Goal: Task Accomplishment & Management: Manage account settings

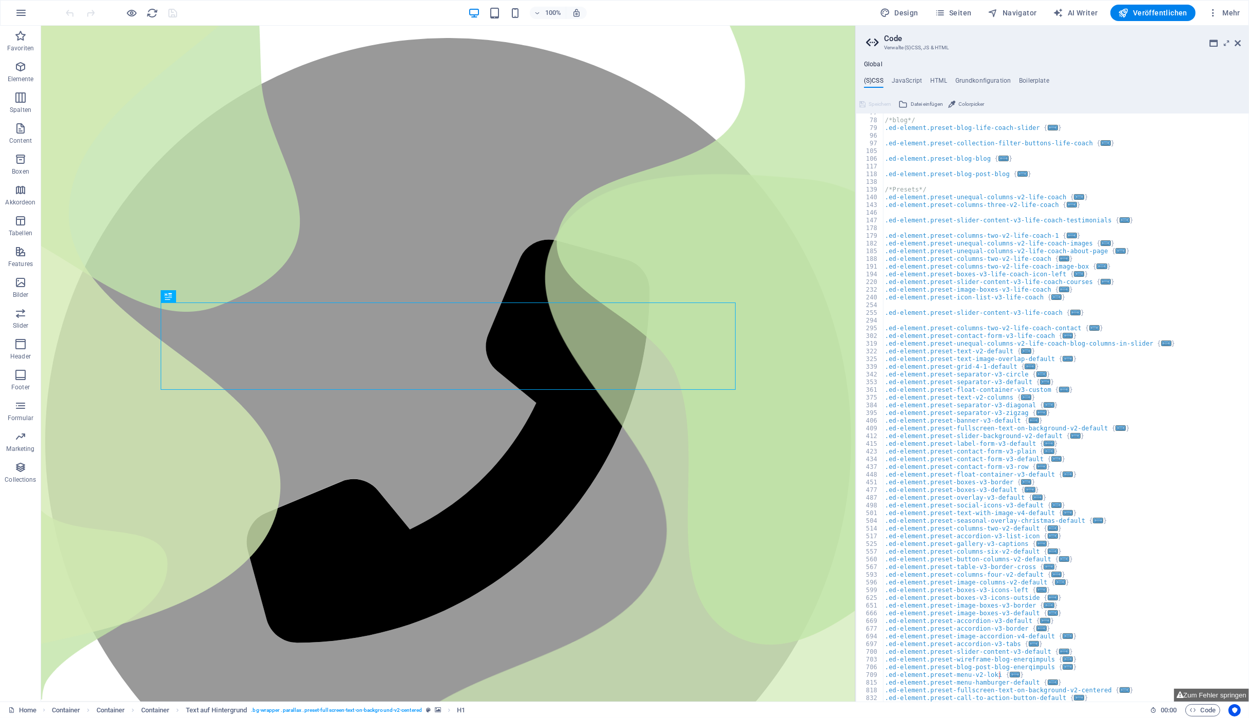
scroll to position [66, 0]
click at [1223, 694] on button "Zum Fehler springen" at bounding box center [1211, 695] width 75 height 13
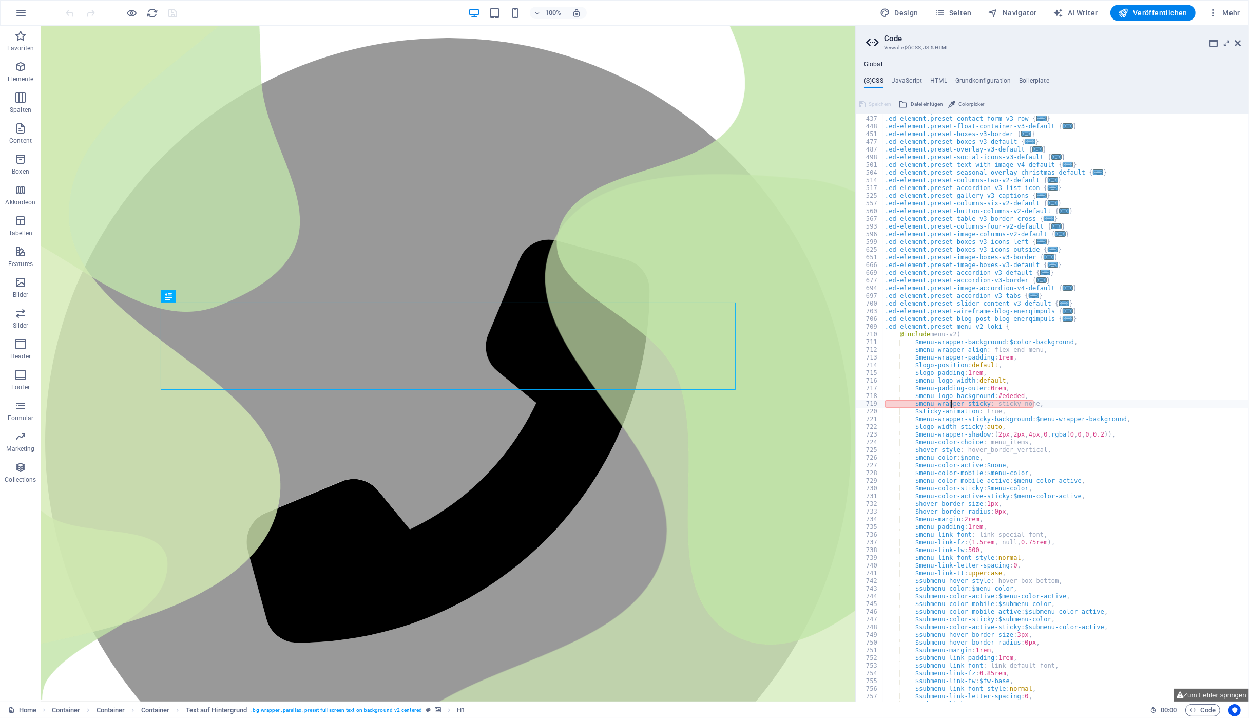
click at [952, 403] on div ".ed-element.preset-contact-form-v3-default { ... } .ed-element.preset-contact-f…" at bounding box center [1066, 409] width 366 height 604
click at [0, 0] on div ".ed-element.preset-contact-form-v3-default { ... } .ed-element.preset-contact-f…" at bounding box center [0, 0] width 0 height 0
click at [952, 403] on div ".ed-element.preset-contact-form-v3-default { ... } .ed-element.preset-contact-f…" at bounding box center [1066, 409] width 366 height 604
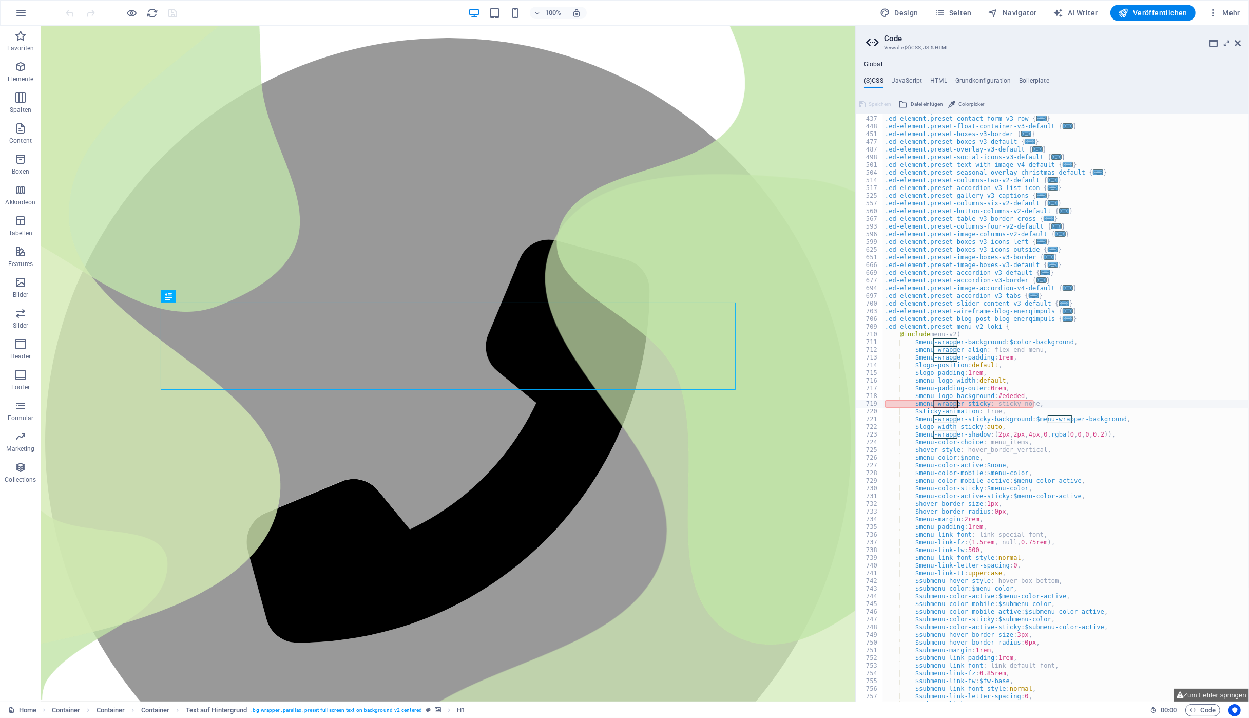
click at [0, 0] on div ".ed-element.preset-contact-form-v3-default { ... } .ed-element.preset-contact-f…" at bounding box center [0, 0] width 0 height 0
click at [952, 403] on div ".ed-element.preset-contact-form-v3-default { ... } .ed-element.preset-contact-f…" at bounding box center [1066, 409] width 366 height 604
click at [974, 406] on div ".ed-element.preset-contact-form-v3-default { ... } .ed-element.preset-contact-f…" at bounding box center [1066, 409] width 366 height 604
click at [924, 405] on div ".ed-element.preset-contact-form-v3-default { ... } .ed-element.preset-contact-f…" at bounding box center [1066, 409] width 366 height 604
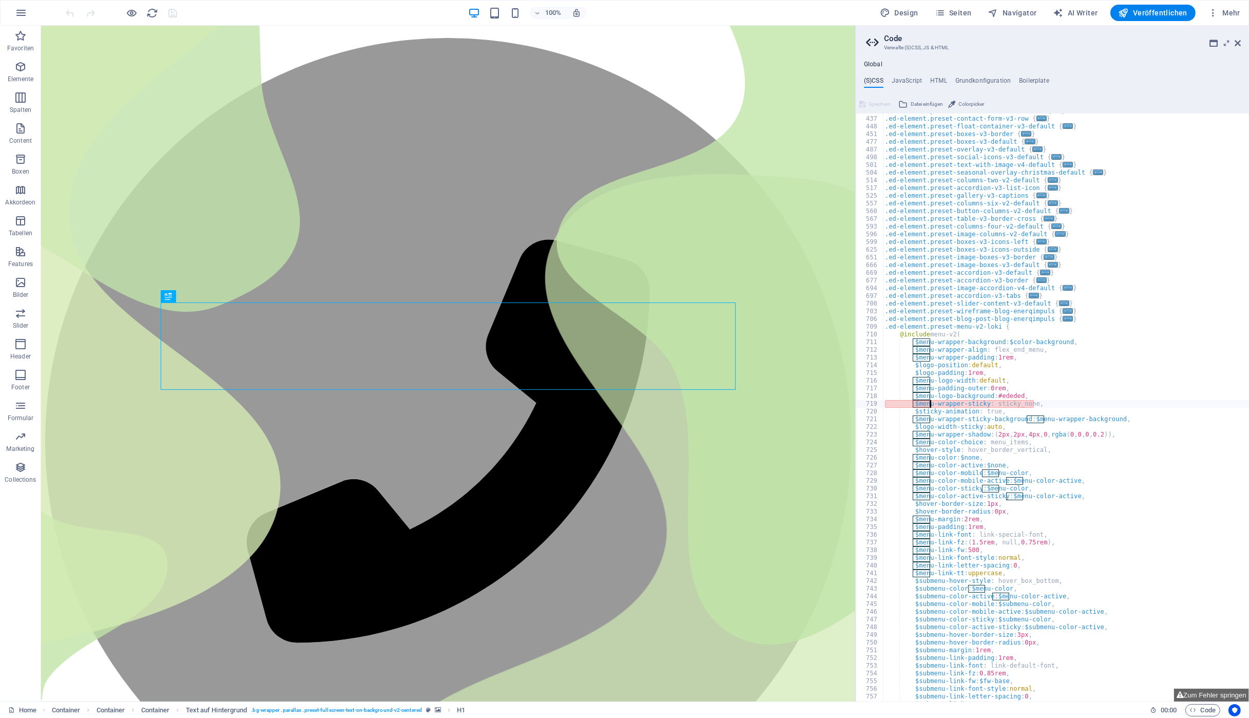
click at [924, 405] on div ".ed-element.preset-contact-form-v3-default { ... } .ed-element.preset-contact-f…" at bounding box center [1066, 409] width 366 height 604
click at [1016, 403] on div ".ed-element.preset-contact-form-v3-default { ... } .ed-element.preset-contact-f…" at bounding box center [1066, 409] width 366 height 604
click at [1014, 402] on div ".ed-element.preset-contact-form-v3-default { ... } .ed-element.preset-contact-f…" at bounding box center [1066, 409] width 366 height 604
click at [974, 326] on div ".ed-element.preset-contact-form-v3-default { ... } .ed-element.preset-contact-f…" at bounding box center [1066, 409] width 366 height 604
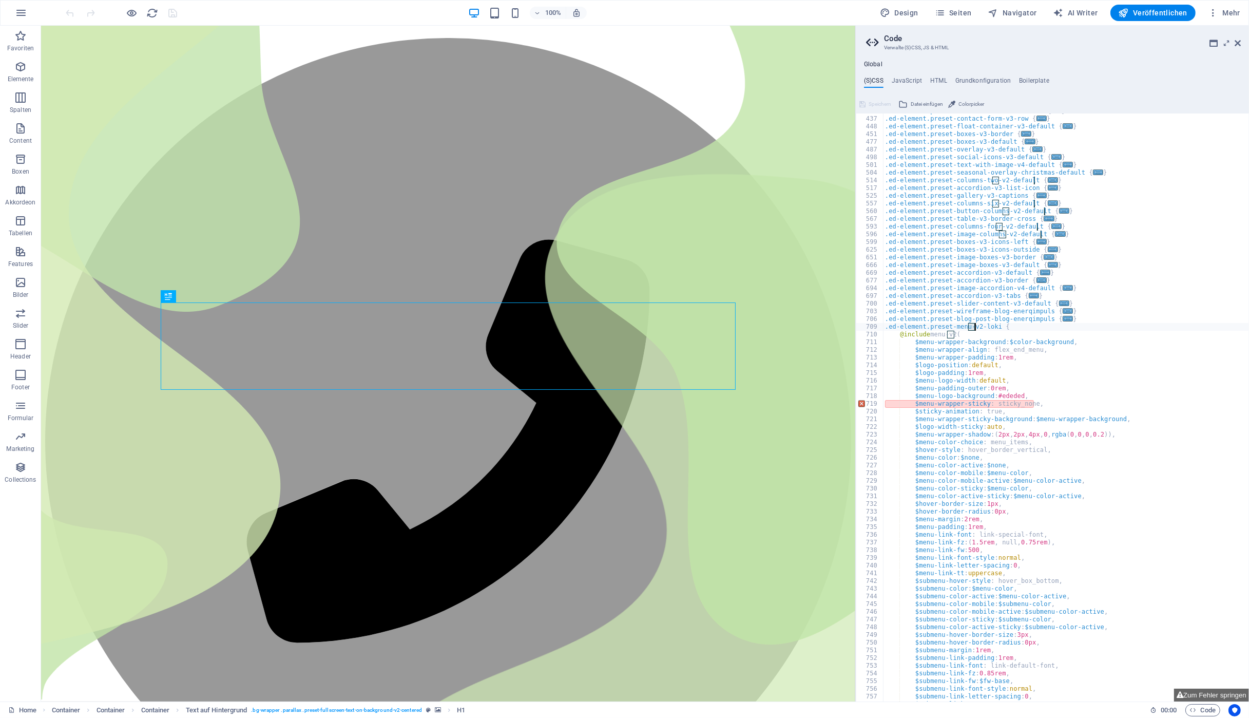
click at [980, 325] on div ".ed-element.preset-contact-form-v3-default { ... } .ed-element.preset-contact-f…" at bounding box center [1066, 409] width 366 height 604
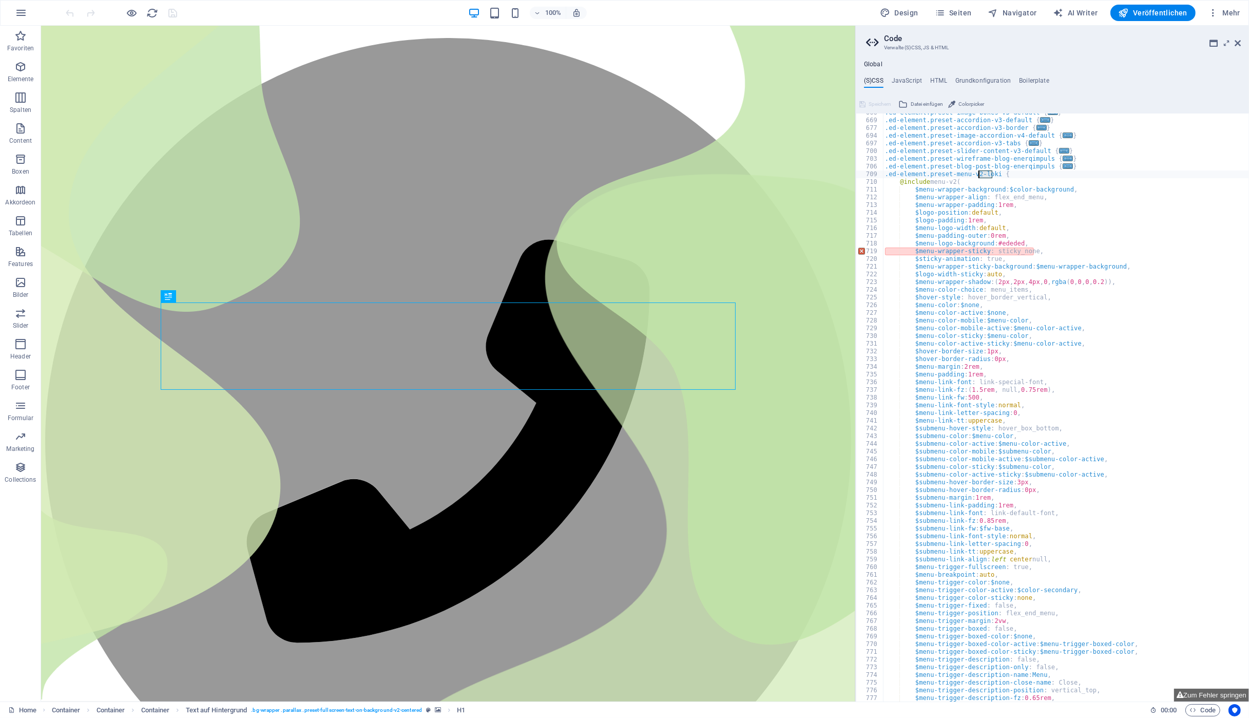
scroll to position [258, 0]
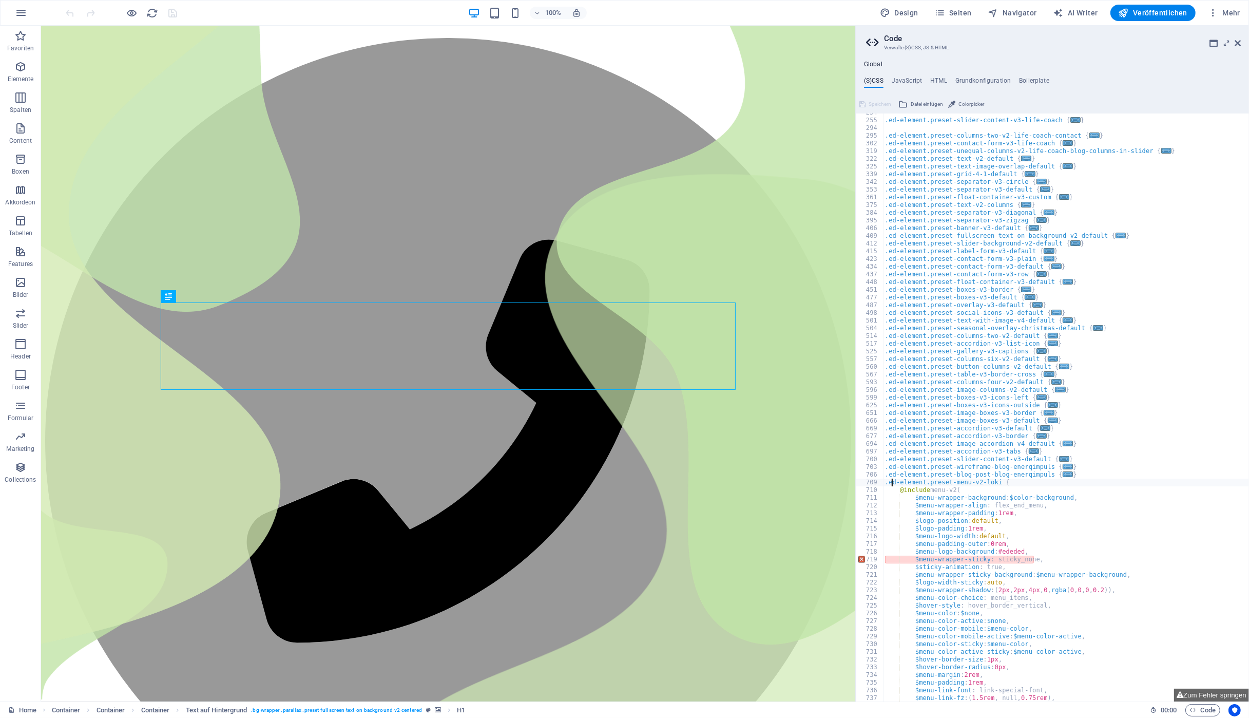
click at [891, 482] on div ".ed-element.preset-slider-content-v3-life-coach { ... } .ed-element.preset-colu…" at bounding box center [1066, 411] width 366 height 604
drag, startPoint x: 930, startPoint y: 490, endPoint x: 952, endPoint y: 490, distance: 22.1
click at [952, 490] on div ".ed-element.preset-slider-content-v3-life-coach { ... } .ed-element.preset-colu…" at bounding box center [1066, 411] width 366 height 604
type textarea "@include menu-v2("
click at [0, 0] on div ".ed-element.preset-slider-content-v3-life-coach { ... } .ed-element.preset-colu…" at bounding box center [0, 0] width 0 height 0
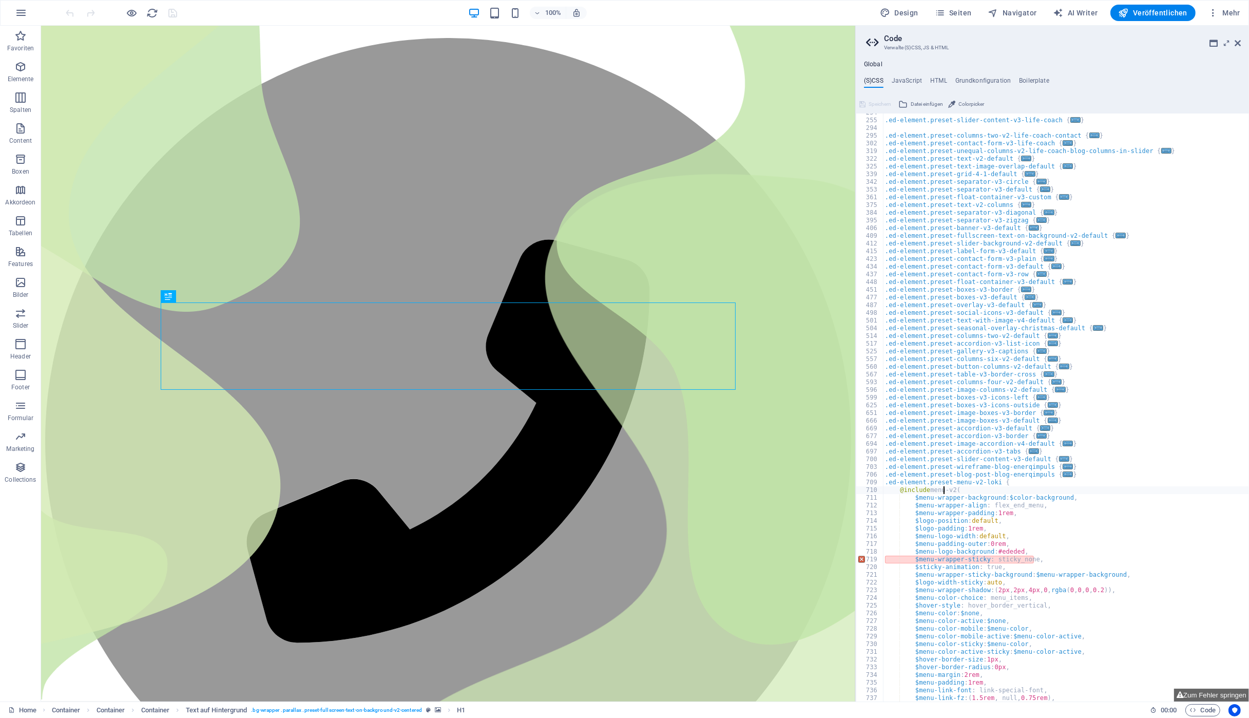
click at [945, 490] on div ".ed-element.preset-slider-content-v3-life-coach { ... } .ed-element.preset-colu…" at bounding box center [1066, 411] width 366 height 604
click at [950, 489] on div ".ed-element.preset-slider-content-v3-life-coach { ... } .ed-element.preset-colu…" at bounding box center [1066, 411] width 366 height 604
click at [943, 488] on div ".ed-element.preset-slider-content-v3-life-coach { ... } .ed-element.preset-colu…" at bounding box center [1066, 411] width 366 height 604
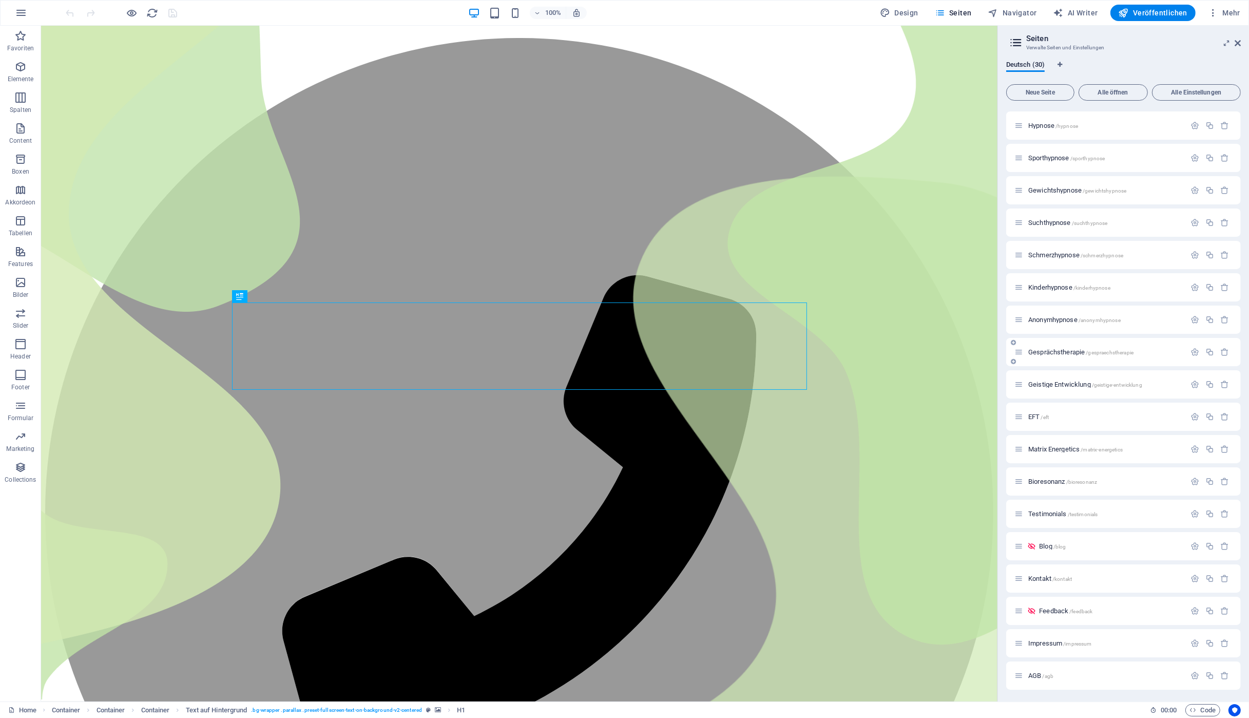
scroll to position [386, 0]
click at [1194, 544] on icon "button" at bounding box center [1195, 546] width 9 height 9
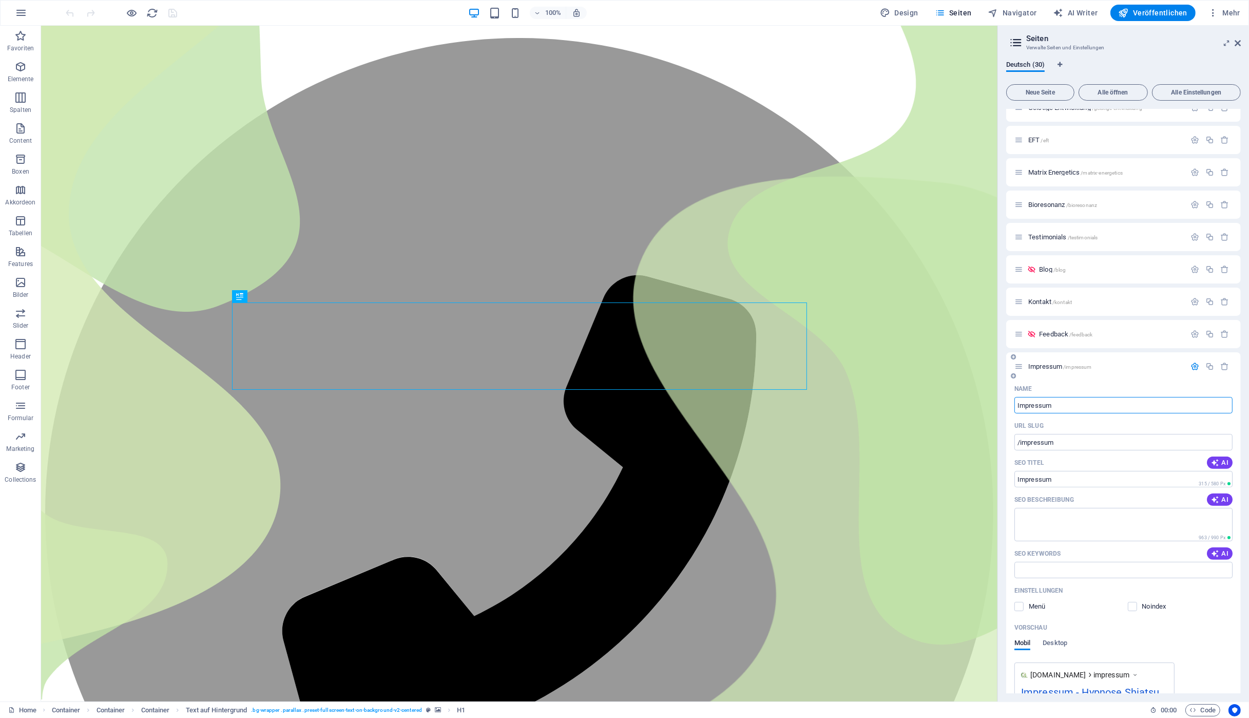
scroll to position [578, 0]
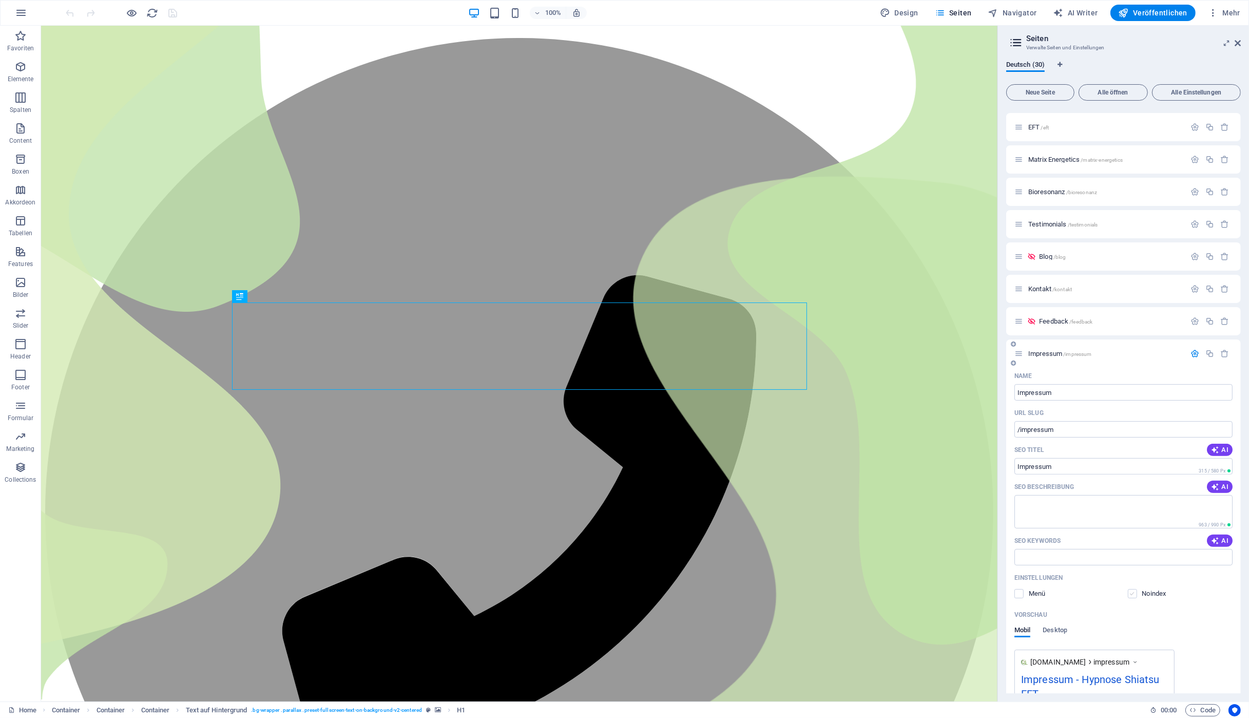
click at [1132, 592] on label at bounding box center [1132, 593] width 9 height 9
click at [0, 0] on input "checkbox" at bounding box center [0, 0] width 0 height 0
click at [1193, 354] on icon "button" at bounding box center [1195, 353] width 9 height 9
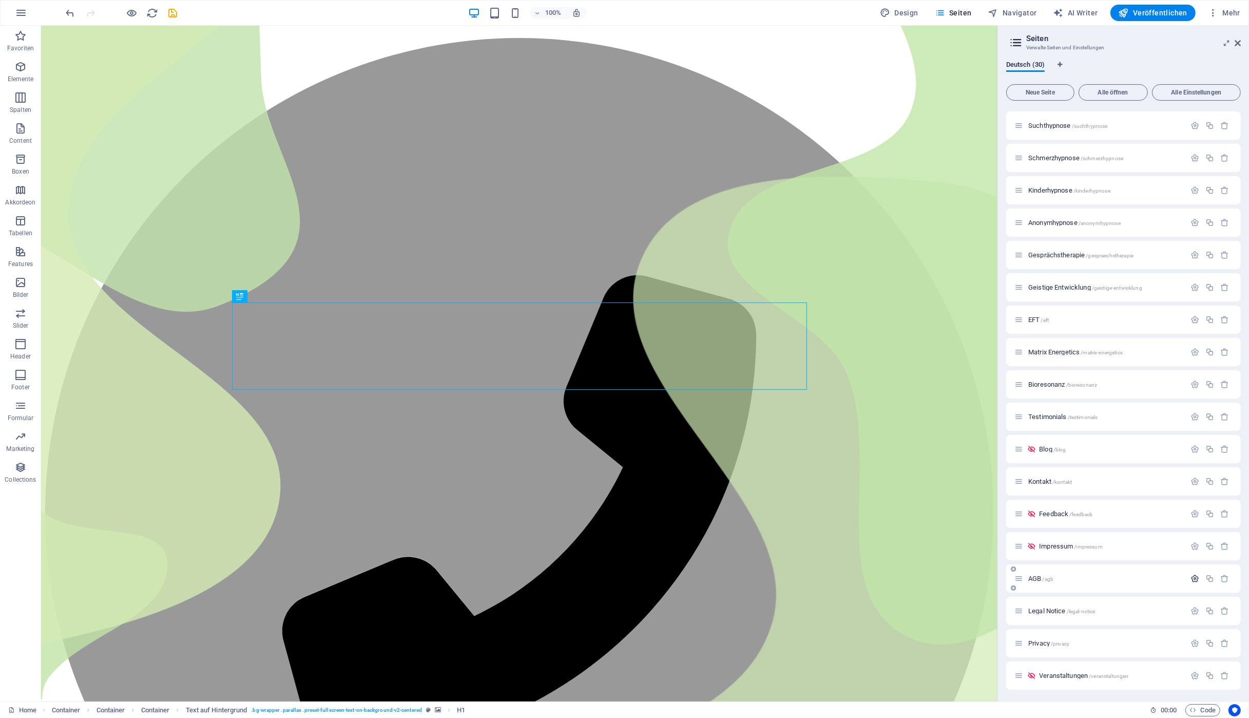
click at [1193, 580] on icon "button" at bounding box center [1195, 578] width 9 height 9
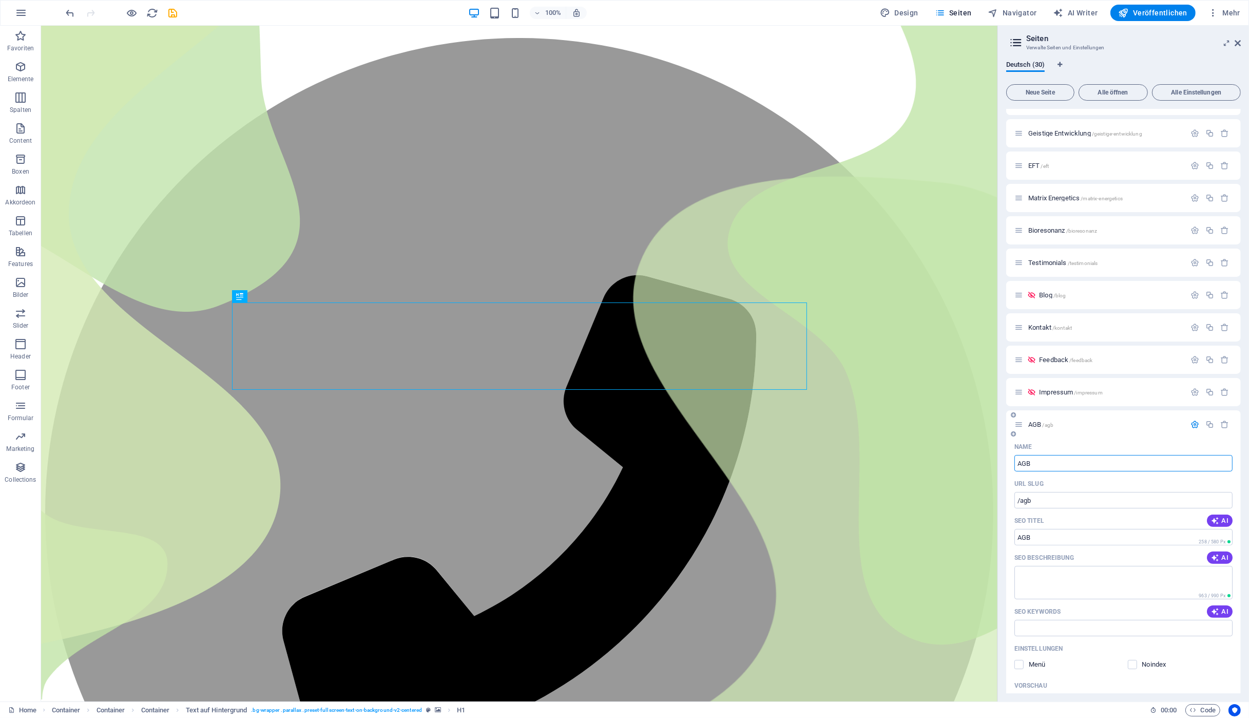
scroll to position [578, 0]
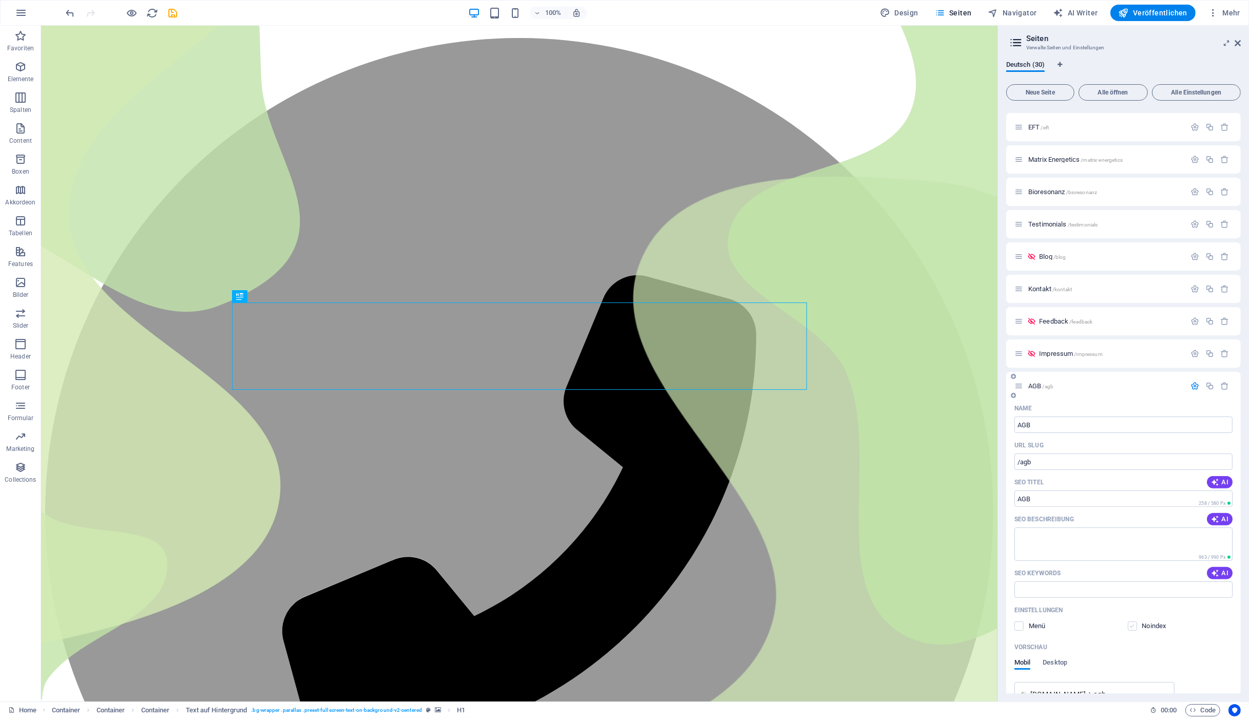
click at [1135, 626] on label at bounding box center [1132, 625] width 9 height 9
click at [0, 0] on input "checkbox" at bounding box center [0, 0] width 0 height 0
click at [1194, 386] on icon "button" at bounding box center [1195, 386] width 9 height 9
click at [1194, 612] on icon "button" at bounding box center [1195, 610] width 9 height 9
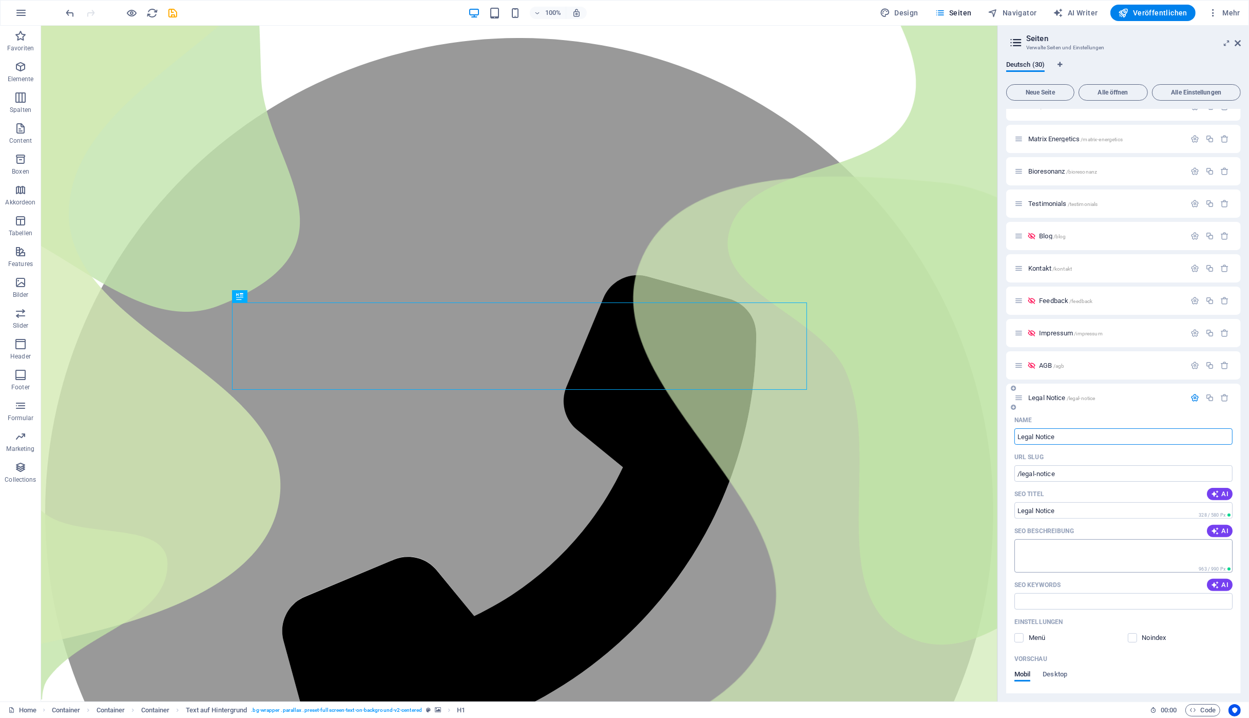
scroll to position [723, 0]
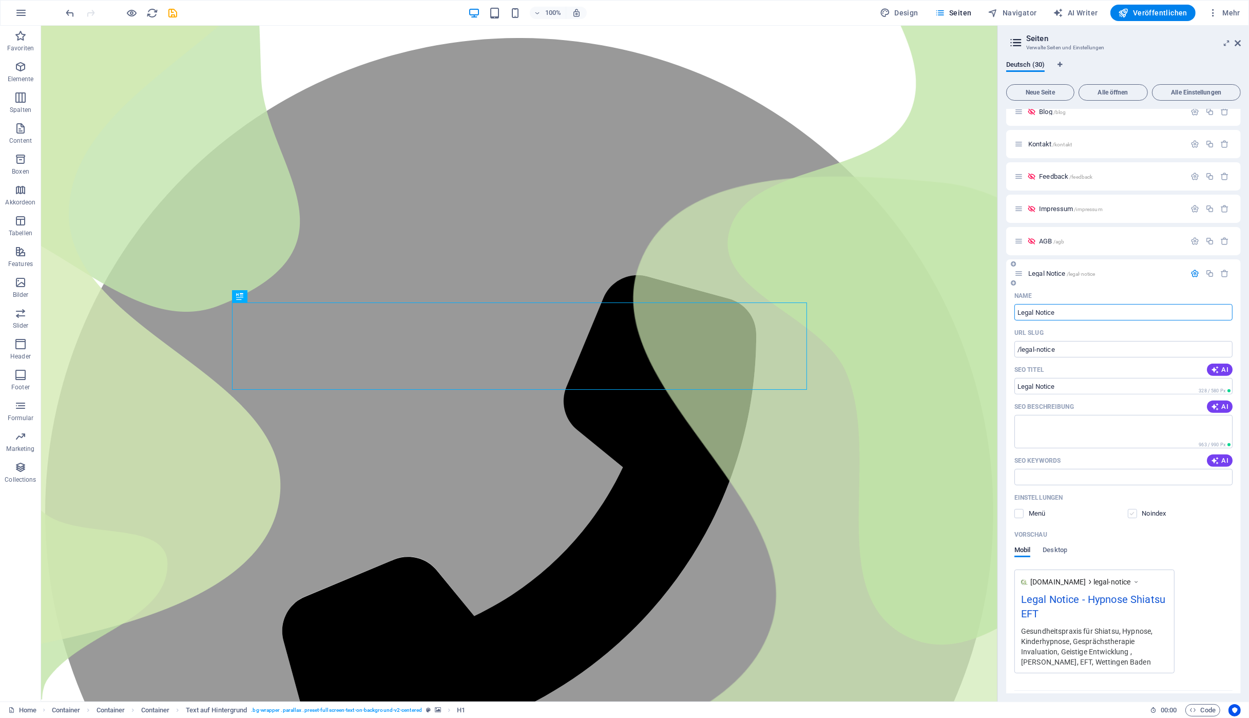
click at [1132, 513] on label at bounding box center [1132, 513] width 9 height 9
click at [0, 0] on input "checkbox" at bounding box center [0, 0] width 0 height 0
click at [1195, 270] on icon "button" at bounding box center [1195, 273] width 9 height 9
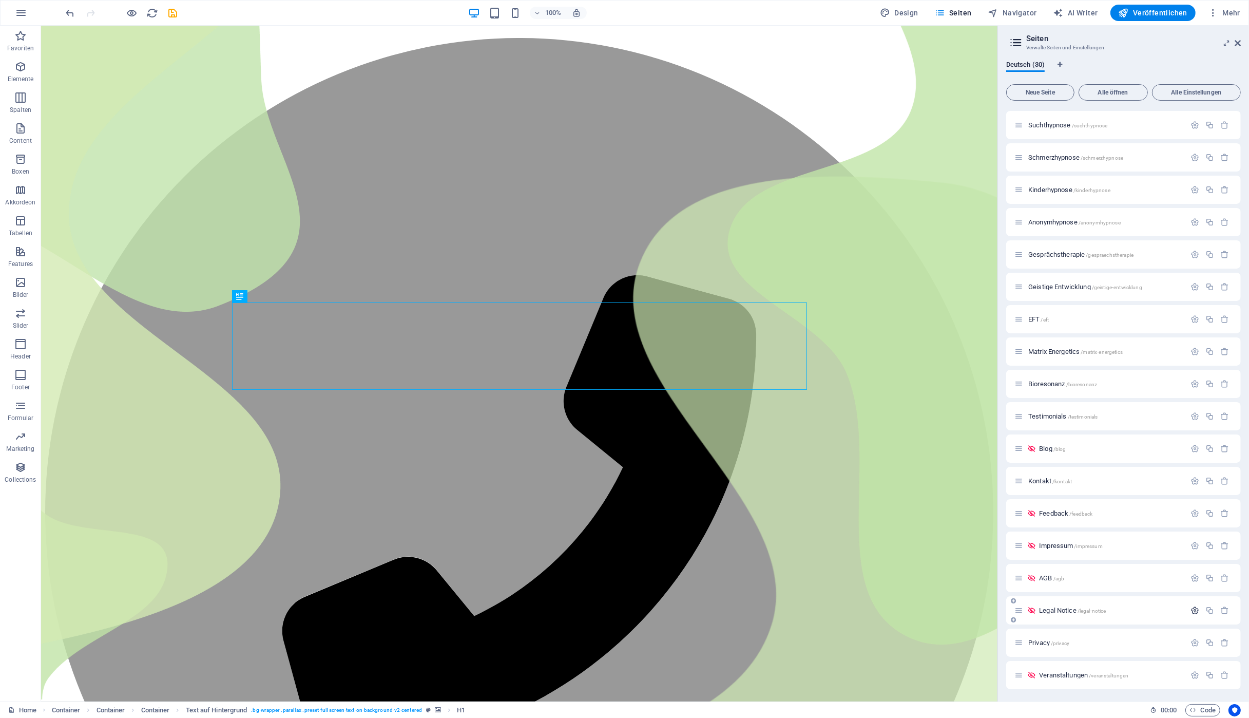
scroll to position [386, 0]
click at [1193, 644] on icon "button" at bounding box center [1195, 643] width 9 height 9
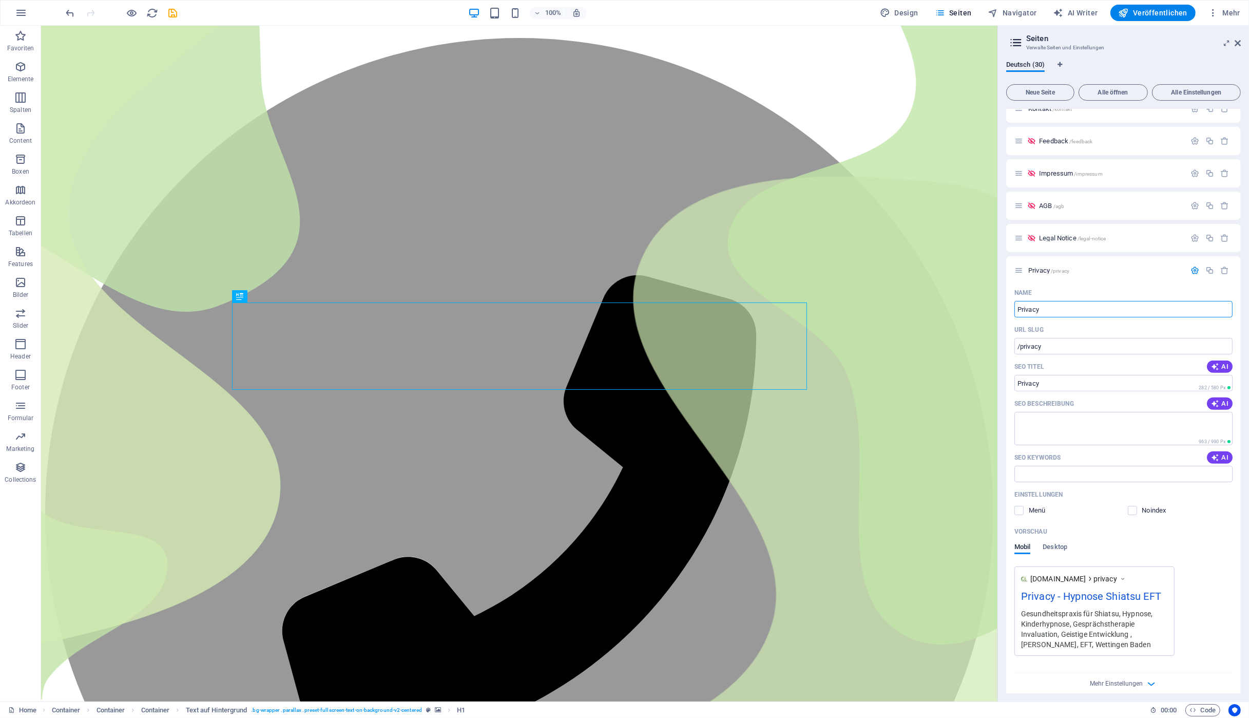
scroll to position [799, 0]
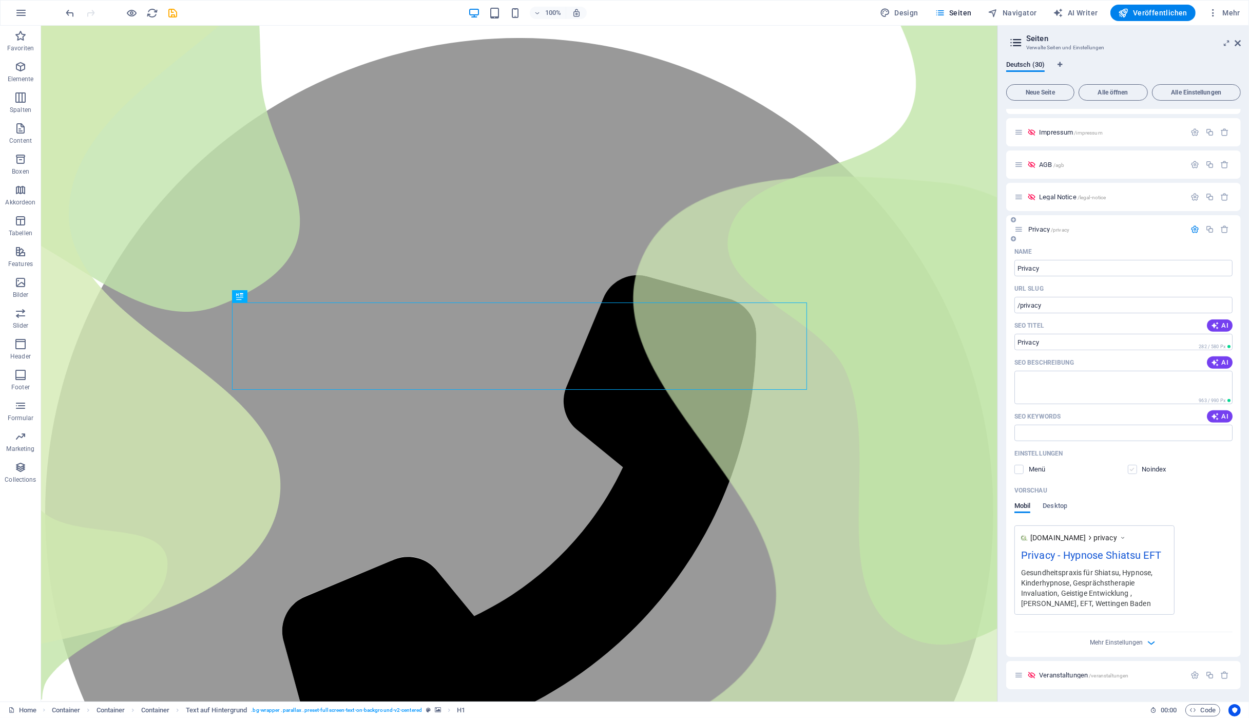
click at [1136, 470] on label at bounding box center [1132, 469] width 9 height 9
click at [0, 0] on input "checkbox" at bounding box center [0, 0] width 0 height 0
click at [1193, 230] on icon "button" at bounding box center [1195, 229] width 9 height 9
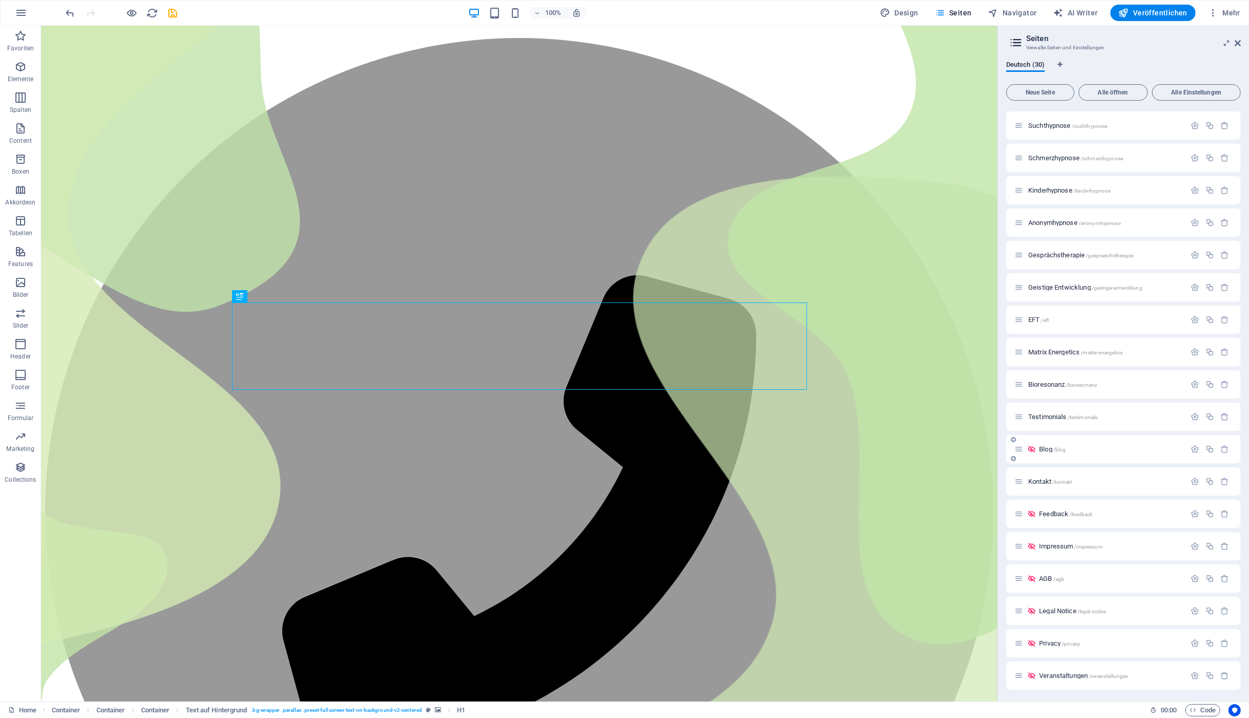
click at [1056, 448] on span "/blog" at bounding box center [1060, 450] width 13 height 6
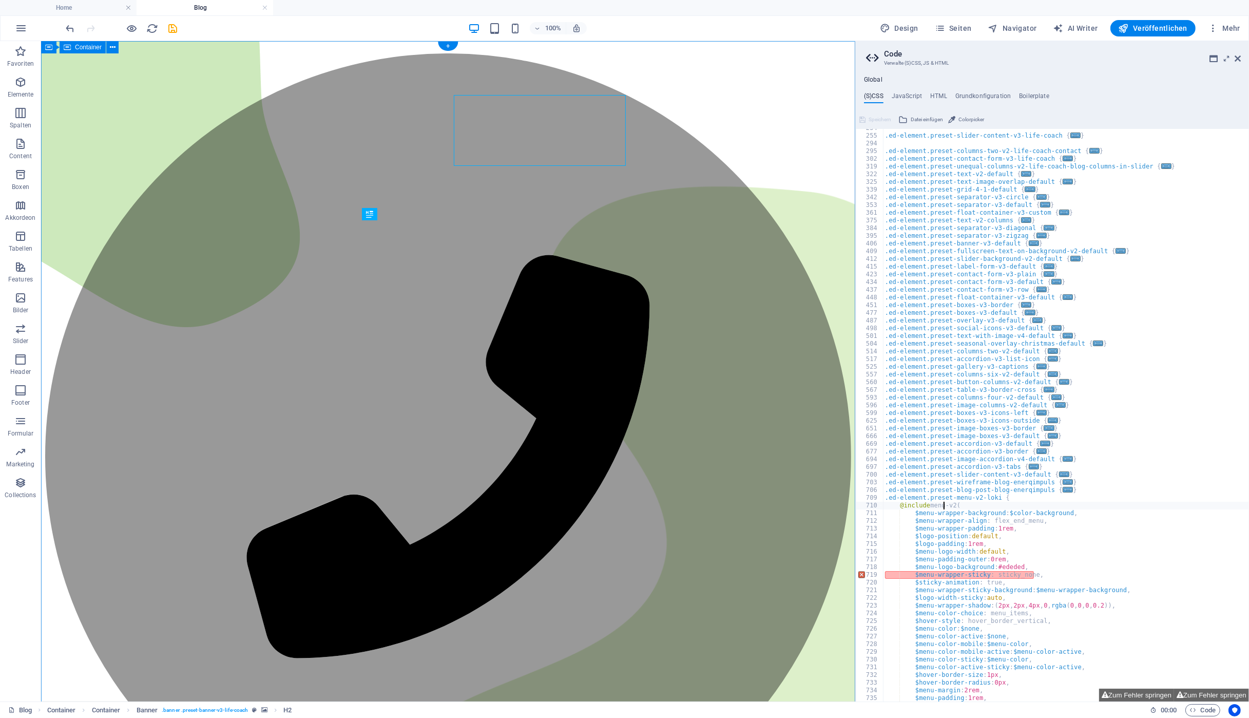
scroll to position [0, 0]
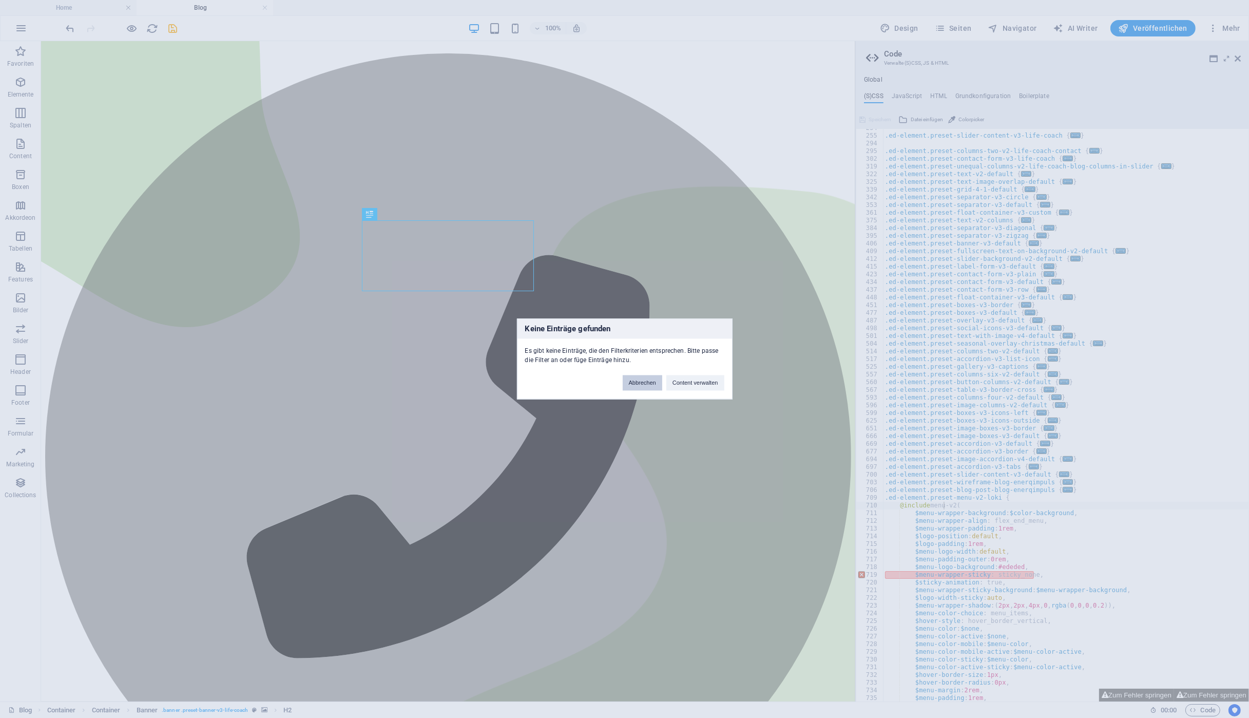
click at [653, 385] on button "Abbrechen" at bounding box center [643, 382] width 40 height 15
click at [654, 383] on button "Abbrechen" at bounding box center [643, 382] width 40 height 15
click at [648, 382] on button "Abbrechen" at bounding box center [643, 382] width 40 height 15
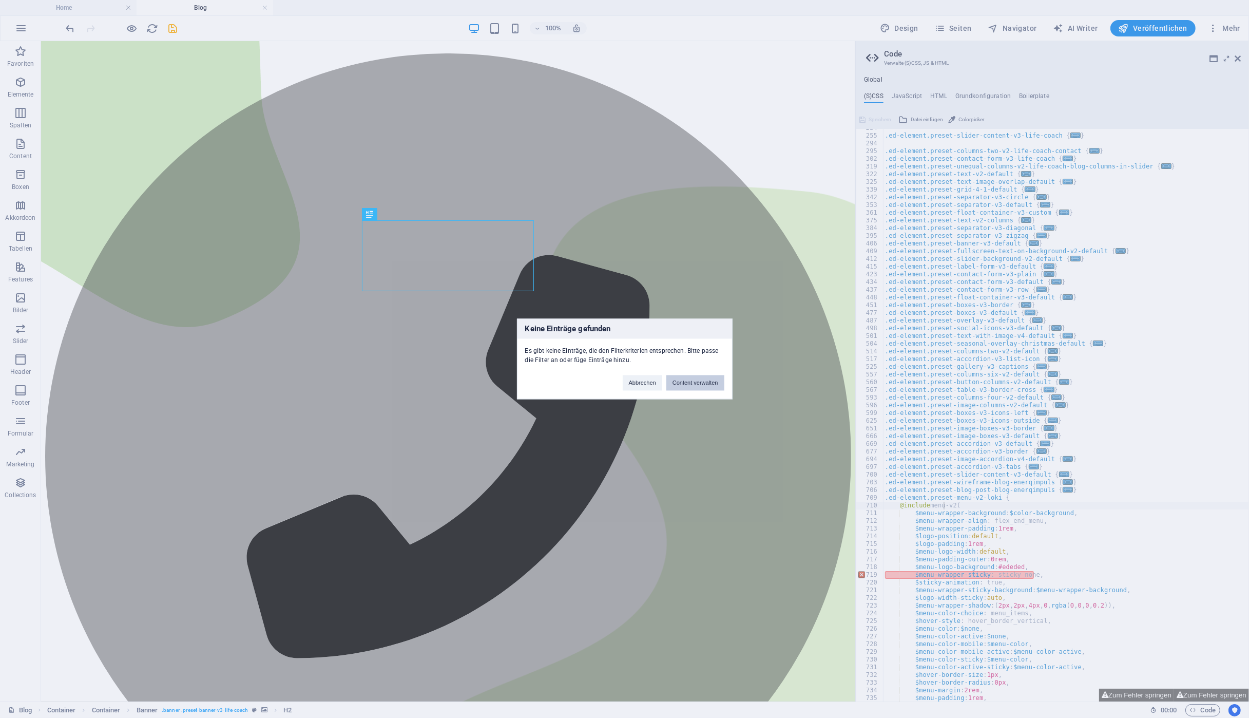
click at [690, 380] on button "Content verwalten" at bounding box center [695, 382] width 58 height 15
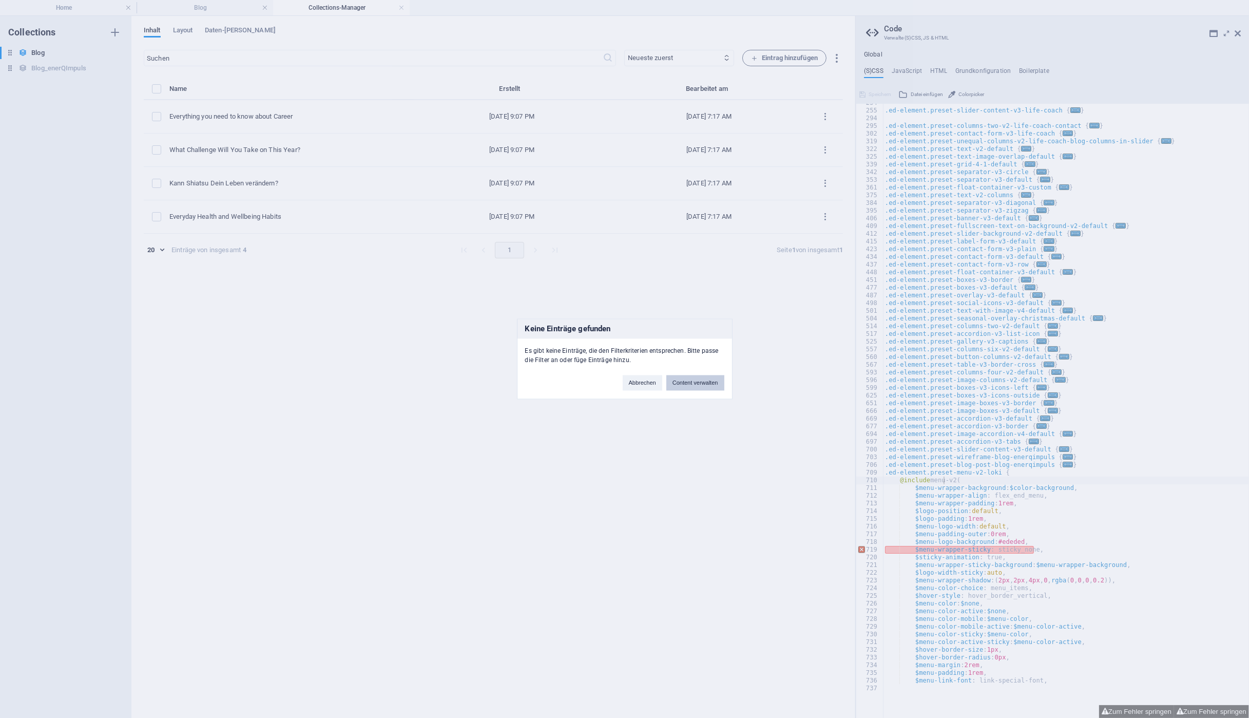
click at [712, 382] on body "enerqimpuls.ch Home Blog Collections-Manager Favoriten Elemente Spalten Content…" at bounding box center [624, 359] width 1249 height 718
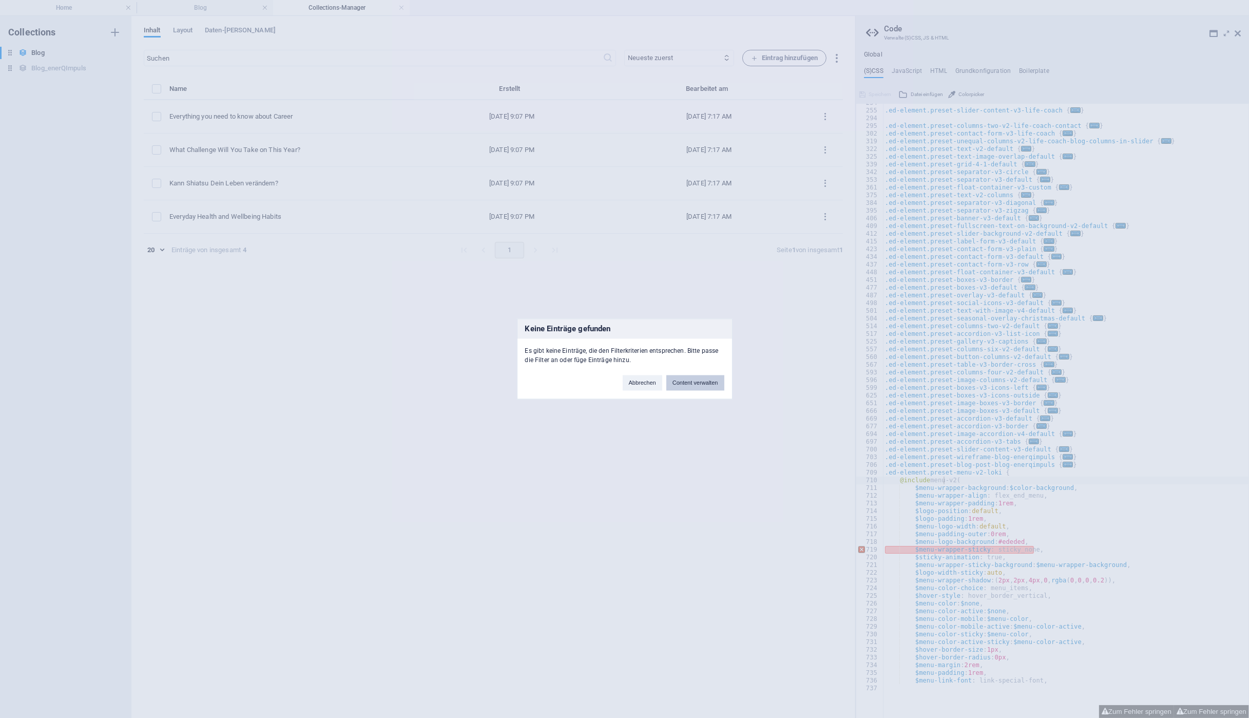
click at [687, 388] on button "Content verwalten" at bounding box center [695, 382] width 58 height 15
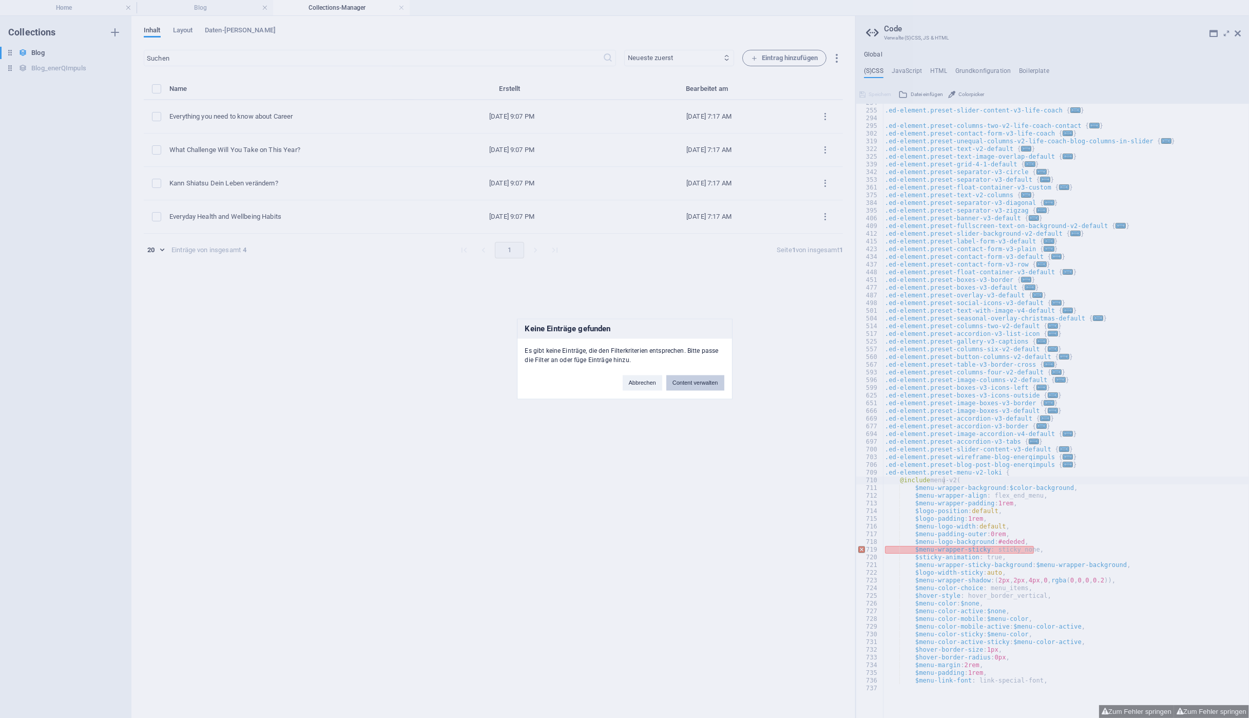
click at [688, 384] on button "Content verwalten" at bounding box center [695, 382] width 58 height 15
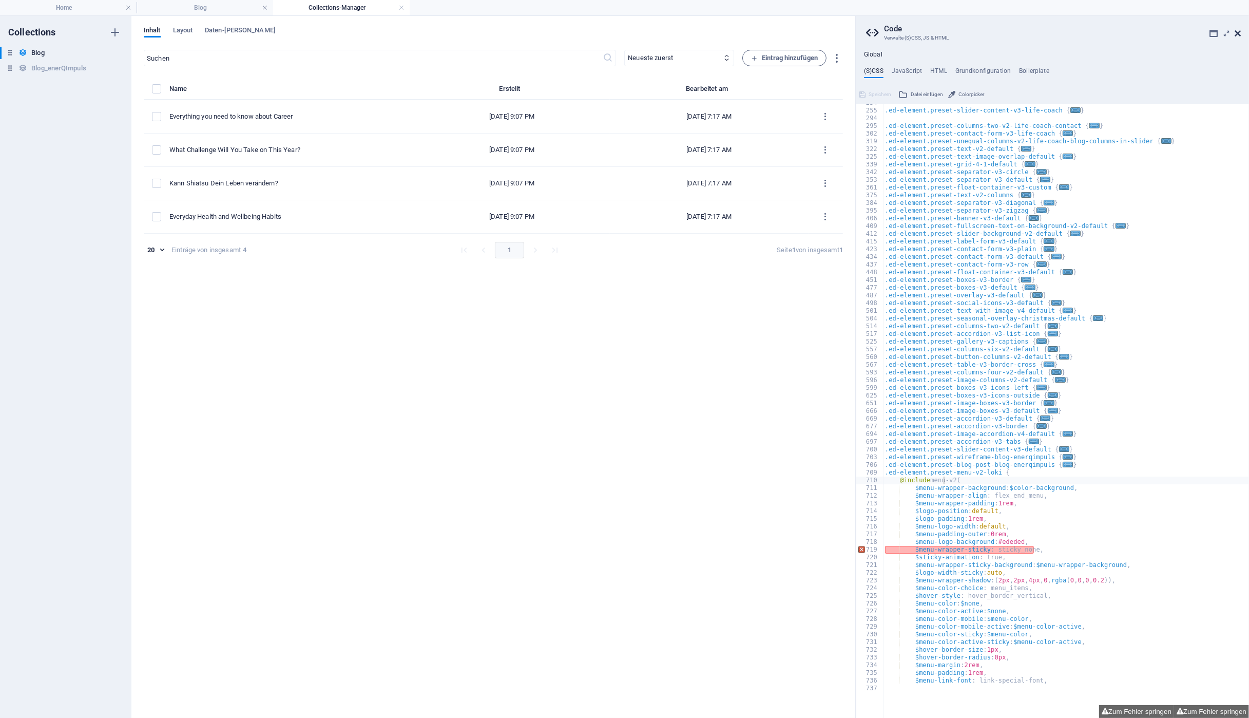
click at [1239, 35] on icon at bounding box center [1238, 33] width 6 height 8
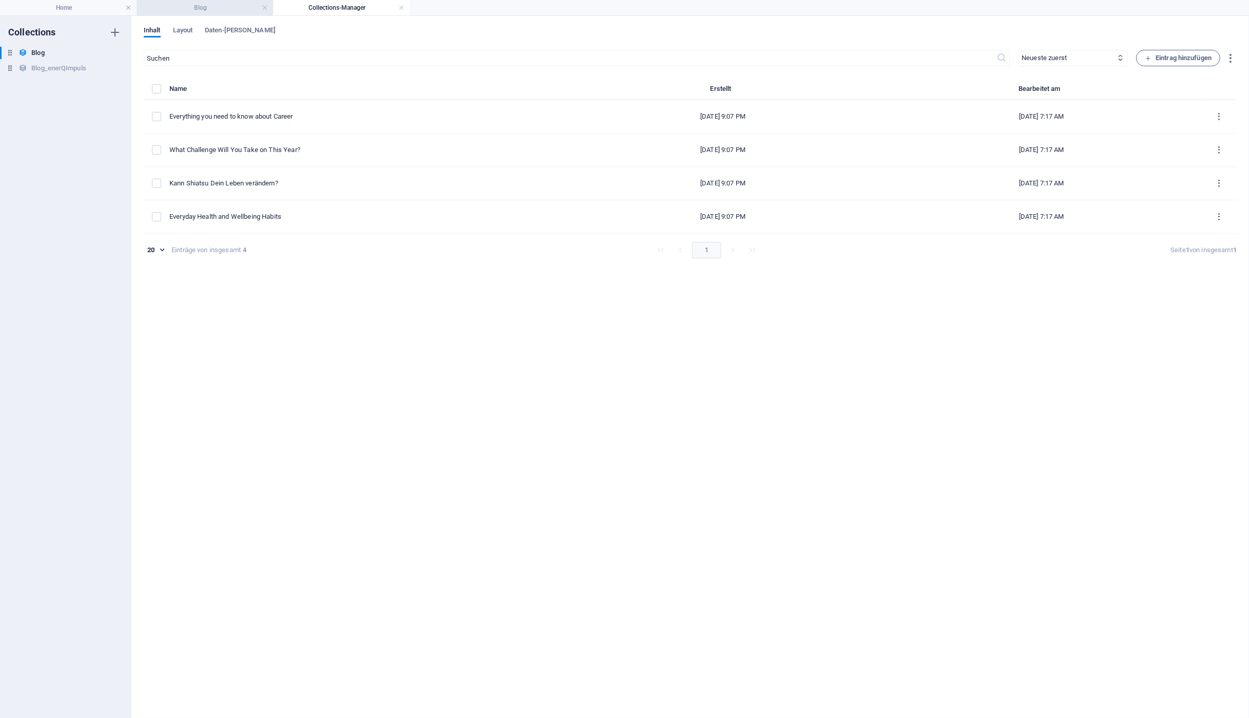
click at [221, 8] on h4 "Blog" at bounding box center [205, 7] width 137 height 11
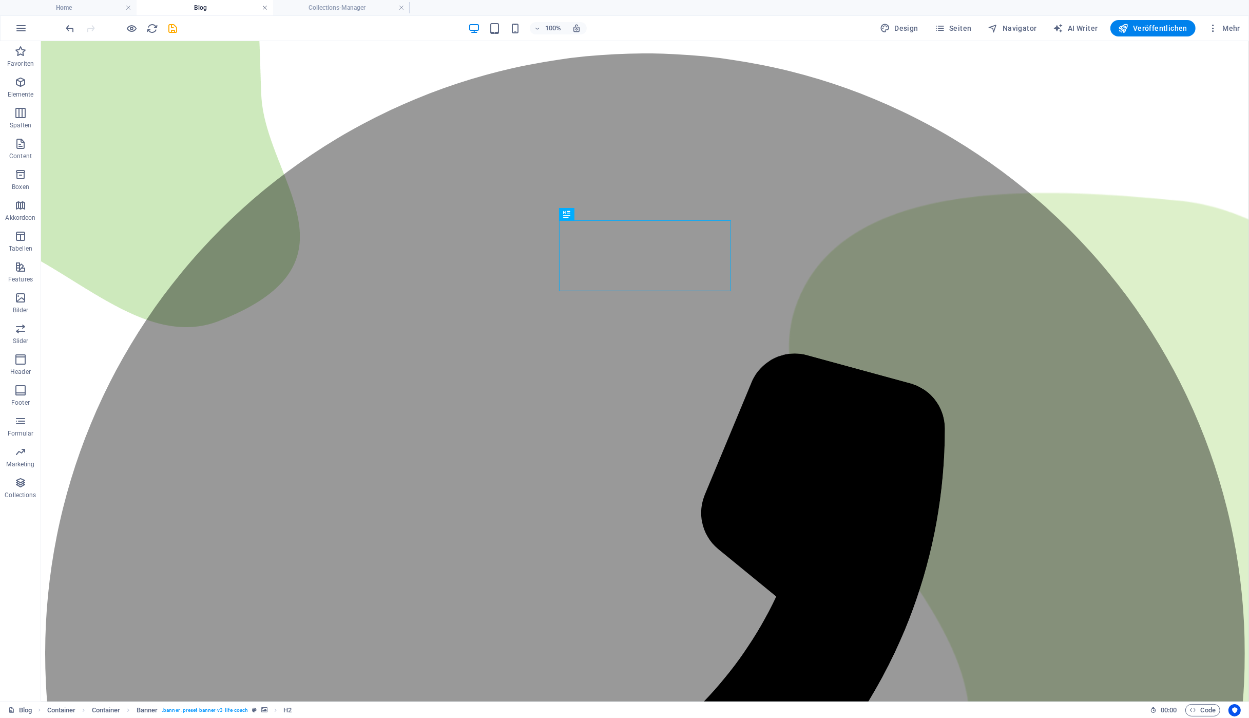
click at [262, 6] on link at bounding box center [265, 8] width 6 height 10
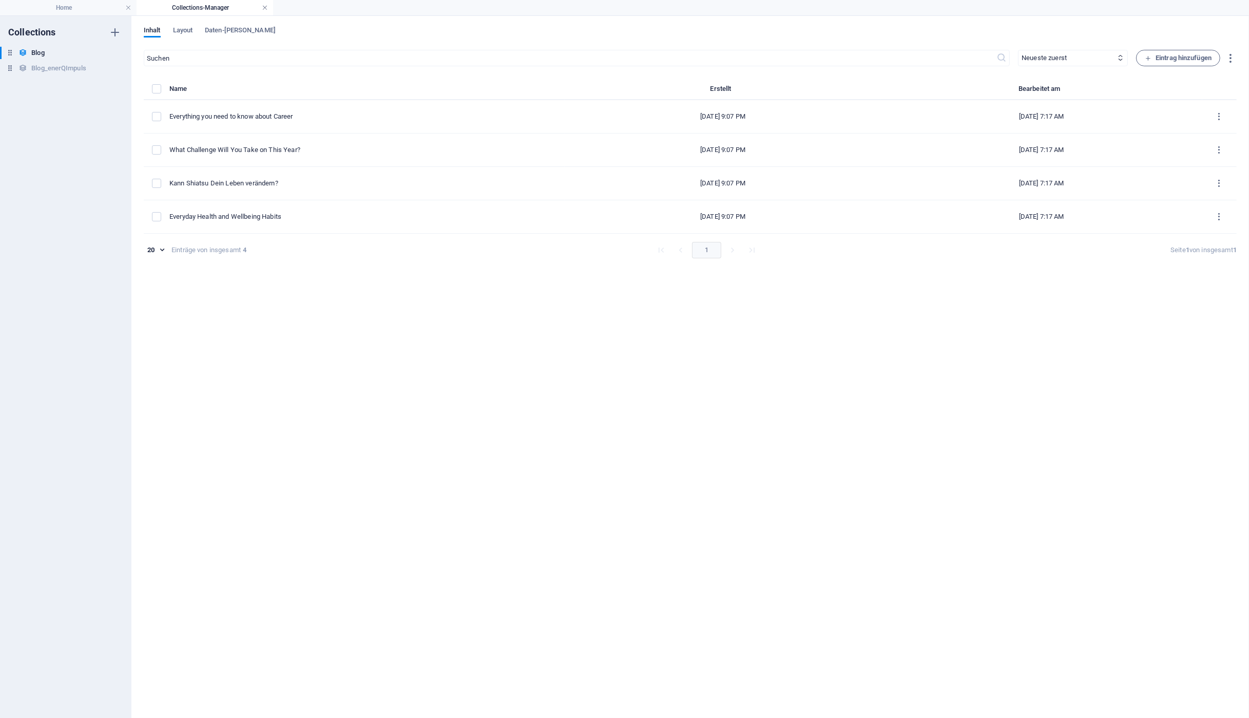
click at [262, 6] on link at bounding box center [265, 8] width 6 height 10
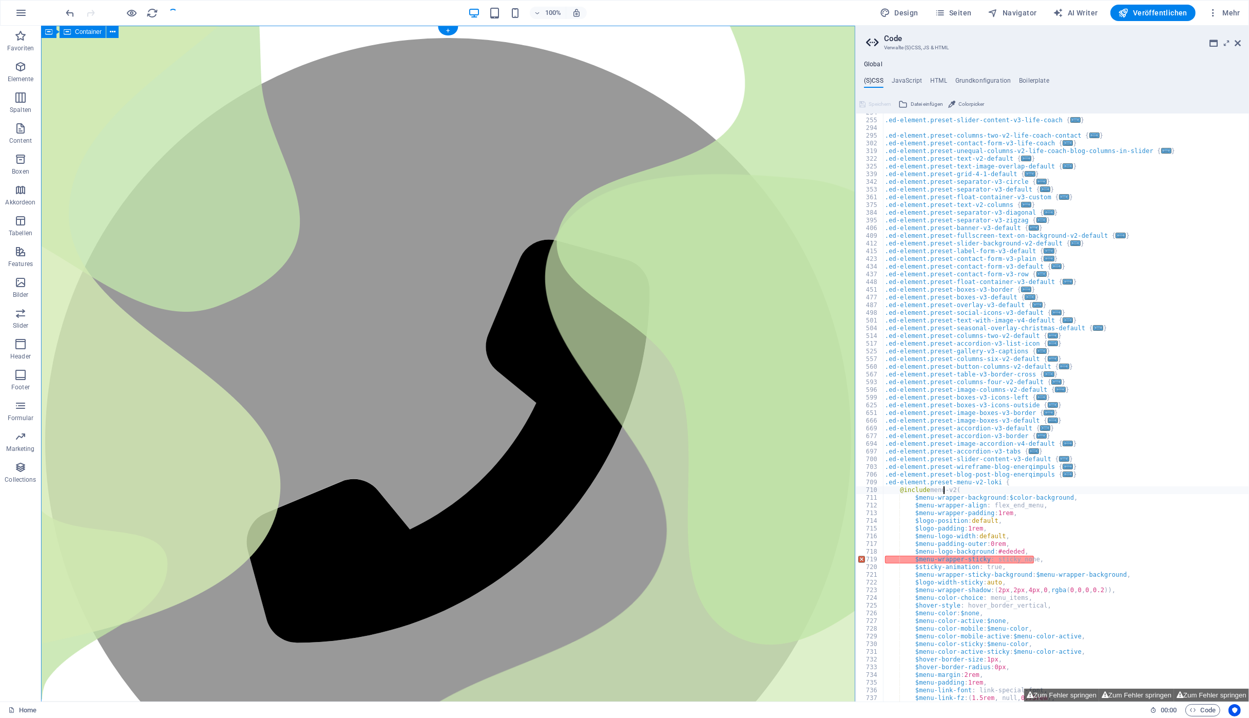
scroll to position [258, 0]
click at [975, 103] on span "Colorpicker" at bounding box center [972, 104] width 26 height 12
click at [878, 79] on h4 "(S)CSS" at bounding box center [874, 82] width 20 height 11
click at [906, 75] on div "Global (S)CSS JavaScript HTML Grundkonfiguration Boilerplate @include menu-v2( …" at bounding box center [1052, 381] width 393 height 641
click at [905, 78] on h4 "JavaScript" at bounding box center [907, 82] width 30 height 11
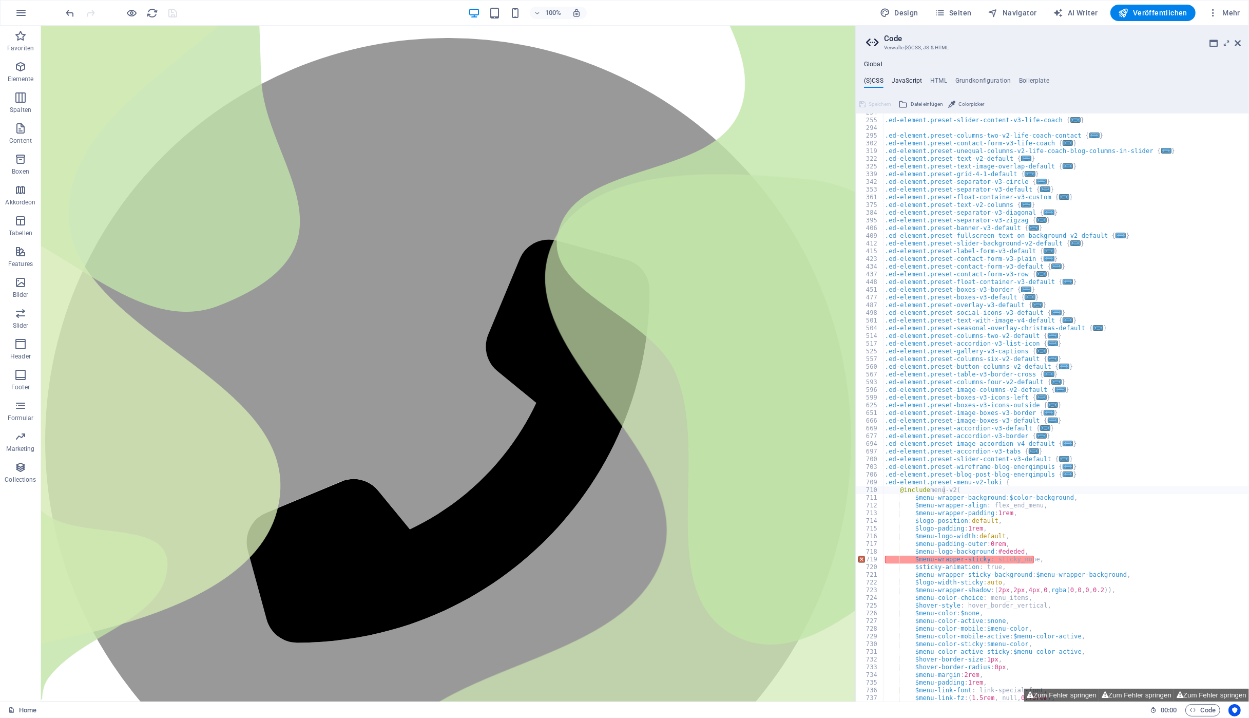
type textarea "/* JS for preset "Menu V2" */"
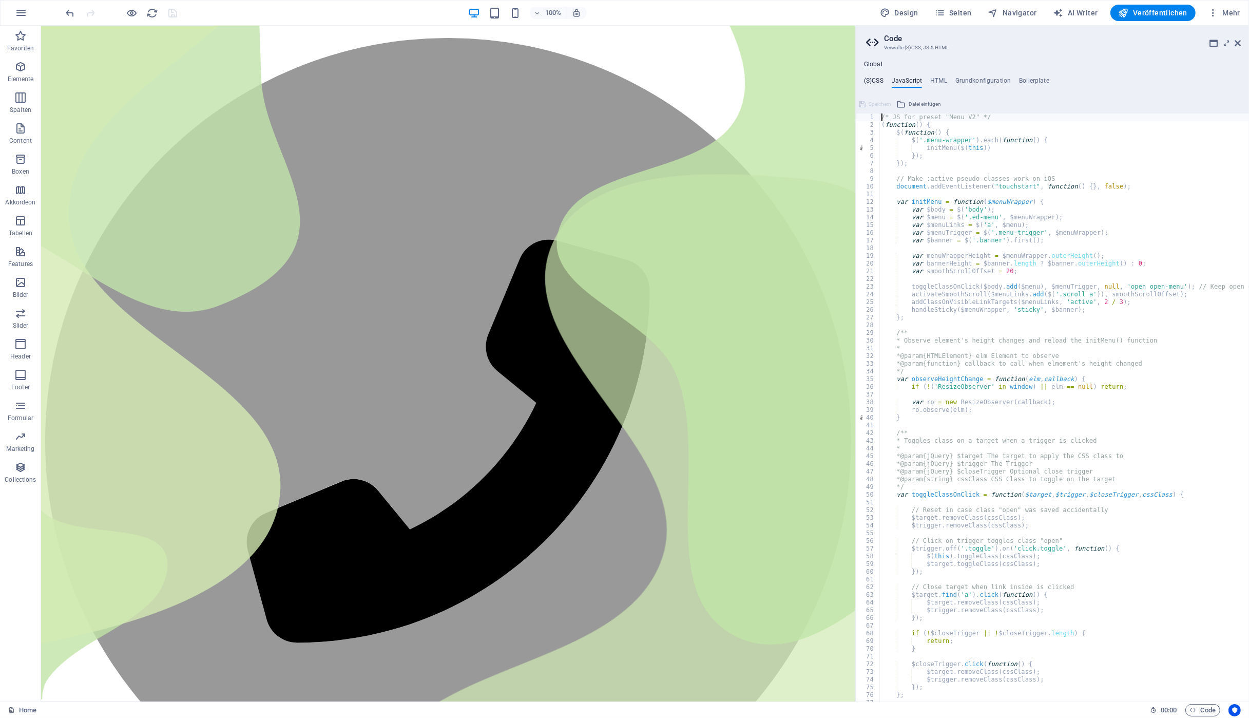
click at [884, 81] on h4 "(S)CSS" at bounding box center [874, 82] width 20 height 11
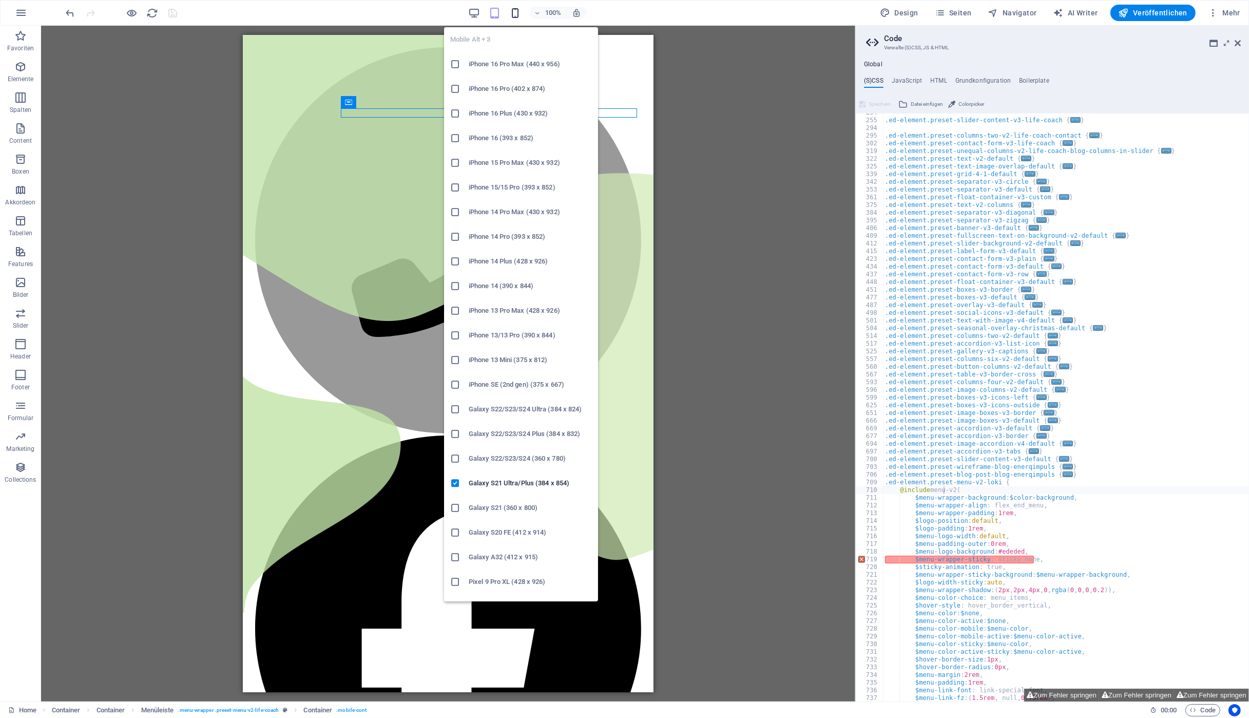
click at [514, 10] on icon "button" at bounding box center [515, 13] width 12 height 12
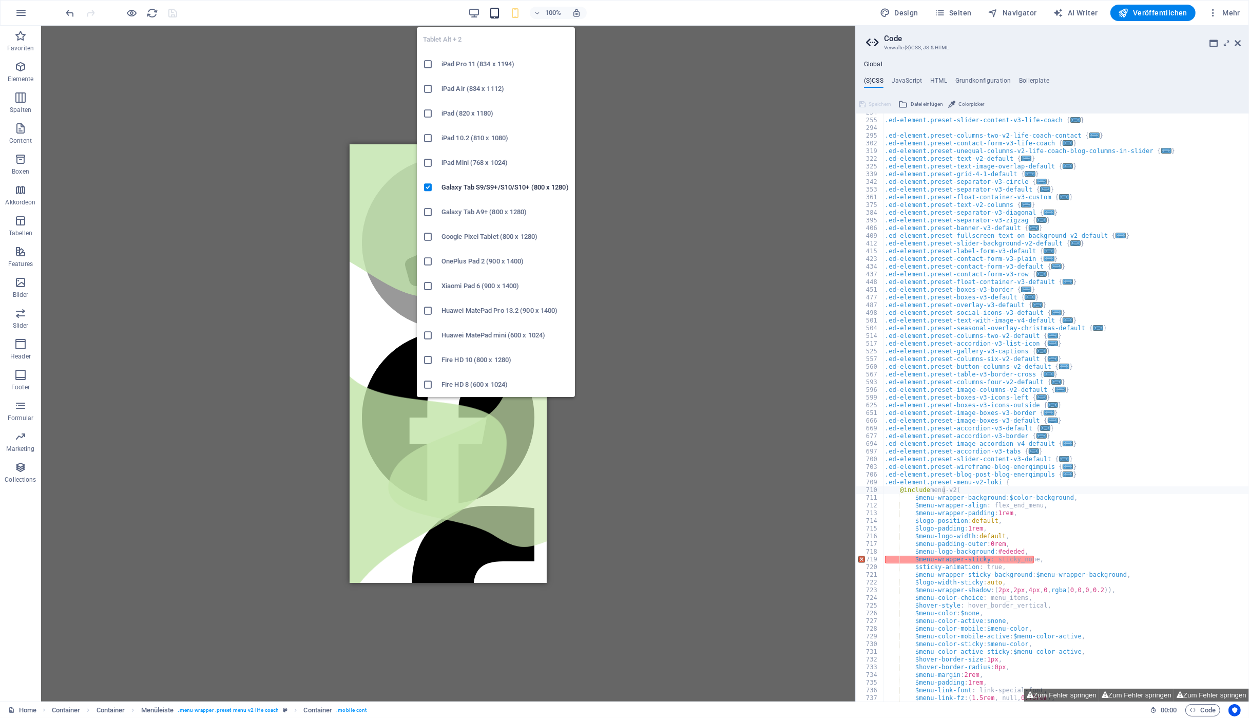
click at [497, 14] on icon "button" at bounding box center [495, 13] width 12 height 12
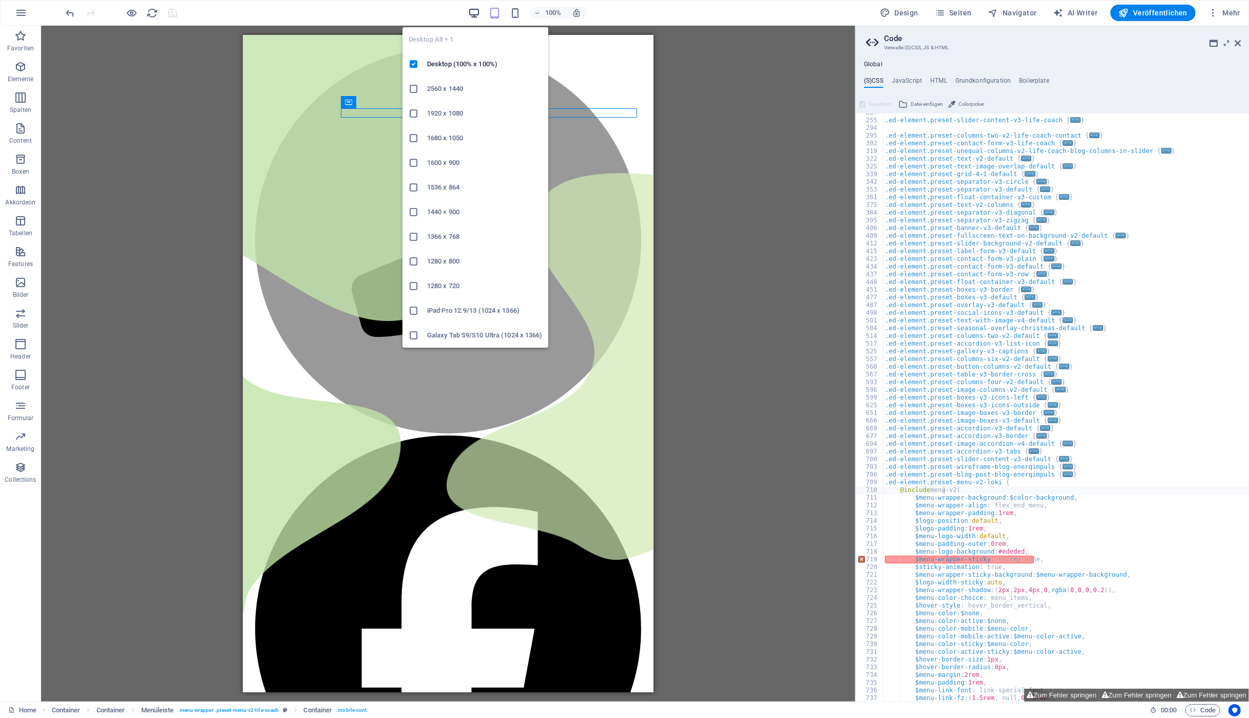
click at [479, 14] on icon "button" at bounding box center [474, 13] width 12 height 12
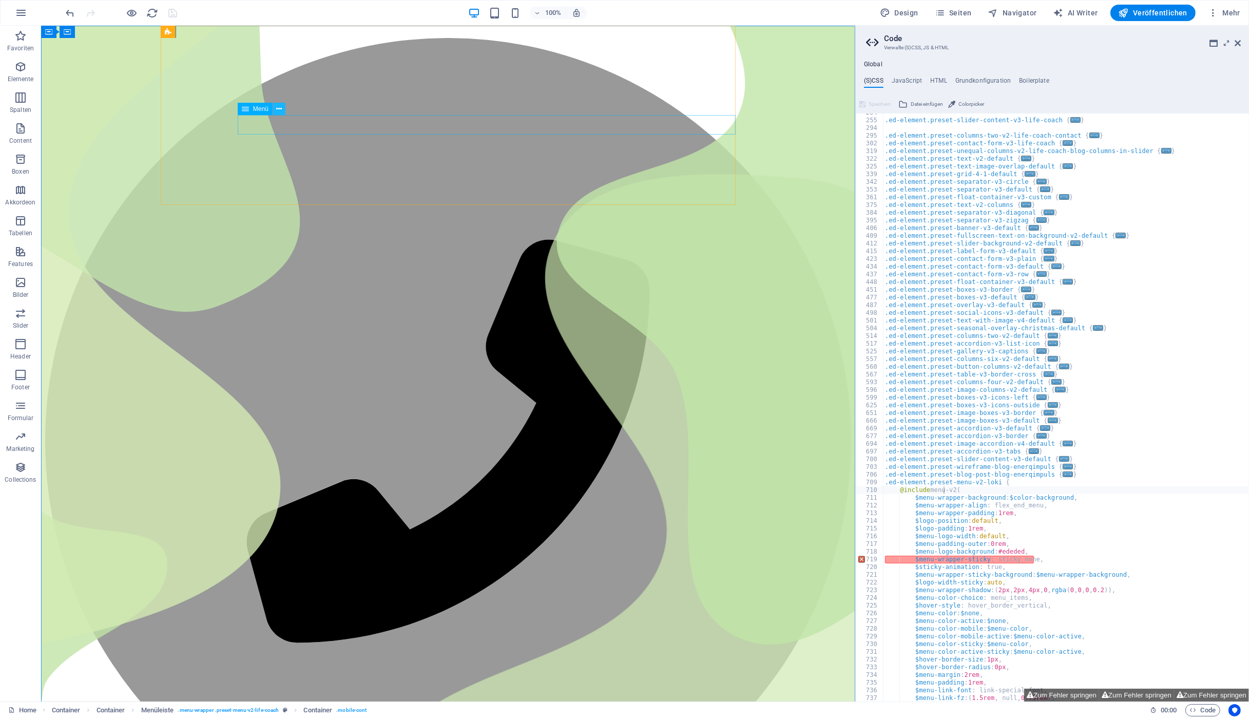
click at [280, 111] on icon at bounding box center [279, 109] width 6 height 11
click at [1155, 8] on button "Veröffentlichen" at bounding box center [1153, 13] width 85 height 16
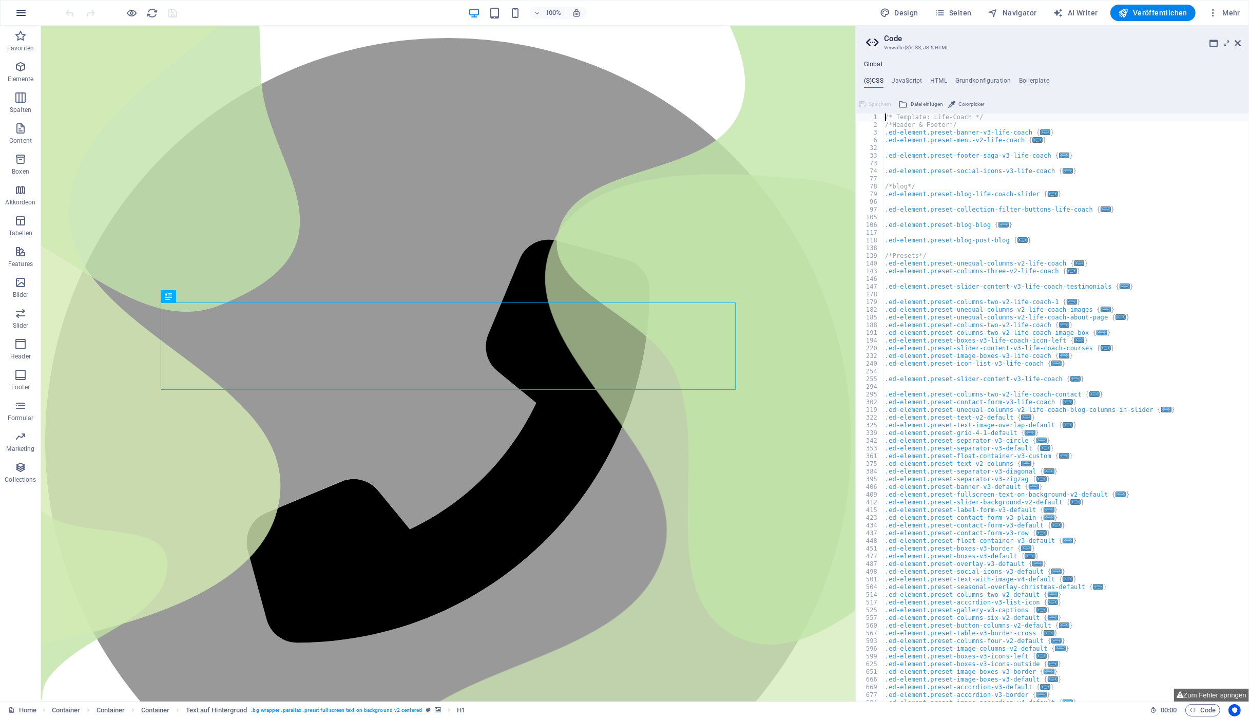
click at [0, 0] on icon "button" at bounding box center [0, 0] width 0 height 0
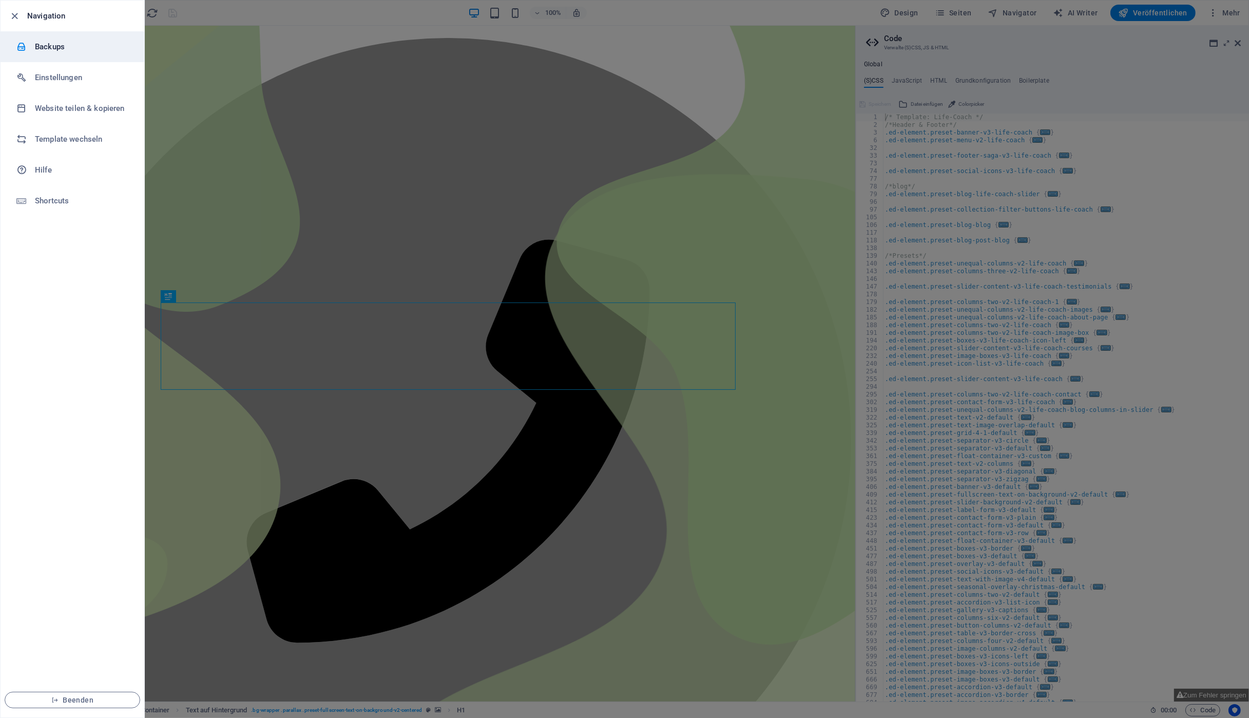
click at [46, 49] on h6 "Backups" at bounding box center [82, 47] width 95 height 12
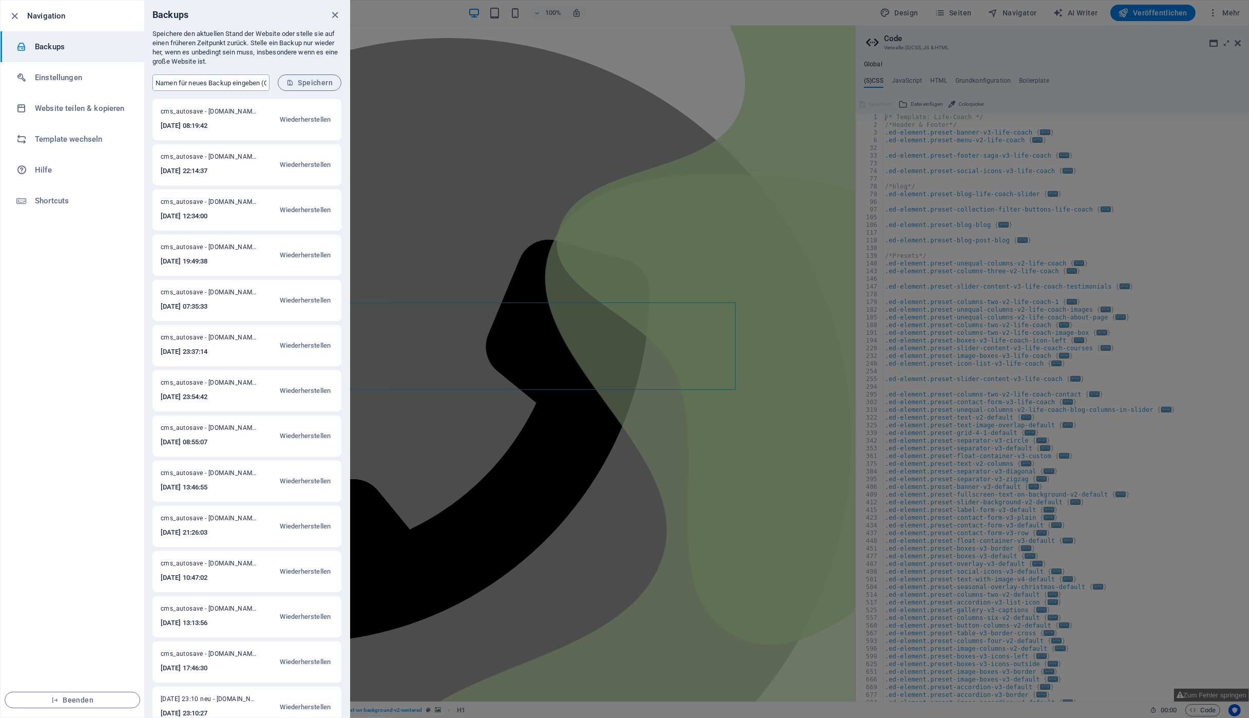
click at [177, 82] on input "text" at bounding box center [210, 82] width 117 height 16
type input "vor Menüänderungen"
click at [310, 84] on span "Speichern" at bounding box center [310, 83] width 46 height 8
click at [336, 13] on icon "close" at bounding box center [336, 15] width 12 height 12
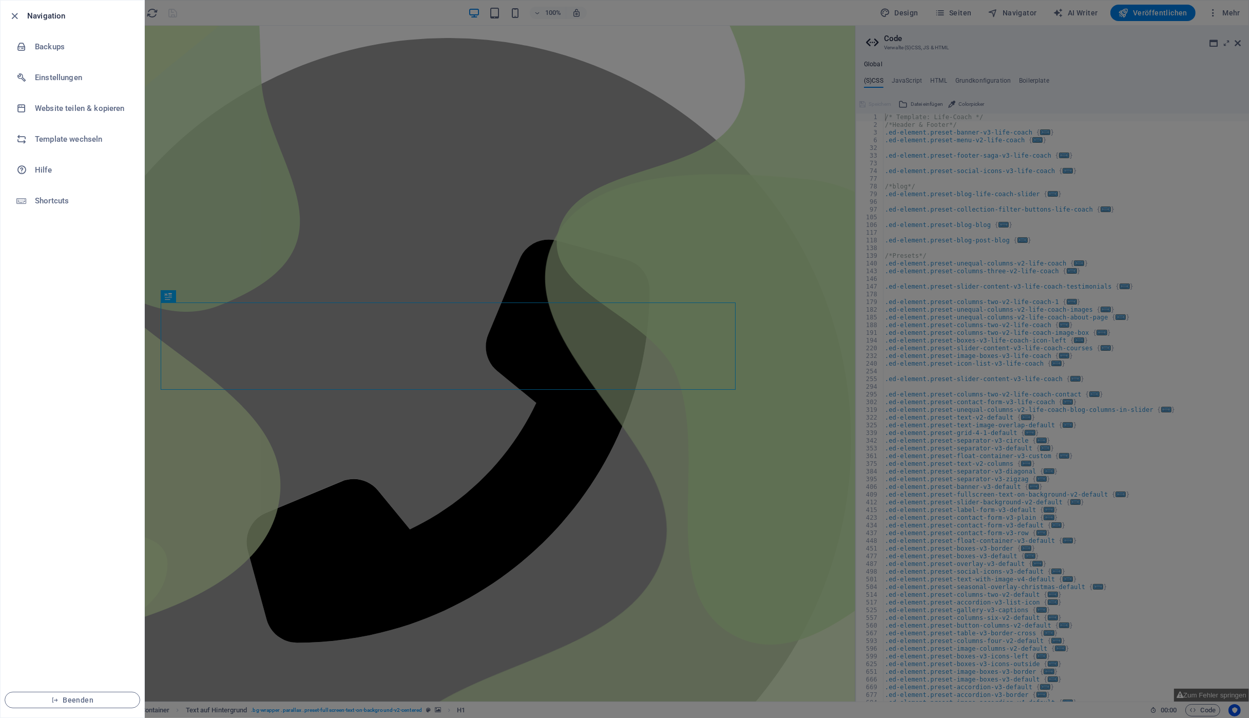
click at [370, 93] on div at bounding box center [624, 359] width 1249 height 718
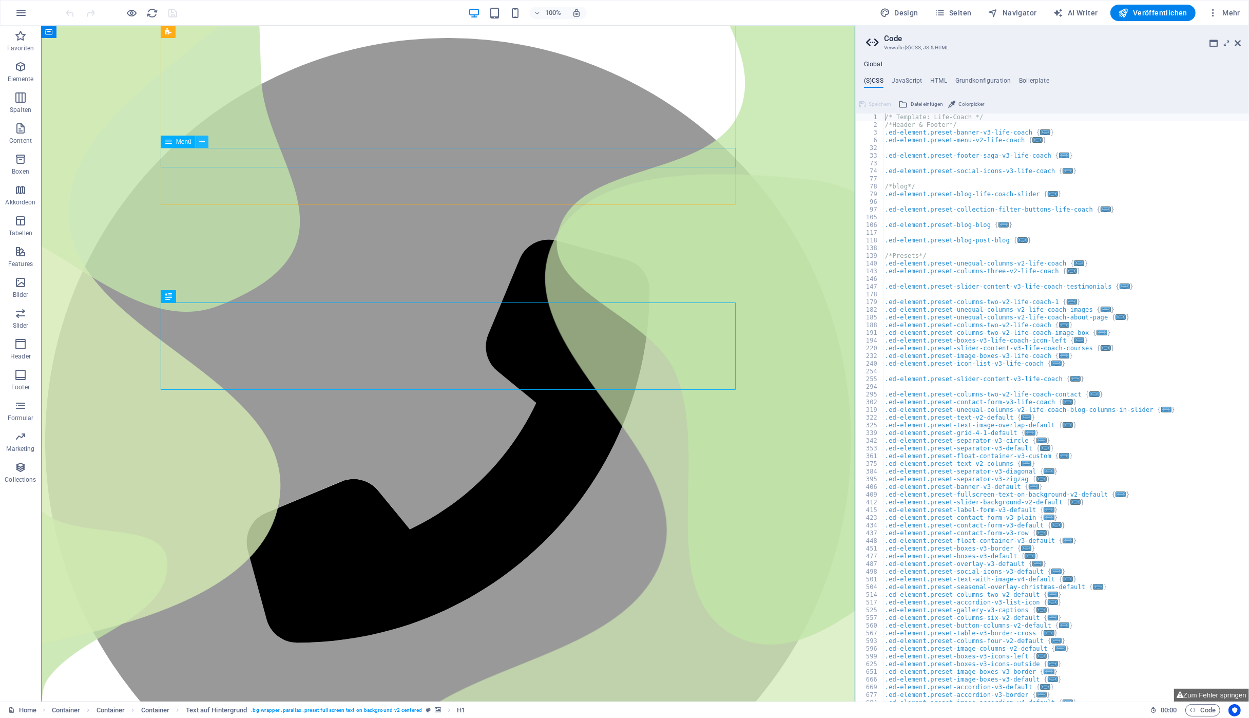
click at [203, 140] on icon at bounding box center [202, 142] width 6 height 11
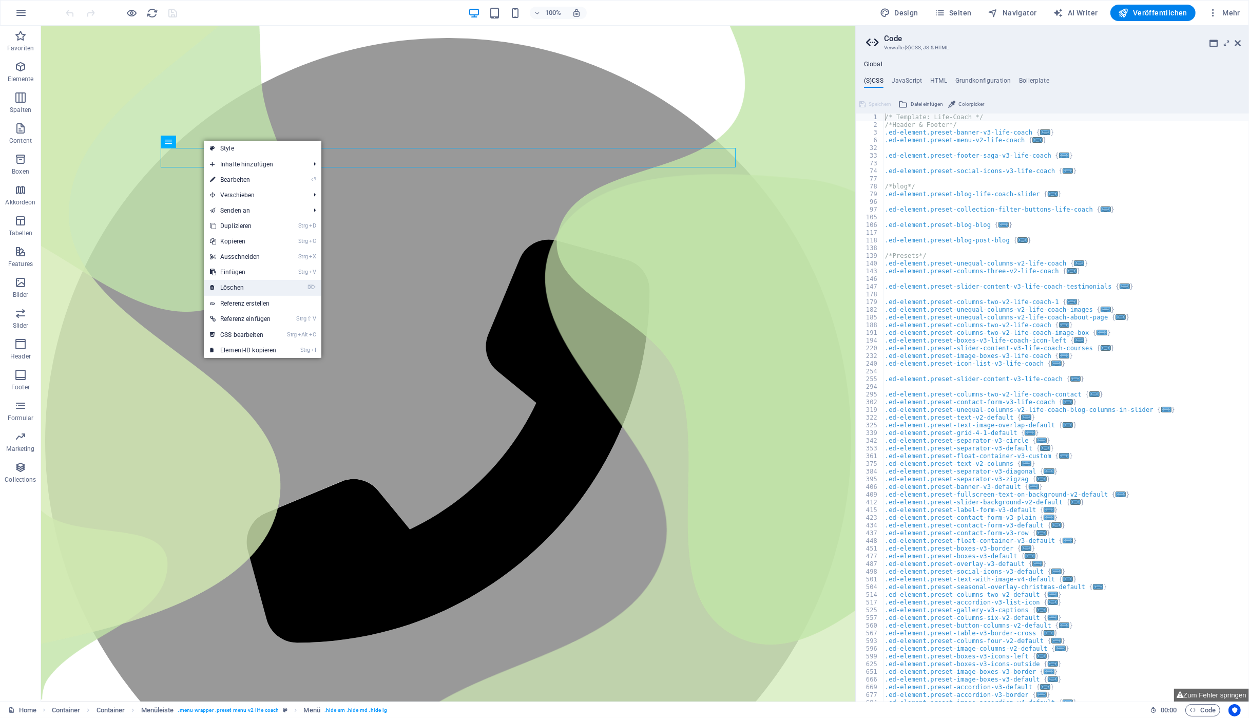
click at [246, 288] on link "⌦ Löschen" at bounding box center [243, 287] width 79 height 15
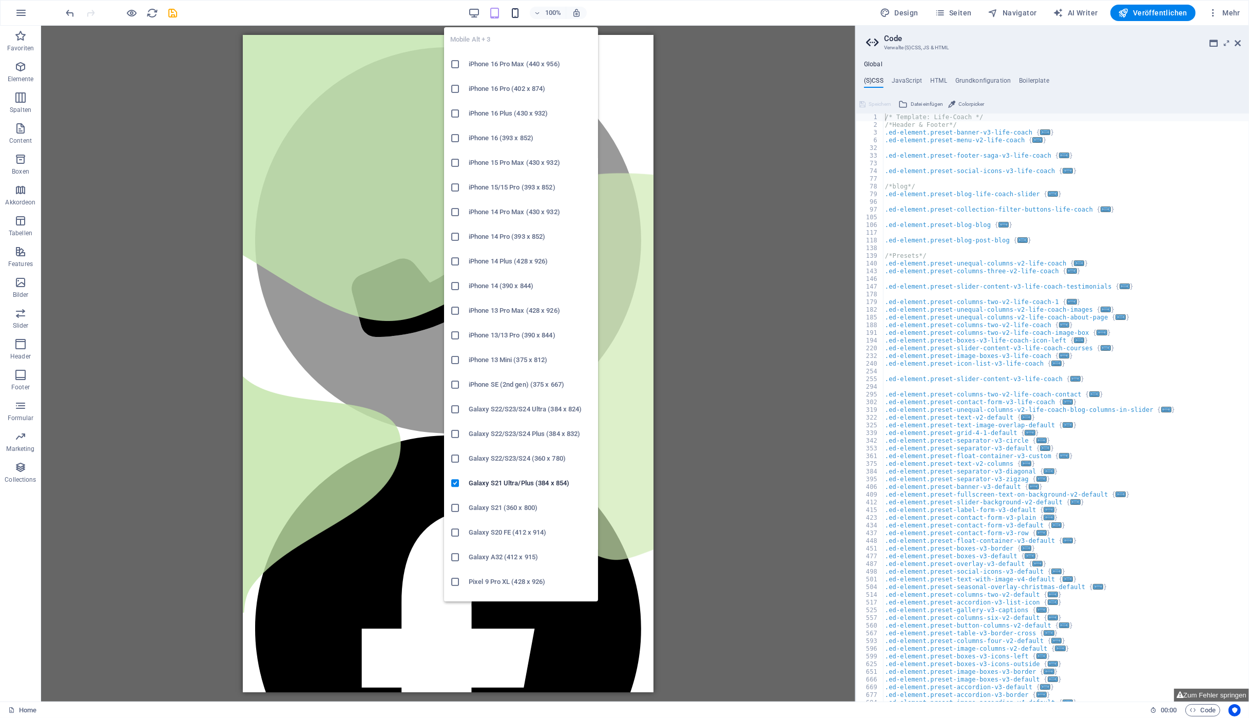
click at [514, 13] on icon "button" at bounding box center [515, 13] width 12 height 12
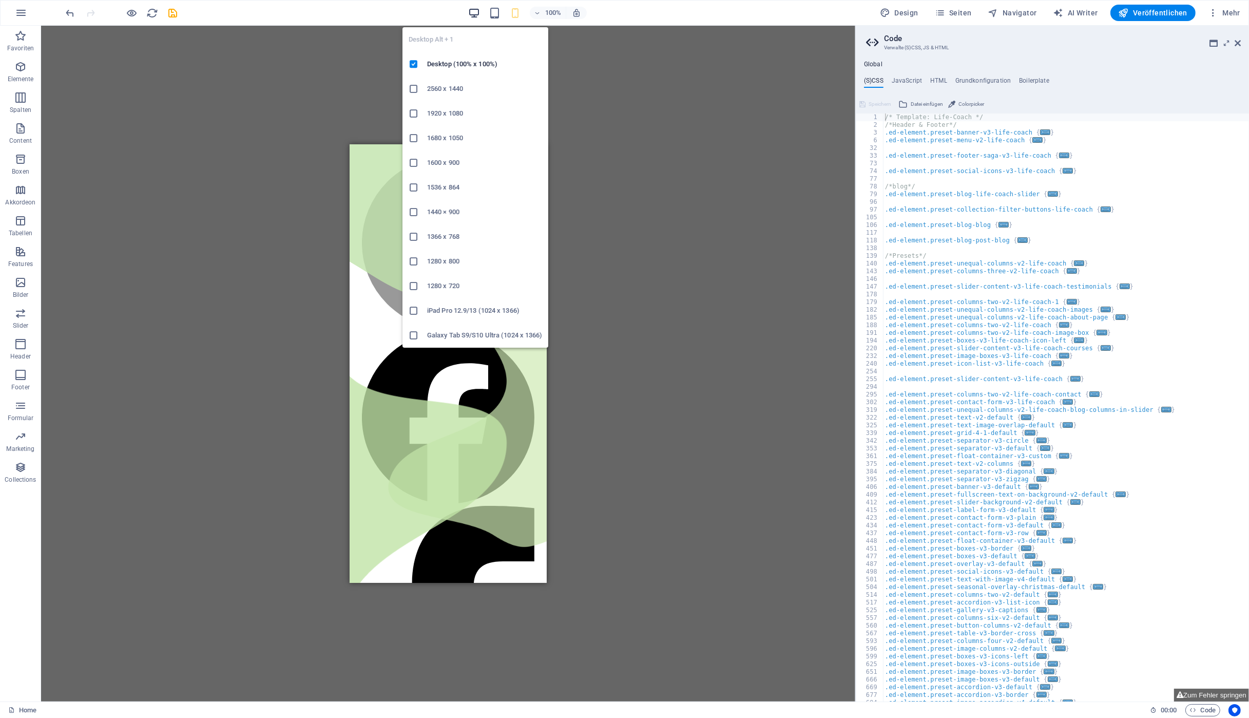
click at [475, 10] on icon "button" at bounding box center [474, 13] width 12 height 12
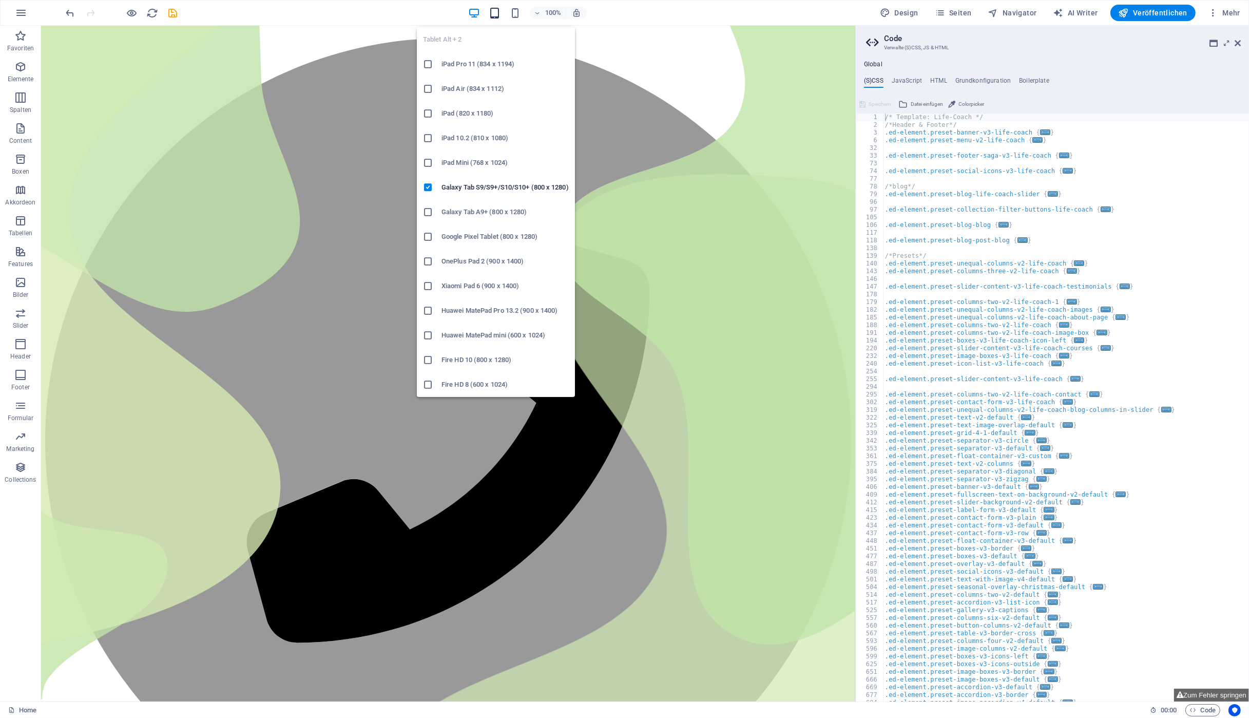
click at [497, 13] on icon "button" at bounding box center [495, 13] width 12 height 12
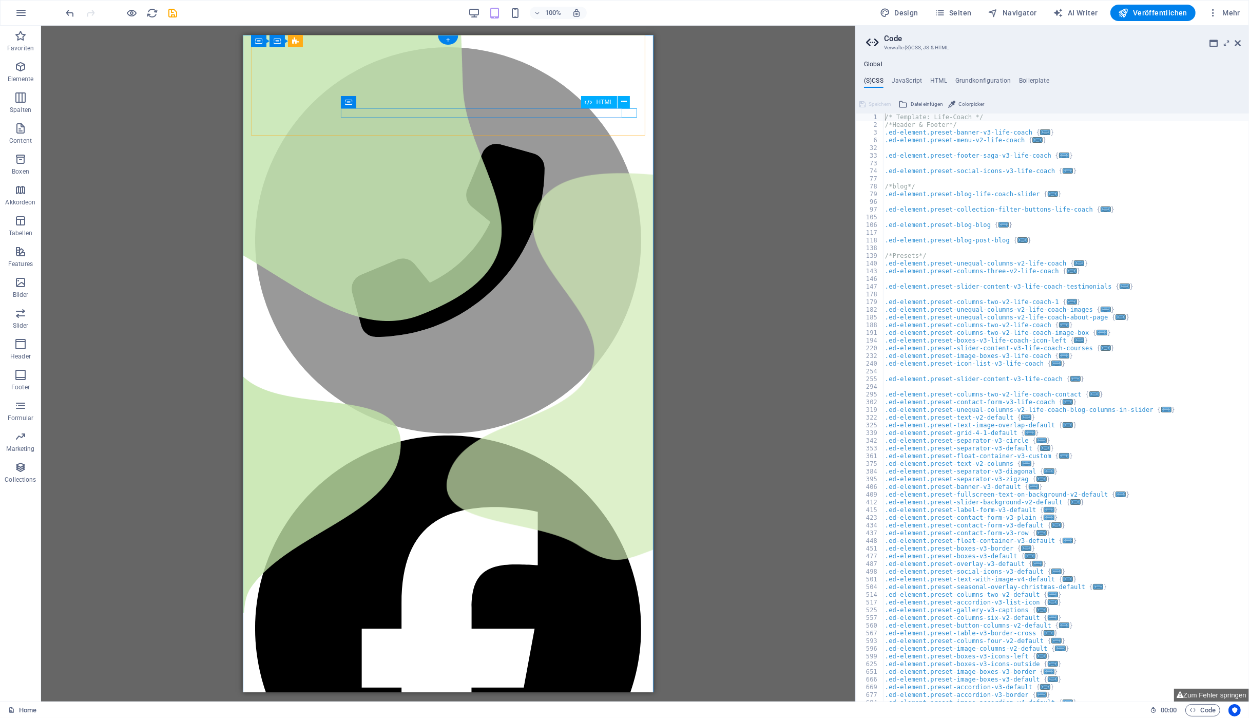
click at [68, 12] on icon "undo" at bounding box center [71, 13] width 12 height 12
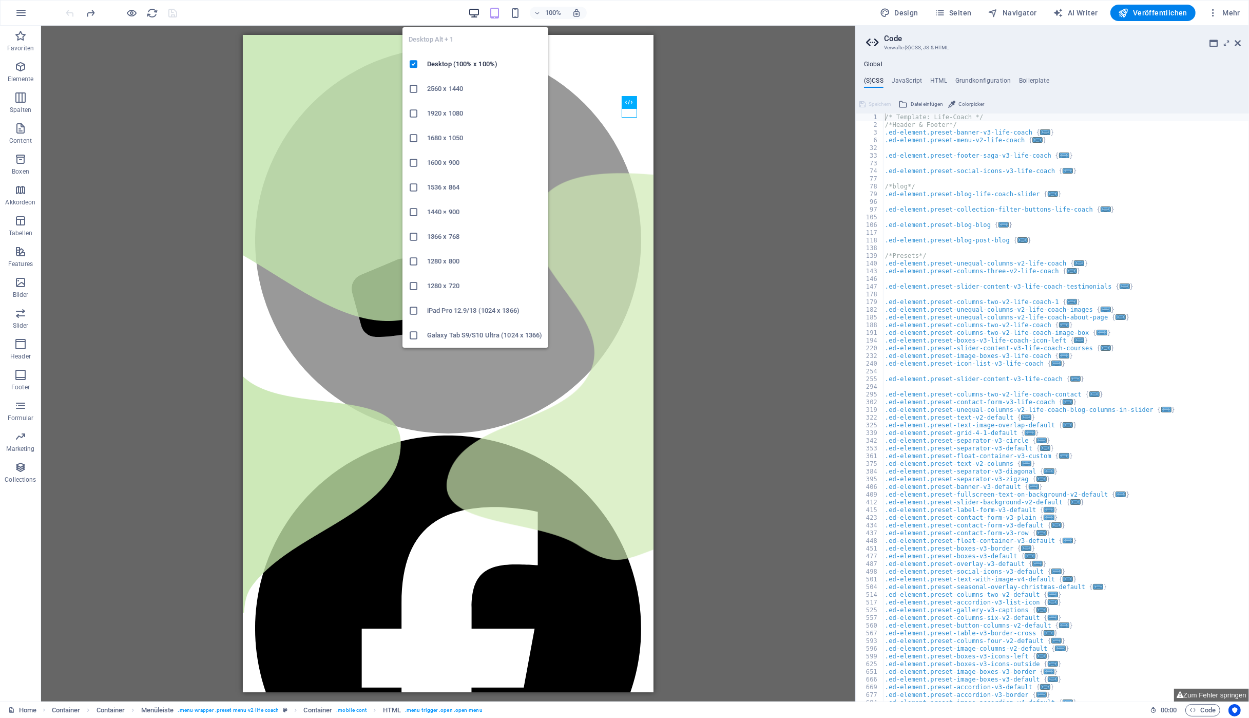
click at [480, 16] on icon "button" at bounding box center [474, 13] width 12 height 12
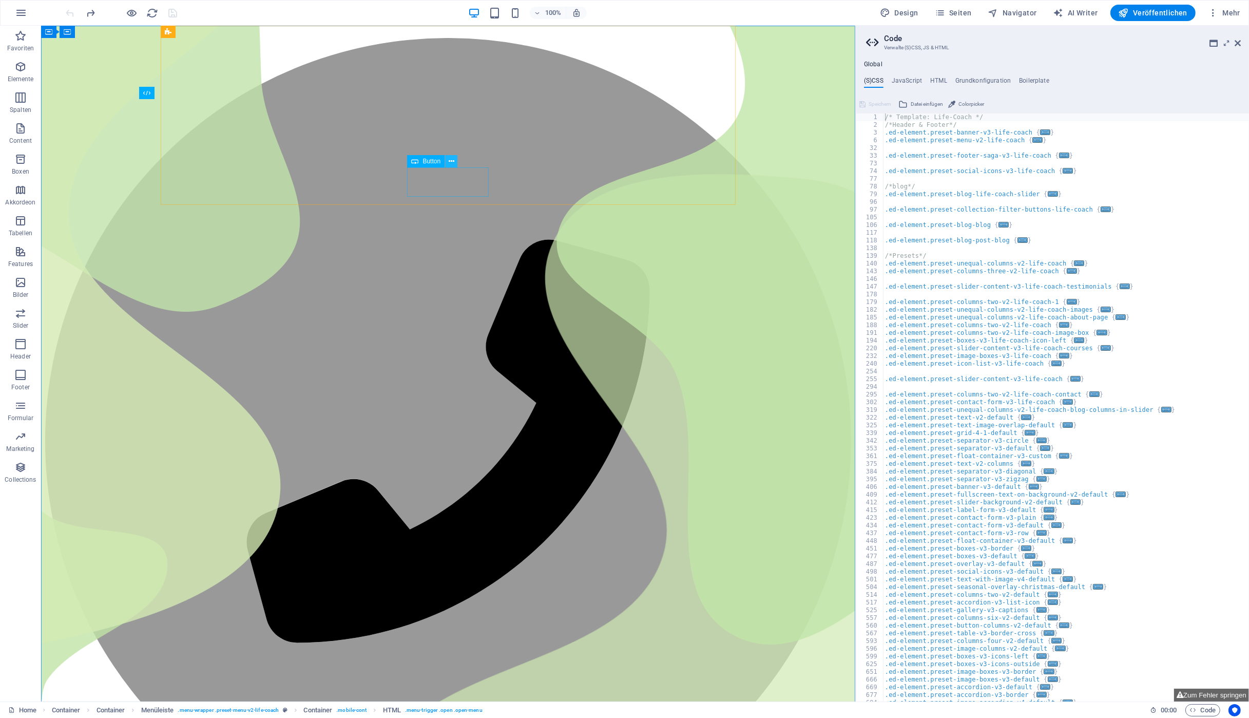
click at [453, 161] on icon at bounding box center [452, 161] width 6 height 11
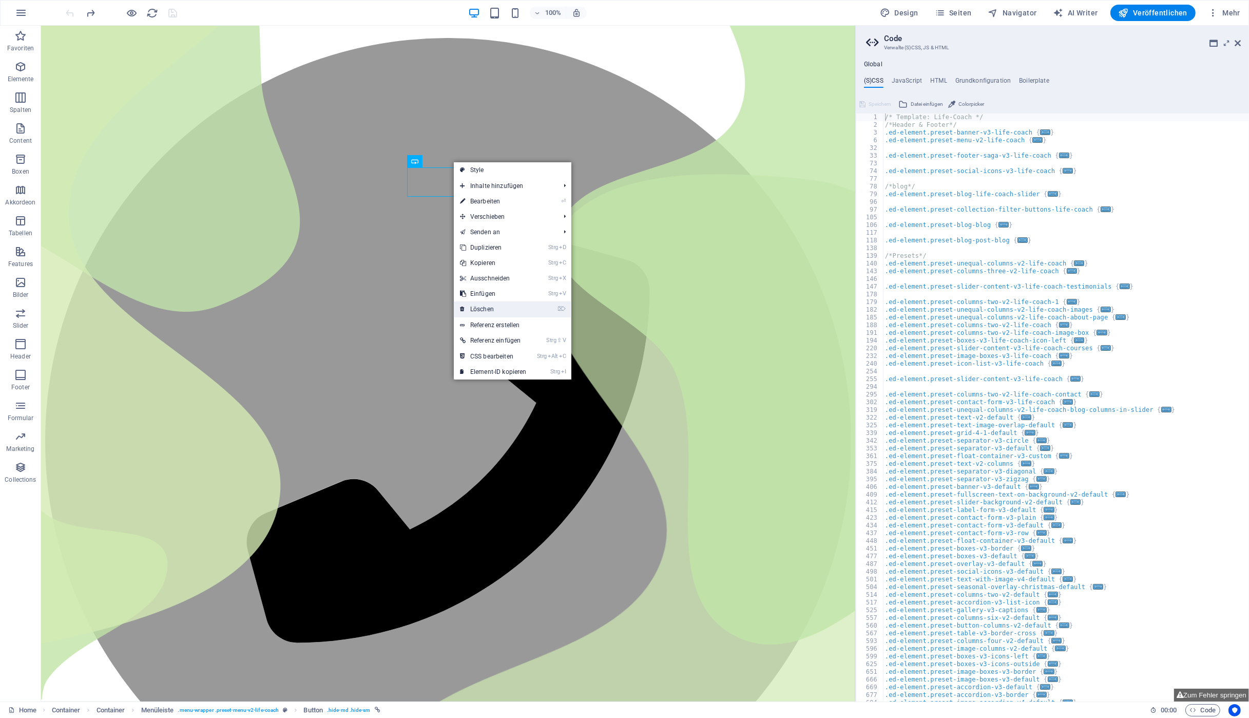
click at [484, 309] on link "⌦ Löschen" at bounding box center [493, 308] width 79 height 15
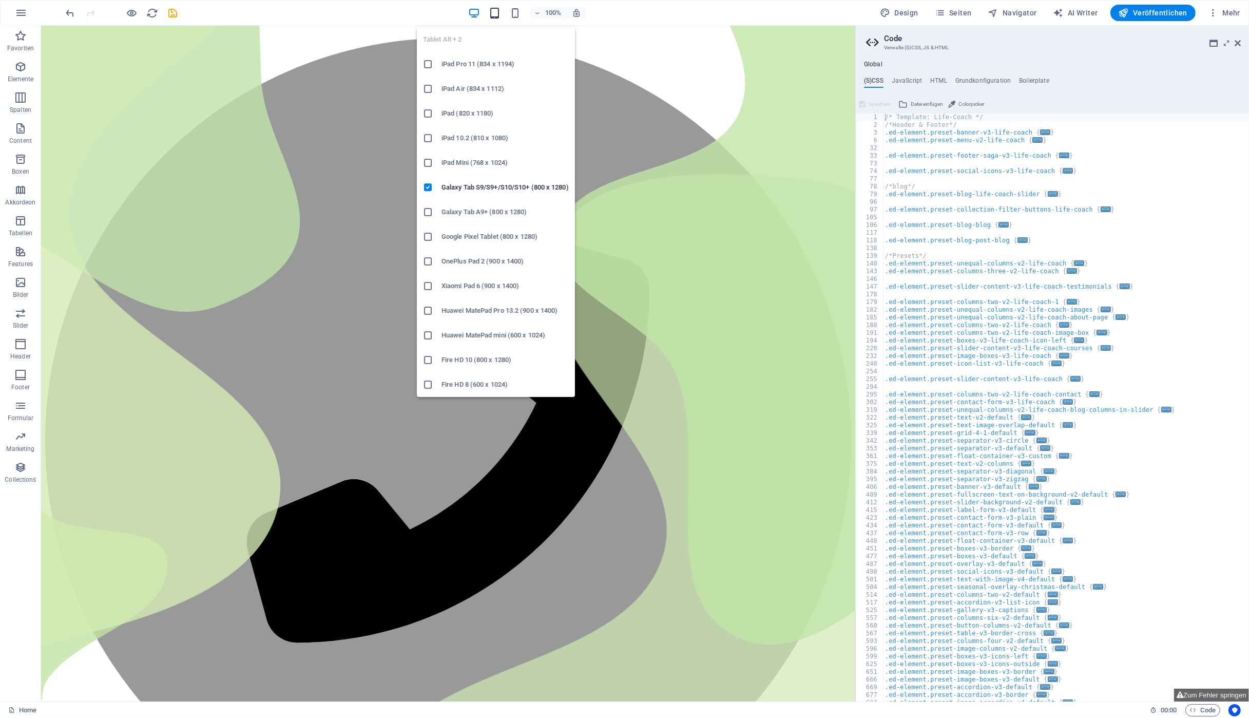
click at [499, 14] on icon "button" at bounding box center [495, 13] width 12 height 12
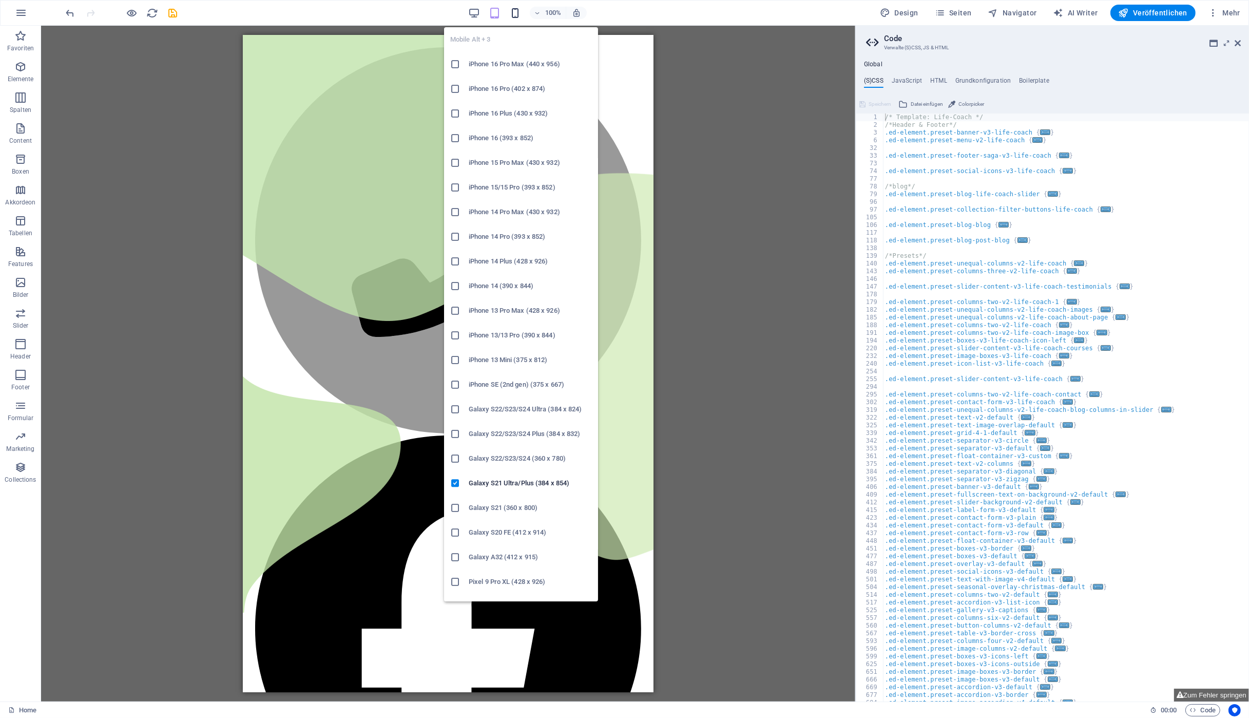
click at [514, 12] on icon "button" at bounding box center [515, 13] width 12 height 12
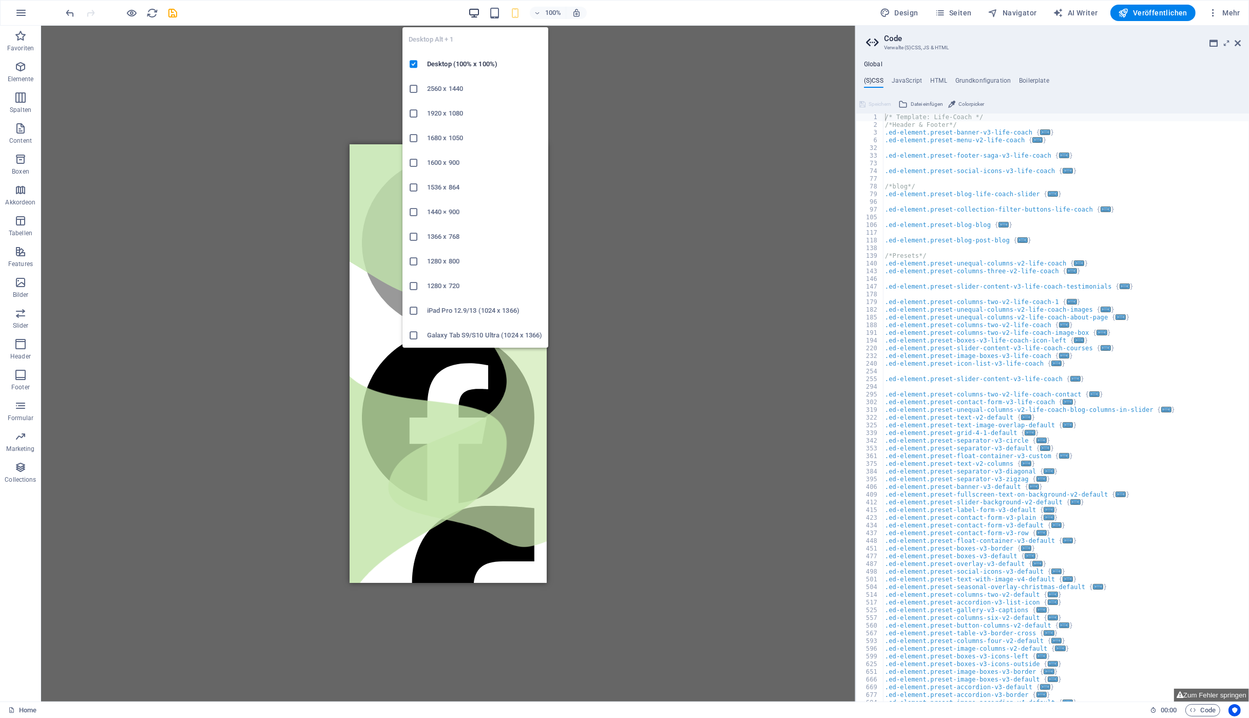
click at [475, 13] on icon "button" at bounding box center [474, 13] width 12 height 12
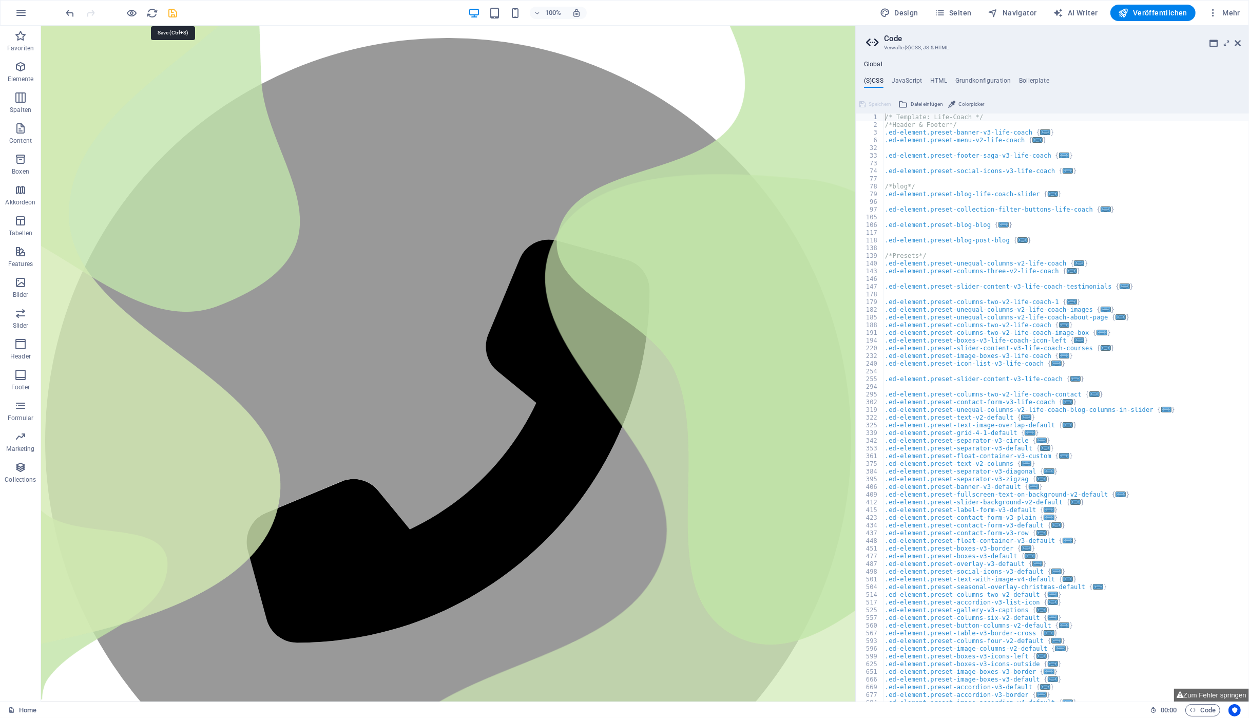
click at [171, 13] on icon "save" at bounding box center [173, 13] width 12 height 12
click at [281, 109] on icon at bounding box center [279, 109] width 6 height 11
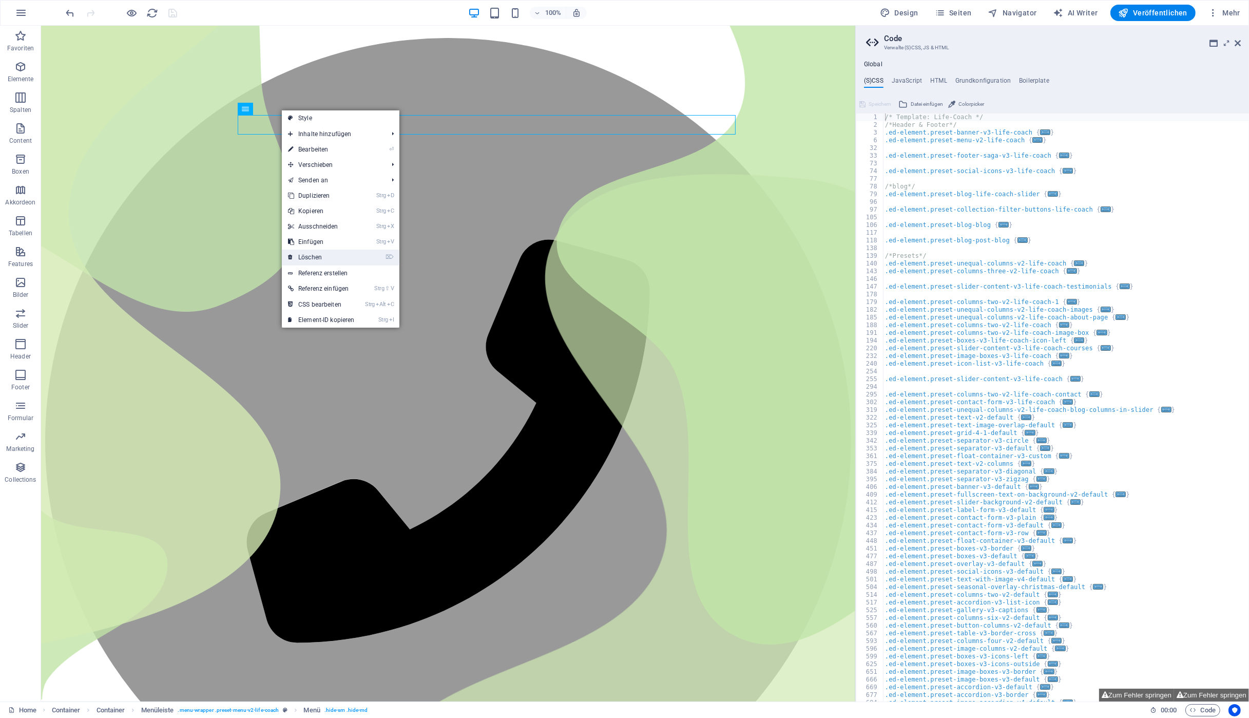
click at [326, 253] on link "⌦ Löschen" at bounding box center [321, 257] width 79 height 15
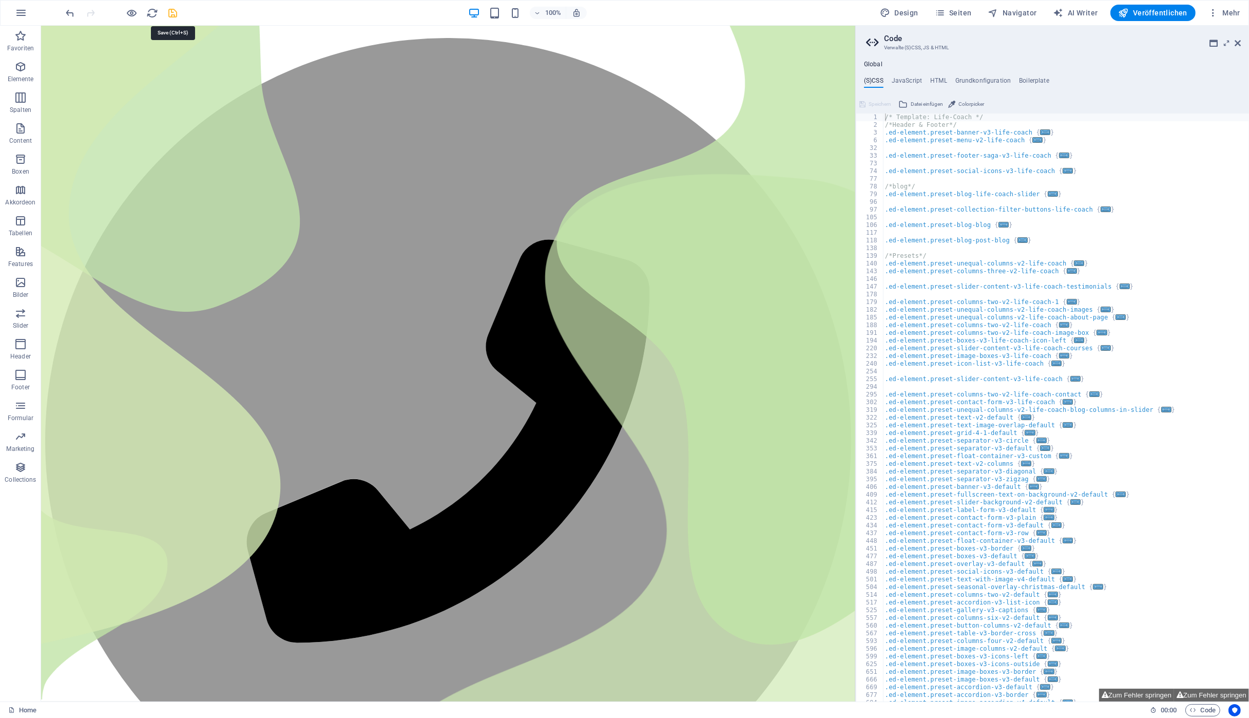
click at [170, 12] on icon "save" at bounding box center [173, 13] width 12 height 12
click at [1081, 698] on button "Zum Fehler springen" at bounding box center [1061, 695] width 75 height 13
type textarea "$menu-wrapper-sticky: sticky_none,"
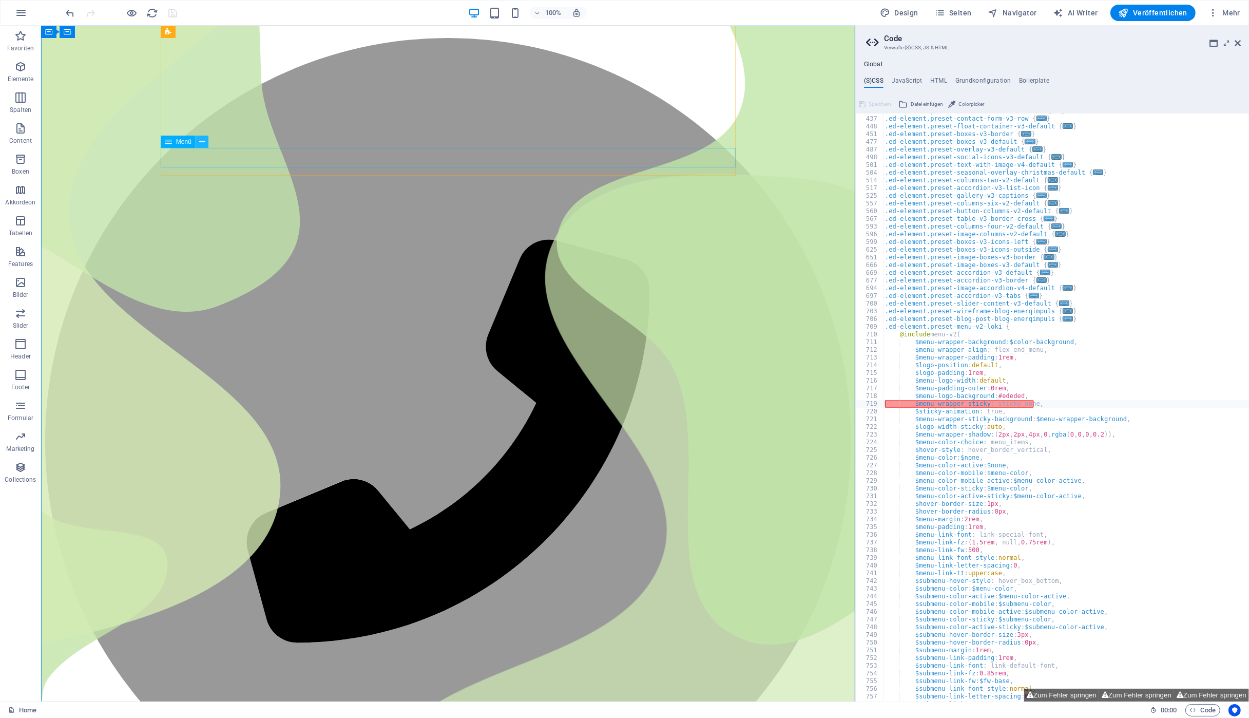
click at [203, 143] on icon at bounding box center [202, 142] width 6 height 11
click at [188, 143] on span "Menü" at bounding box center [183, 142] width 15 height 6
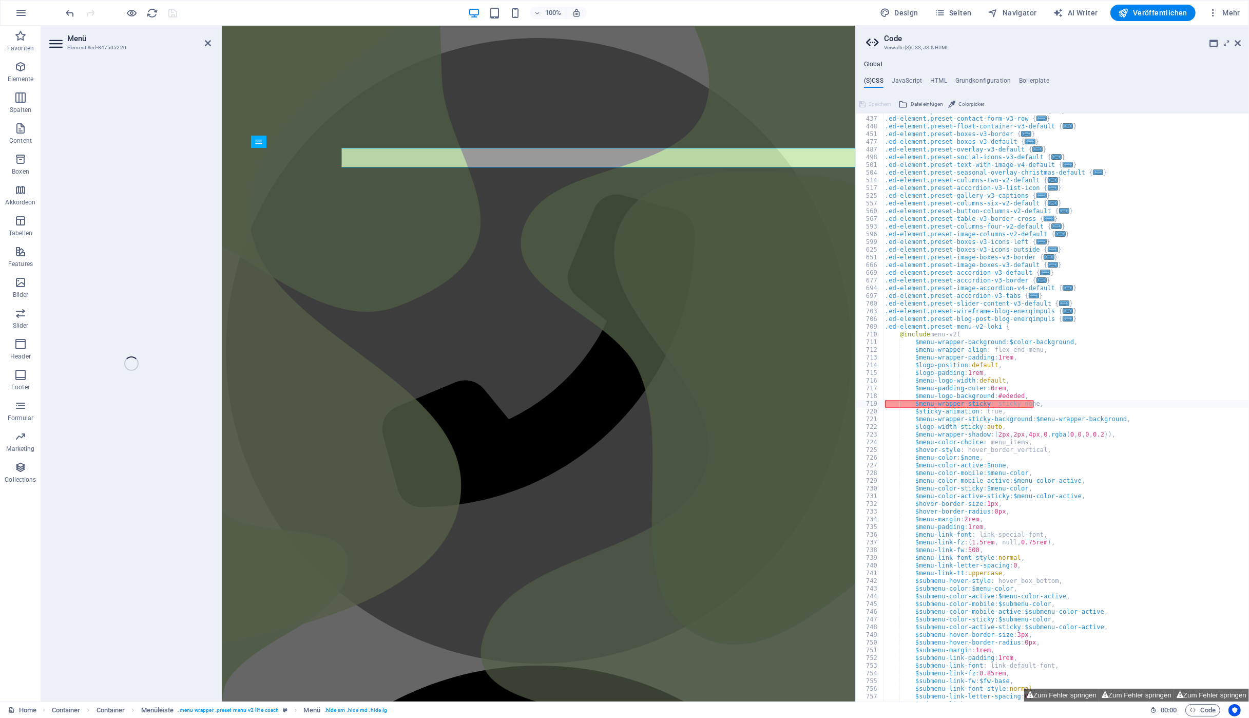
select select
select select "2"
select select
select select "1"
select select
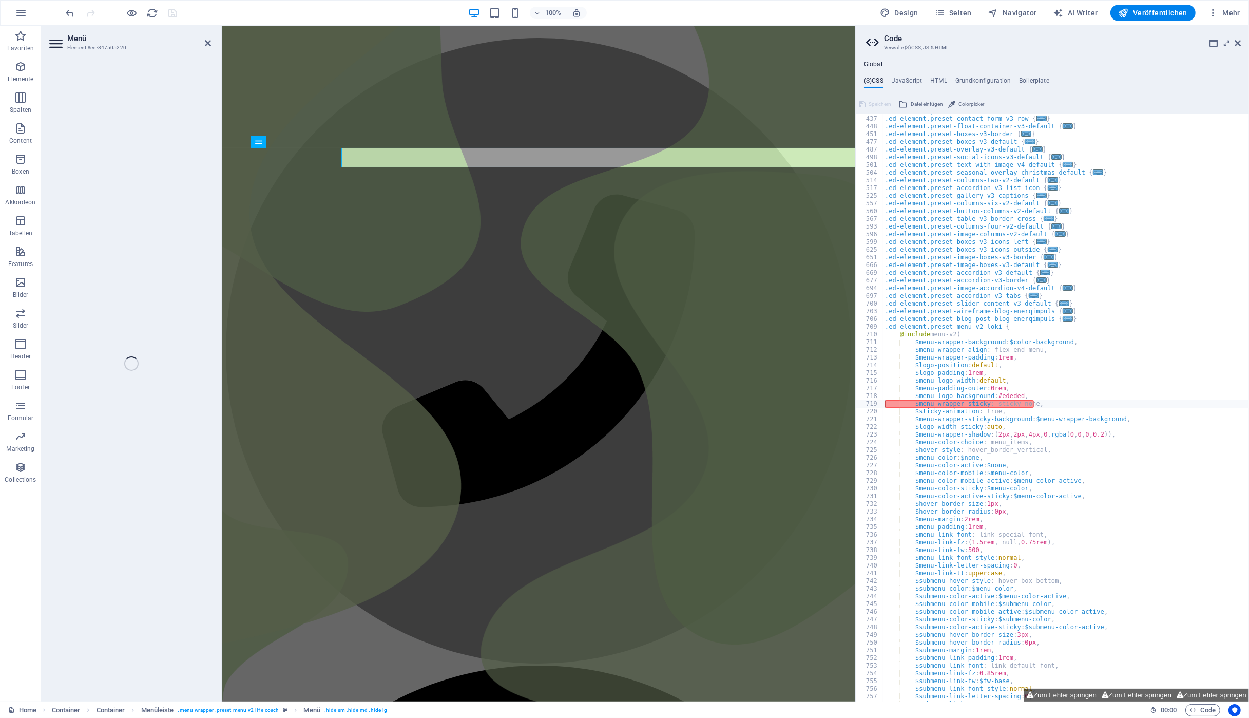
select select "7"
select select
select select "21"
select select
select select "22"
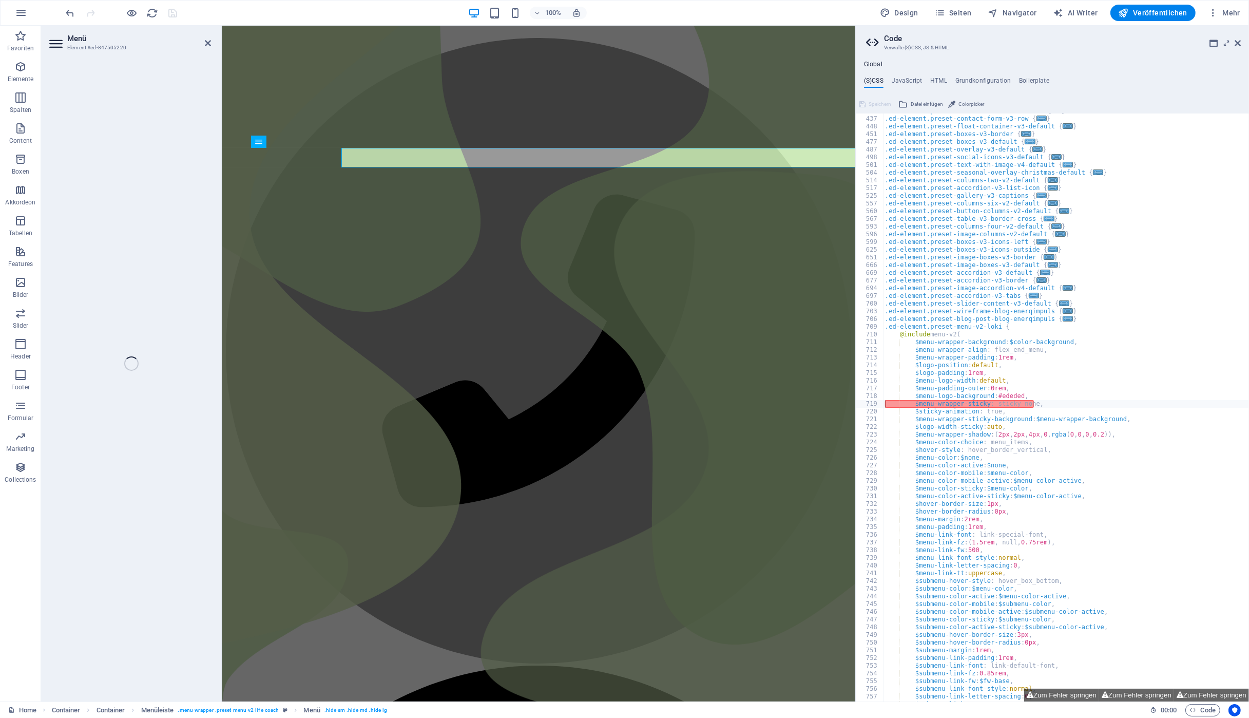
select select
select select "23"
select select
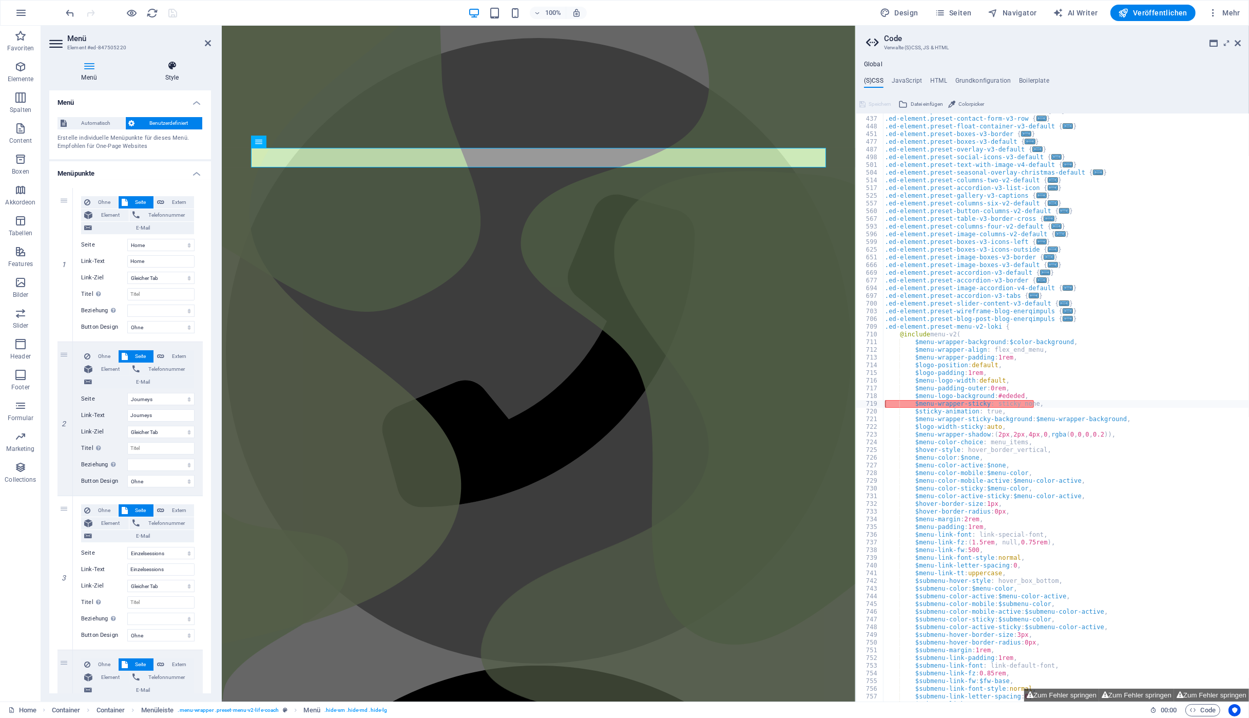
click at [171, 73] on h4 "Style" at bounding box center [172, 72] width 78 height 22
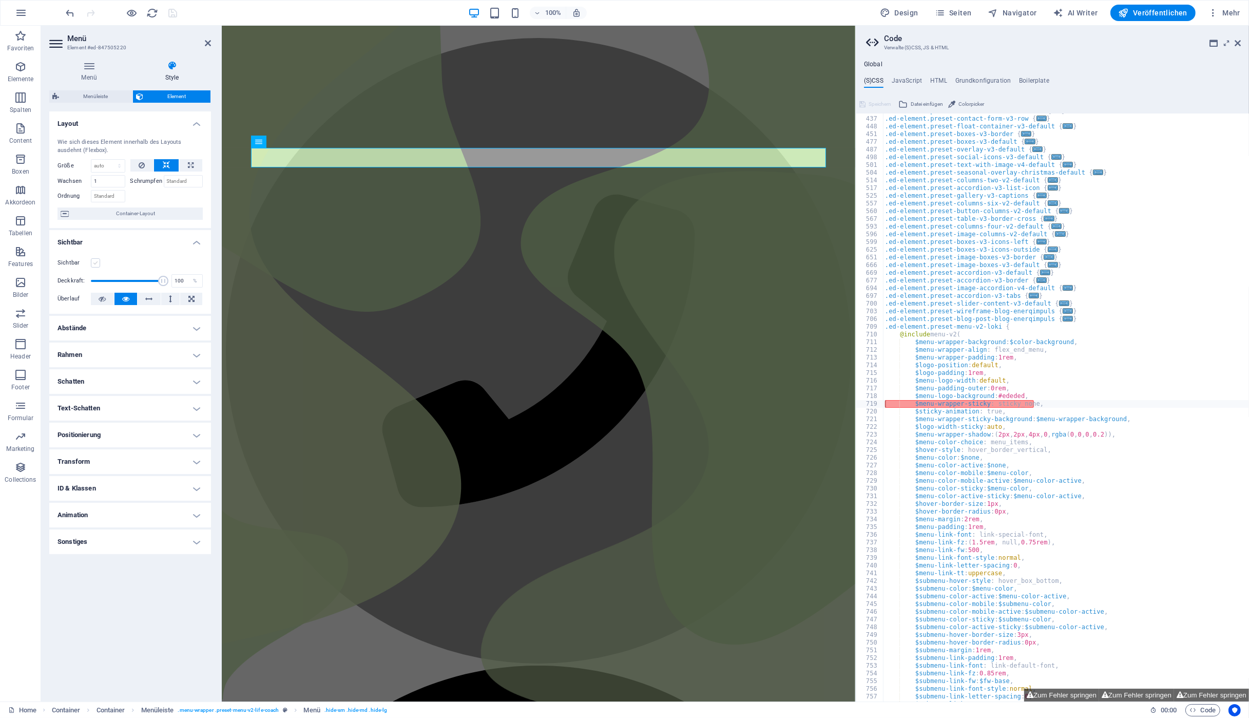
click at [98, 262] on label at bounding box center [95, 262] width 9 height 9
click at [0, 0] on input "Sichtbar" at bounding box center [0, 0] width 0 height 0
click at [206, 42] on icon at bounding box center [208, 43] width 6 height 8
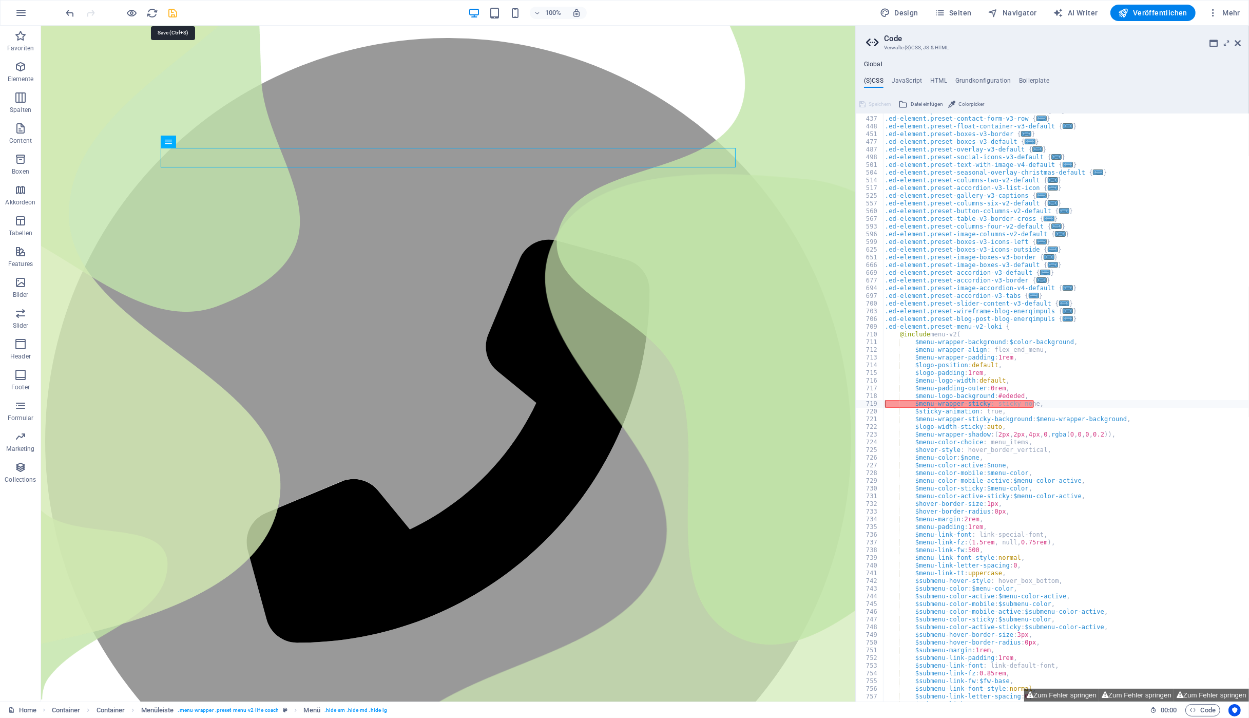
click at [171, 9] on icon "save" at bounding box center [173, 13] width 12 height 12
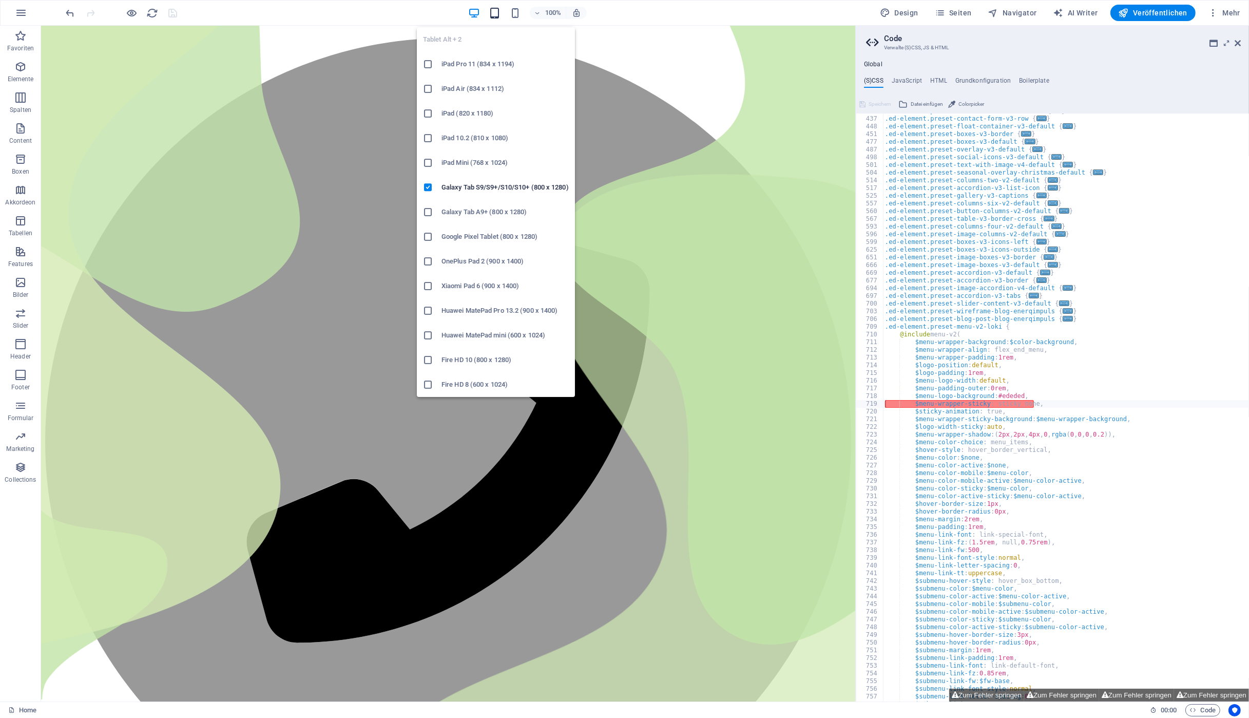
click at [498, 16] on icon "button" at bounding box center [495, 13] width 12 height 12
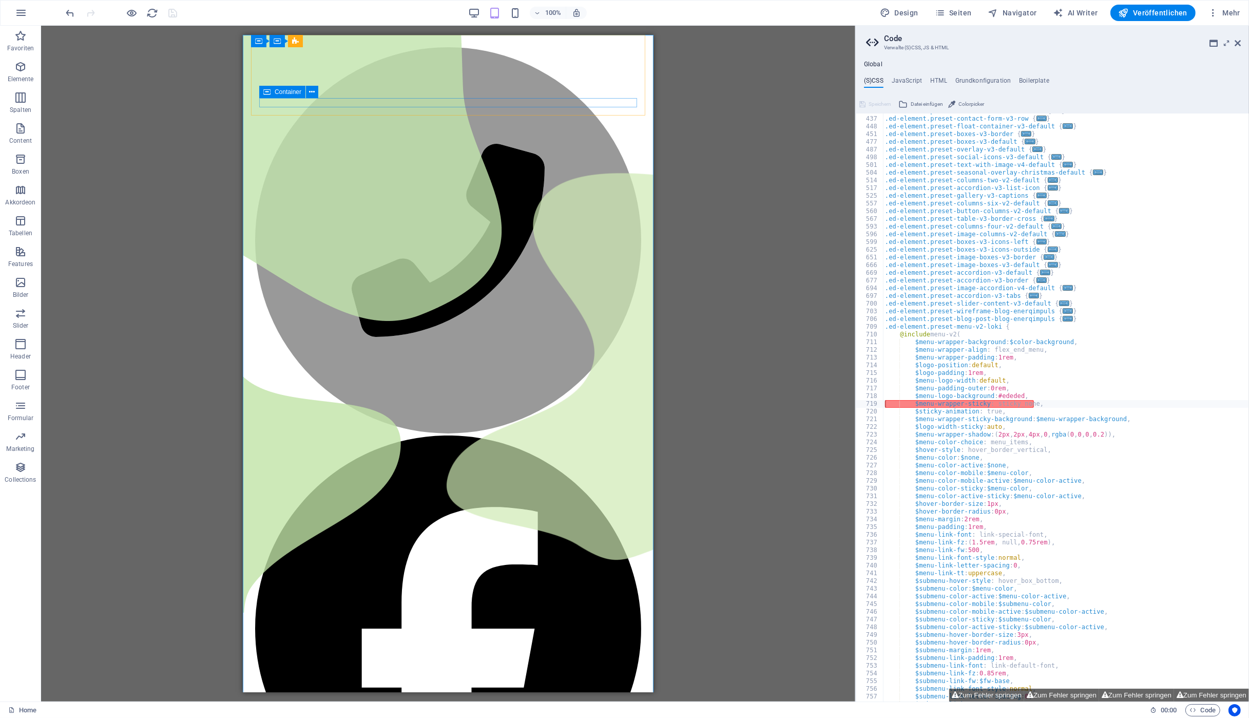
click at [293, 92] on span "Container" at bounding box center [288, 92] width 27 height 6
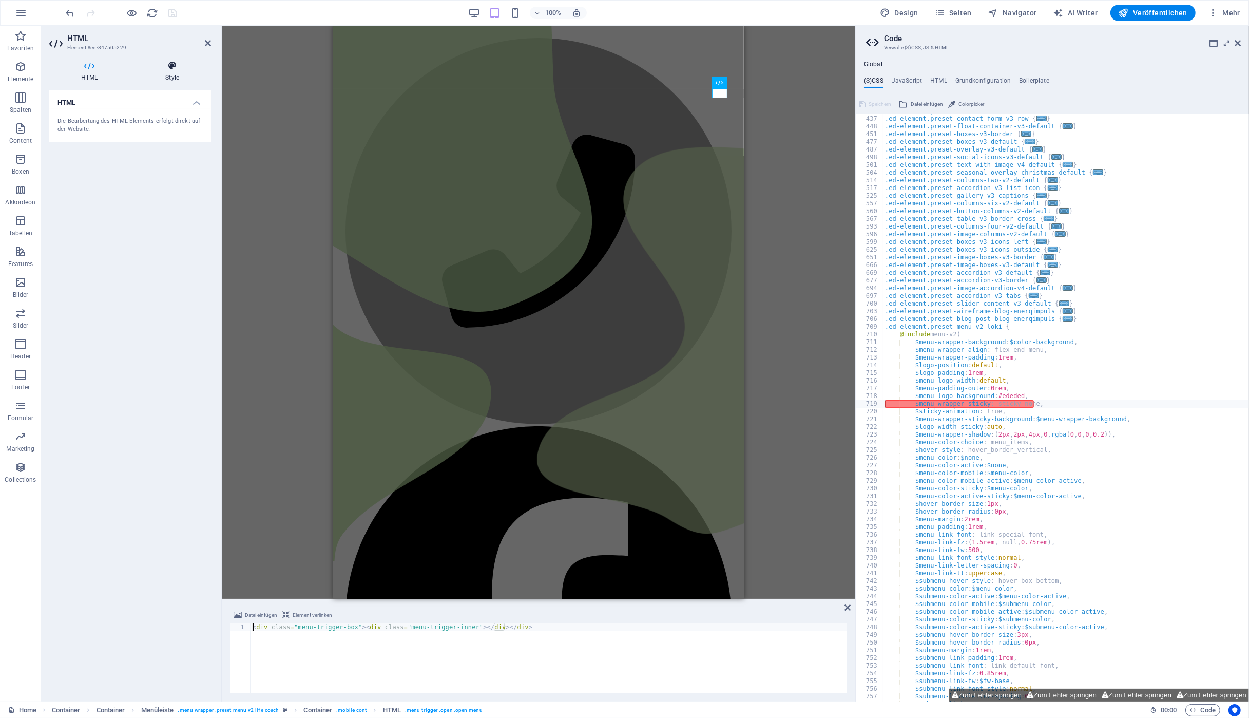
click at [174, 71] on h4 "Style" at bounding box center [172, 72] width 78 height 22
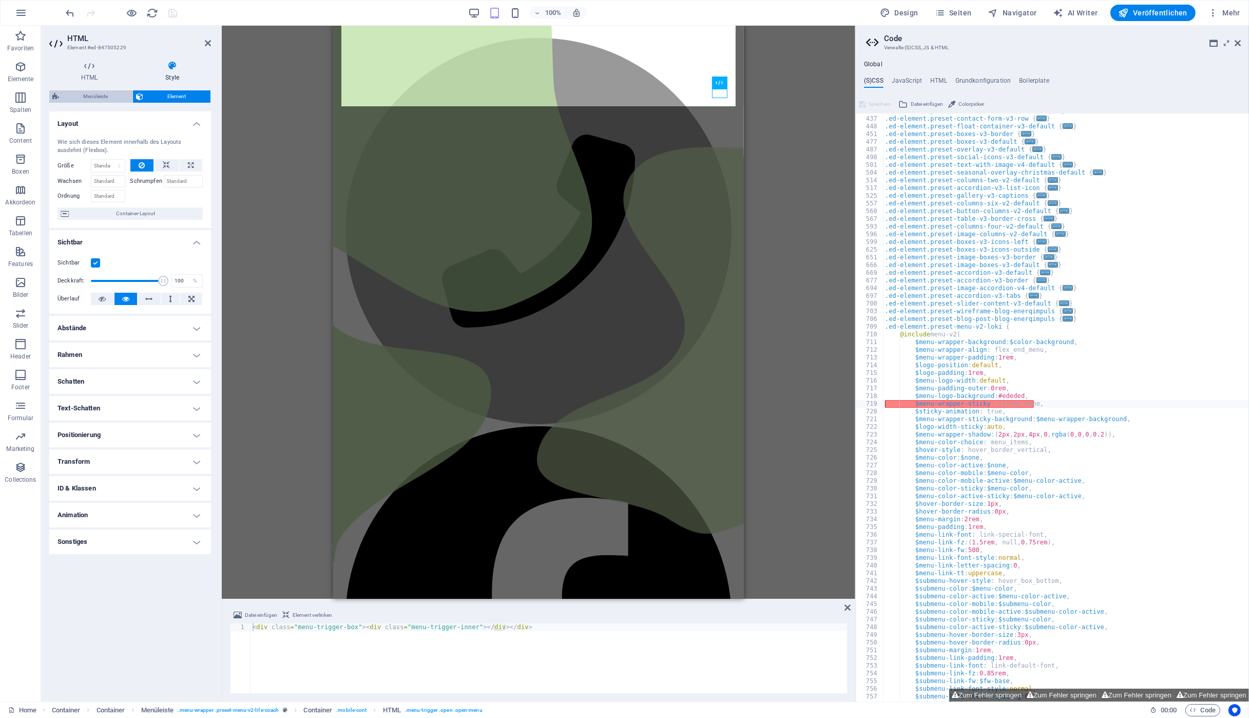
click at [99, 97] on span "Menüleiste" at bounding box center [95, 96] width 67 height 12
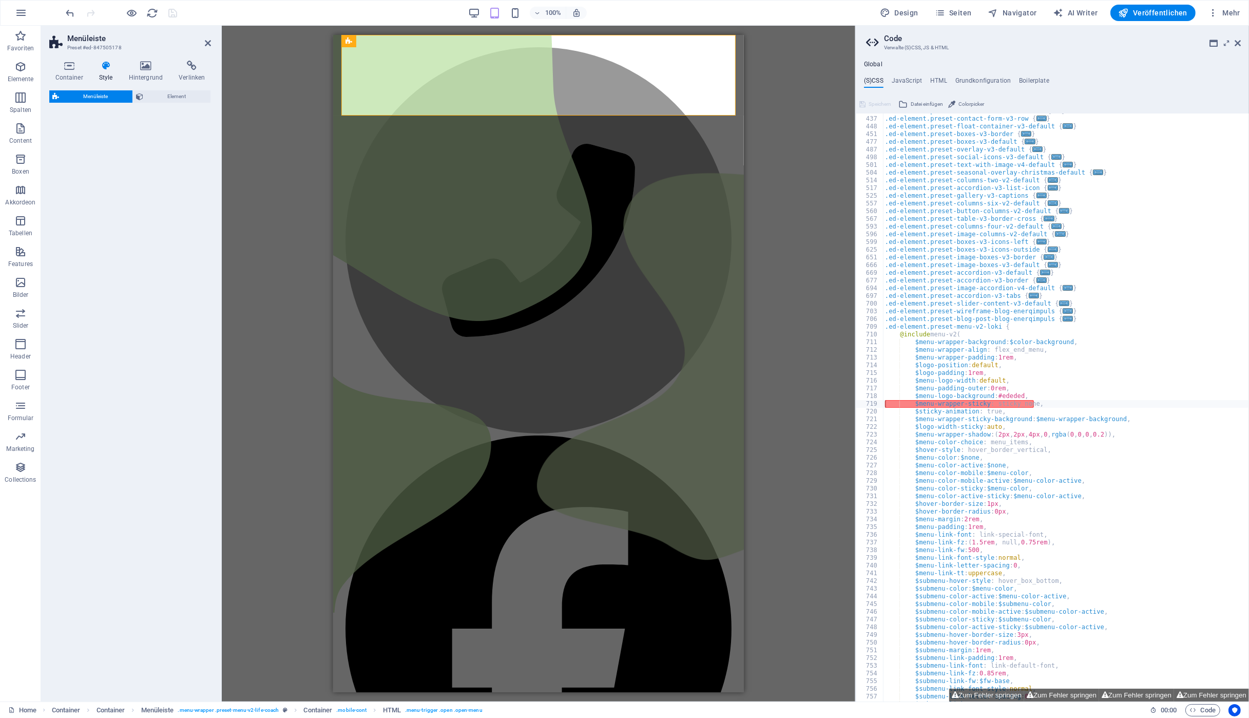
select select "rem"
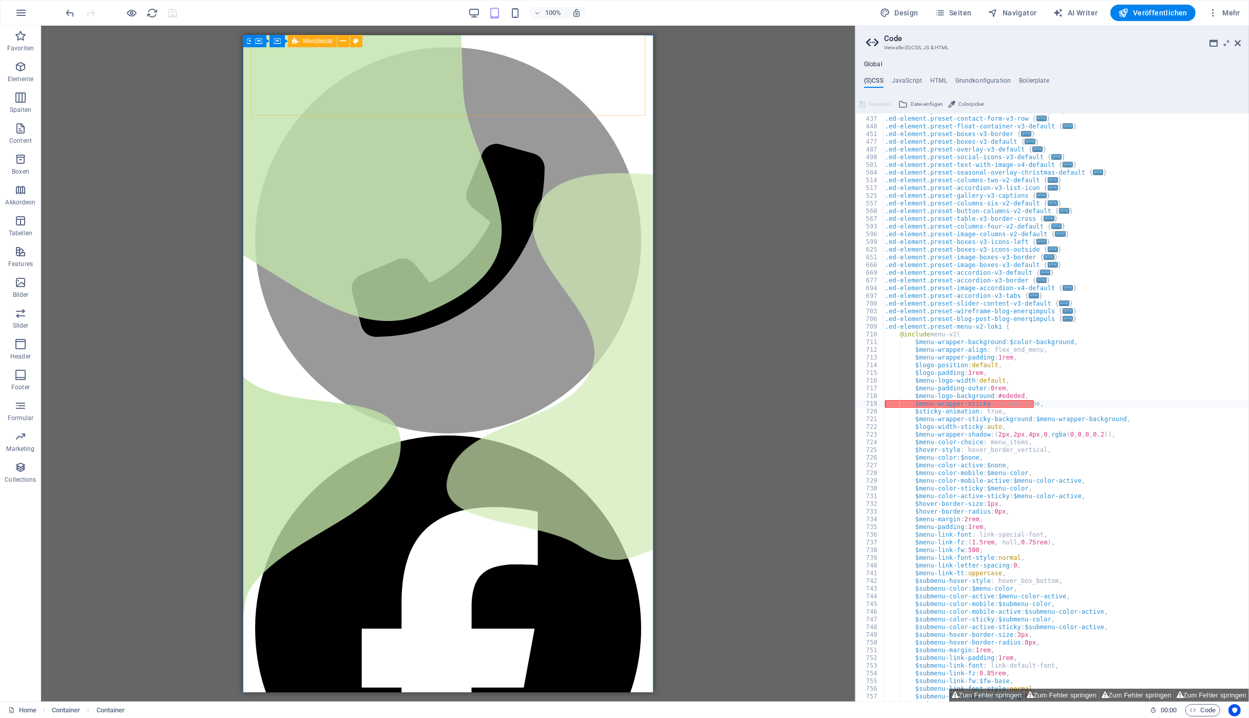
click at [321, 40] on span "Menüleiste" at bounding box center [318, 41] width 30 height 6
select select "rem"
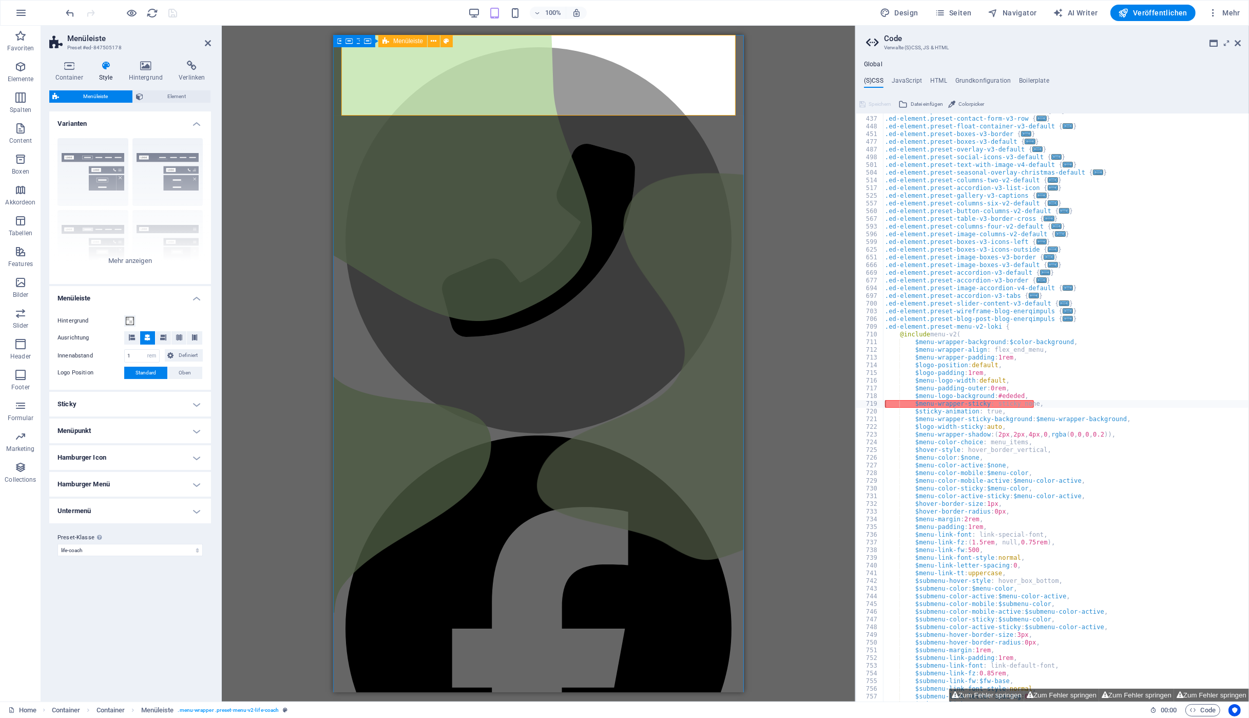
click at [407, 41] on span "Menüleiste" at bounding box center [408, 41] width 30 height 6
click at [129, 261] on div "Rahmen Mittig Standard Fixiert Loki Trigger Breit XXL" at bounding box center [130, 207] width 162 height 154
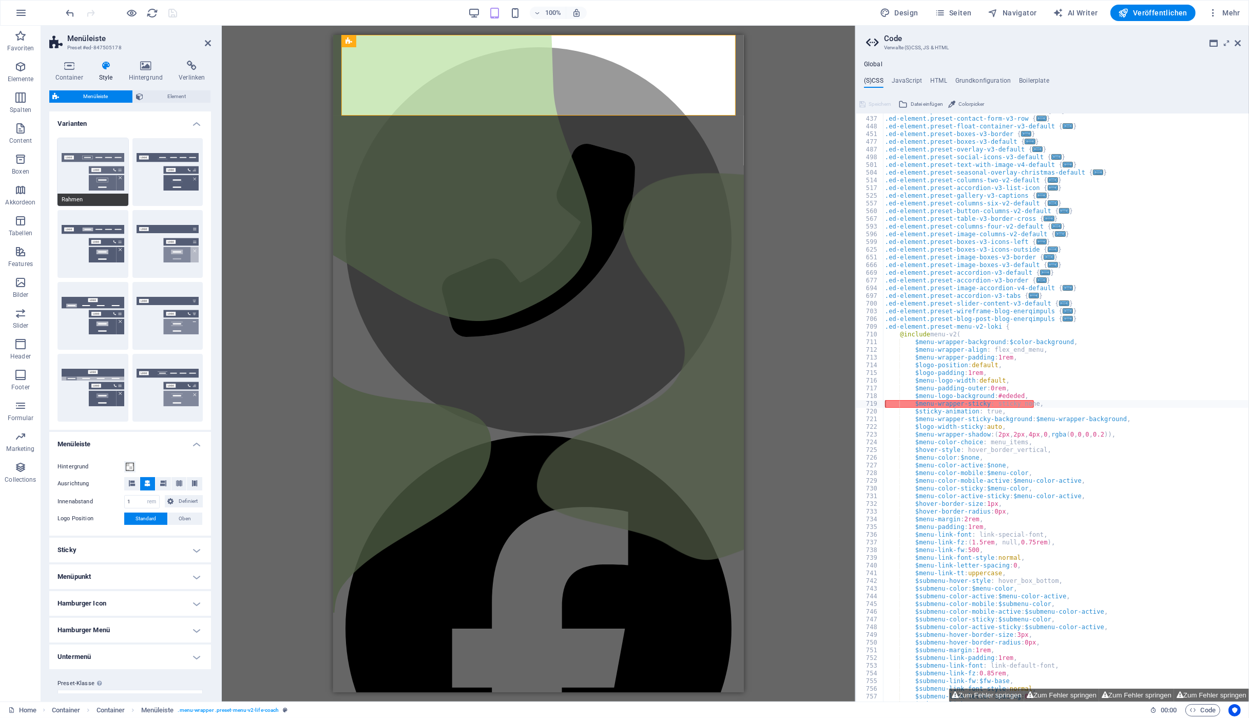
click at [105, 168] on button "Rahmen" at bounding box center [93, 172] width 71 height 68
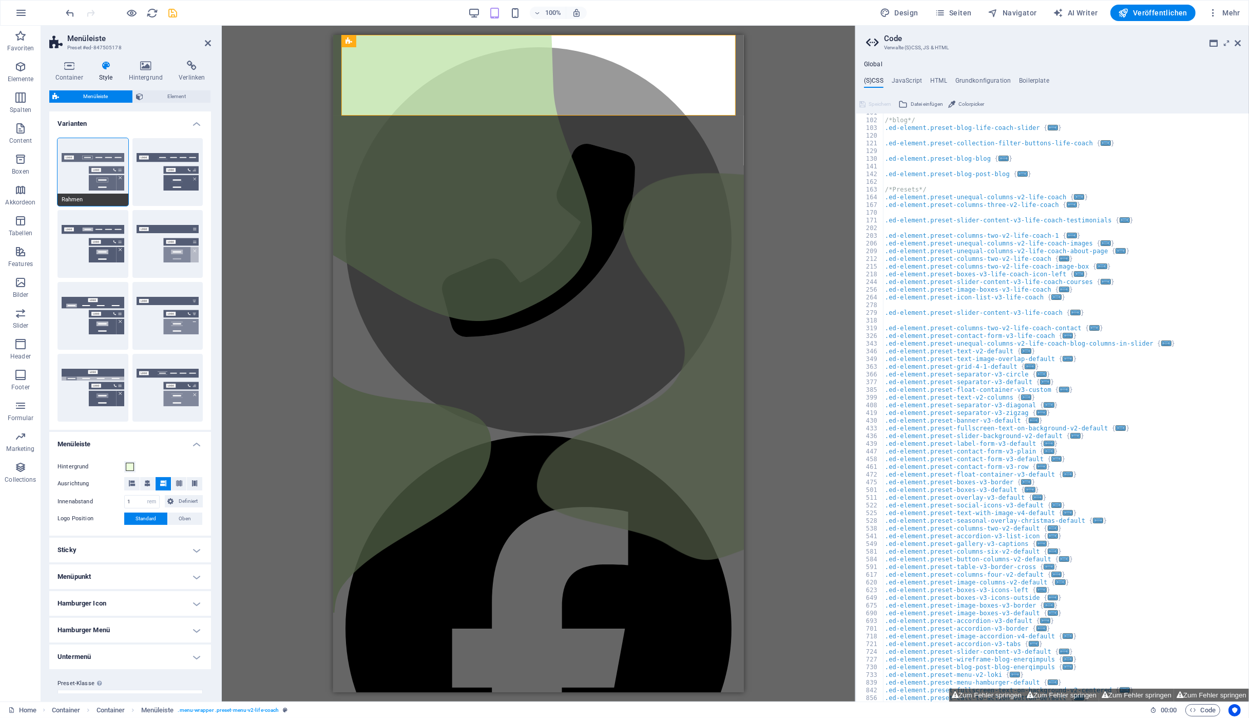
type textarea "/* Template: Life-Coach */"
click at [163, 167] on button "Mittig" at bounding box center [167, 172] width 71 height 68
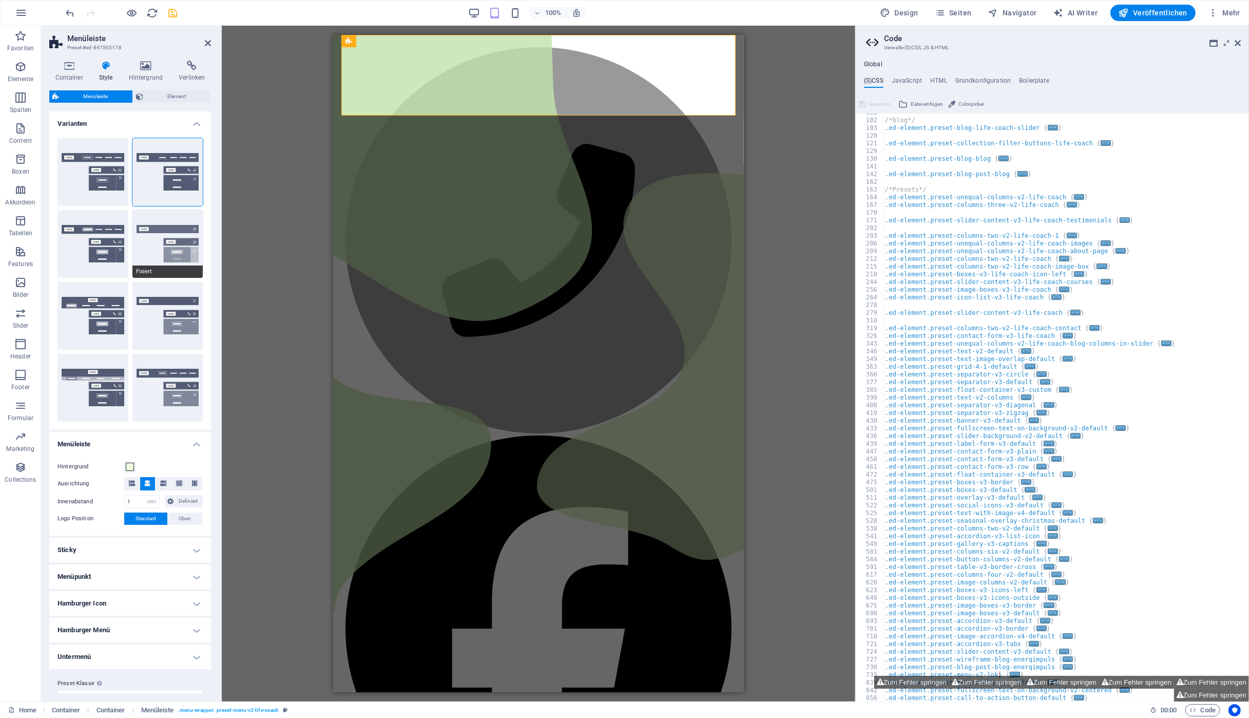
click at [159, 246] on button "Fixiert" at bounding box center [167, 244] width 71 height 68
click at [102, 244] on button "Standard" at bounding box center [93, 244] width 71 height 68
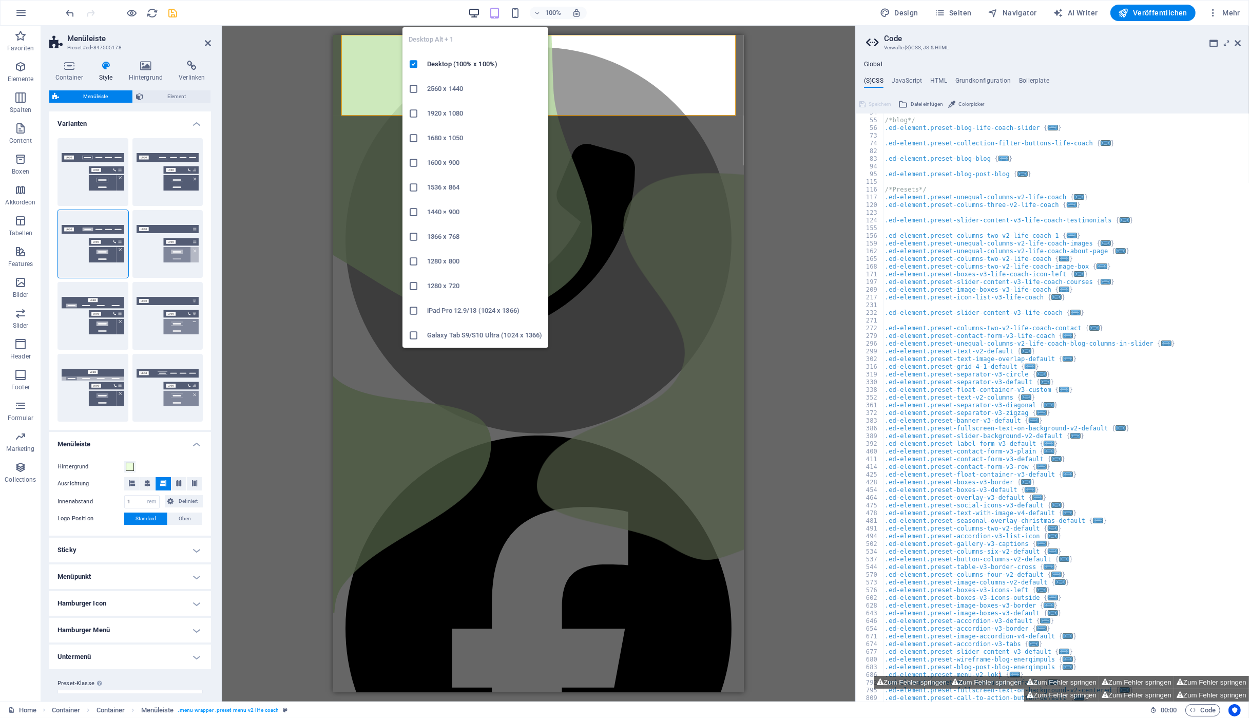
click at [480, 15] on icon "button" at bounding box center [474, 13] width 12 height 12
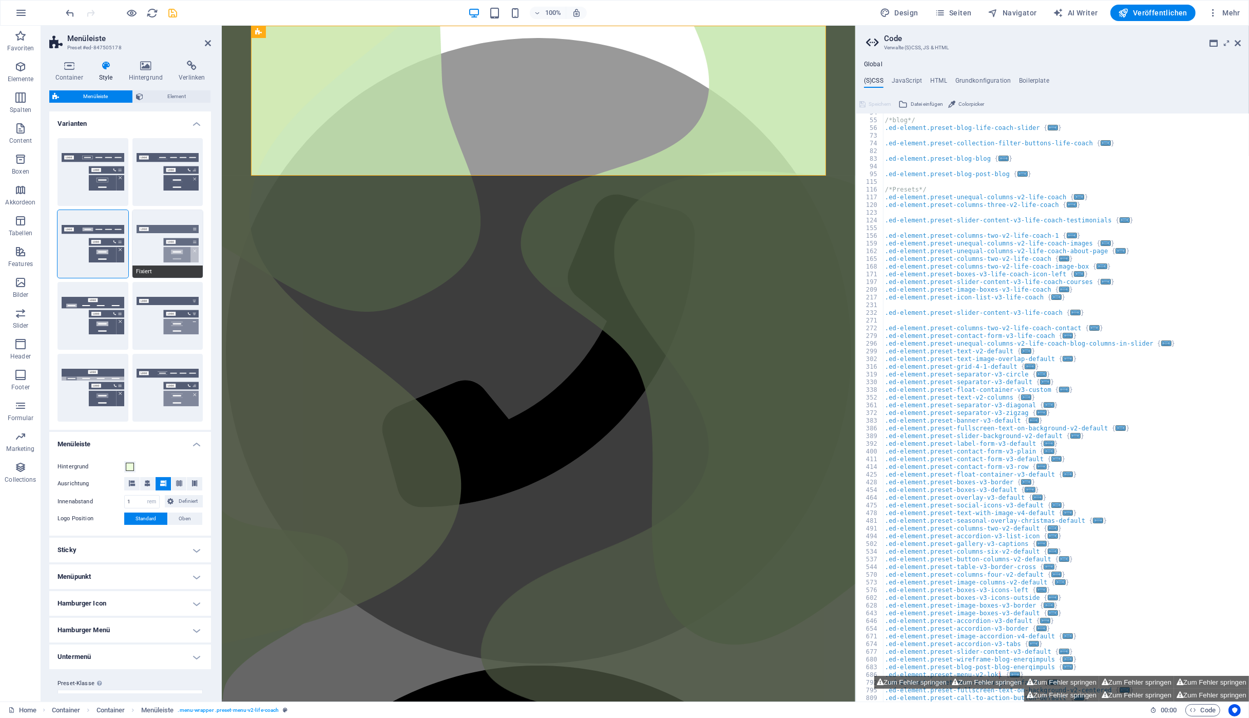
click at [181, 251] on button "Fixiert" at bounding box center [167, 244] width 71 height 68
click at [169, 196] on span "Mittig" at bounding box center [167, 200] width 71 height 12
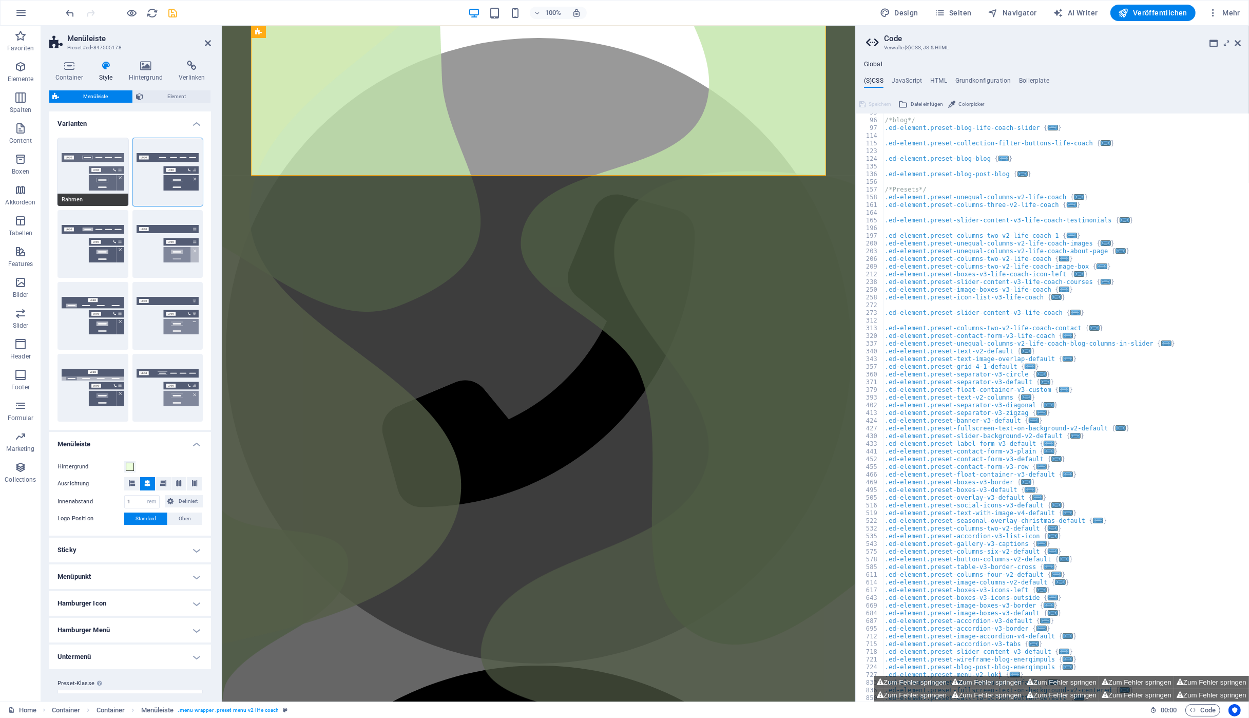
click at [94, 180] on button "Rahmen" at bounding box center [93, 172] width 71 height 68
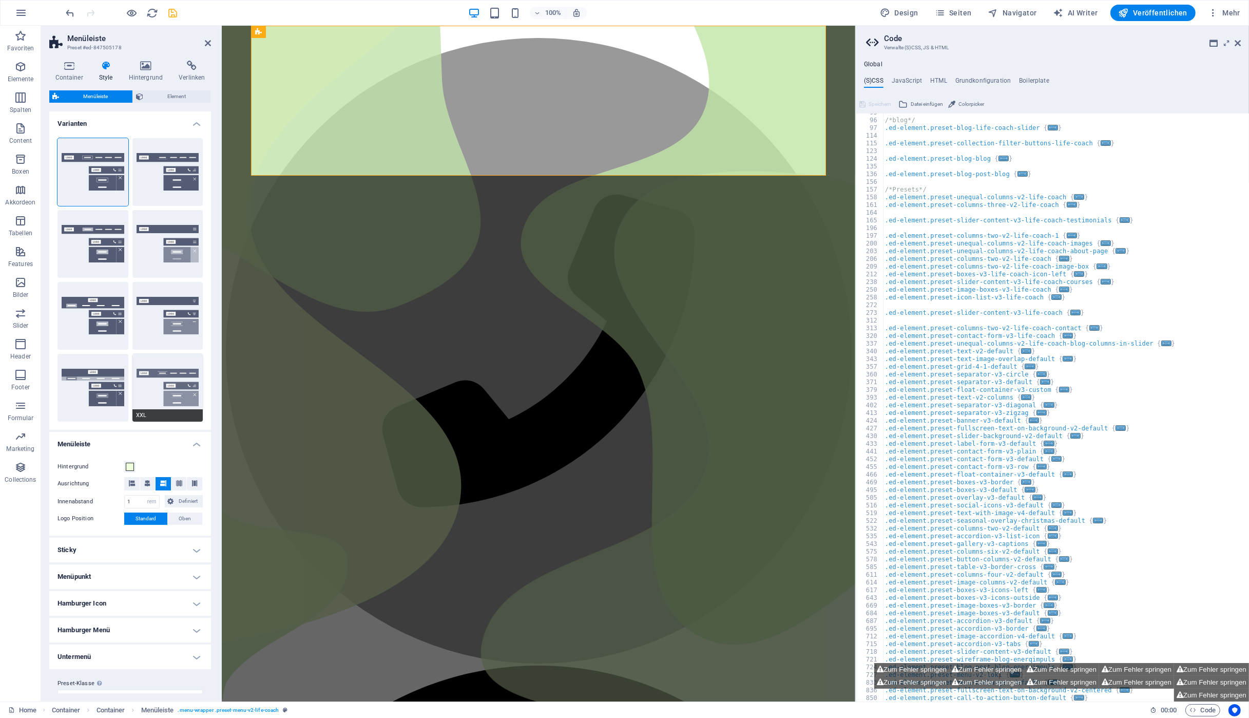
click at [161, 373] on button "XXL" at bounding box center [167, 388] width 71 height 68
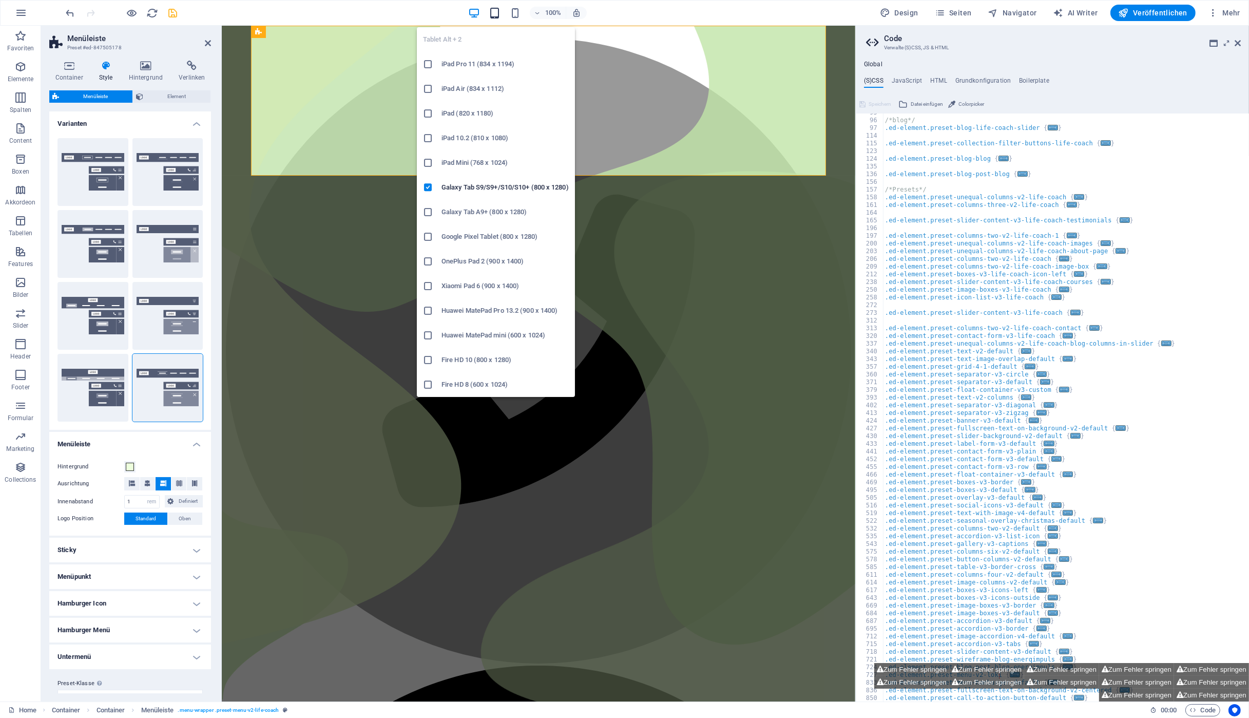
click at [495, 13] on icon "button" at bounding box center [495, 13] width 12 height 12
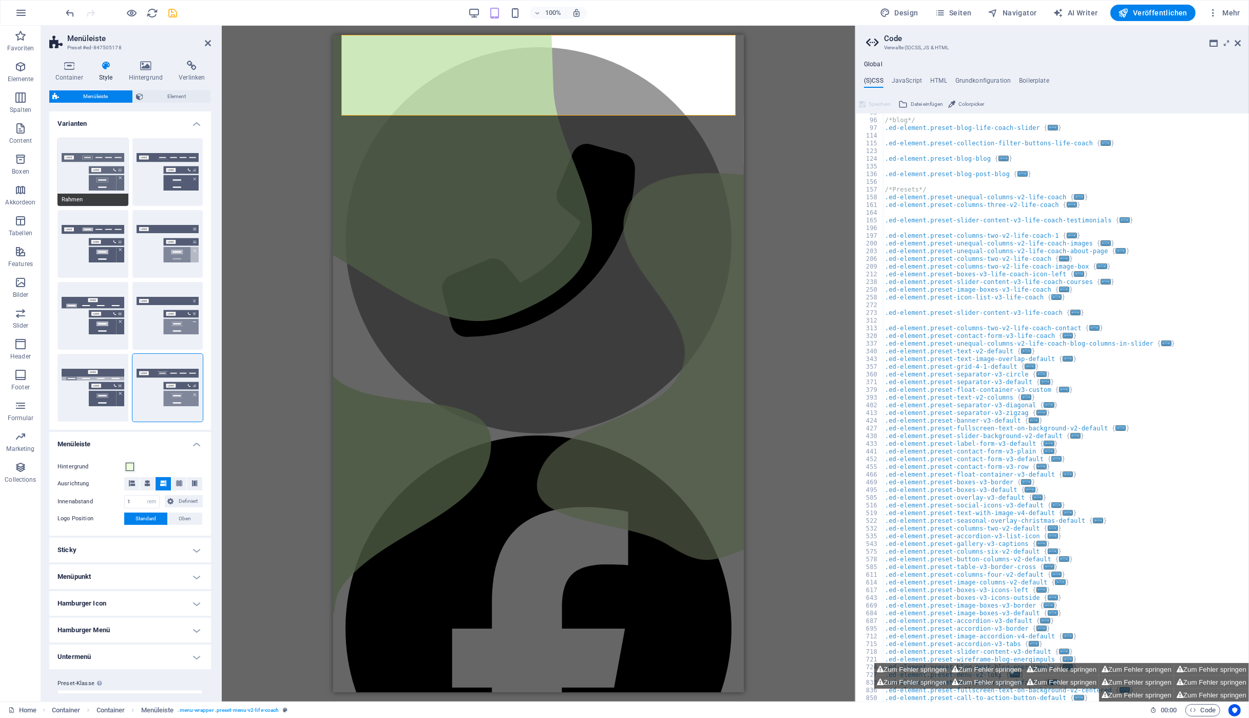
click at [92, 158] on button "Rahmen" at bounding box center [93, 172] width 71 height 68
click at [176, 483] on icon at bounding box center [179, 483] width 6 height 6
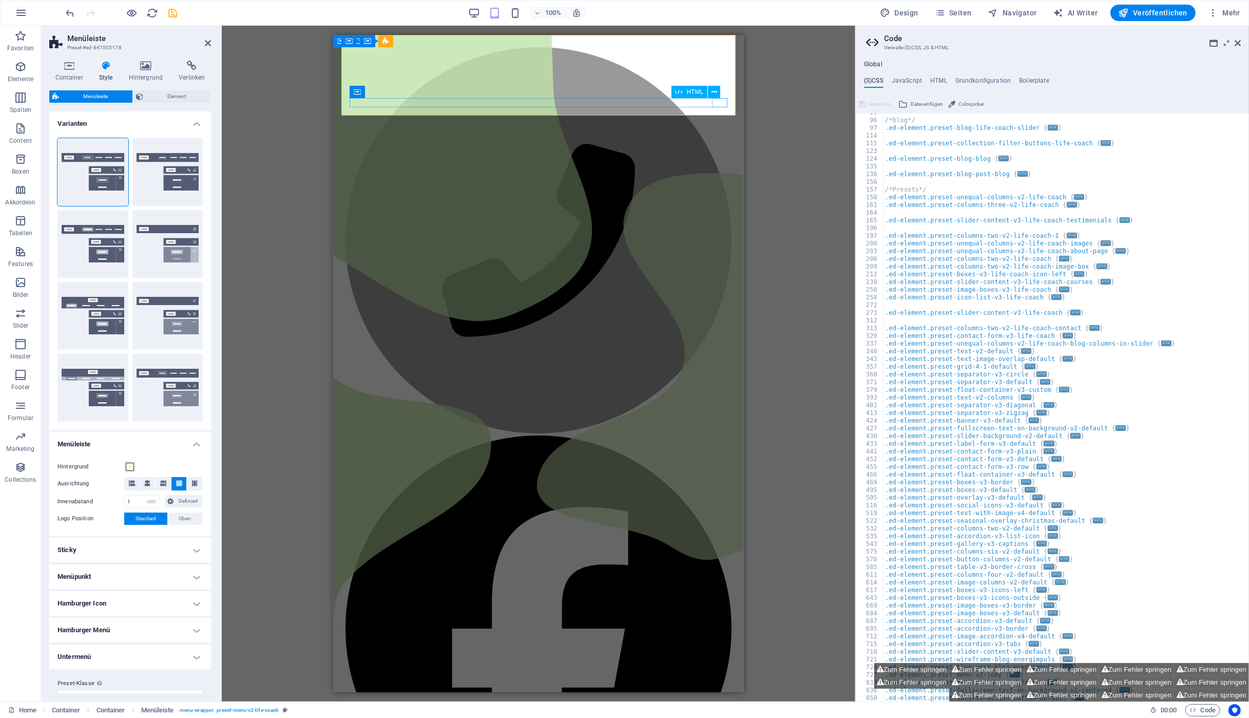
click at [113, 385] on button "Breit" at bounding box center [93, 388] width 71 height 68
type input "2"
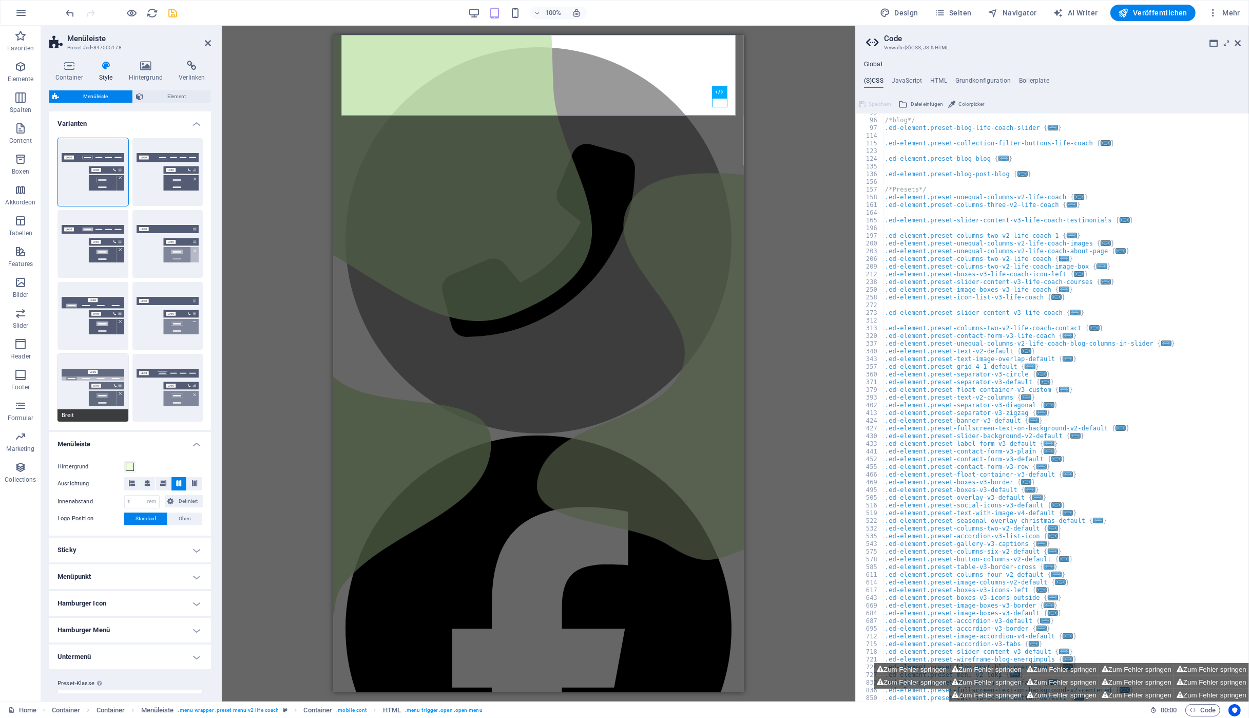
type input "2"
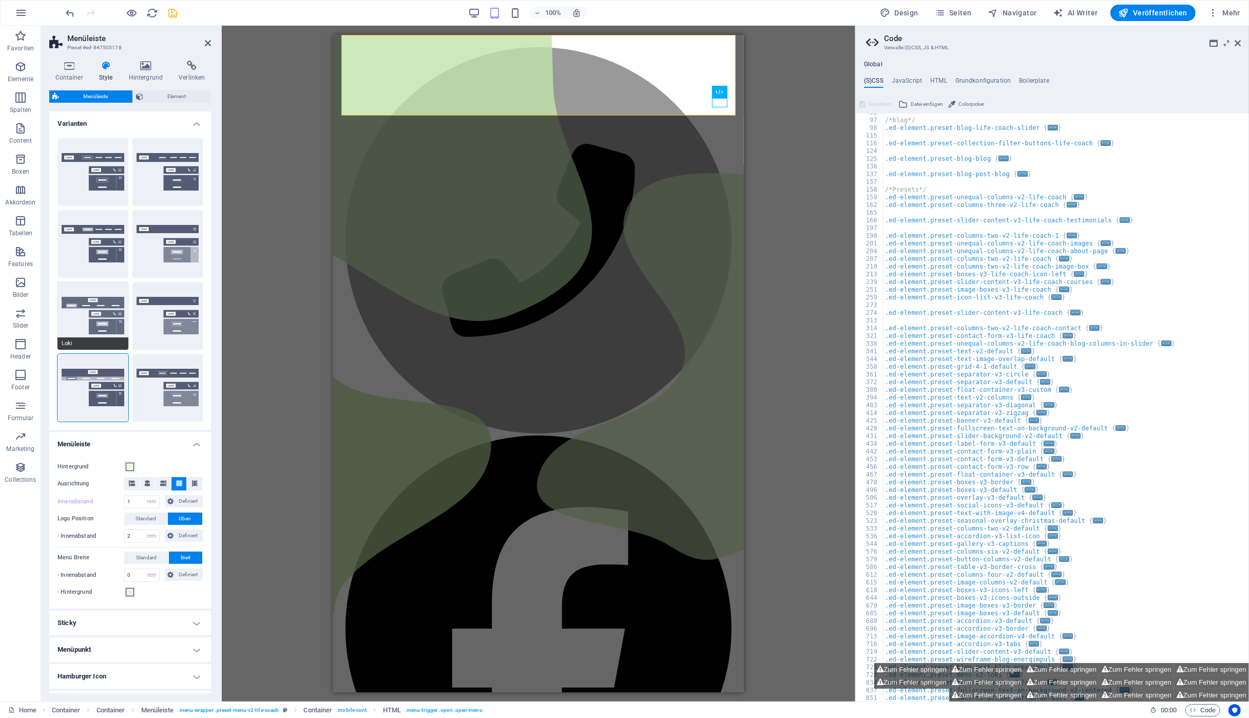
click at [99, 332] on button "Loki" at bounding box center [93, 316] width 71 height 68
select select "DISABLED_OPTION_VALUE"
type input "1"
type input "2"
type input "1"
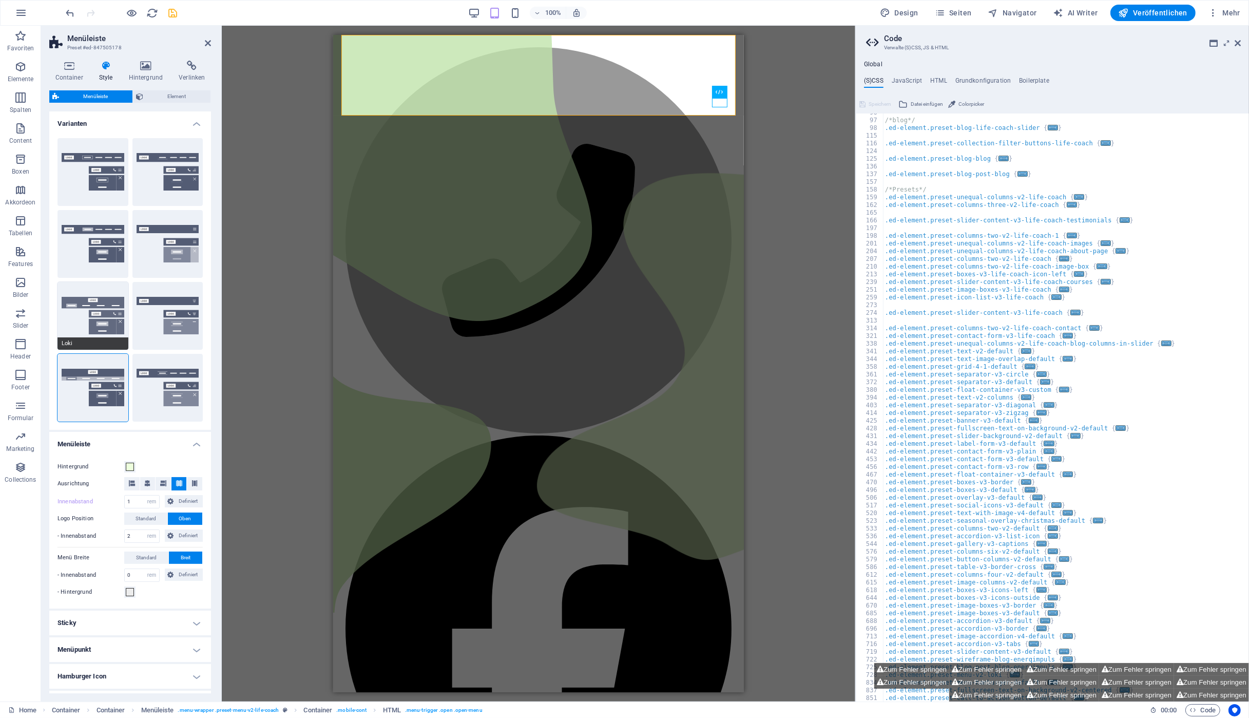
type input "1"
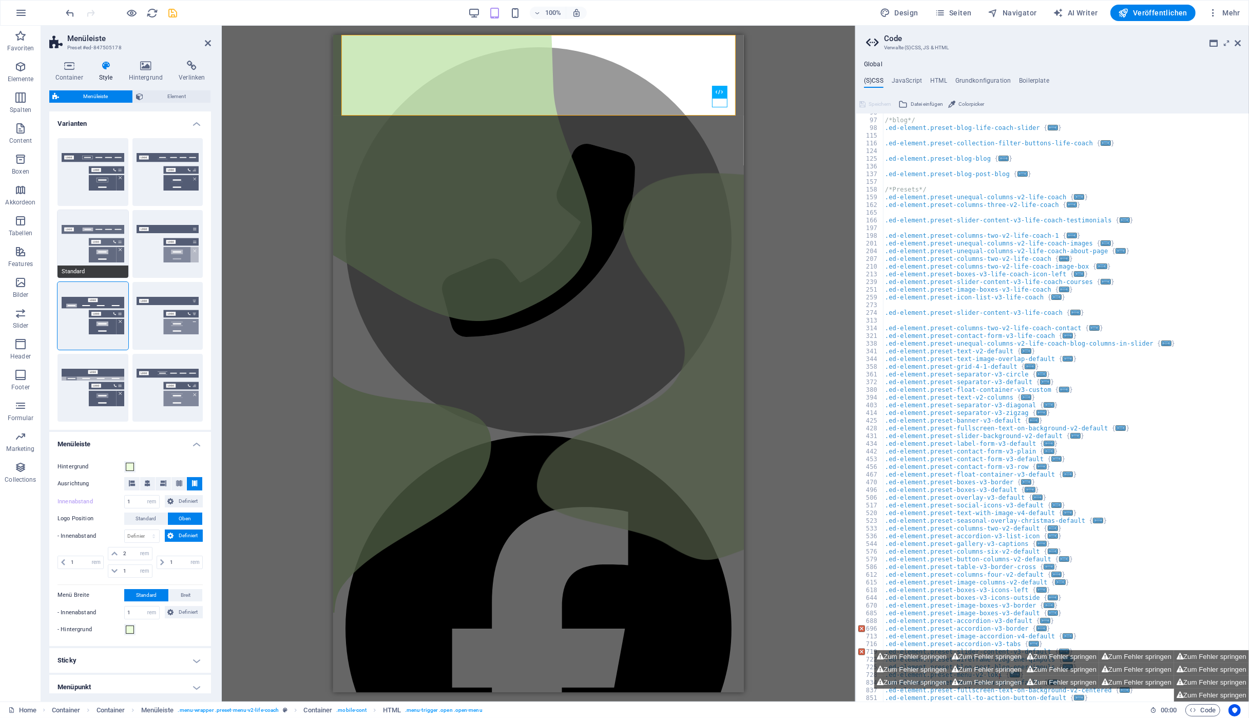
click at [100, 253] on button "Standard" at bounding box center [93, 244] width 71 height 68
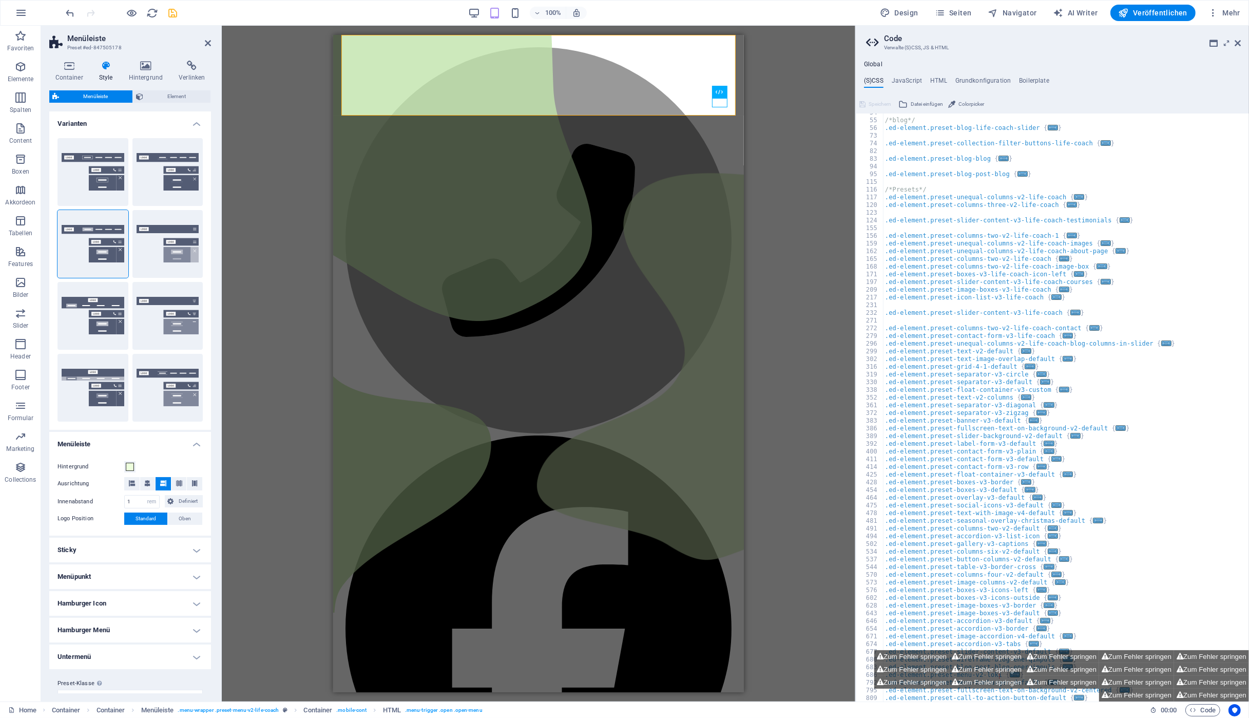
click at [193, 599] on h4 "Hamburger Icon" at bounding box center [130, 603] width 162 height 25
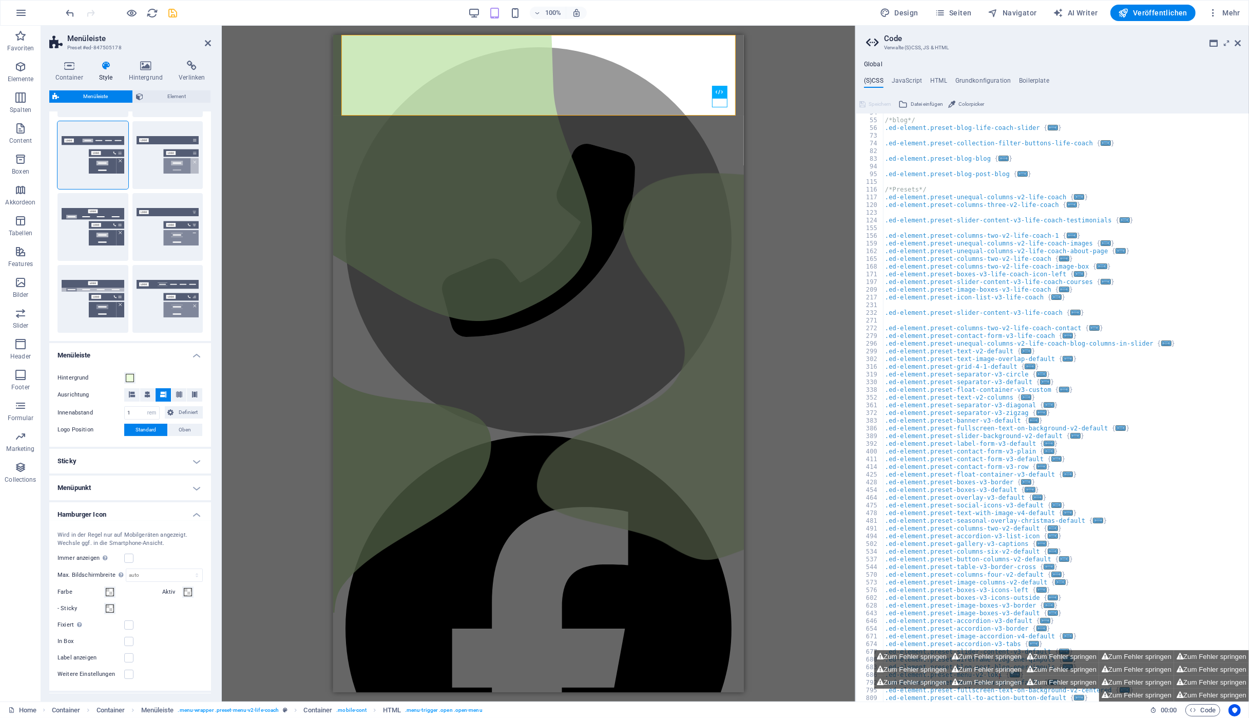
scroll to position [96, 0]
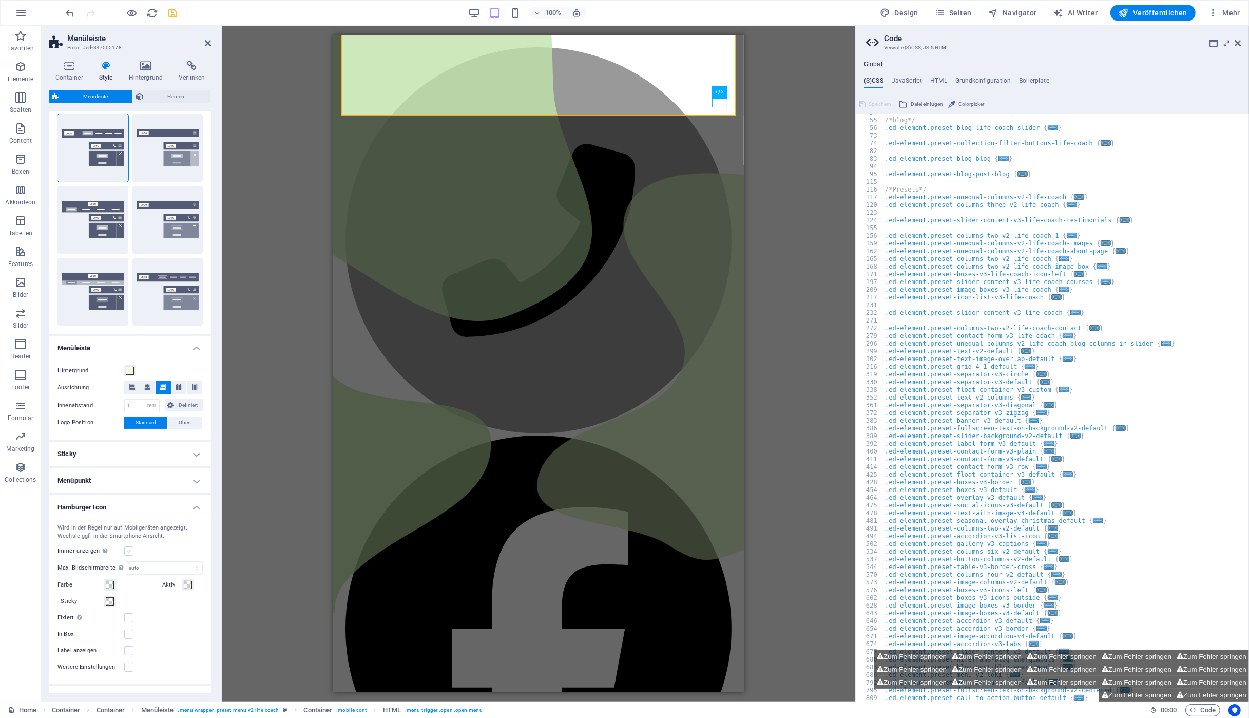
click at [128, 549] on label at bounding box center [128, 550] width 9 height 9
click at [0, 0] on input "Immer anzeigen Zeigt den Trigger in allen Bildschirmgrößen an." at bounding box center [0, 0] width 0 height 0
click at [127, 550] on label at bounding box center [128, 550] width 9 height 9
click at [0, 0] on input "Immer anzeigen Zeigt den Trigger in allen Bildschirmgrößen an." at bounding box center [0, 0] width 0 height 0
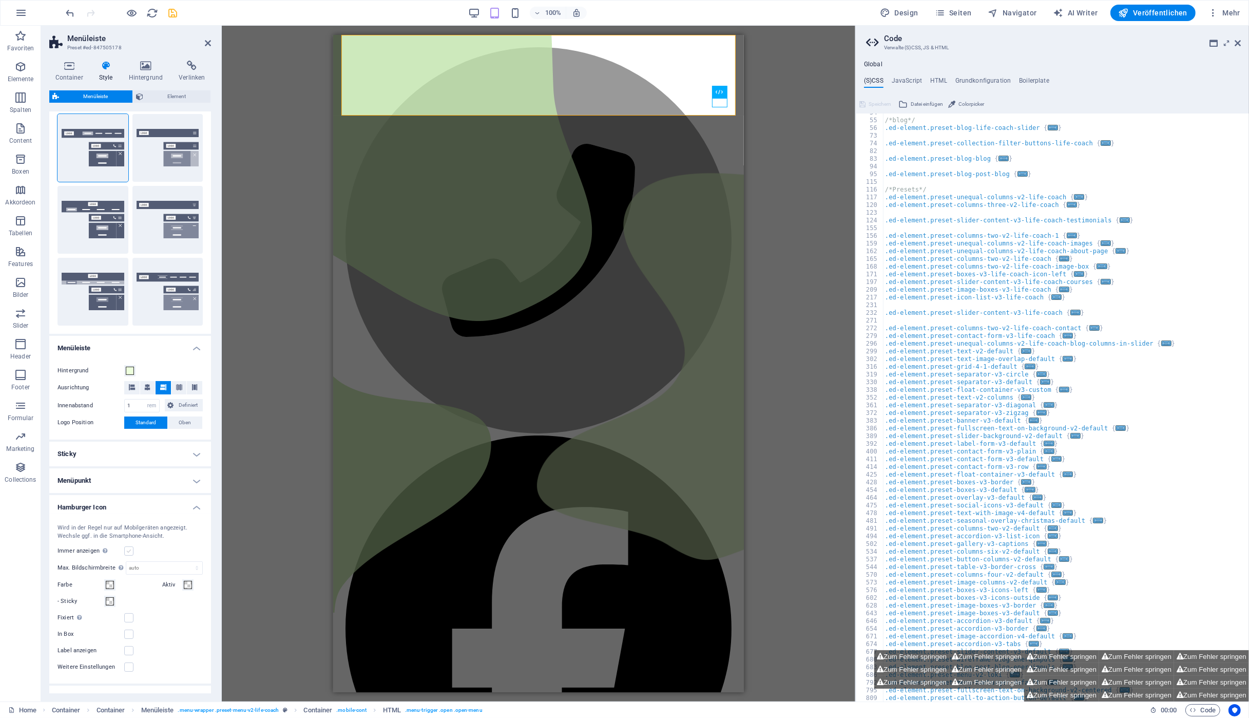
click at [128, 550] on label at bounding box center [128, 550] width 9 height 9
click at [0, 0] on input "Immer anzeigen Zeigt den Trigger in allen Bildschirmgrößen an." at bounding box center [0, 0] width 0 height 0
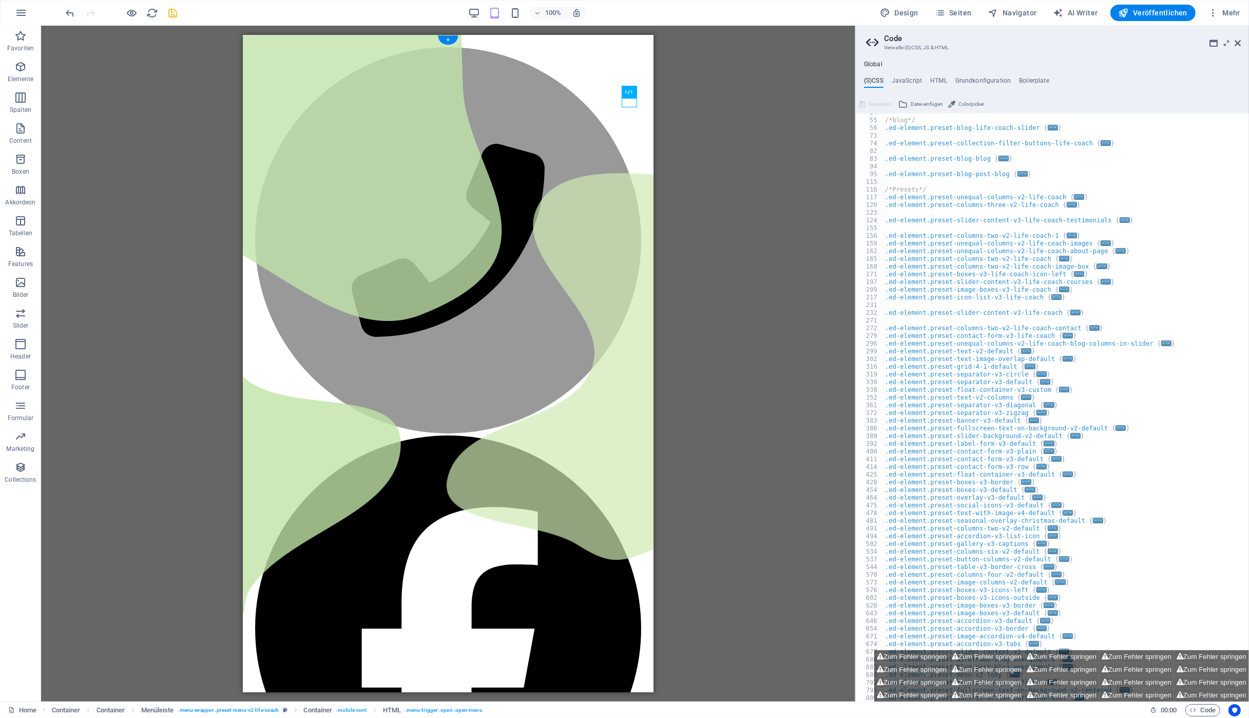
click at [324, 41] on span "Menüleiste" at bounding box center [318, 41] width 30 height 6
select select "rem"
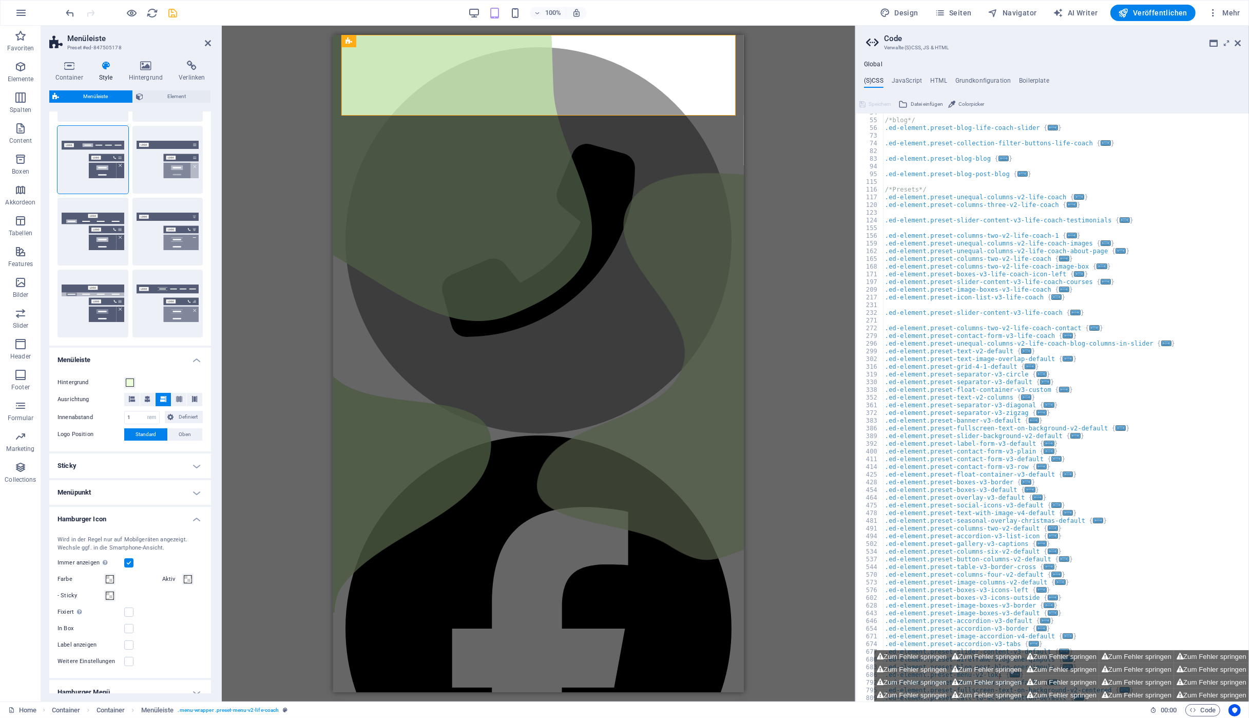
scroll to position [144, 0]
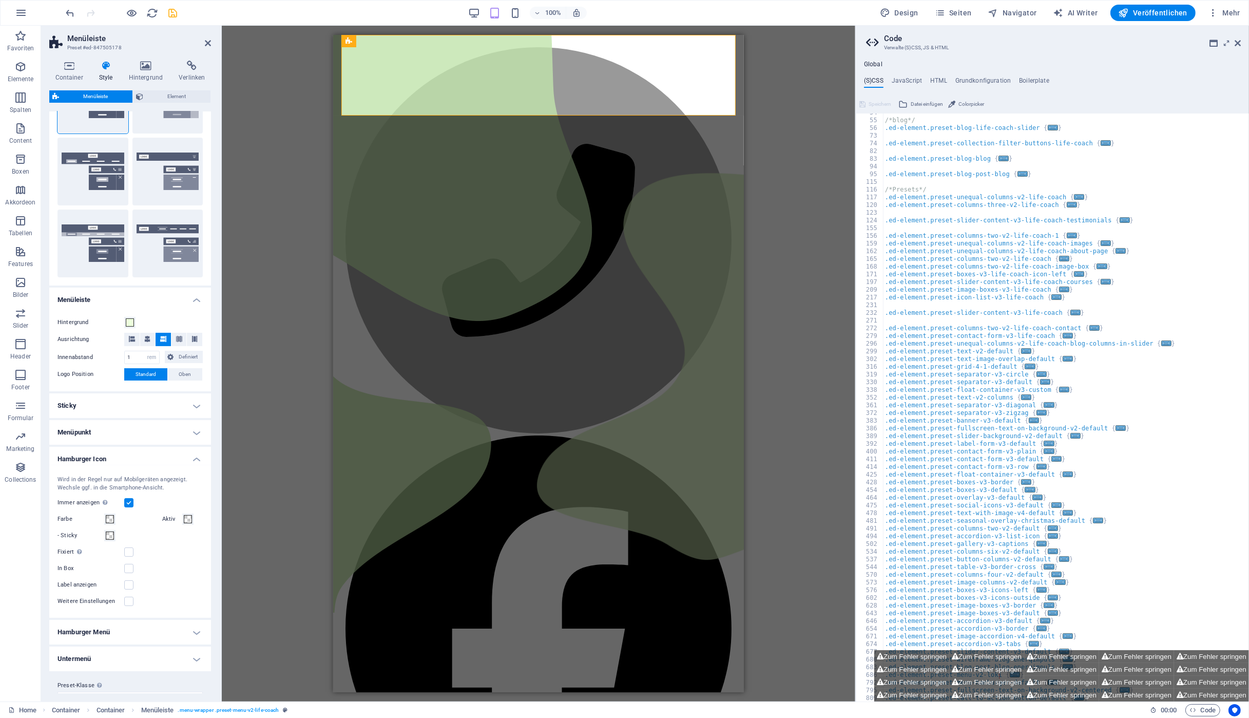
click at [127, 503] on label at bounding box center [128, 502] width 9 height 9
click at [0, 0] on input "Immer anzeigen Zeigt den Trigger in allen Bildschirmgrößen an." at bounding box center [0, 0] width 0 height 0
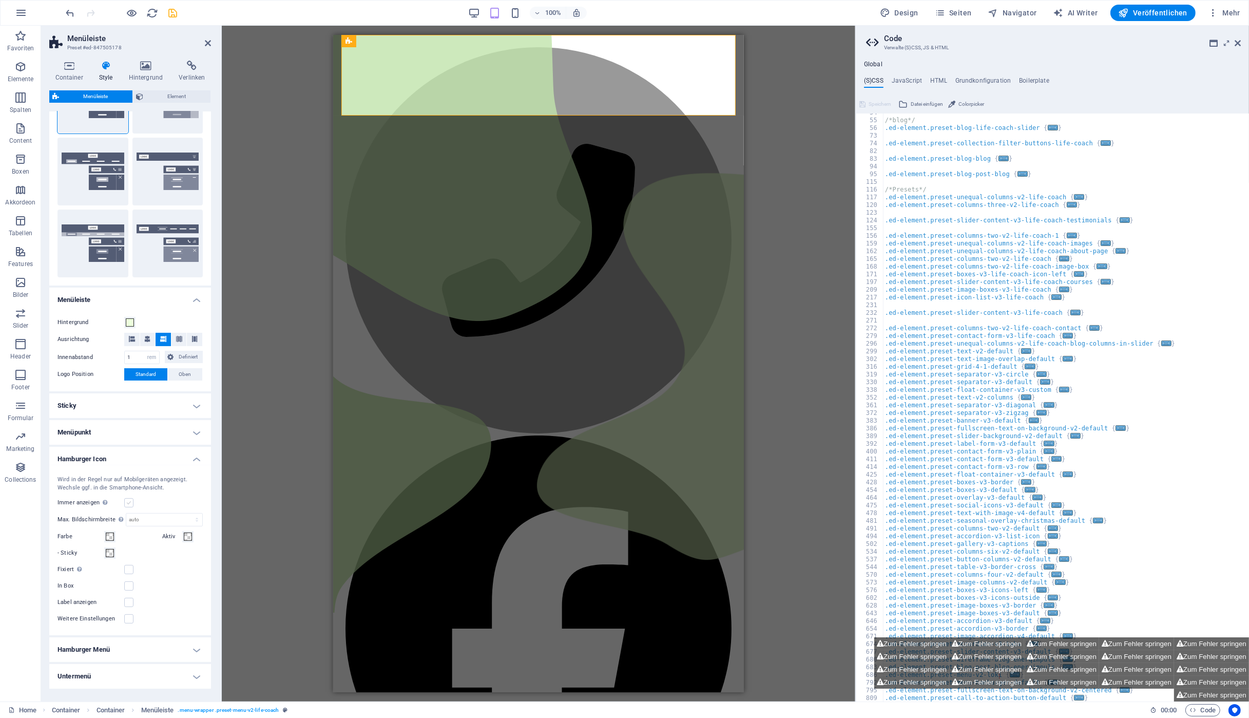
click at [127, 503] on label at bounding box center [128, 502] width 9 height 9
click at [0, 0] on input "Immer anzeigen Zeigt den Trigger in allen Bildschirmgrößen an." at bounding box center [0, 0] width 0 height 0
click at [108, 520] on span at bounding box center [110, 519] width 8 height 8
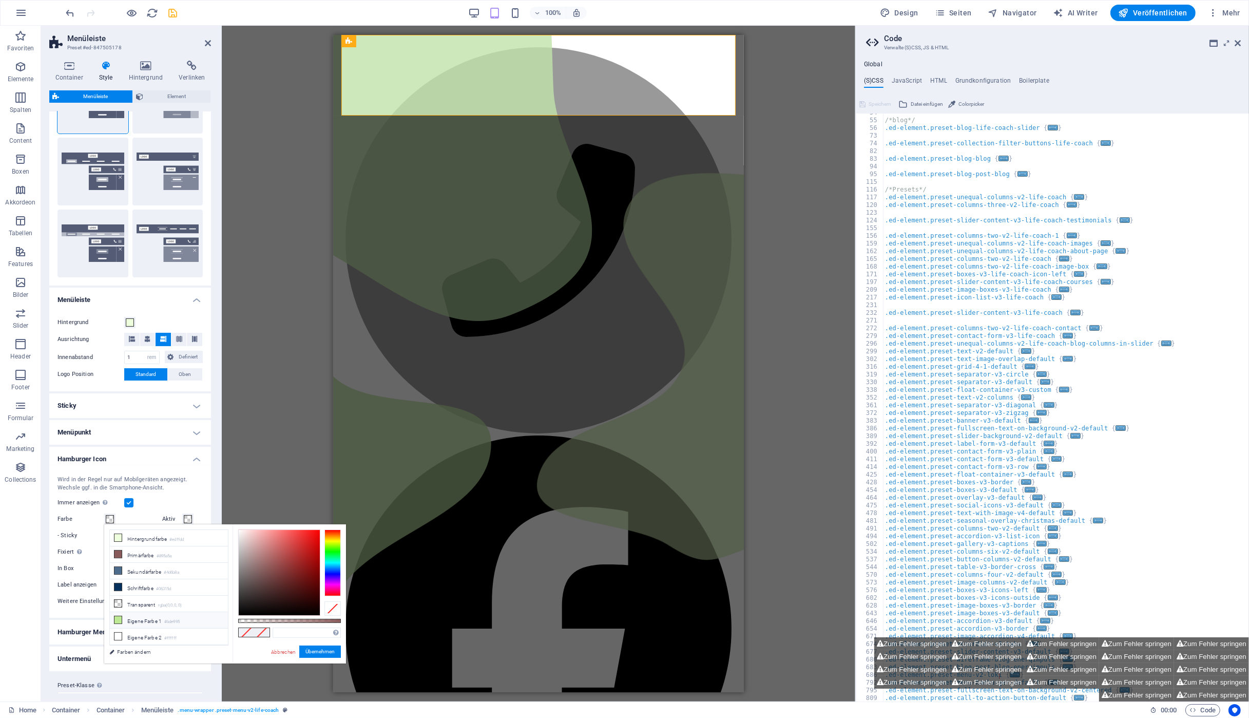
click at [118, 619] on icon at bounding box center [118, 619] width 7 height 7
type input "#bde995"
click at [315, 654] on button "Übernehmen" at bounding box center [320, 651] width 42 height 12
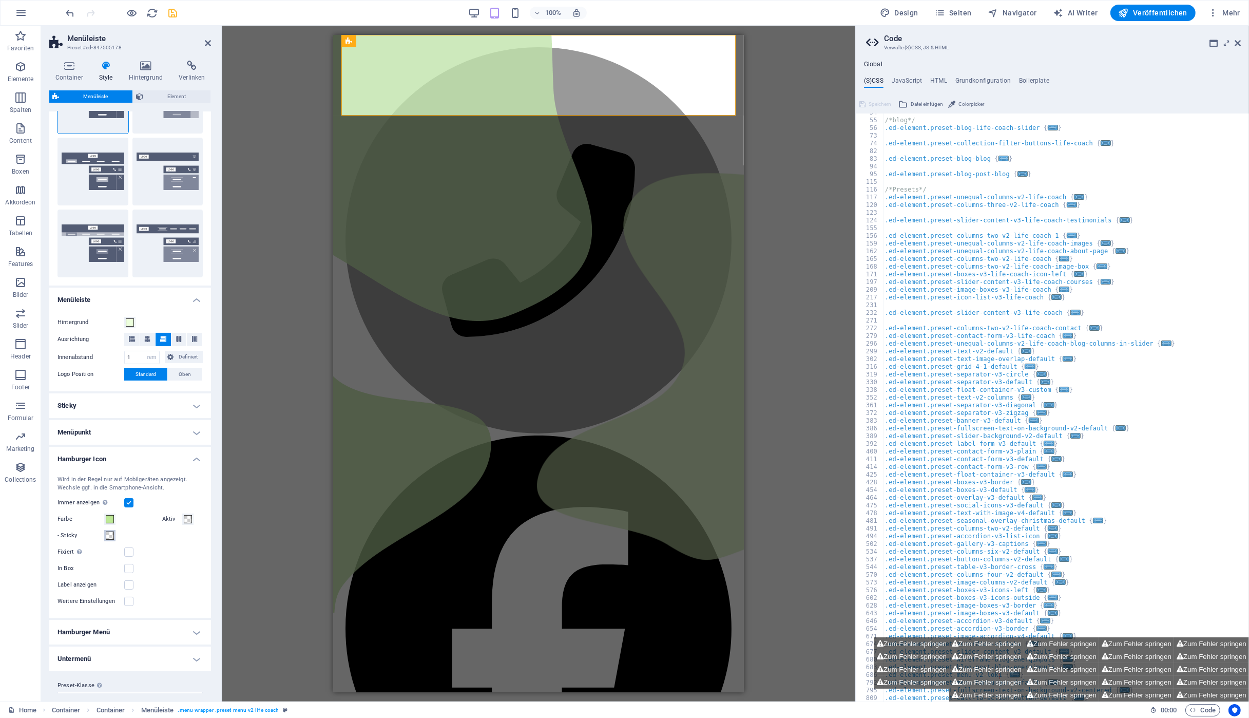
click at [111, 535] on span at bounding box center [110, 535] width 8 height 8
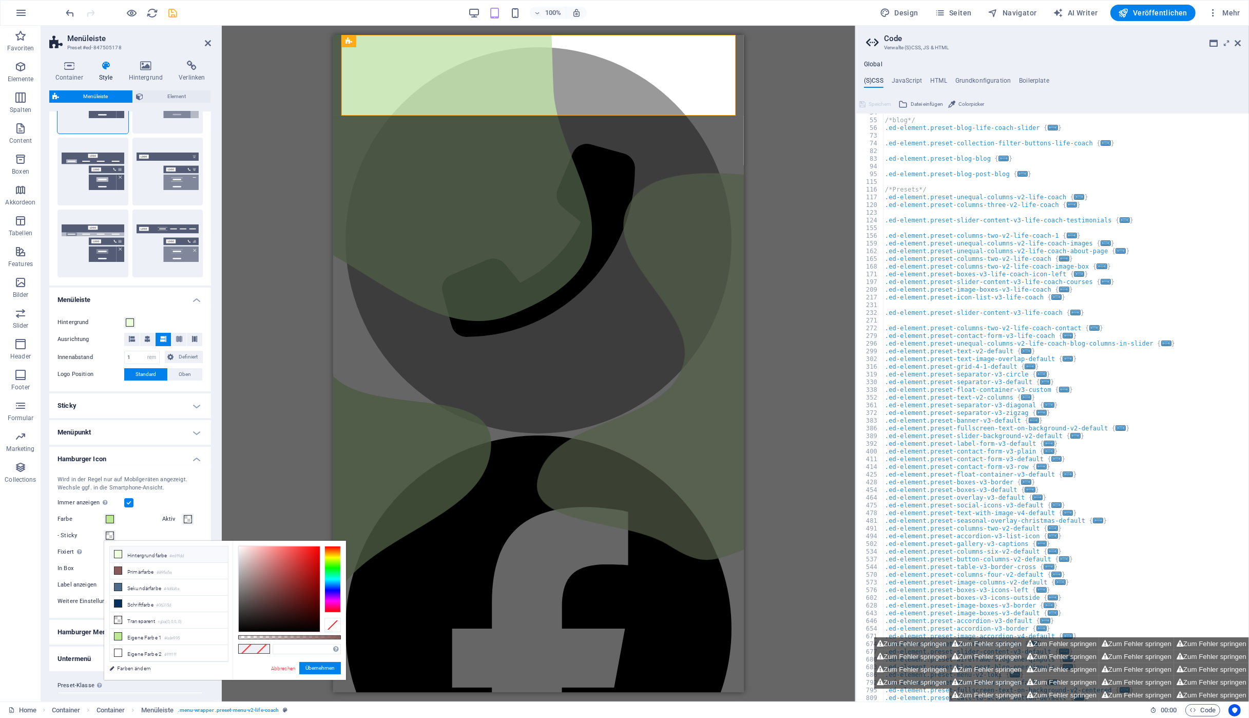
click at [135, 554] on li "Hintergrundfarbe #edffdd" at bounding box center [169, 554] width 118 height 16
type input "#edffdd"
click at [316, 669] on button "Übernehmen" at bounding box center [320, 668] width 42 height 12
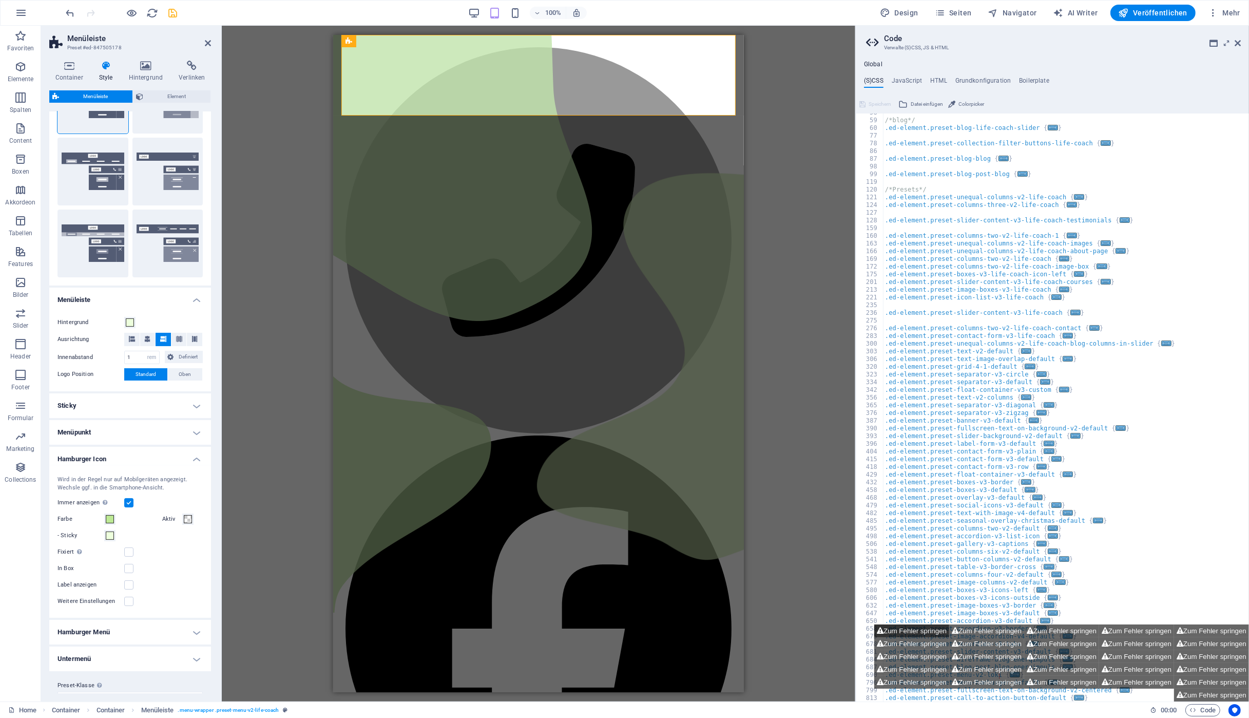
click at [927, 628] on button "Zum Fehler springen" at bounding box center [911, 630] width 75 height 13
type textarea "$menu-trigger-color: $none,"
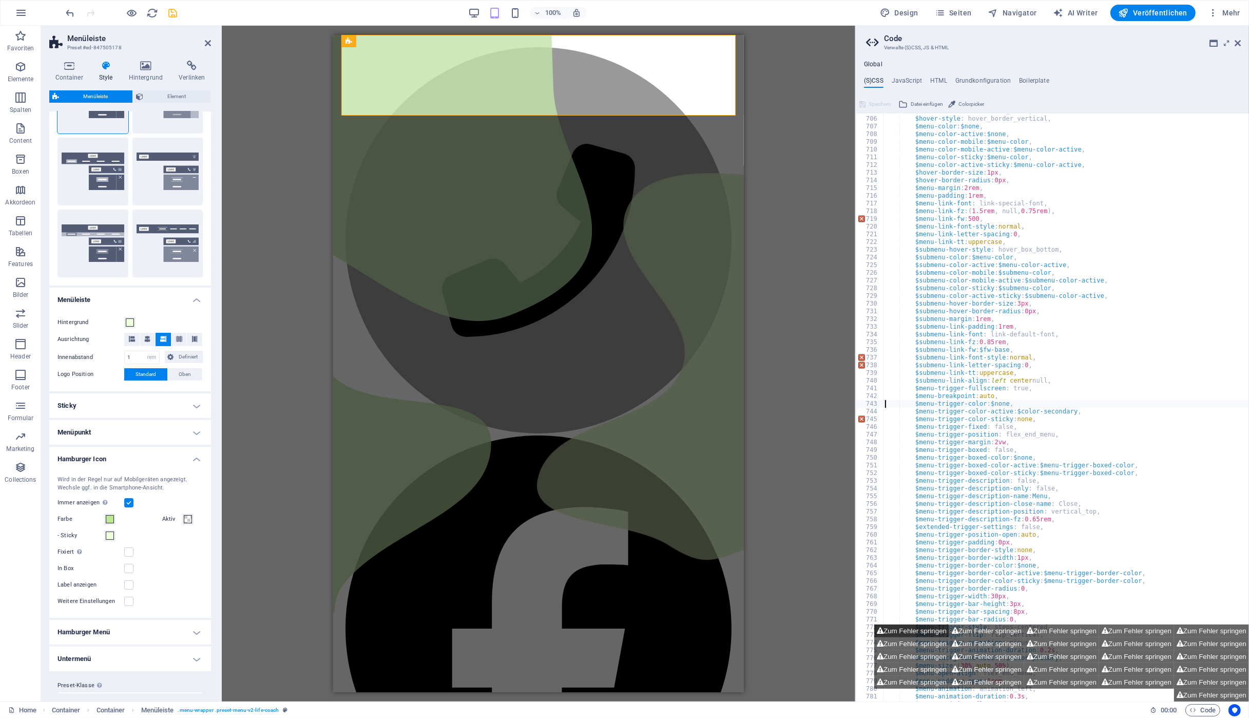
scroll to position [746, 0]
click at [187, 521] on span at bounding box center [188, 519] width 8 height 8
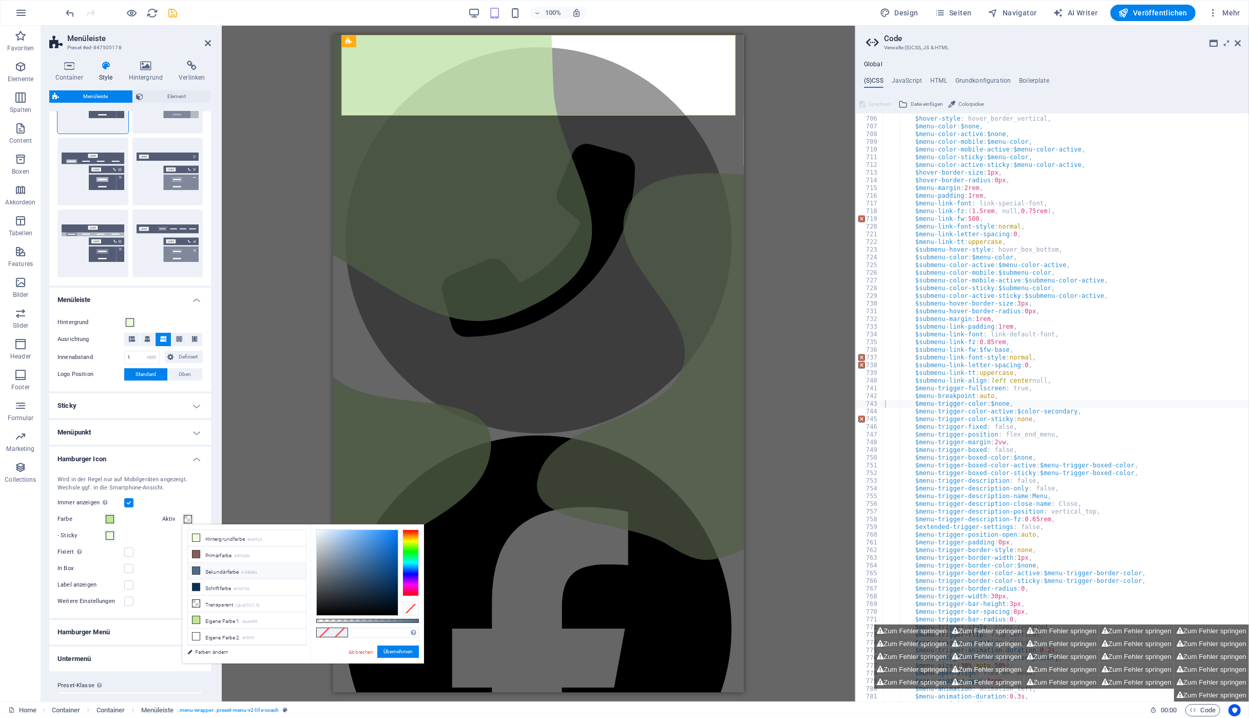
click at [198, 570] on icon at bounding box center [196, 570] width 7 height 7
type input "#4d6b8a"
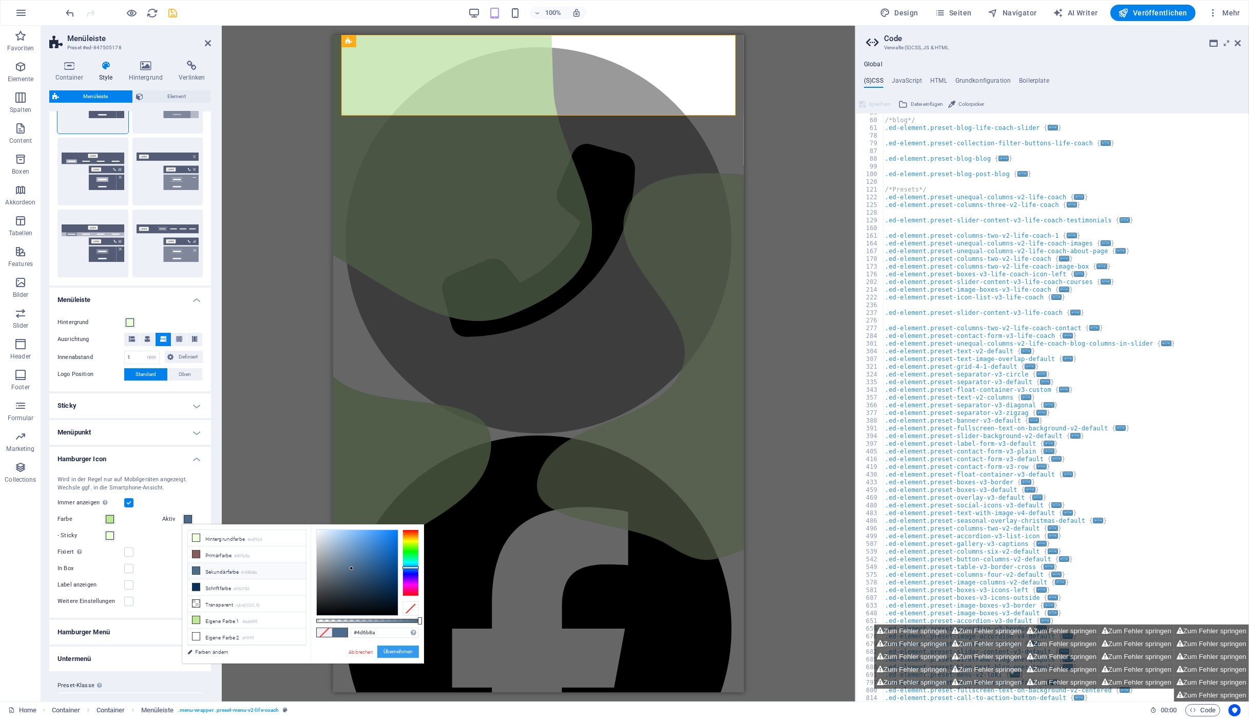
click at [397, 649] on button "Übernehmen" at bounding box center [398, 651] width 42 height 12
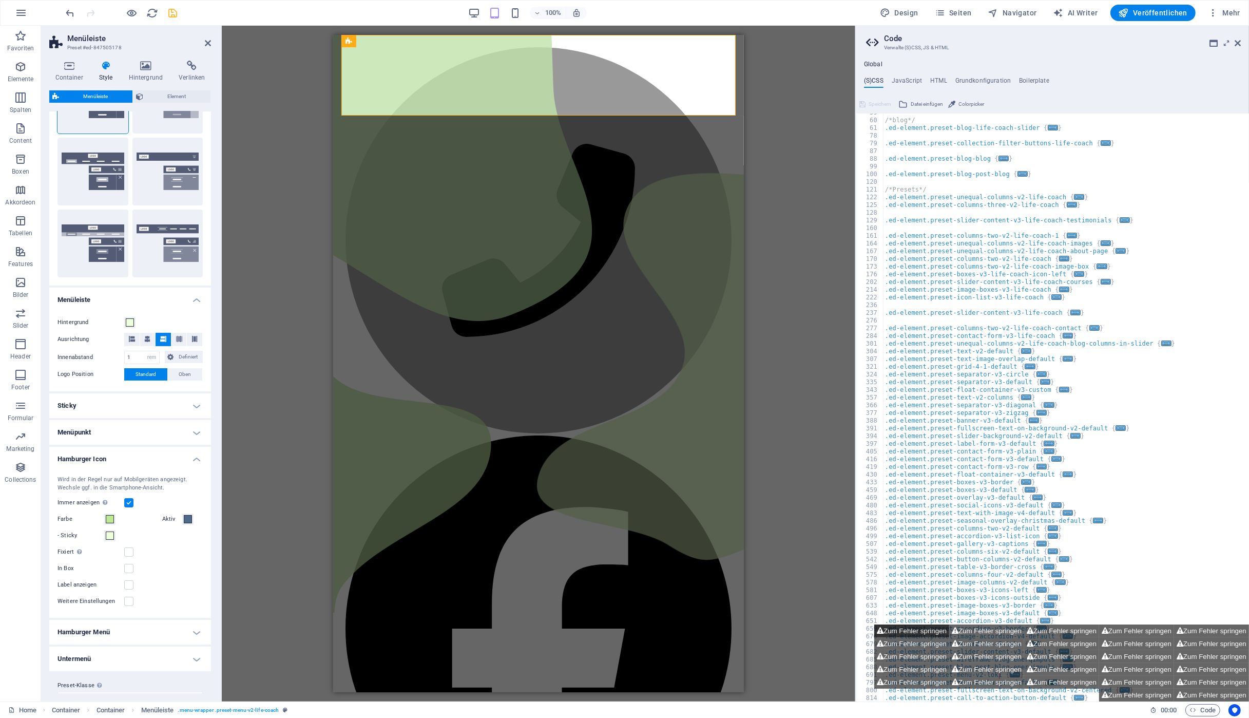
click at [885, 630] on button "Zum Fehler springen" at bounding box center [911, 630] width 75 height 13
click at [890, 631] on button "Zum Fehler springen" at bounding box center [911, 630] width 75 height 13
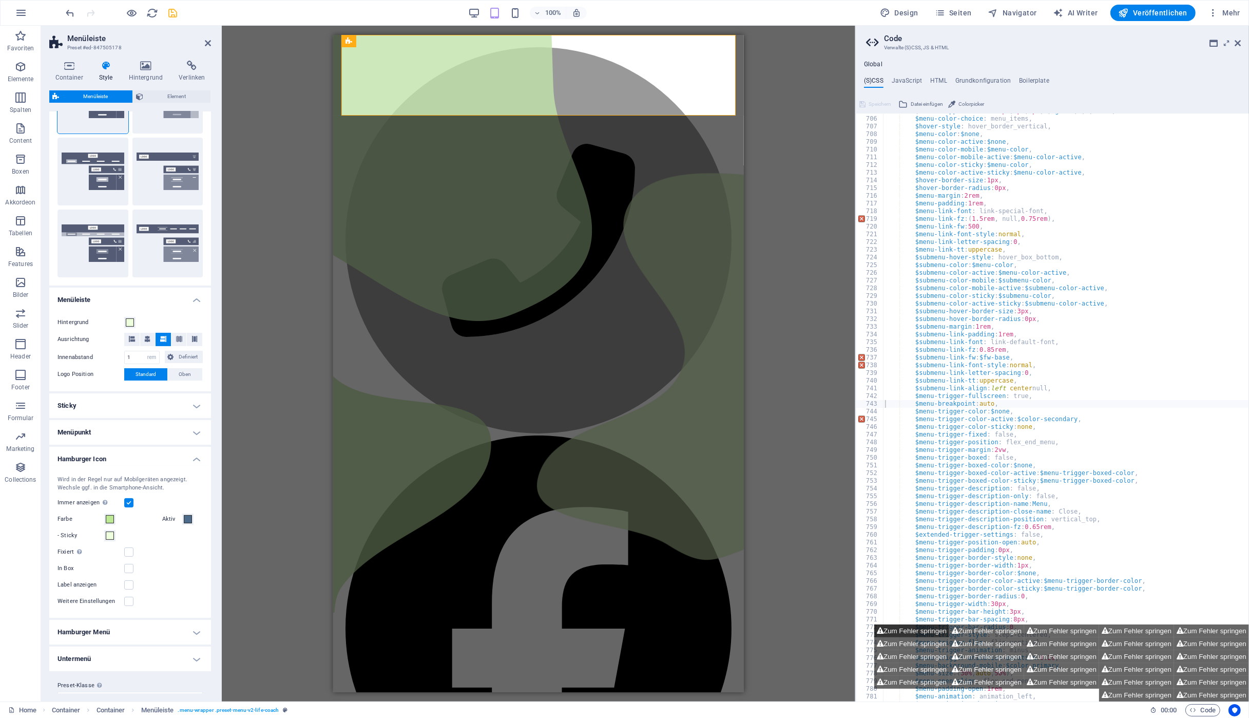
click at [890, 631] on button "Zum Fehler springen" at bounding box center [911, 630] width 75 height 13
click at [978, 630] on button "Zum Fehler springen" at bounding box center [986, 630] width 75 height 13
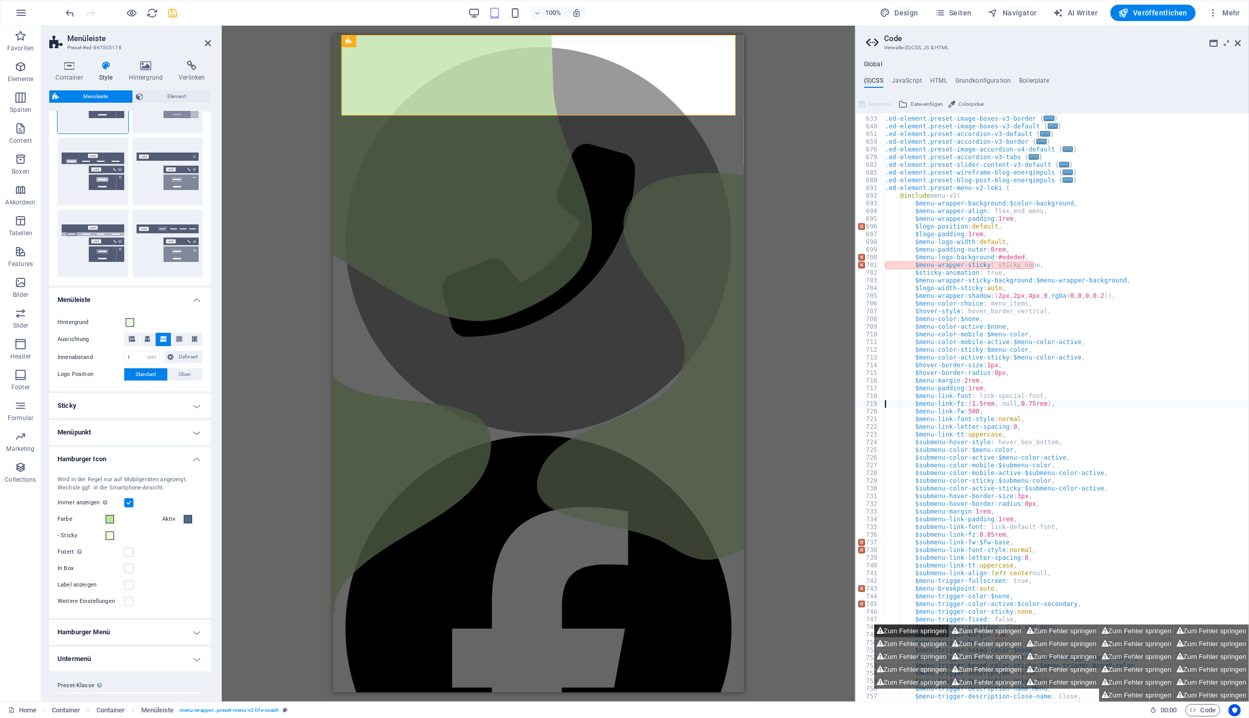
click at [919, 628] on button "Zum Fehler springen" at bounding box center [911, 630] width 75 height 13
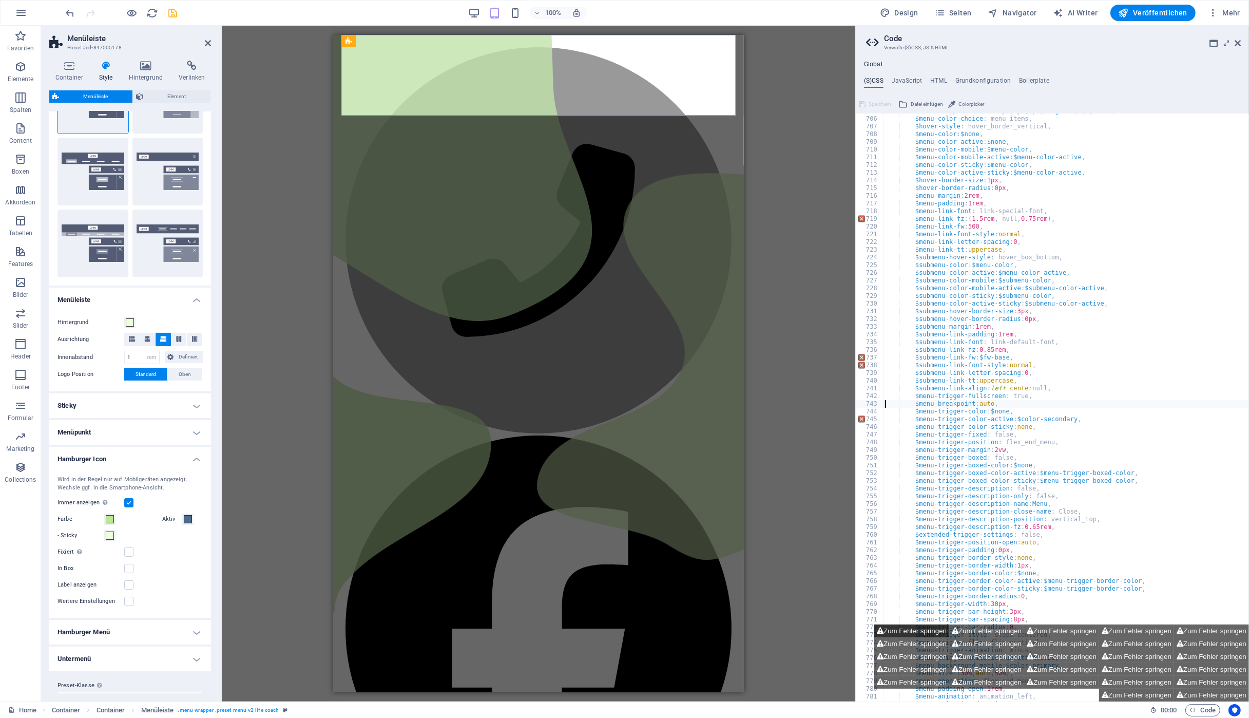
type textarea "$menu-breakpoint: auto,"
click at [252, 138] on div "Ziehe hier rein, um den vorhandenen Inhalt zu ersetzen. Drücke "Strg", wenn du …" at bounding box center [539, 364] width 634 height 676
click at [67, 13] on icon "undo" at bounding box center [71, 13] width 12 height 12
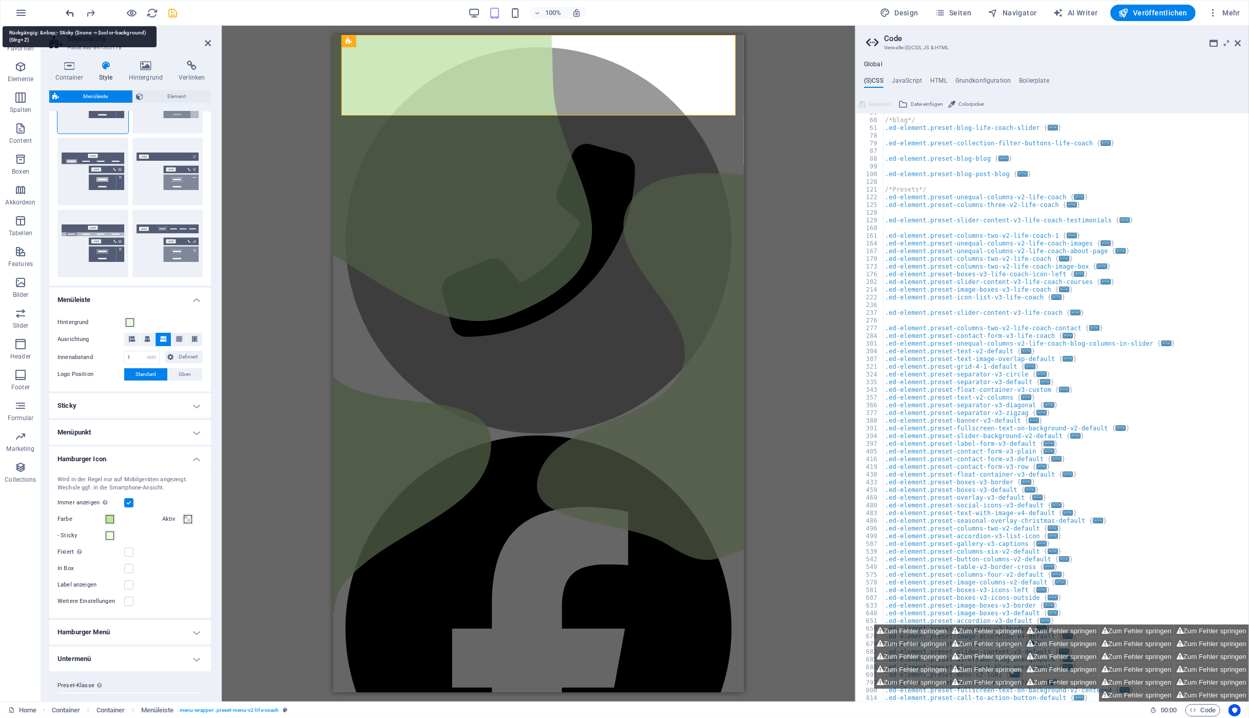
click at [67, 13] on icon "undo" at bounding box center [71, 13] width 12 height 12
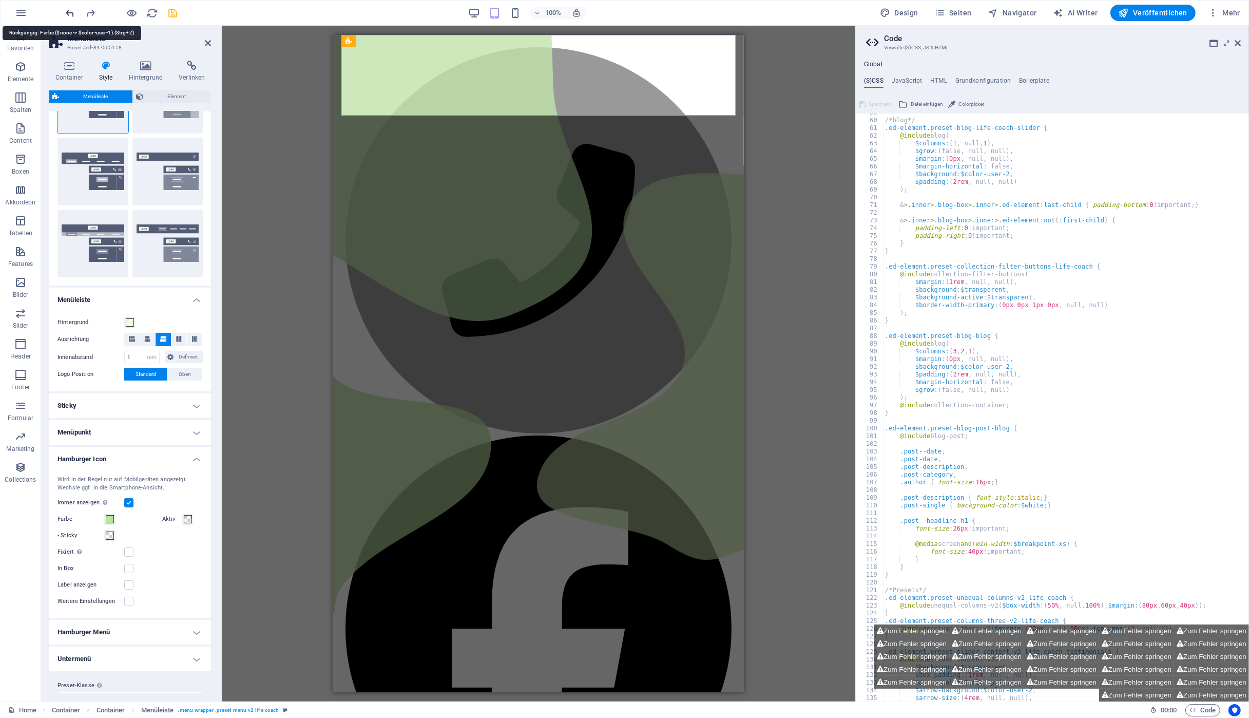
click at [67, 13] on icon "undo" at bounding box center [71, 13] width 12 height 12
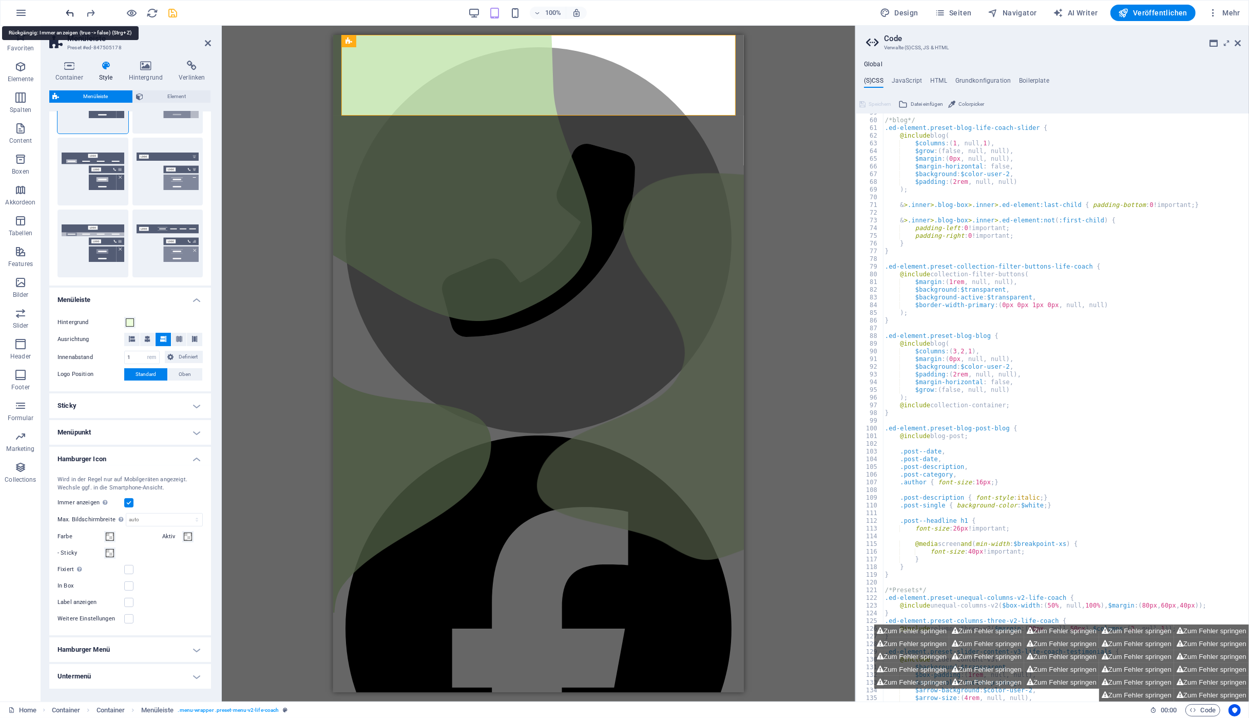
scroll to position [451, 0]
click at [67, 13] on icon "undo" at bounding box center [71, 13] width 12 height 12
select select "DISABLED_OPTION_VALUE"
type input "2"
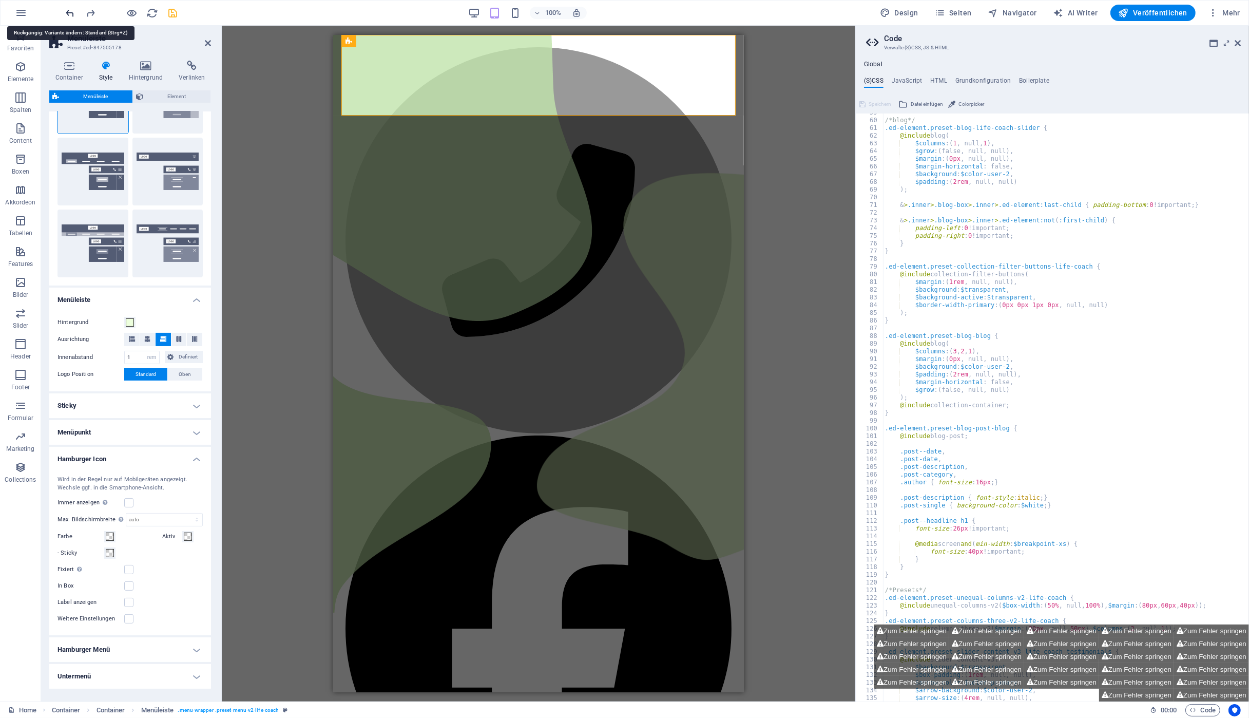
type input "1"
click at [67, 13] on icon "undo" at bounding box center [71, 13] width 12 height 12
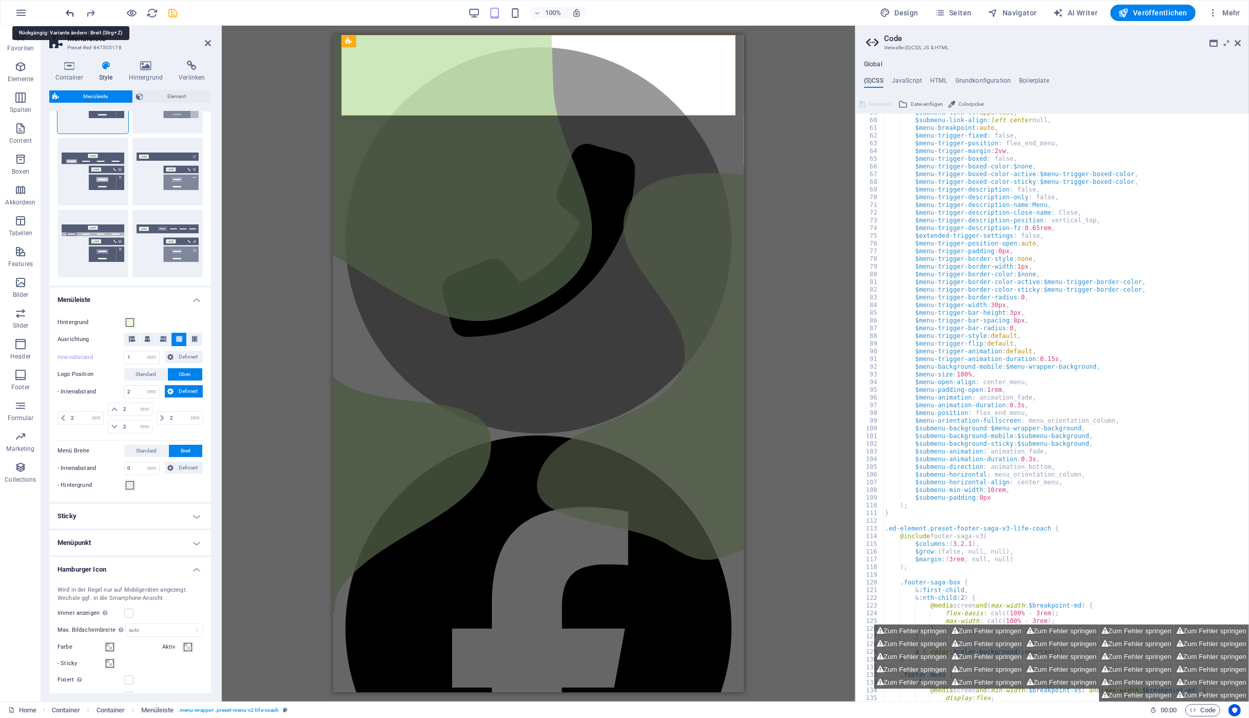
click at [67, 13] on icon "undo" at bounding box center [71, 13] width 12 height 12
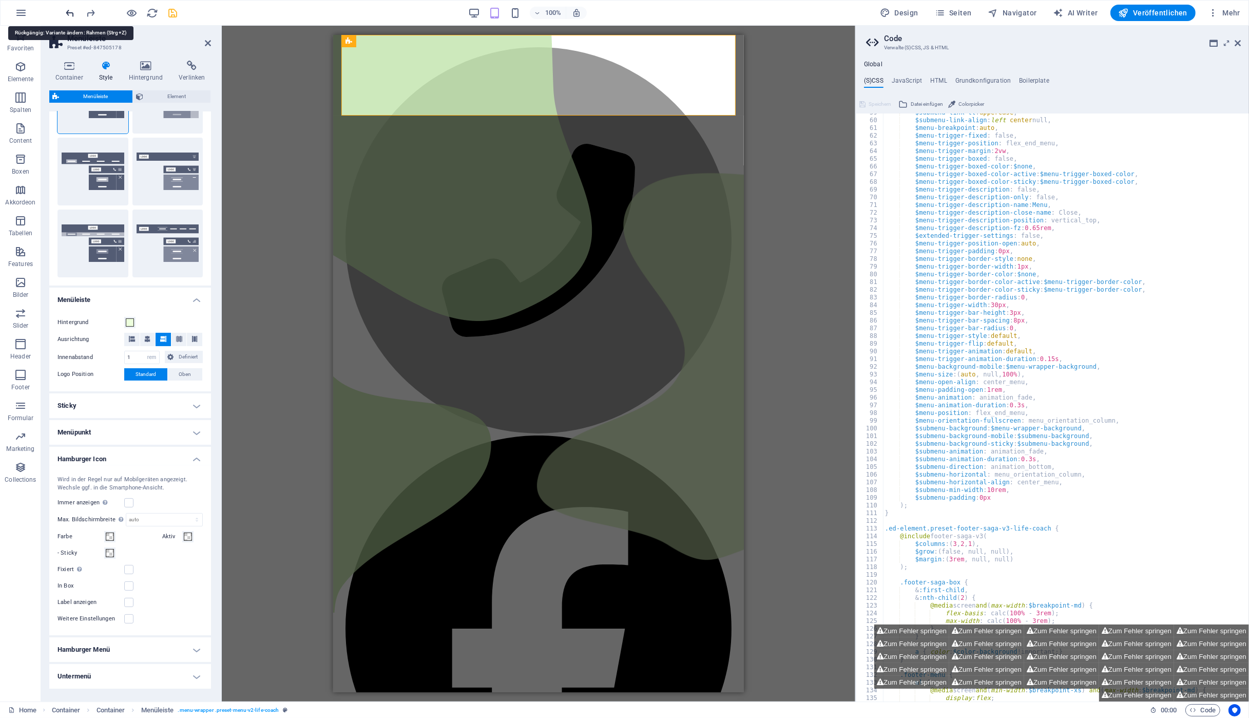
click at [67, 13] on icon "undo" at bounding box center [71, 13] width 12 height 12
select select "steps"
select select "flip_horizontal"
select select "rotate"
click at [67, 13] on icon "undo" at bounding box center [71, 13] width 12 height 12
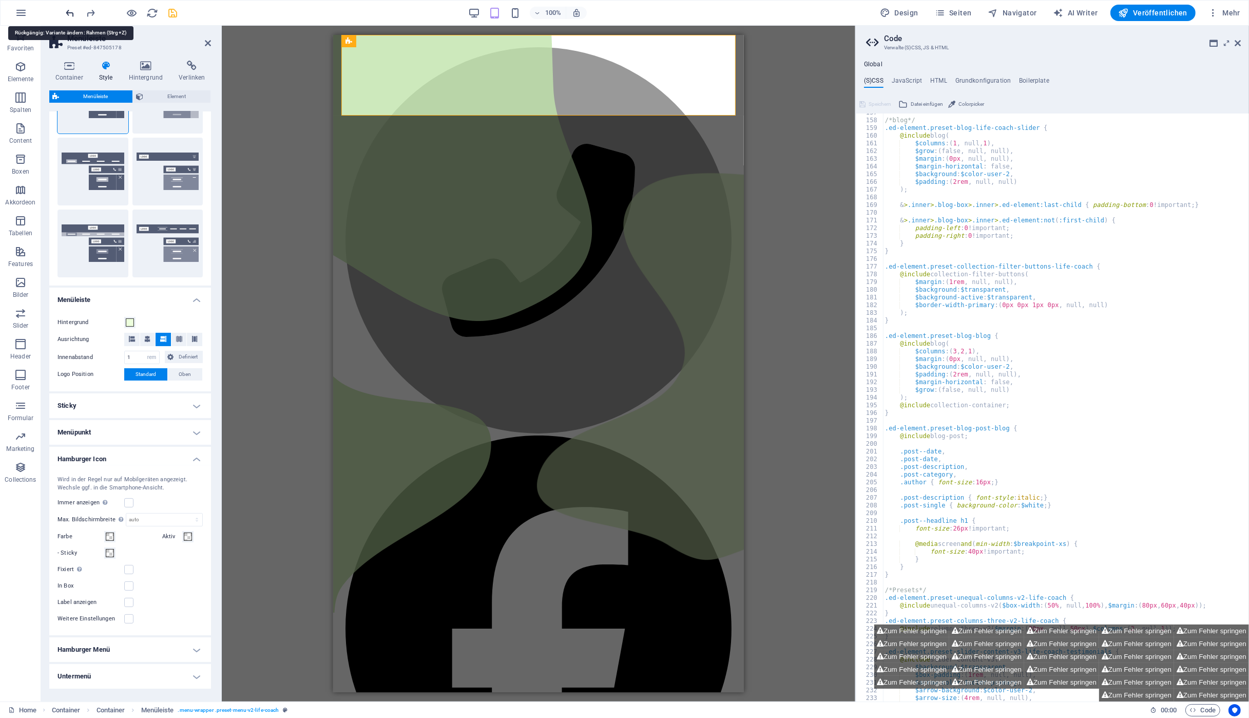
select select "default"
click at [67, 13] on icon "undo" at bounding box center [71, 13] width 12 height 12
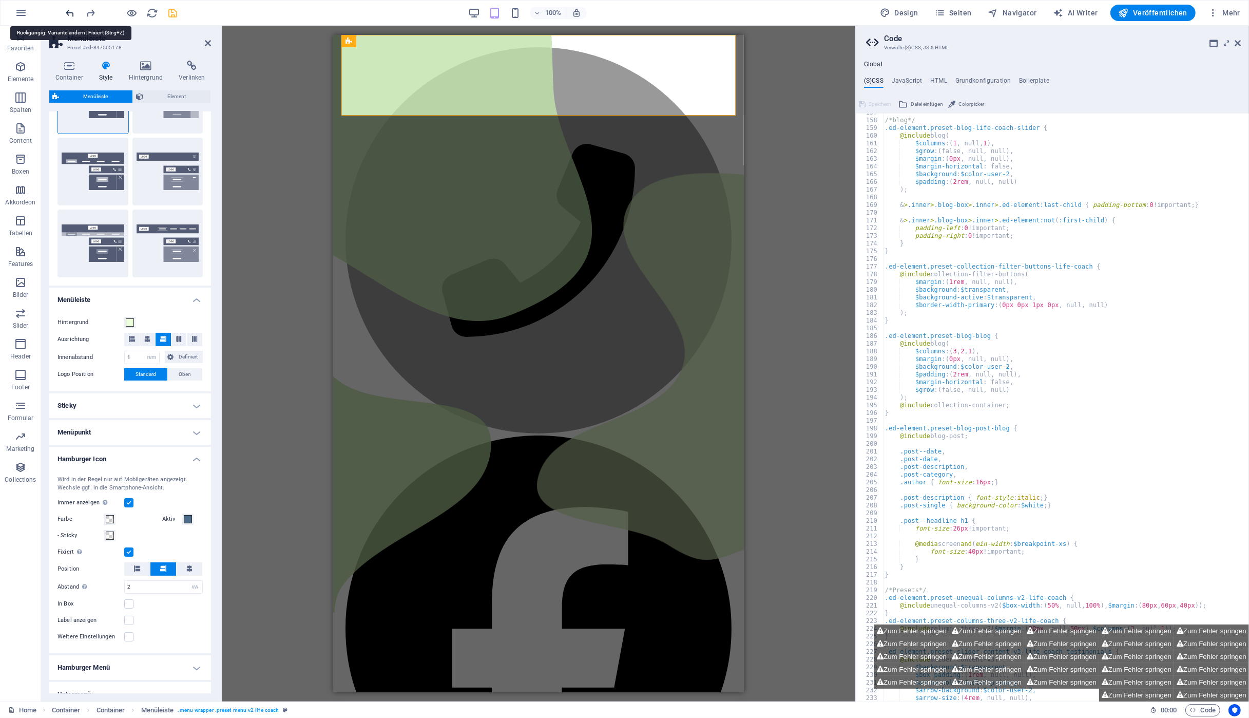
type input "50"
type input "4"
type input "10"
select select "squeeze"
type input "0.8"
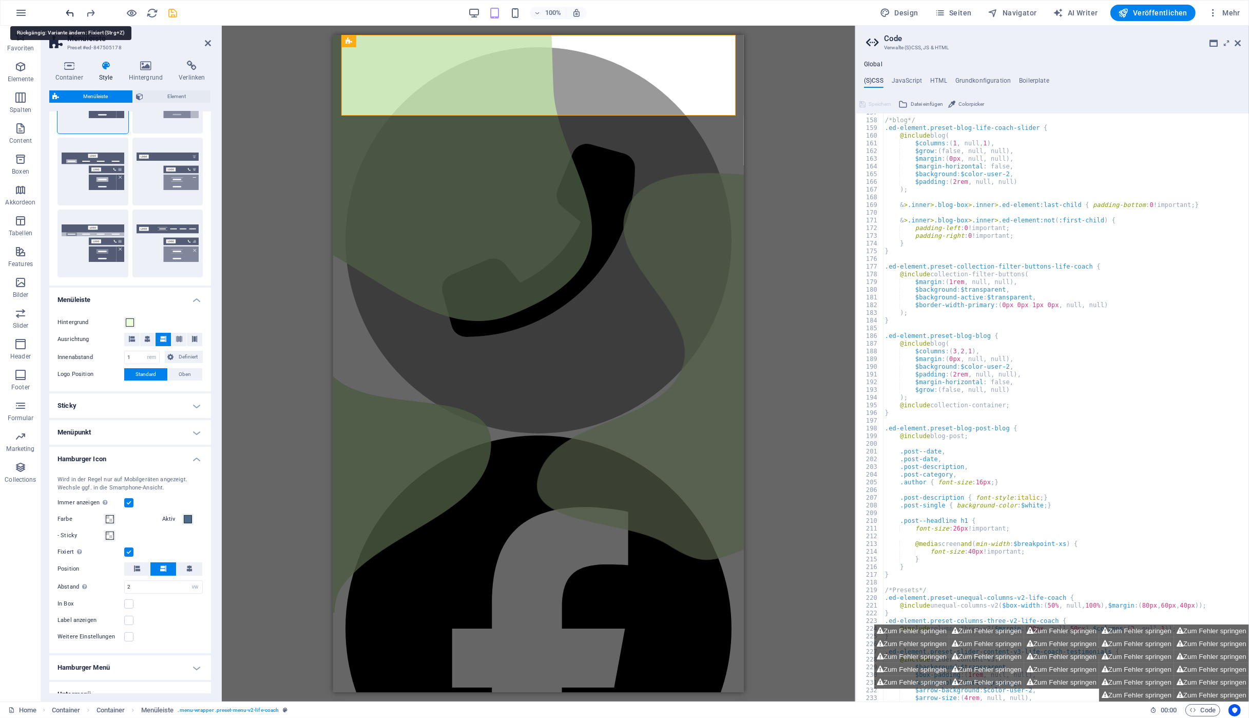
click at [67, 13] on icon "undo" at bounding box center [71, 13] width 12 height 12
type input "30"
type input "3"
type input "8"
select select "default"
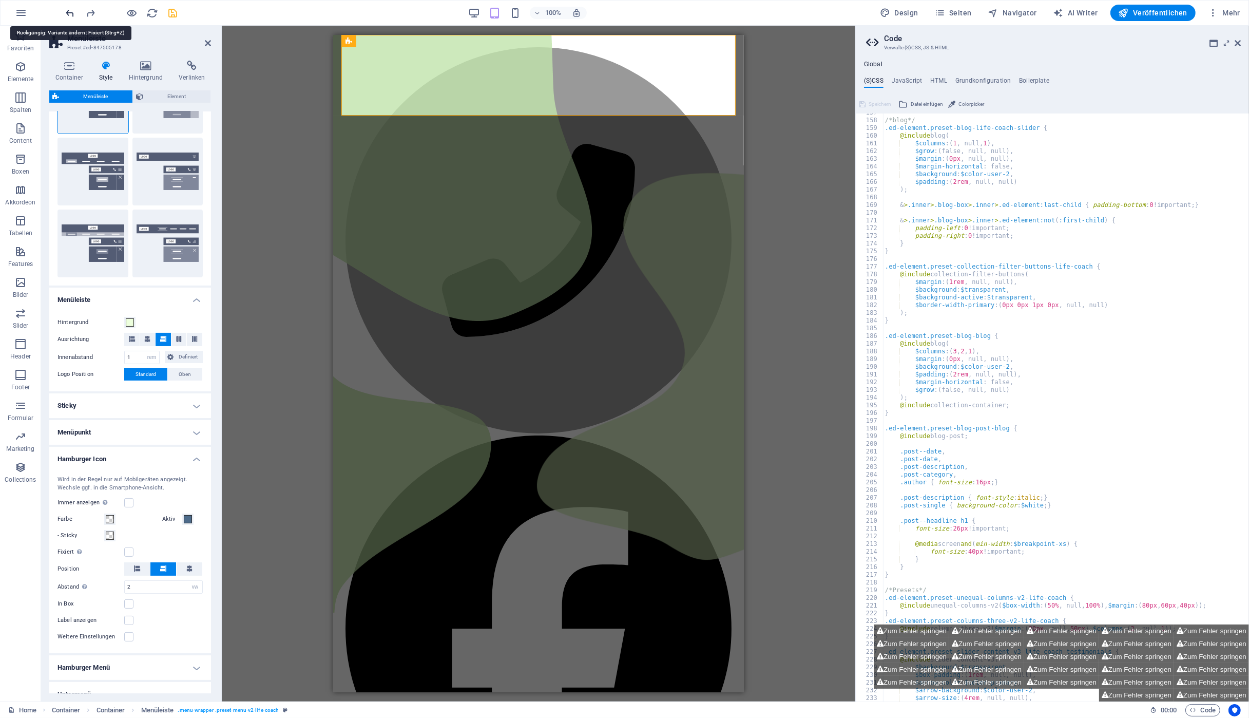
type input "0.15"
click at [67, 13] on icon "undo" at bounding box center [71, 13] width 12 height 12
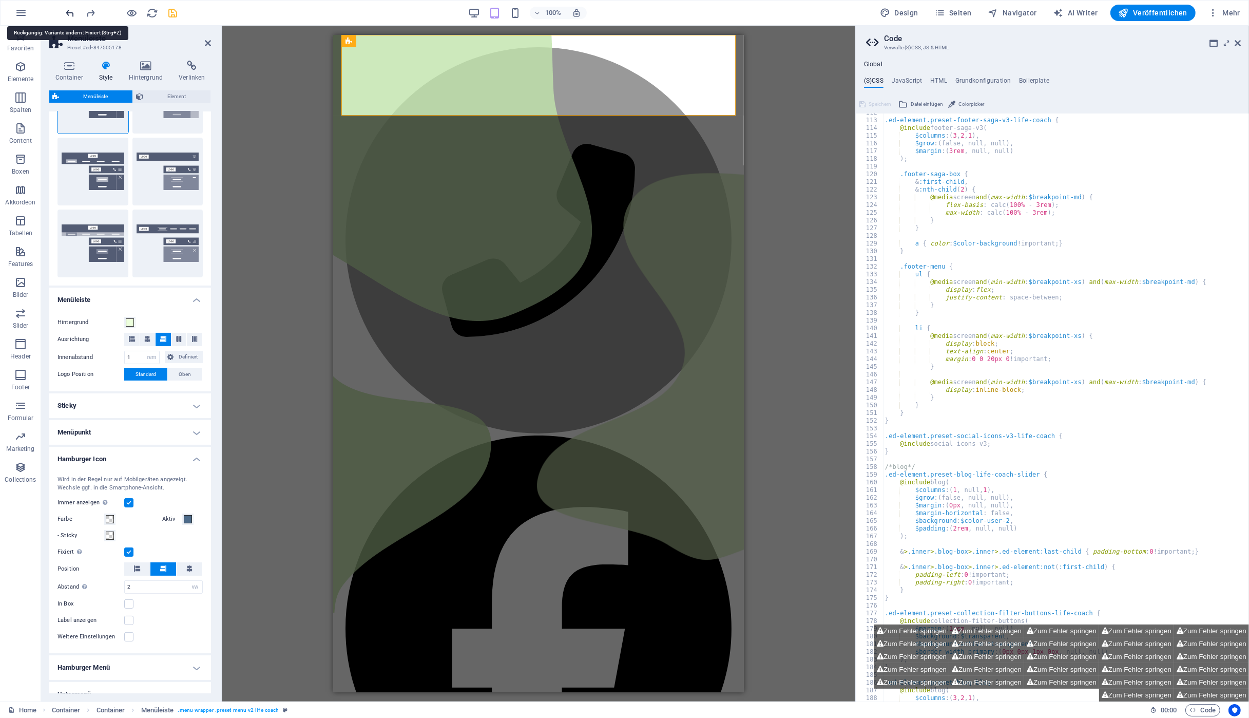
type input "50"
type input "4"
type input "10"
select select "squeeze"
type input "0.8"
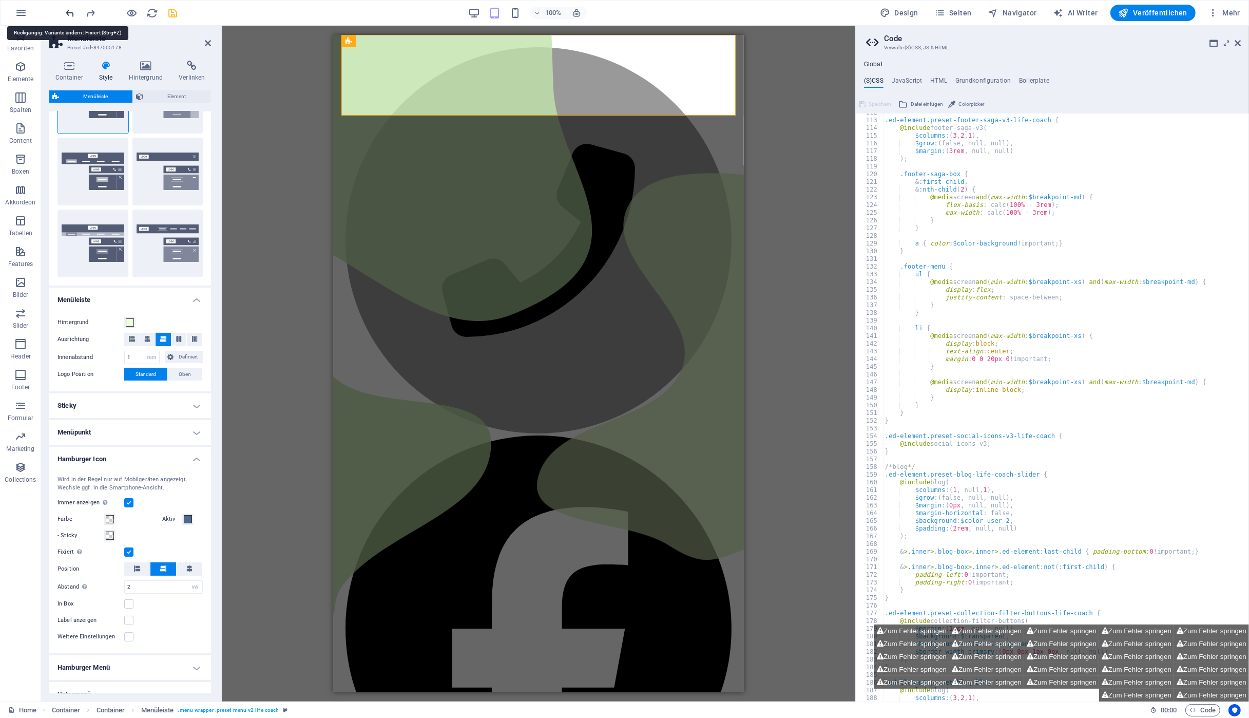
click at [67, 13] on icon "undo" at bounding box center [71, 13] width 12 height 12
type input "30"
type input "3"
type input "8"
select select "default"
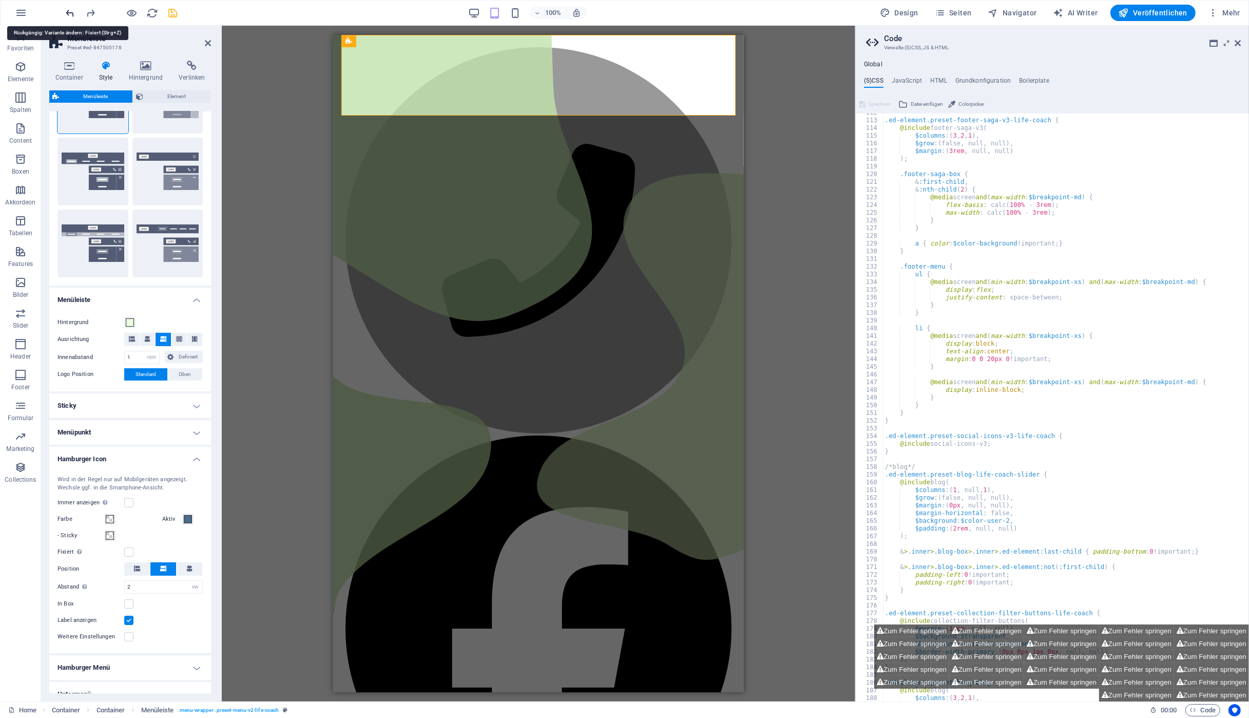
type input "0.15"
click at [67, 13] on icon "undo" at bounding box center [71, 13] width 12 height 12
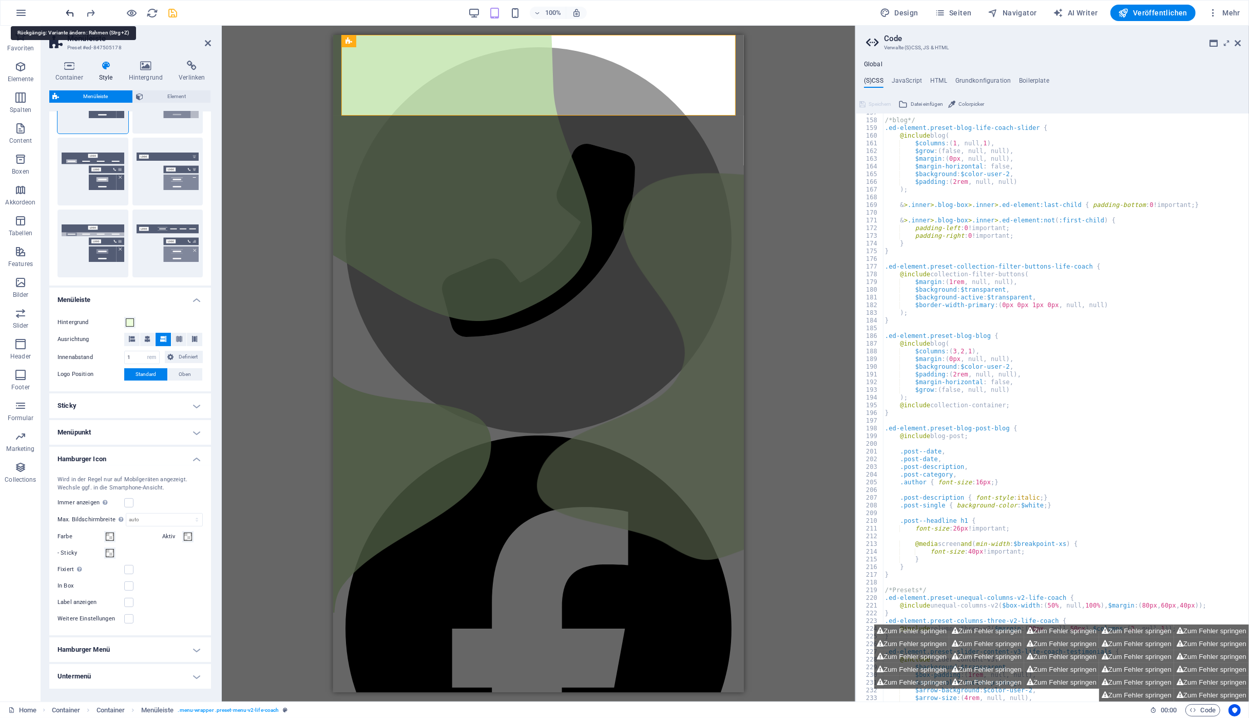
click at [67, 13] on icon "undo" at bounding box center [71, 13] width 12 height 12
type input "2"
type input "6"
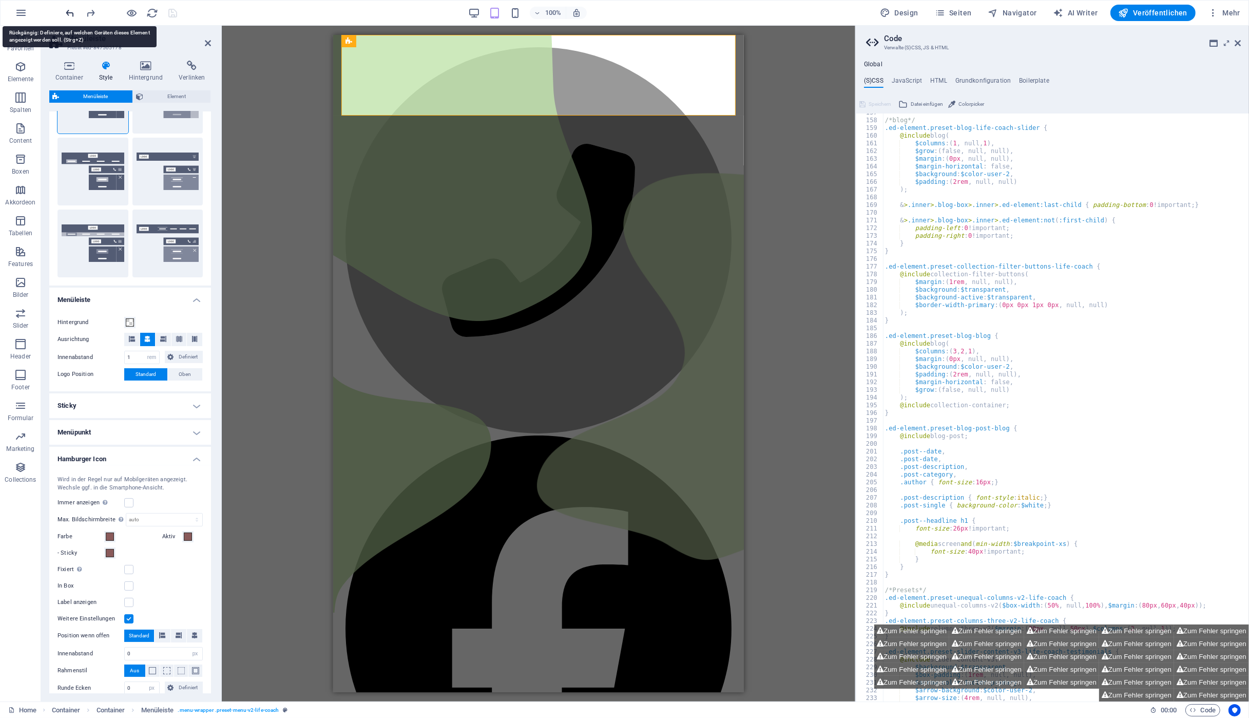
click at [67, 13] on icon "undo" at bounding box center [71, 13] width 12 height 12
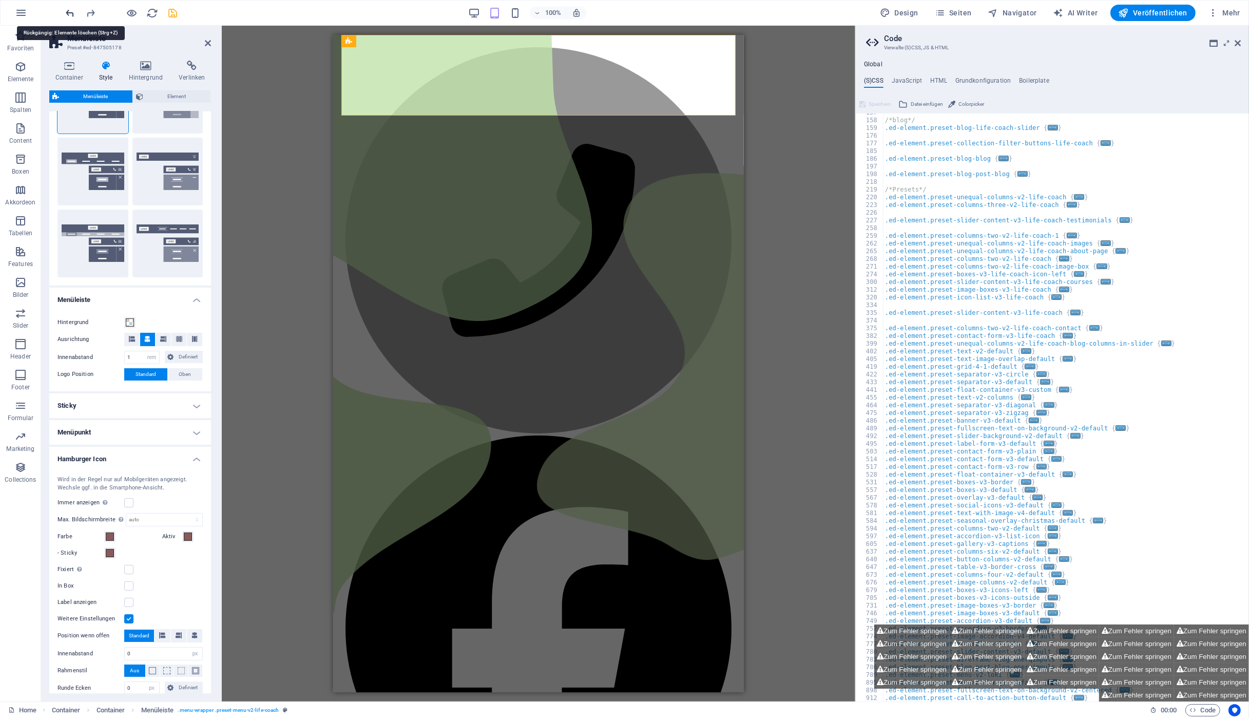
click at [67, 13] on icon "undo" at bounding box center [71, 13] width 12 height 12
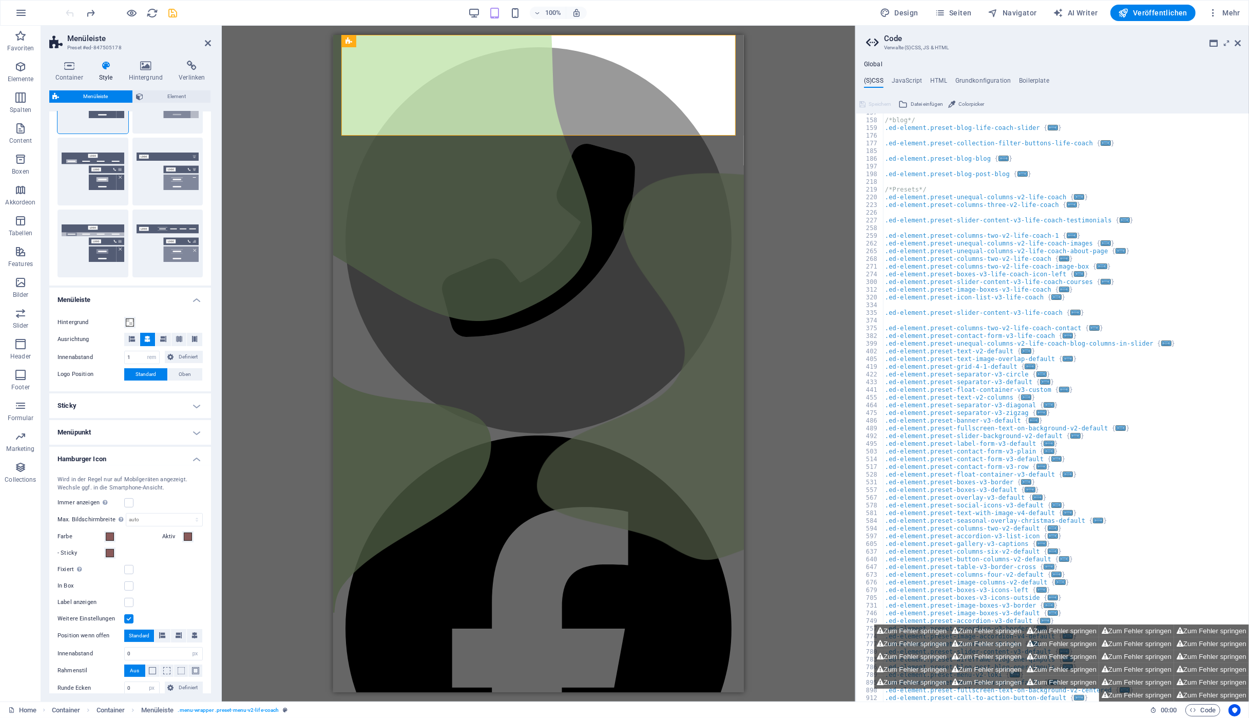
click at [67, 13] on div at bounding box center [121, 13] width 115 height 16
type textarea "/* Template: Life-Coach */"
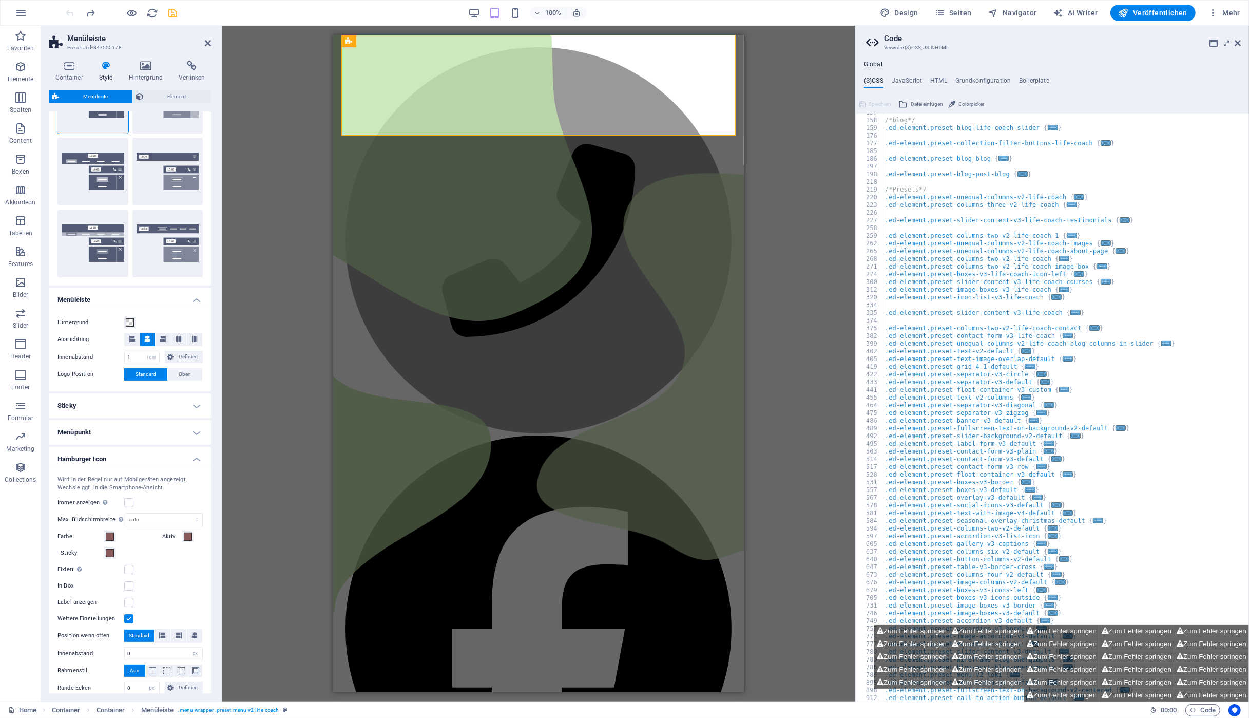
click at [276, 121] on div "Ziehe hier rein, um den vorhandenen Inhalt zu ersetzen. Drücke "Strg", wenn du …" at bounding box center [539, 364] width 634 height 676
click at [206, 44] on icon at bounding box center [208, 43] width 6 height 8
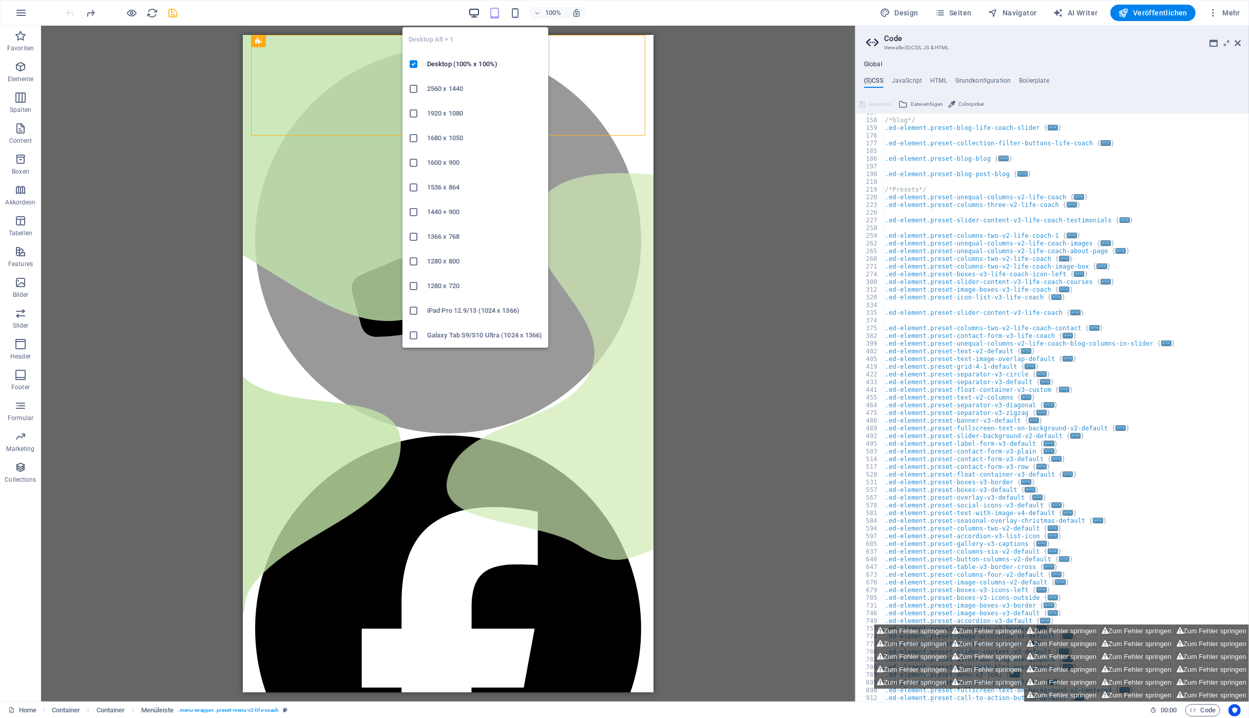
click at [480, 11] on icon "button" at bounding box center [474, 13] width 12 height 12
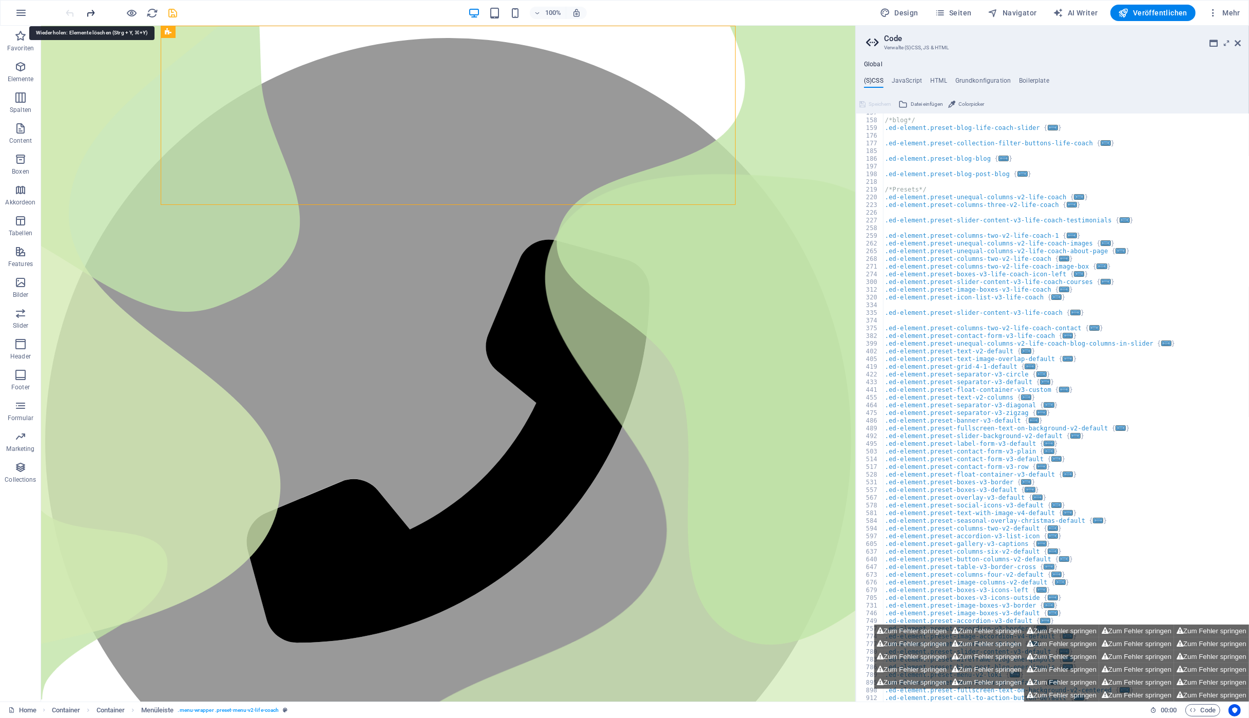
click at [90, 13] on icon "redo" at bounding box center [91, 13] width 12 height 12
click at [181, 33] on span "Menüleiste" at bounding box center [191, 32] width 30 height 6
click at [217, 31] on icon at bounding box center [216, 32] width 6 height 11
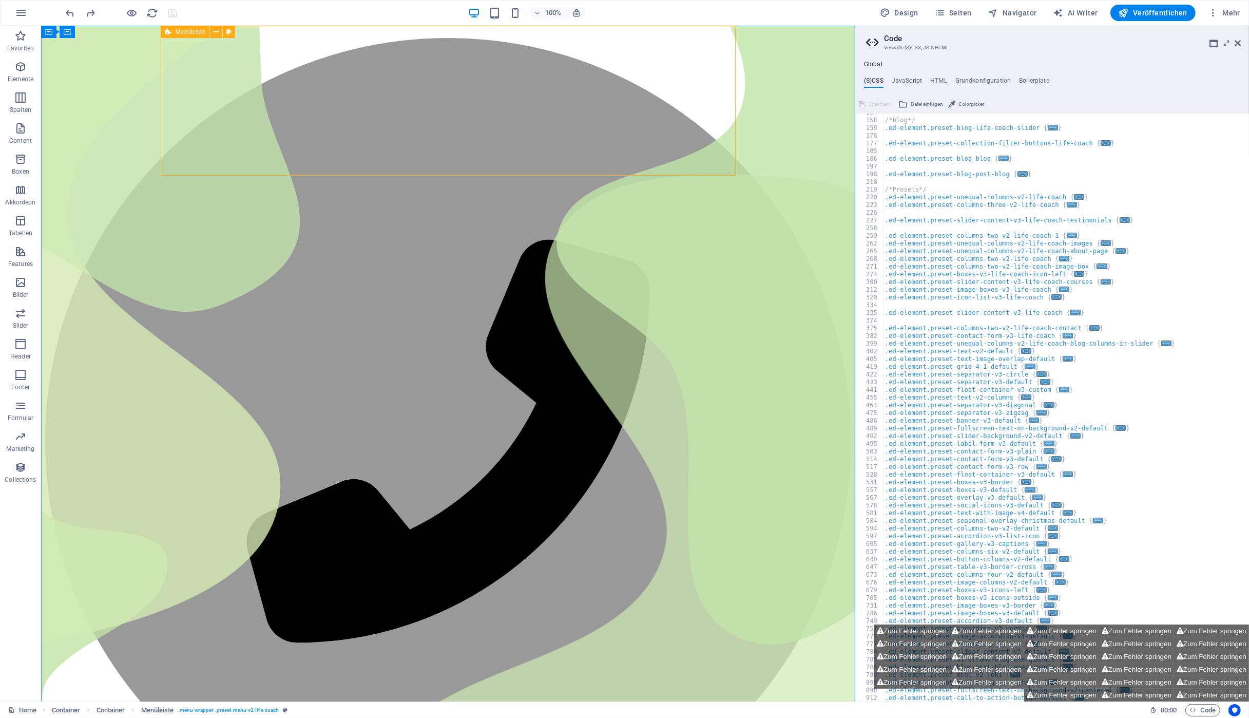
click at [178, 33] on span "Menüleiste" at bounding box center [191, 32] width 30 height 6
click at [178, 31] on span "Menüleiste" at bounding box center [191, 32] width 30 height 6
click at [200, 142] on icon at bounding box center [202, 142] width 6 height 11
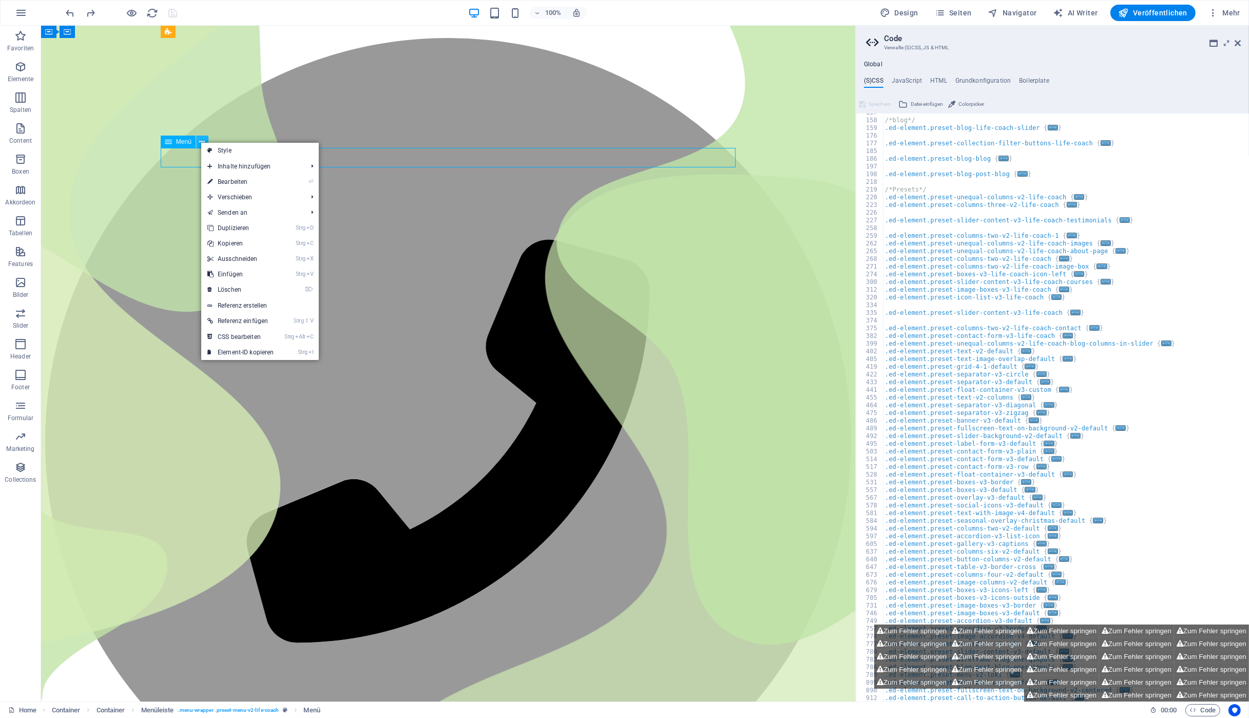
click at [200, 142] on icon at bounding box center [202, 142] width 6 height 11
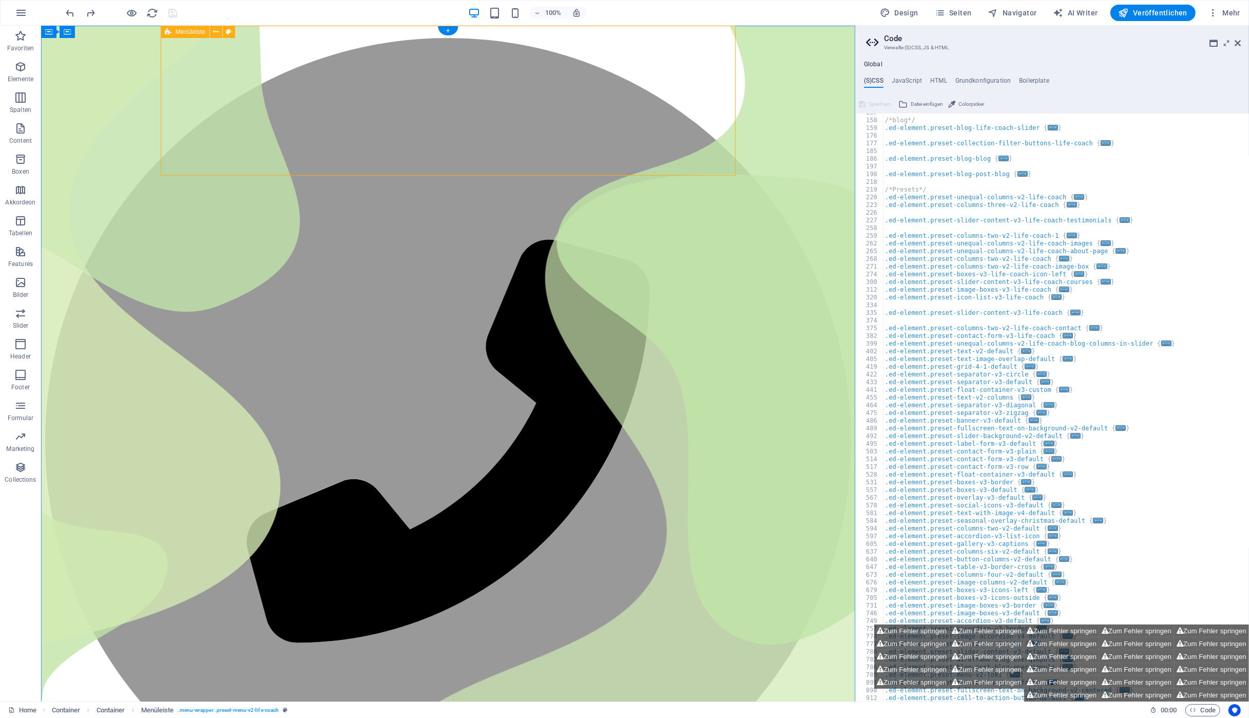
click at [22, 72] on icon "button" at bounding box center [20, 67] width 12 height 12
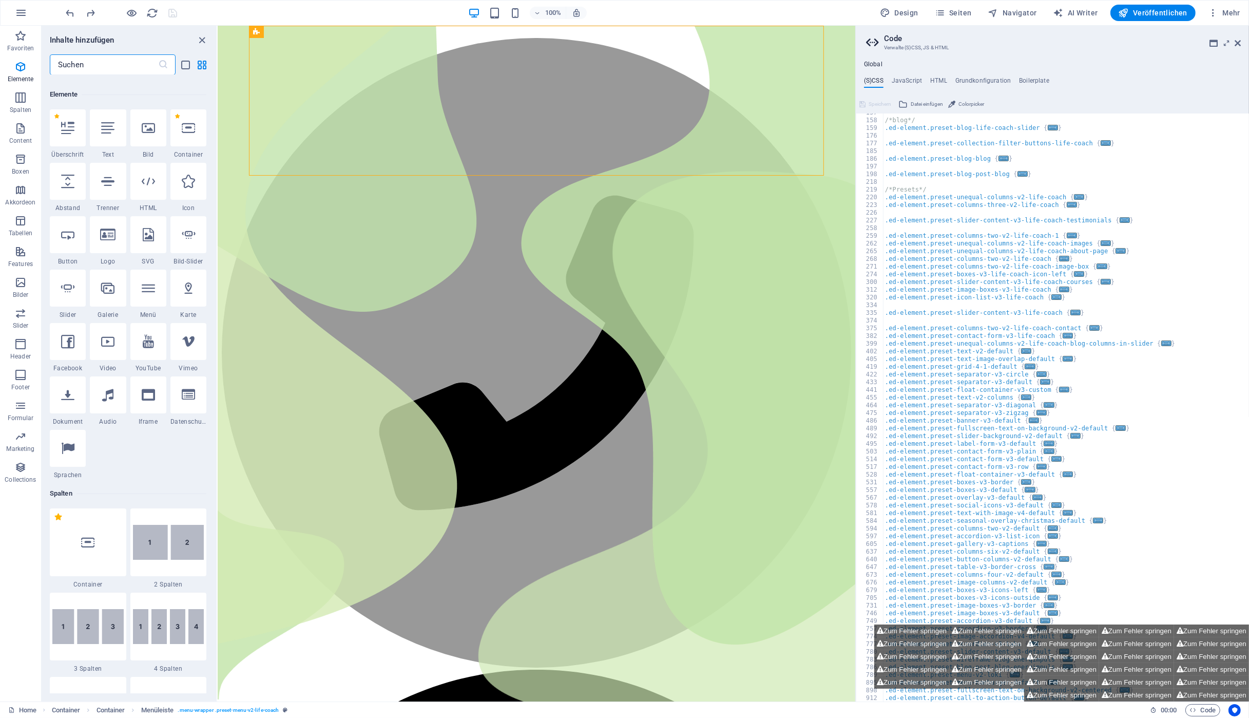
scroll to position [109, 0]
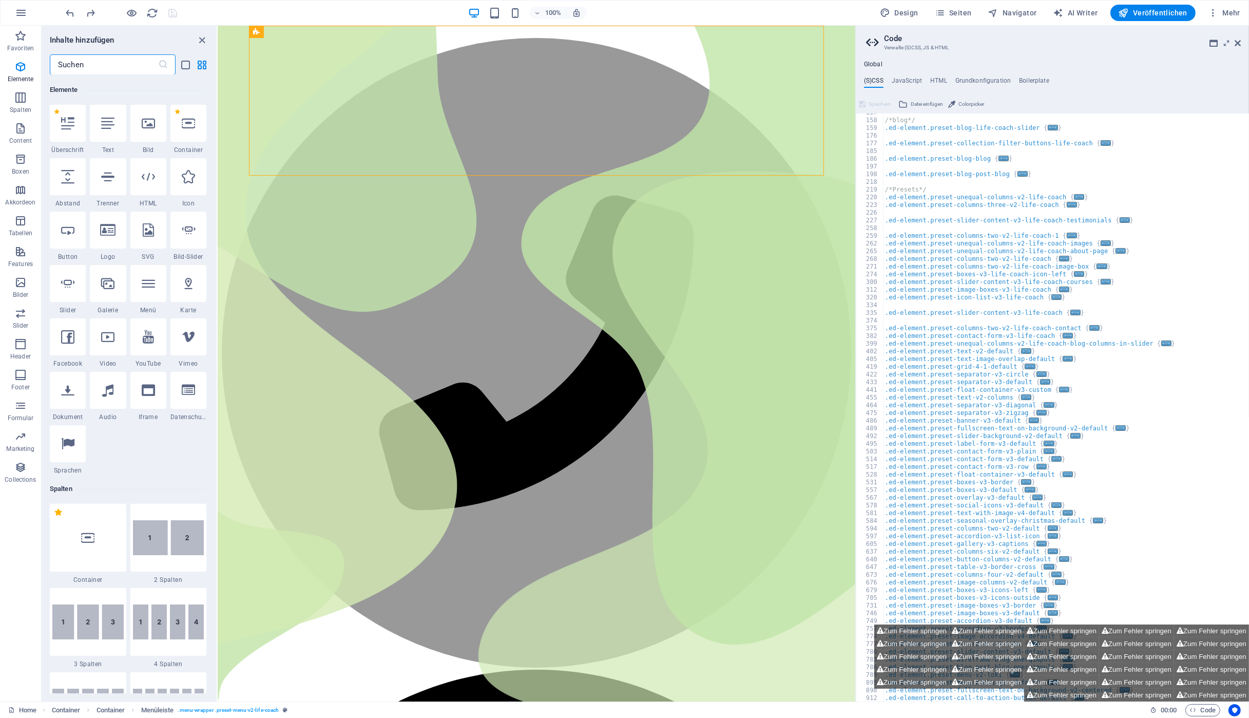
click at [81, 68] on input "text" at bounding box center [104, 64] width 108 height 21
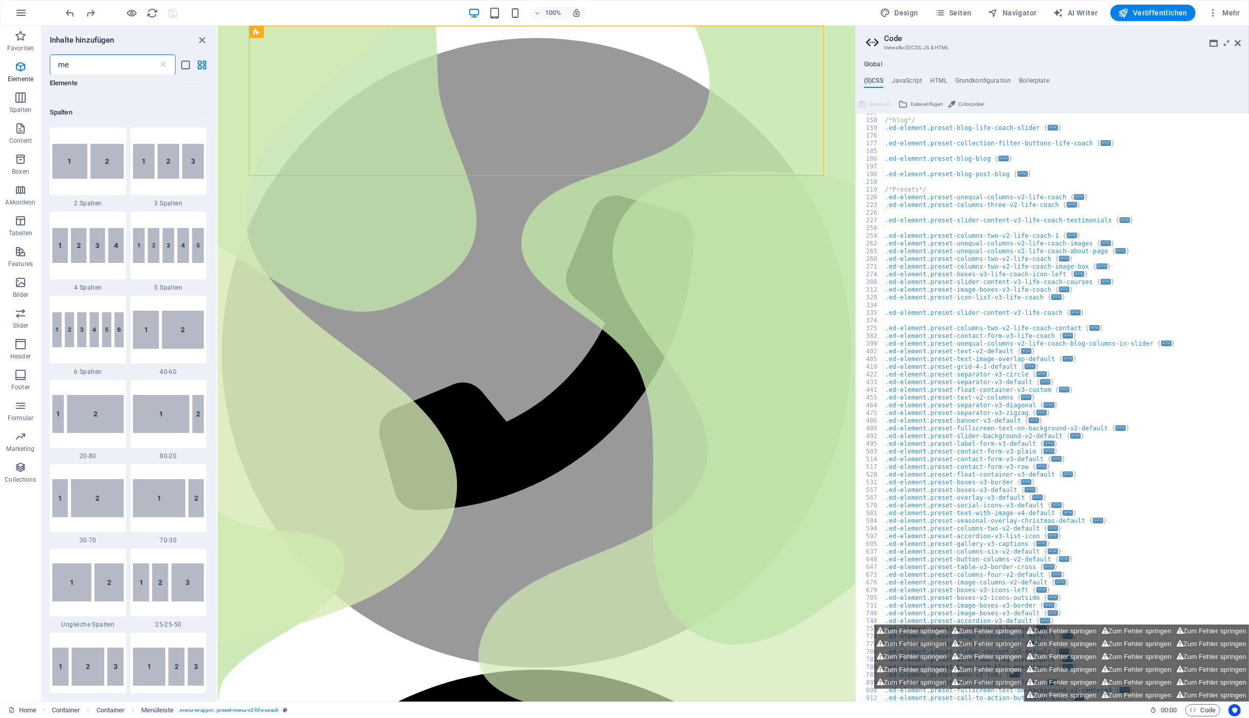
scroll to position [0, 0]
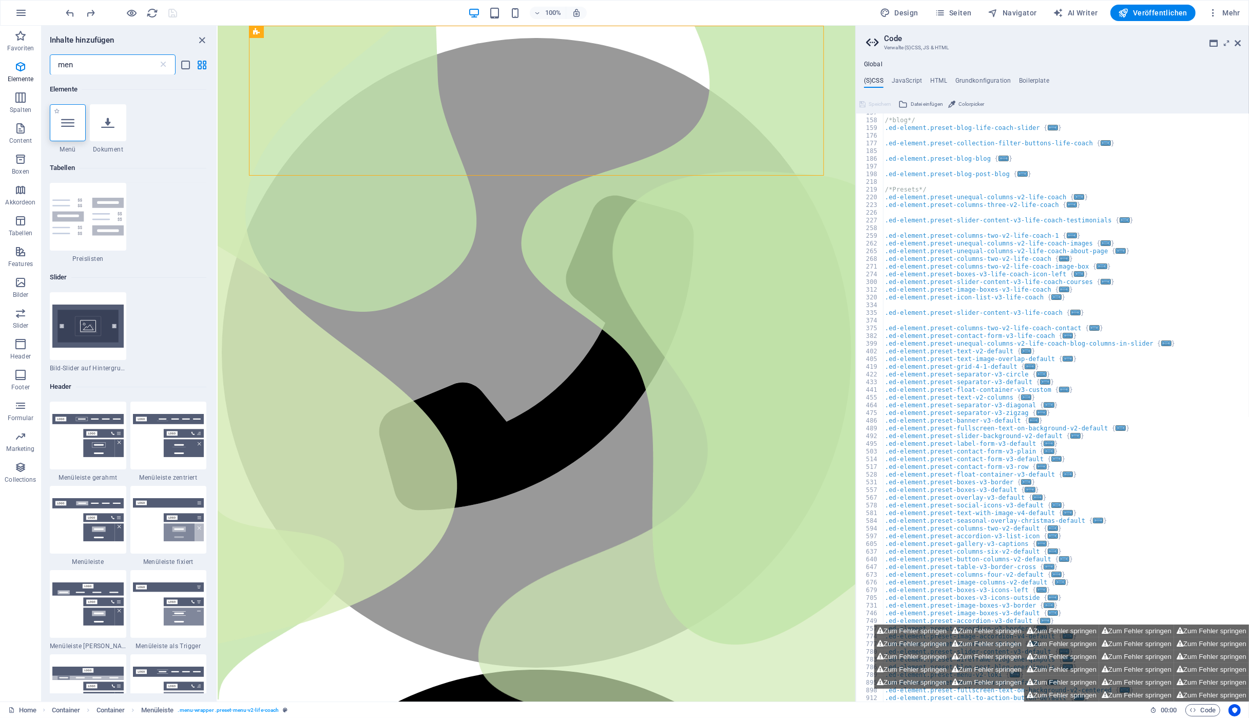
type input "men"
click at [72, 124] on icon at bounding box center [67, 122] width 13 height 13
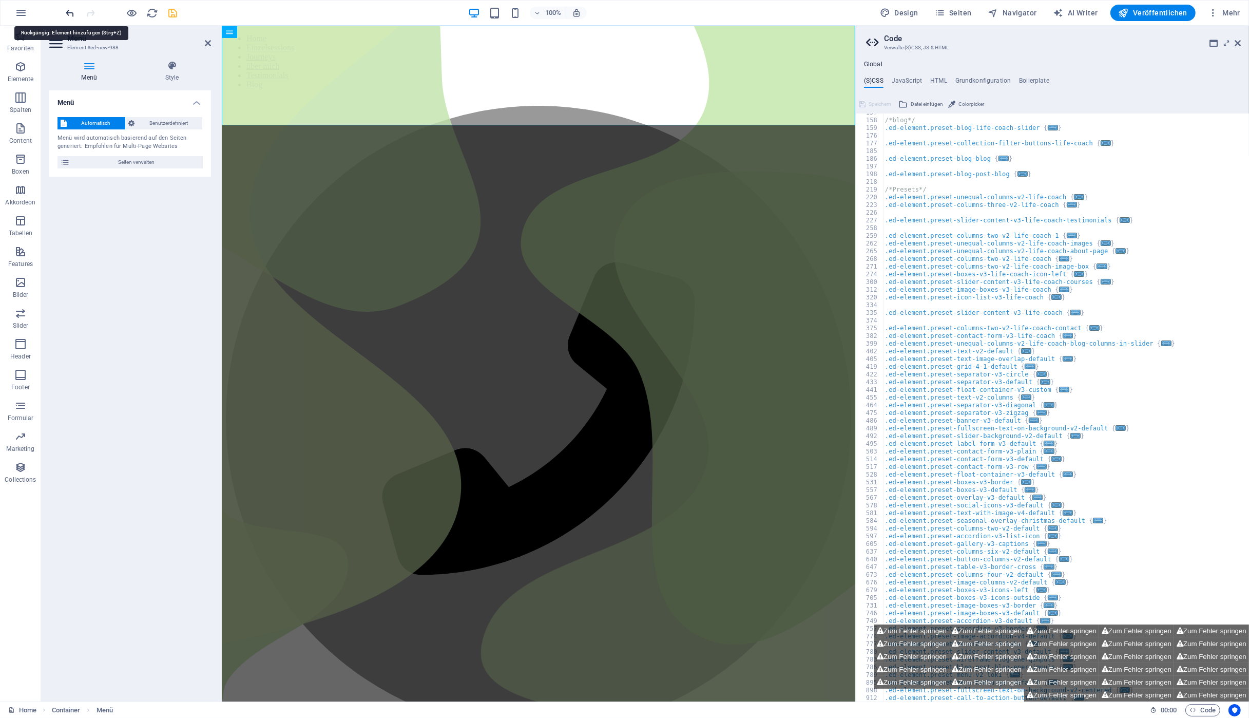
click at [69, 13] on icon "undo" at bounding box center [71, 13] width 12 height 12
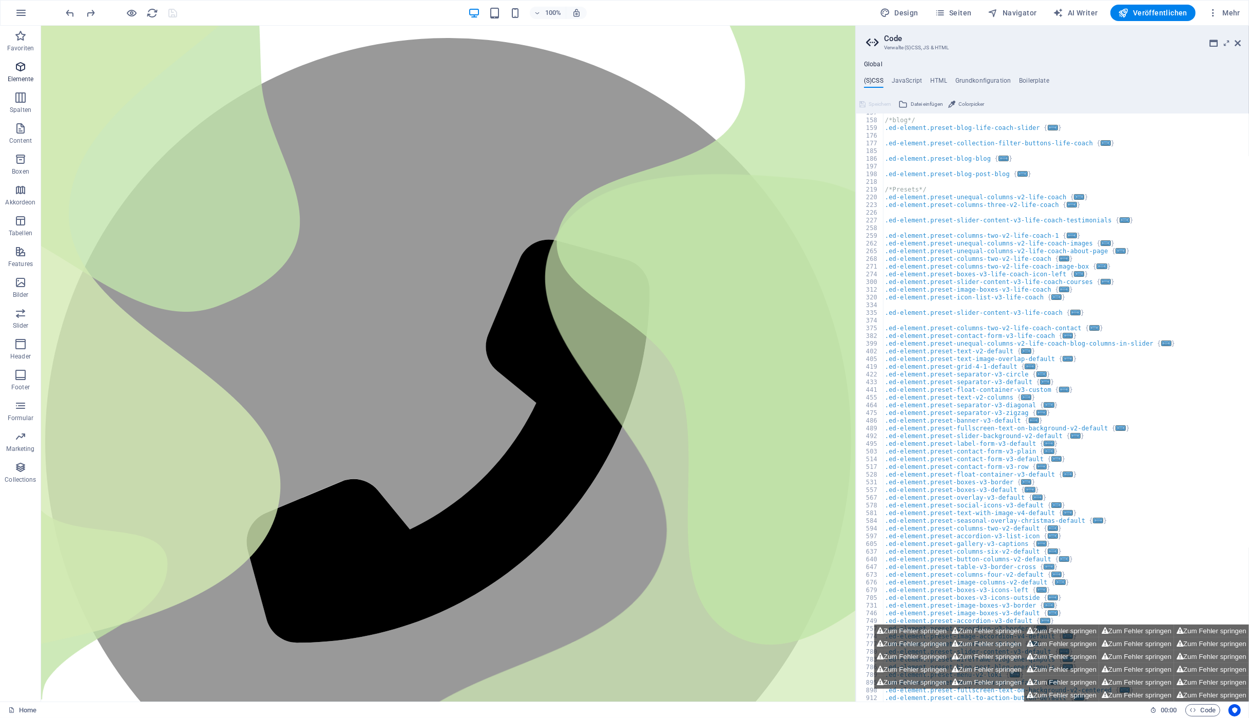
click at [18, 71] on icon "button" at bounding box center [20, 67] width 12 height 12
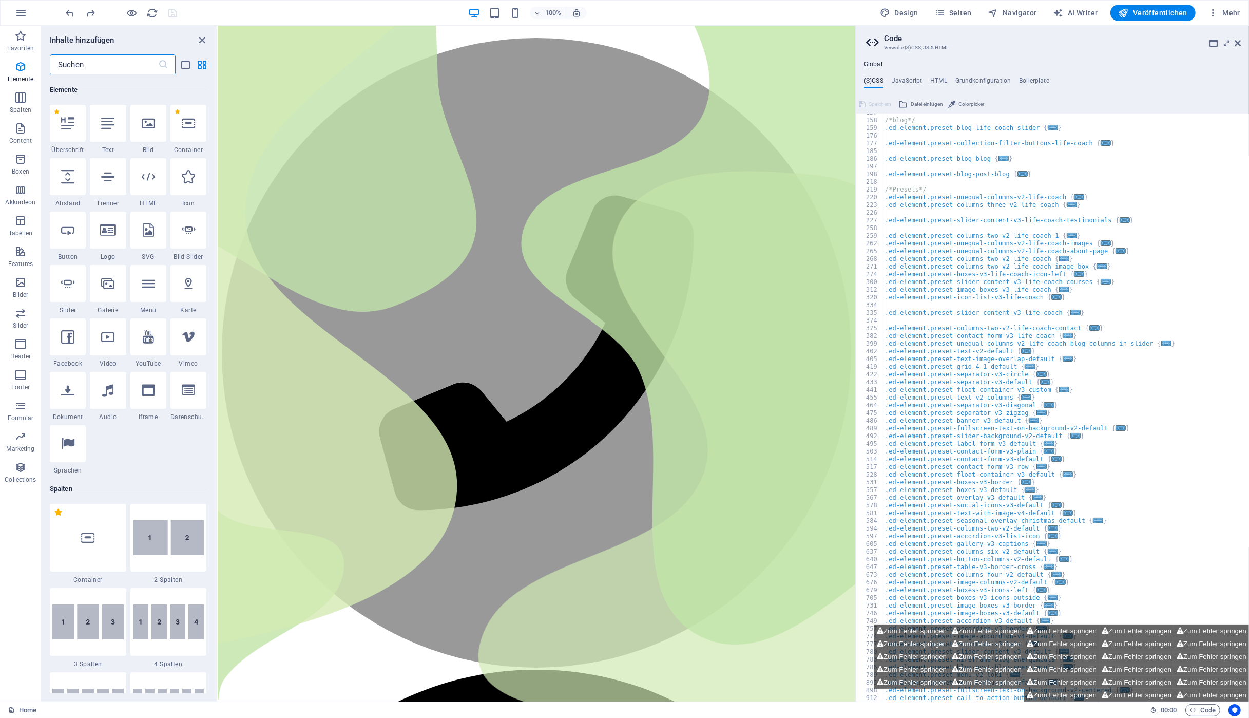
scroll to position [109, 0]
click at [103, 65] on input "text" at bounding box center [104, 64] width 108 height 21
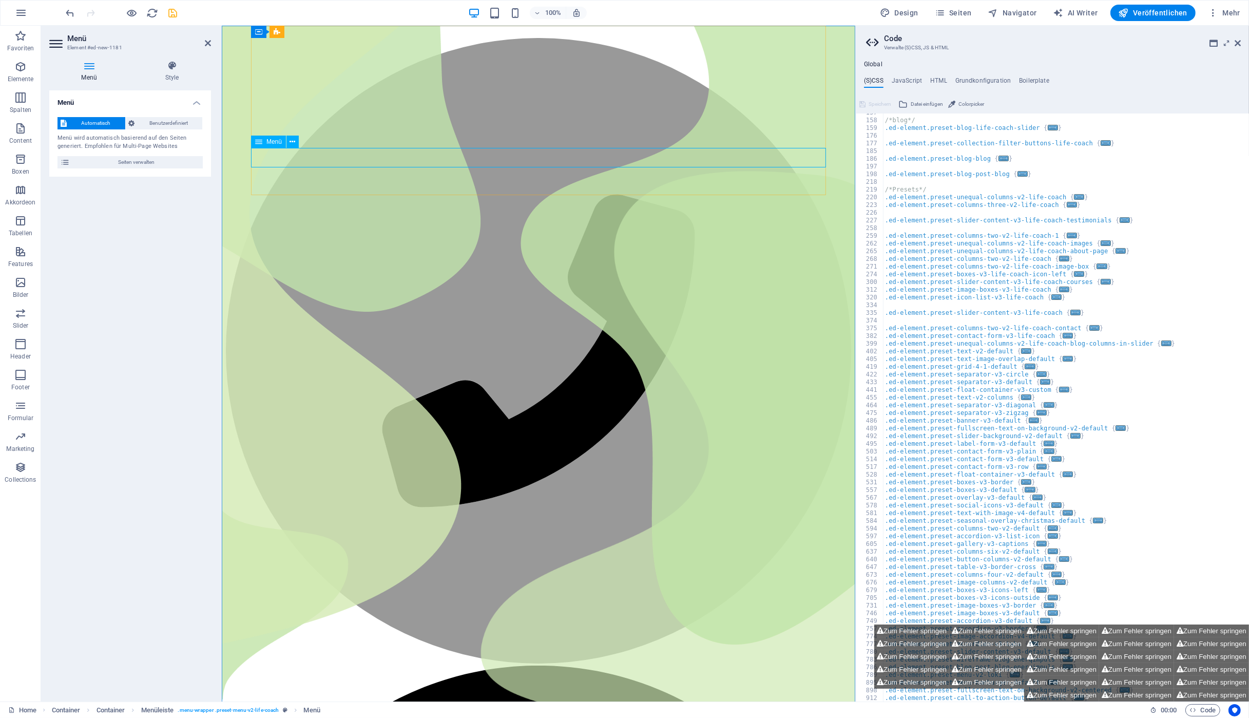
click at [276, 141] on span "Menü" at bounding box center [273, 142] width 15 height 6
click at [170, 127] on span "Benutzerdefiniert" at bounding box center [169, 123] width 62 height 12
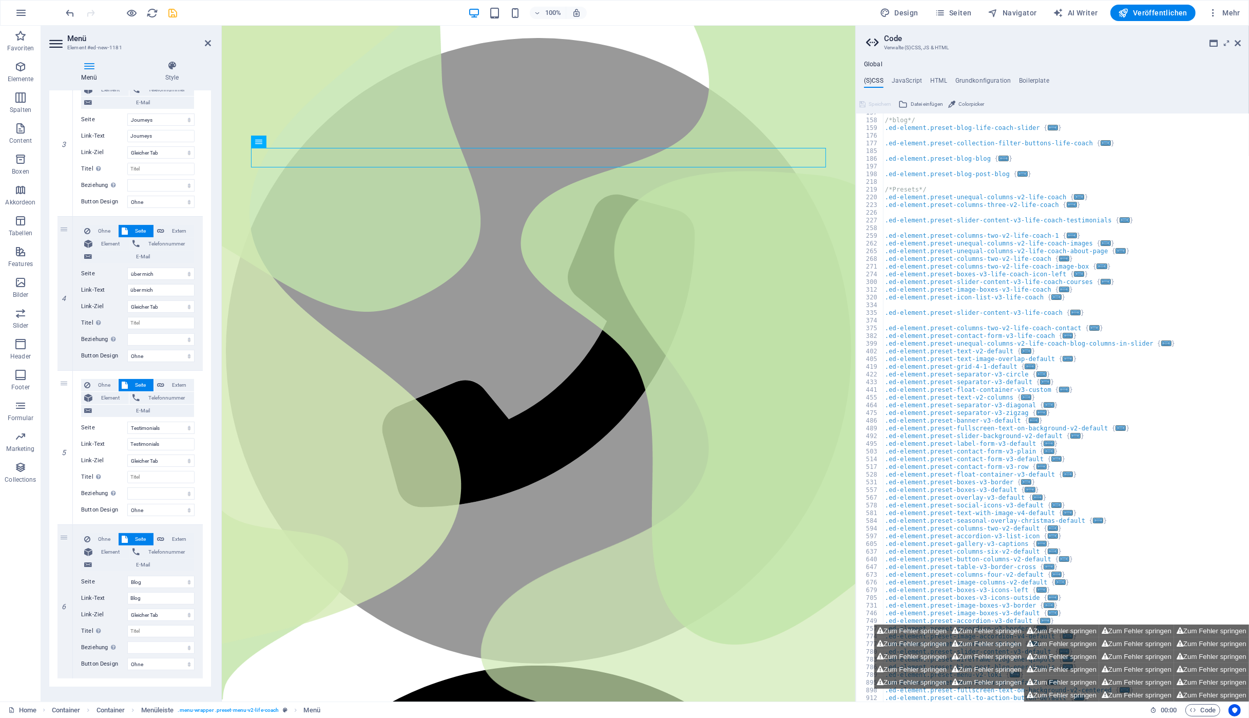
scroll to position [463, 0]
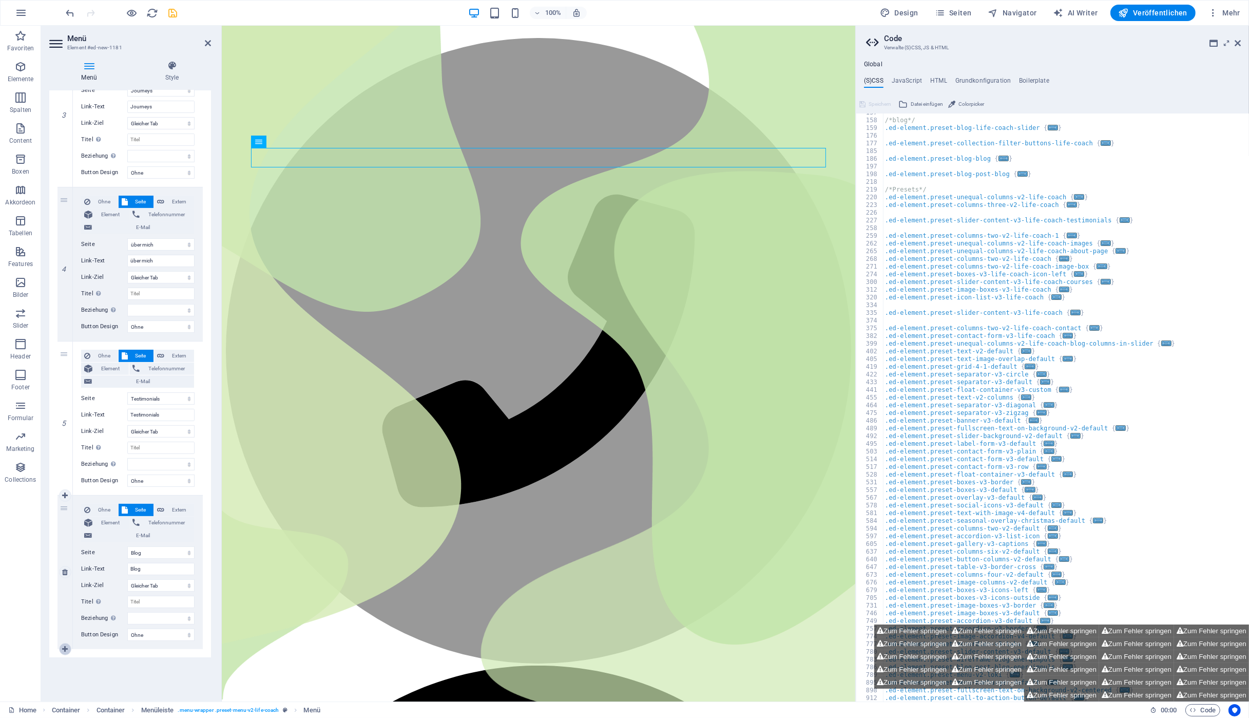
click at [63, 650] on icon at bounding box center [65, 648] width 6 height 7
select select
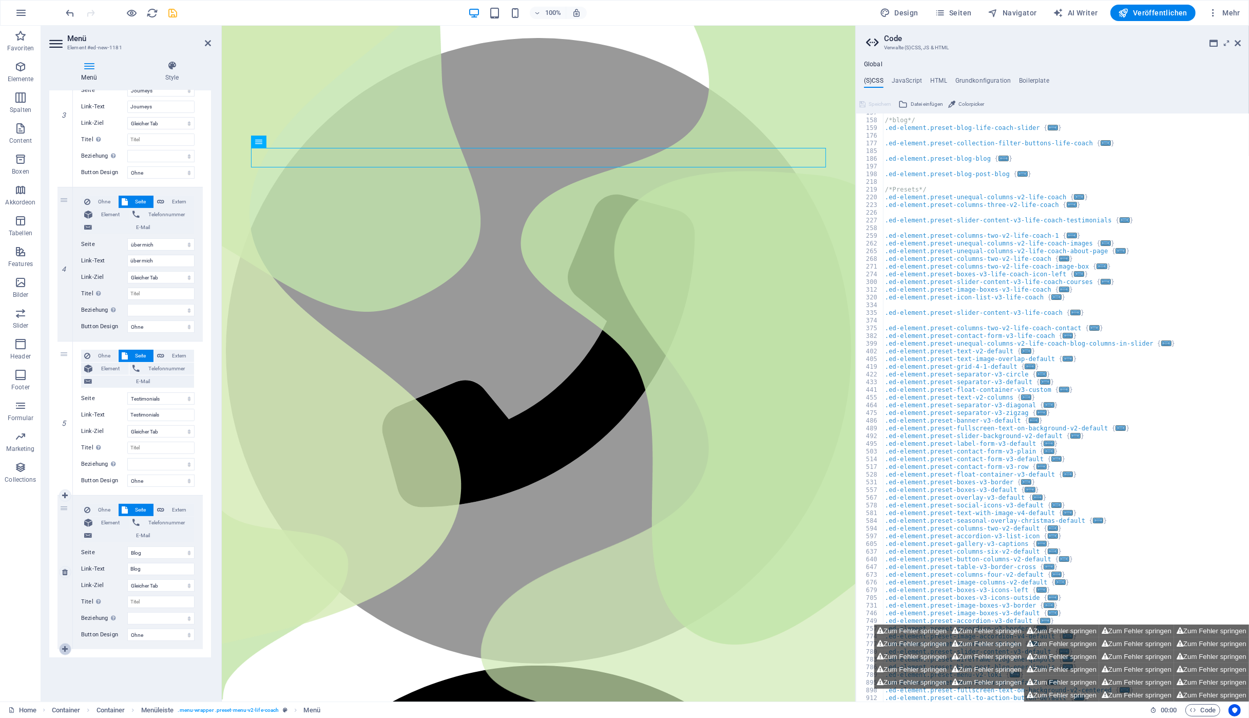
select select
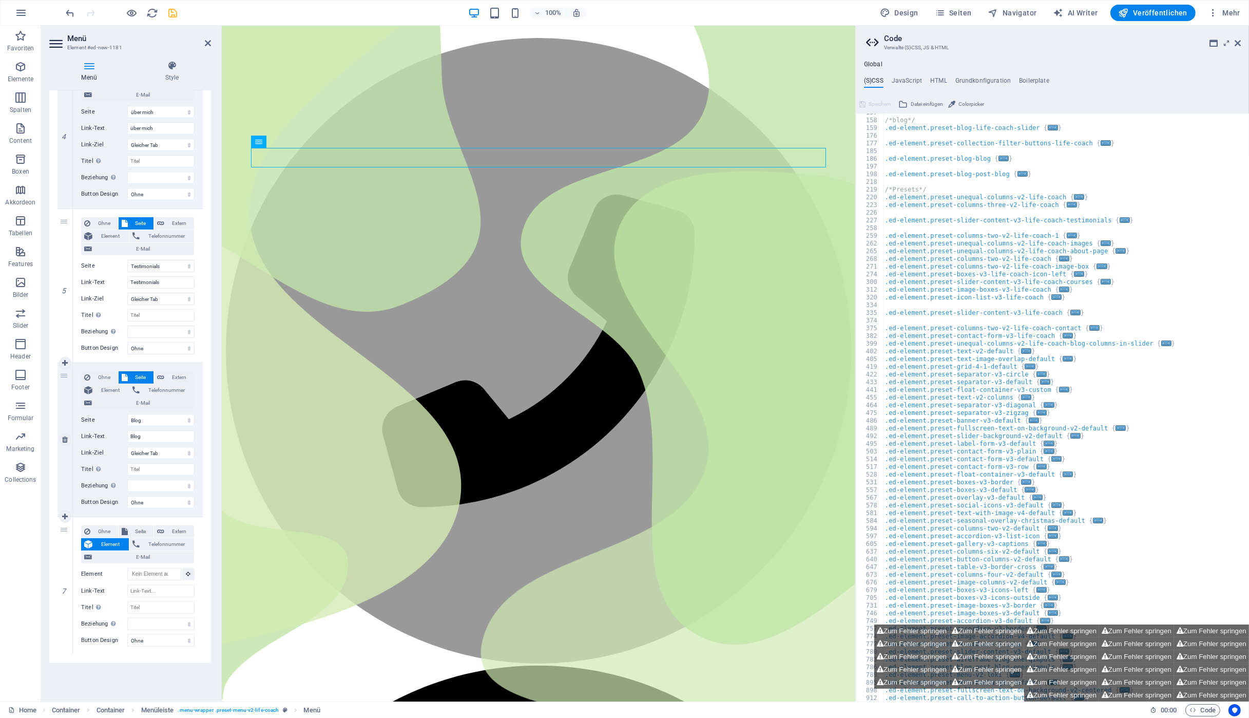
scroll to position [601, 0]
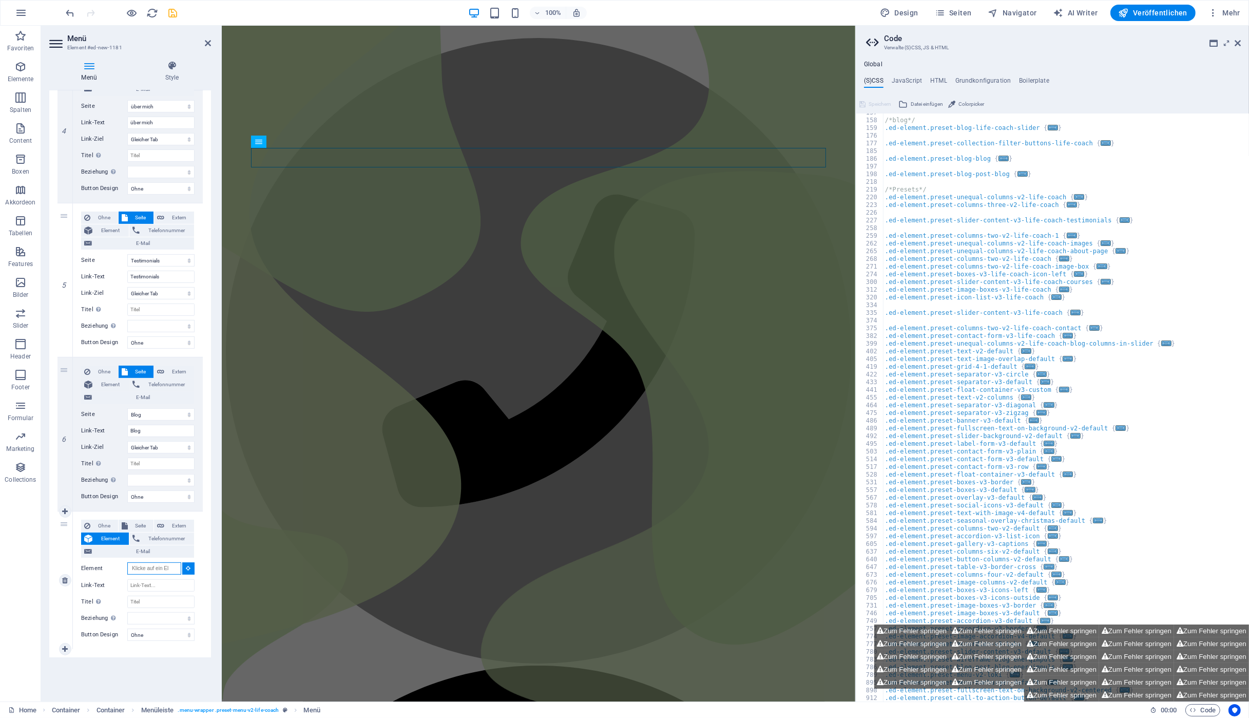
click at [146, 569] on input "Element" at bounding box center [154, 568] width 54 height 12
click at [141, 523] on span "Seite" at bounding box center [141, 526] width 20 height 12
select select
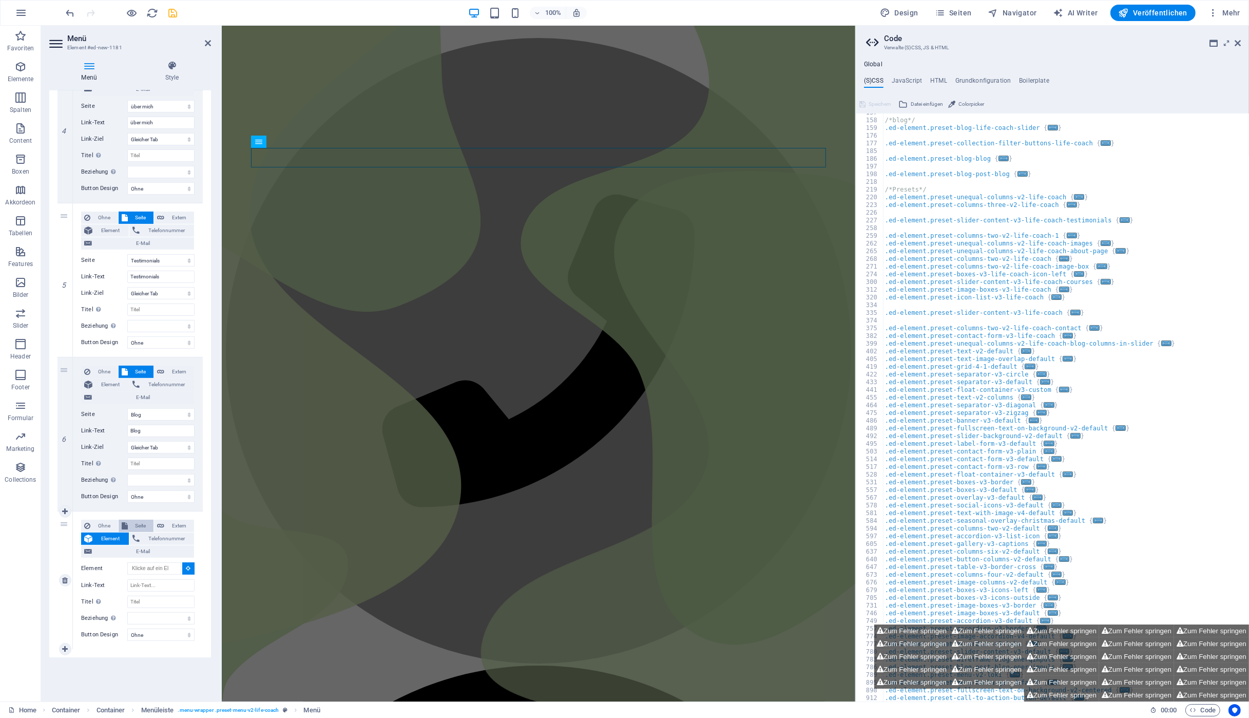
select select
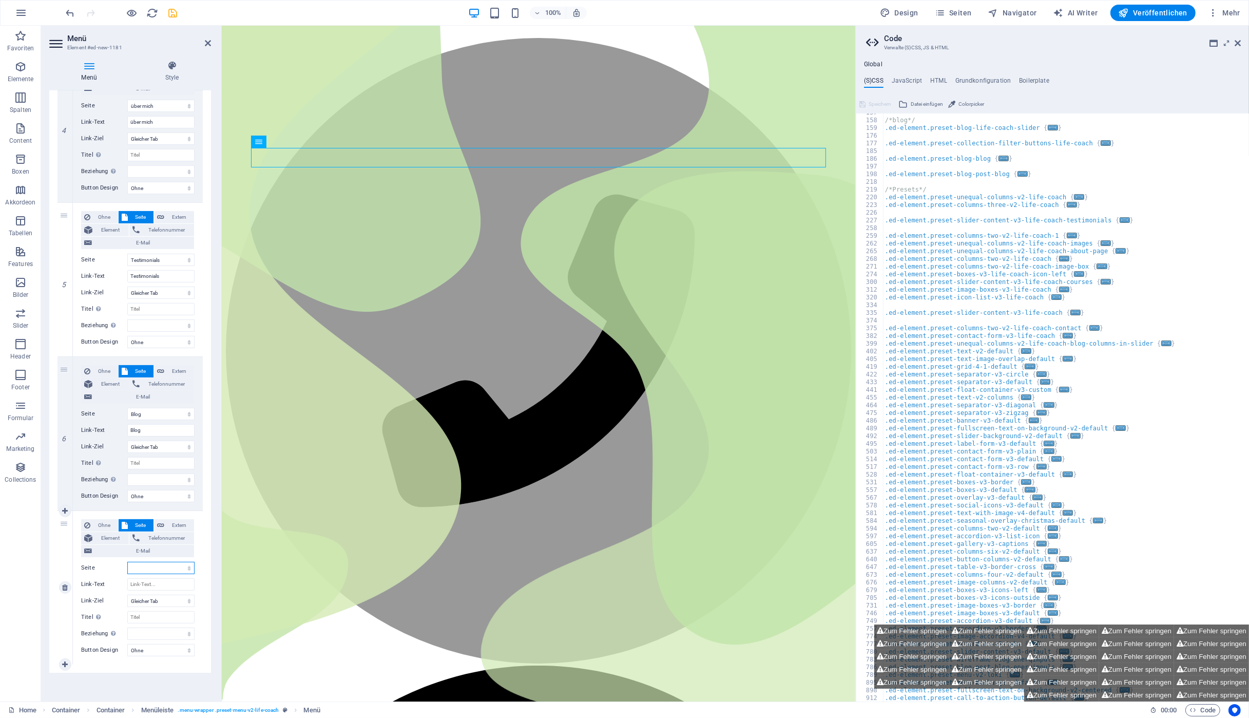
select select "23"
click option "Kontakt" at bounding box center [0, 0] width 0 height 0
select select
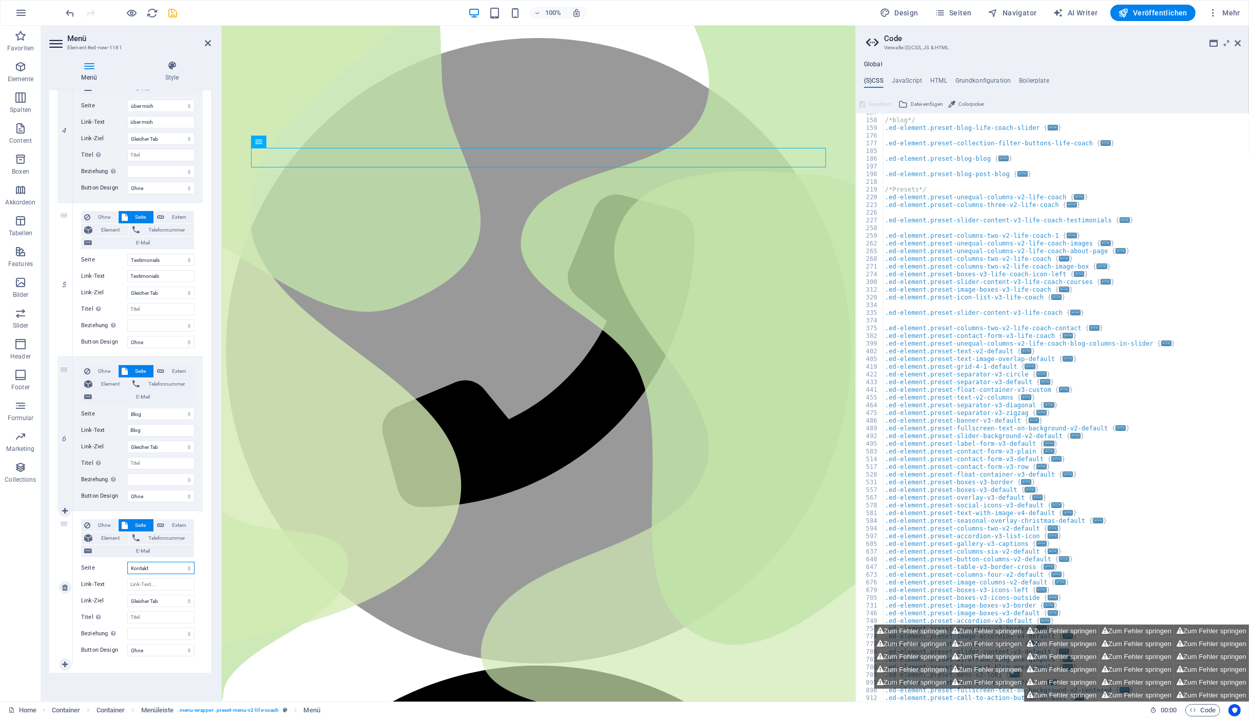
select select
click at [150, 584] on input "Link-Text" at bounding box center [160, 584] width 67 height 12
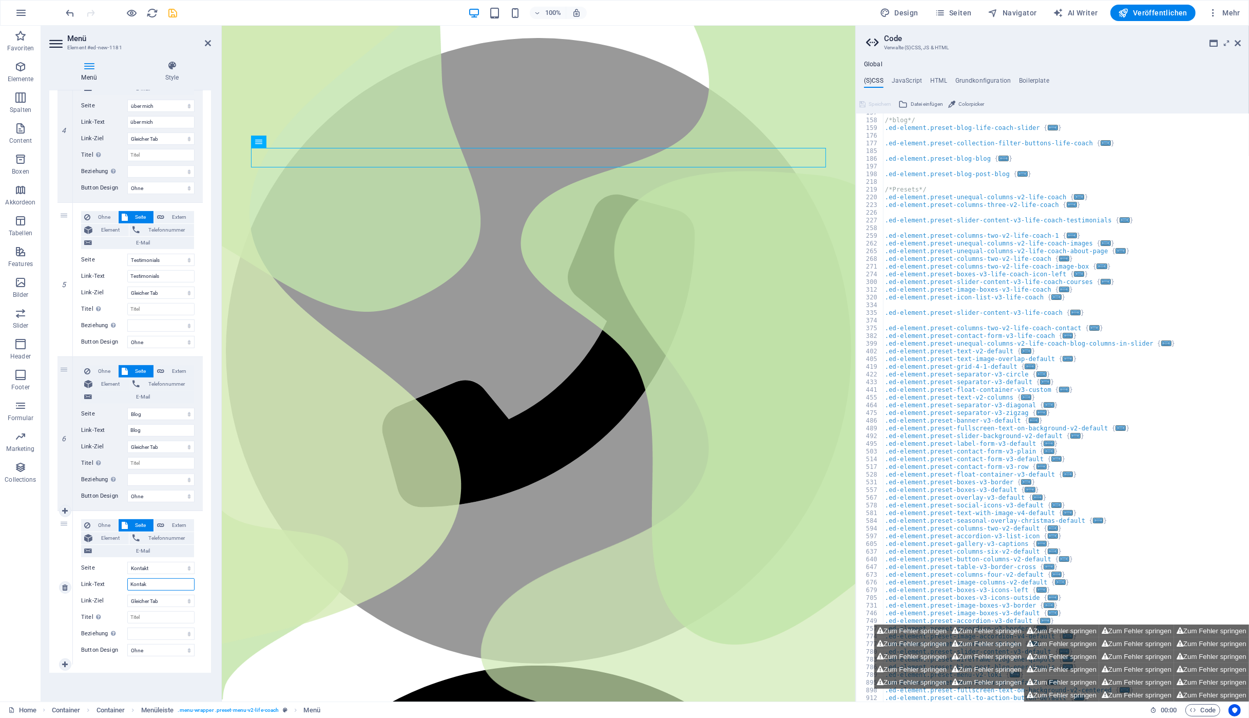
type input "Kontakt"
select select
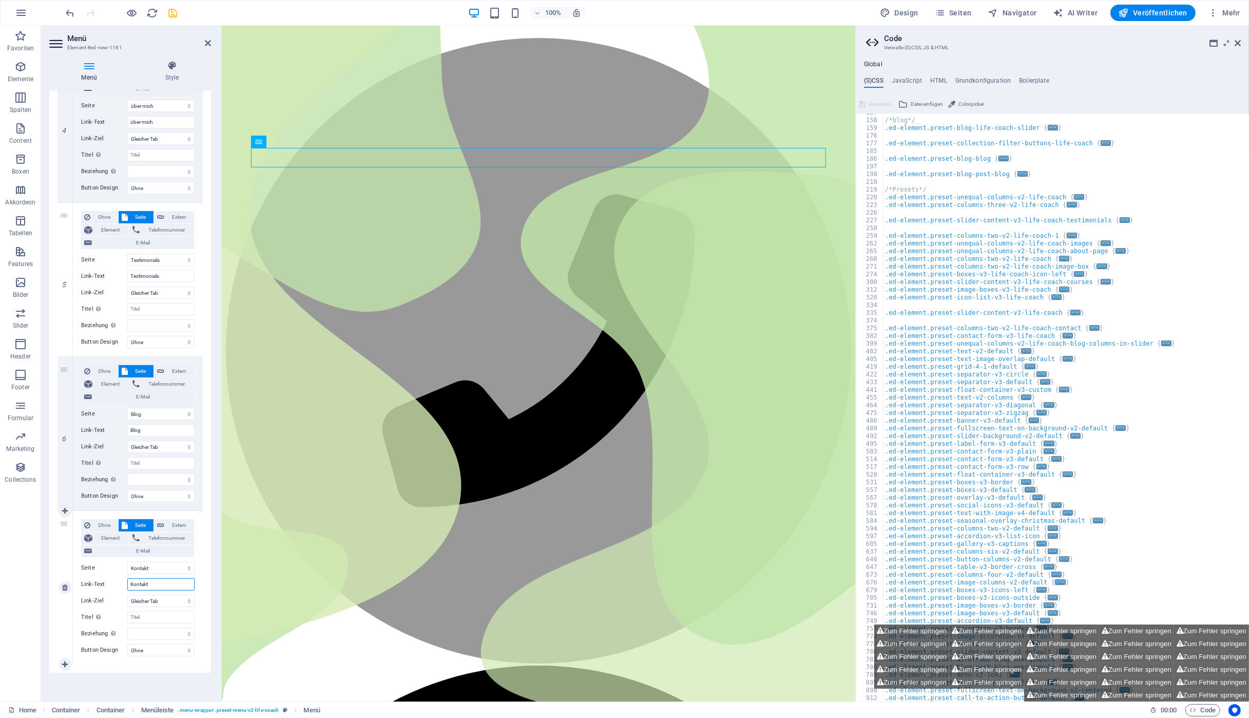
select select
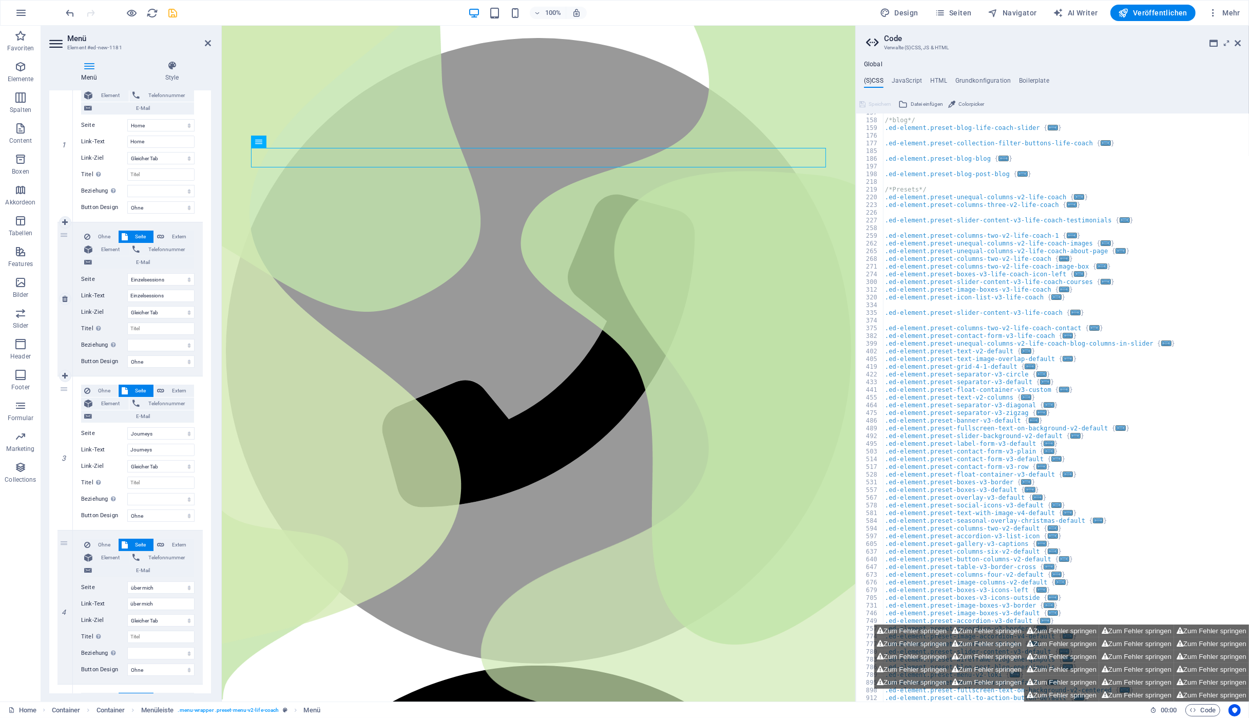
scroll to position [71, 0]
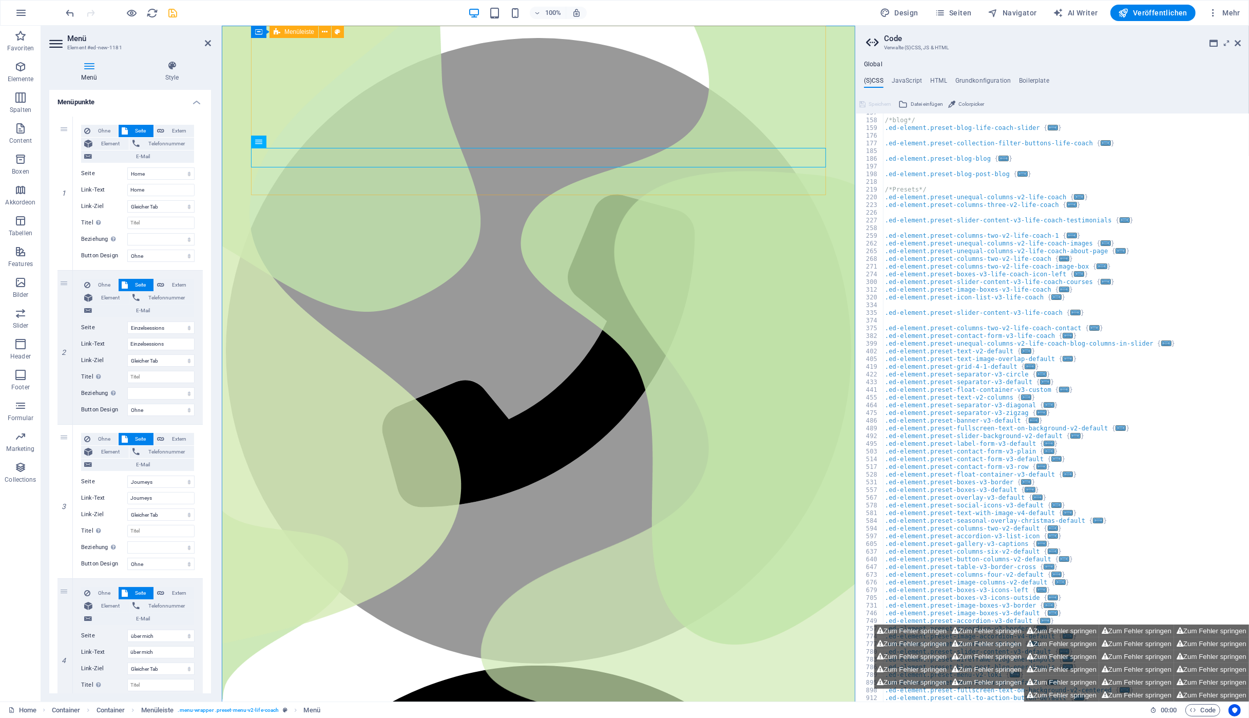
type input "Kontakt"
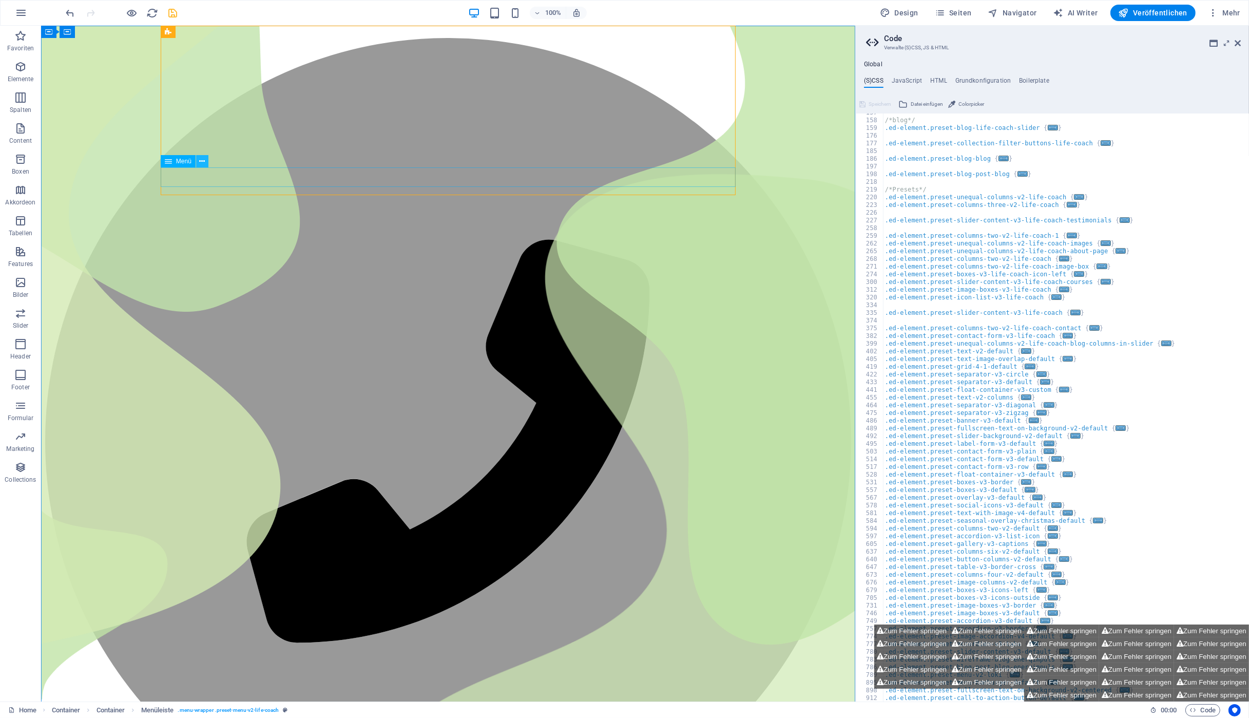
click at [203, 159] on icon at bounding box center [202, 161] width 6 height 11
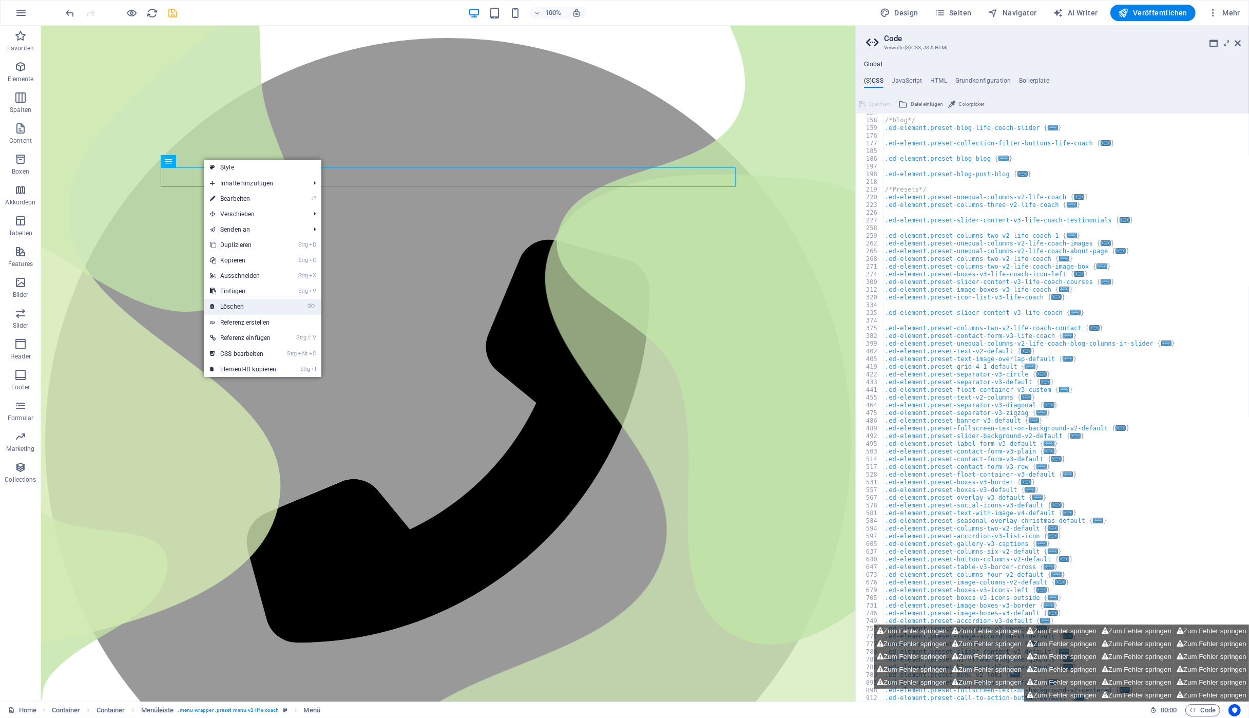
click at [236, 303] on link "⌦ Löschen" at bounding box center [243, 306] width 79 height 15
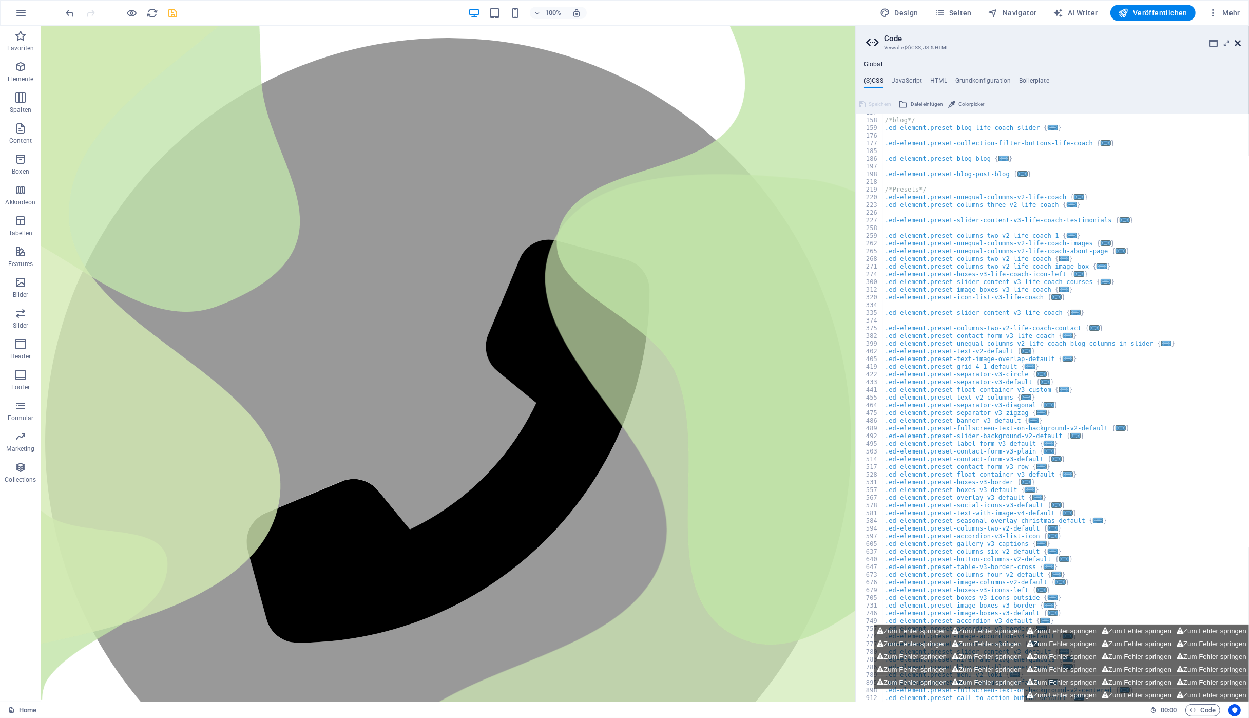
click at [1237, 41] on icon at bounding box center [1238, 43] width 6 height 8
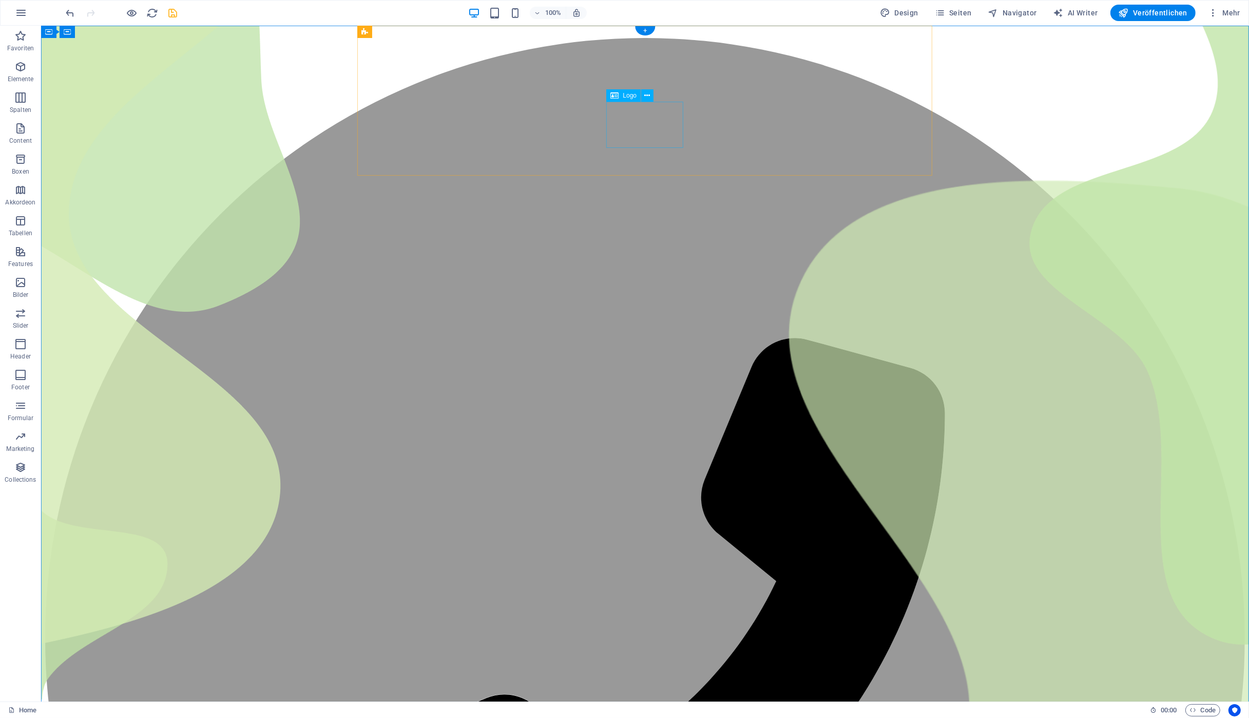
drag, startPoint x: 640, startPoint y: 126, endPoint x: 637, endPoint y: 90, distance: 35.5
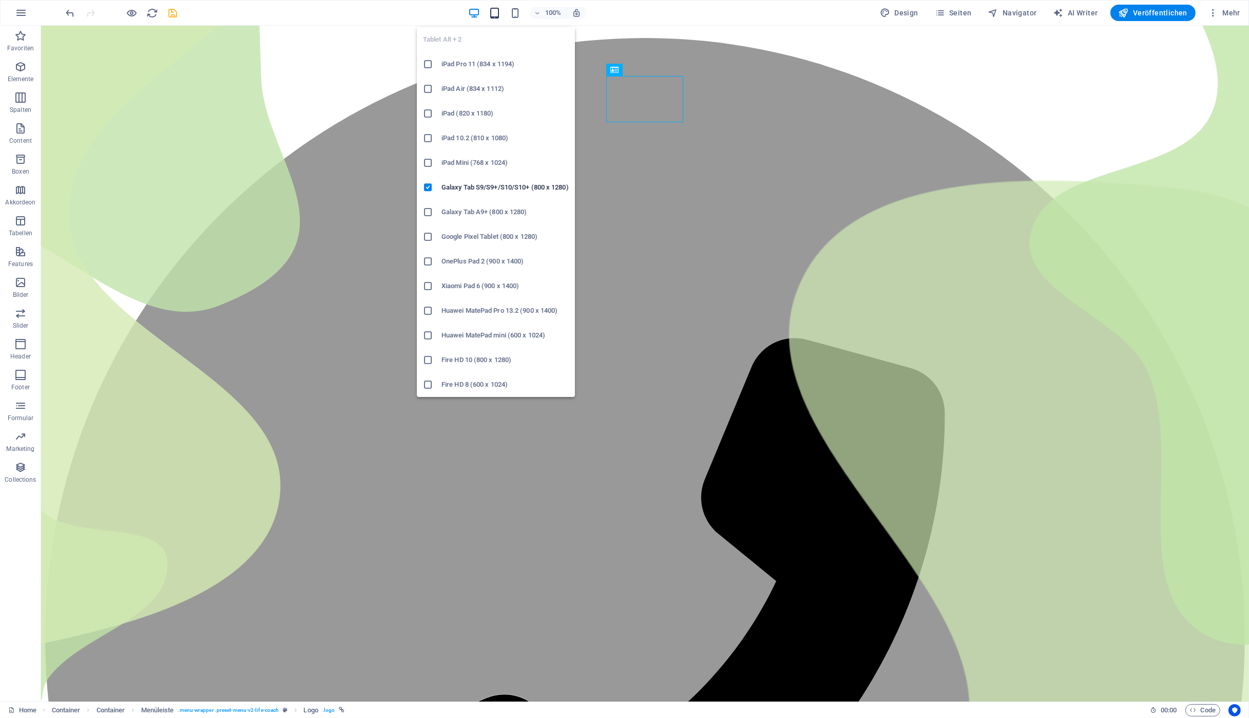
click at [501, 15] on icon "button" at bounding box center [495, 13] width 12 height 12
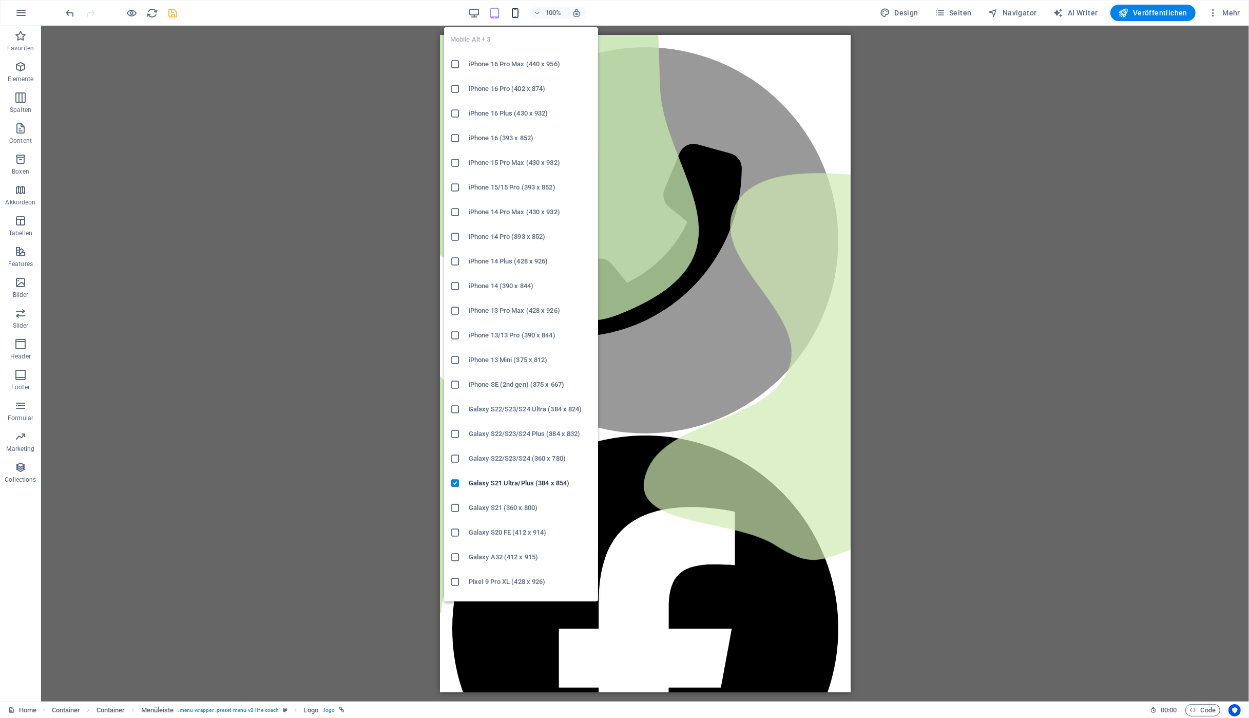
click at [521, 11] on icon "button" at bounding box center [515, 13] width 12 height 12
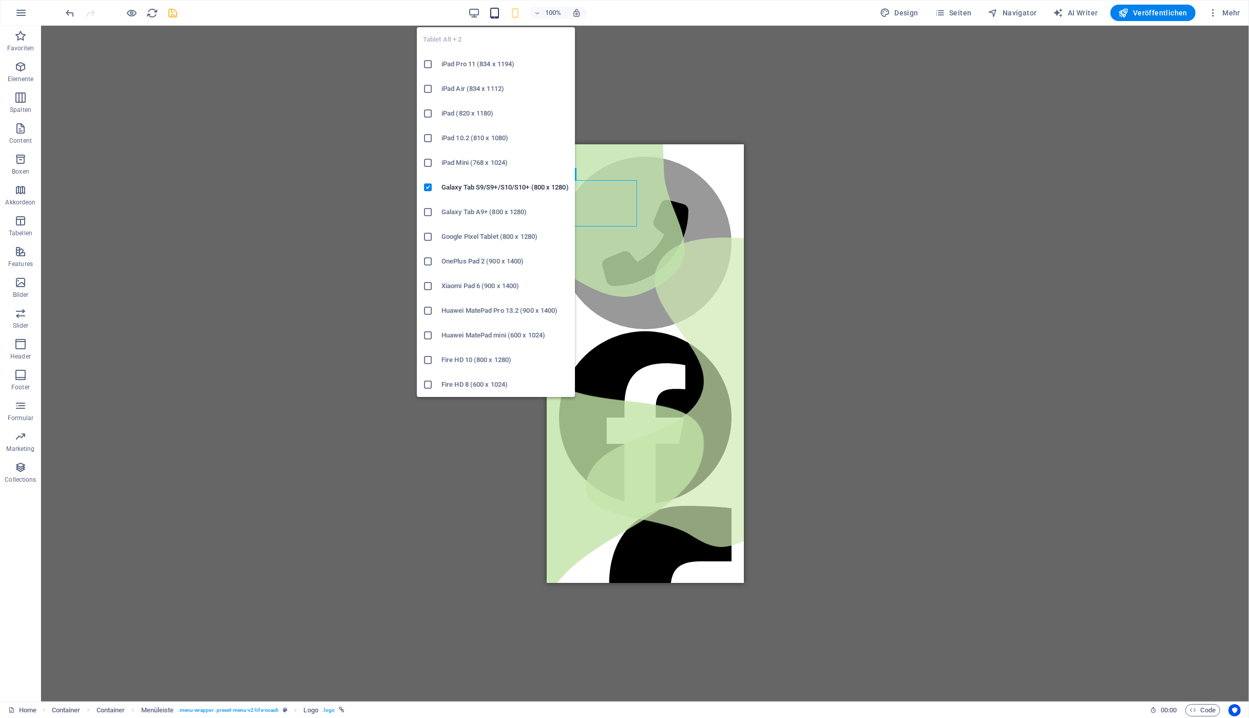
click at [495, 13] on icon "button" at bounding box center [495, 13] width 12 height 12
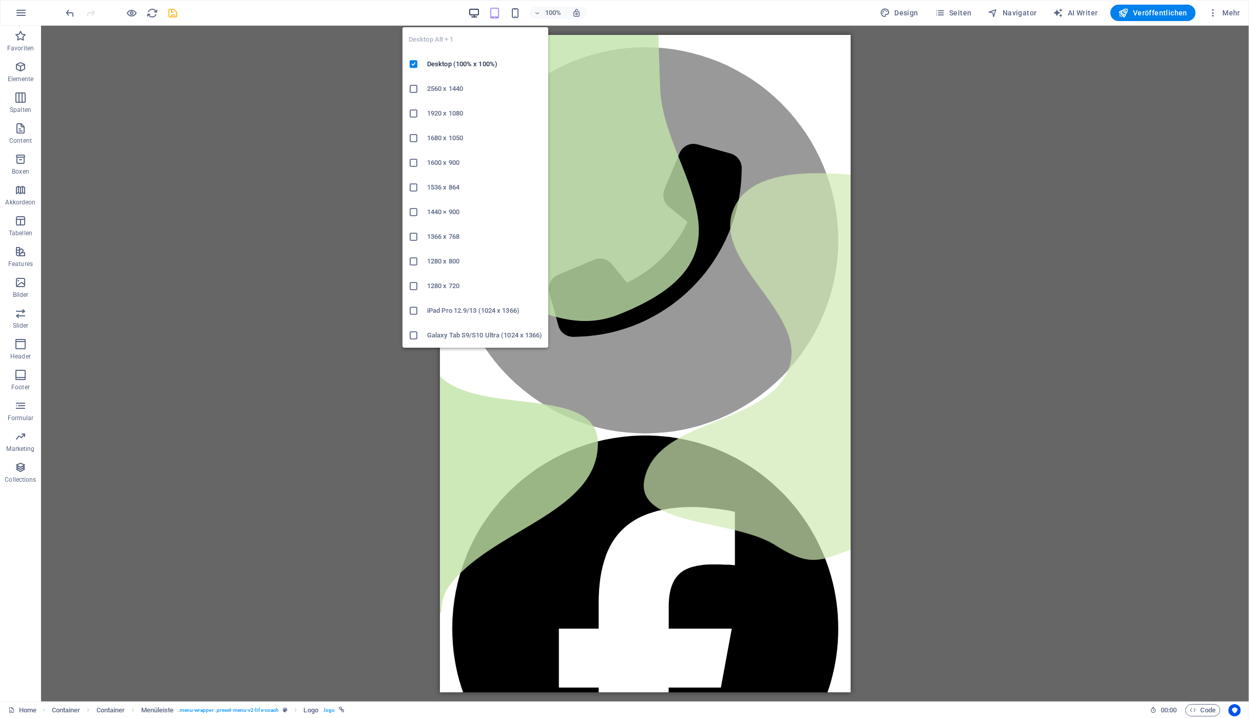
click at [475, 11] on icon "button" at bounding box center [474, 13] width 12 height 12
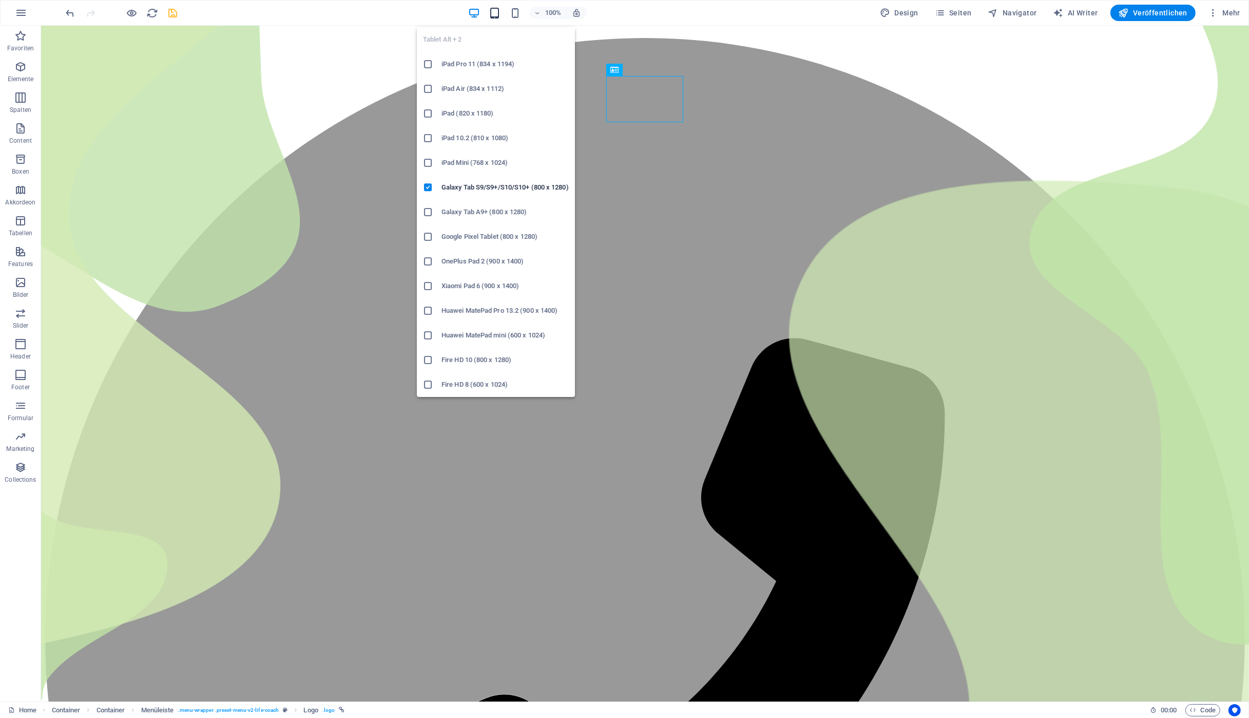
click at [496, 9] on icon "button" at bounding box center [495, 13] width 12 height 12
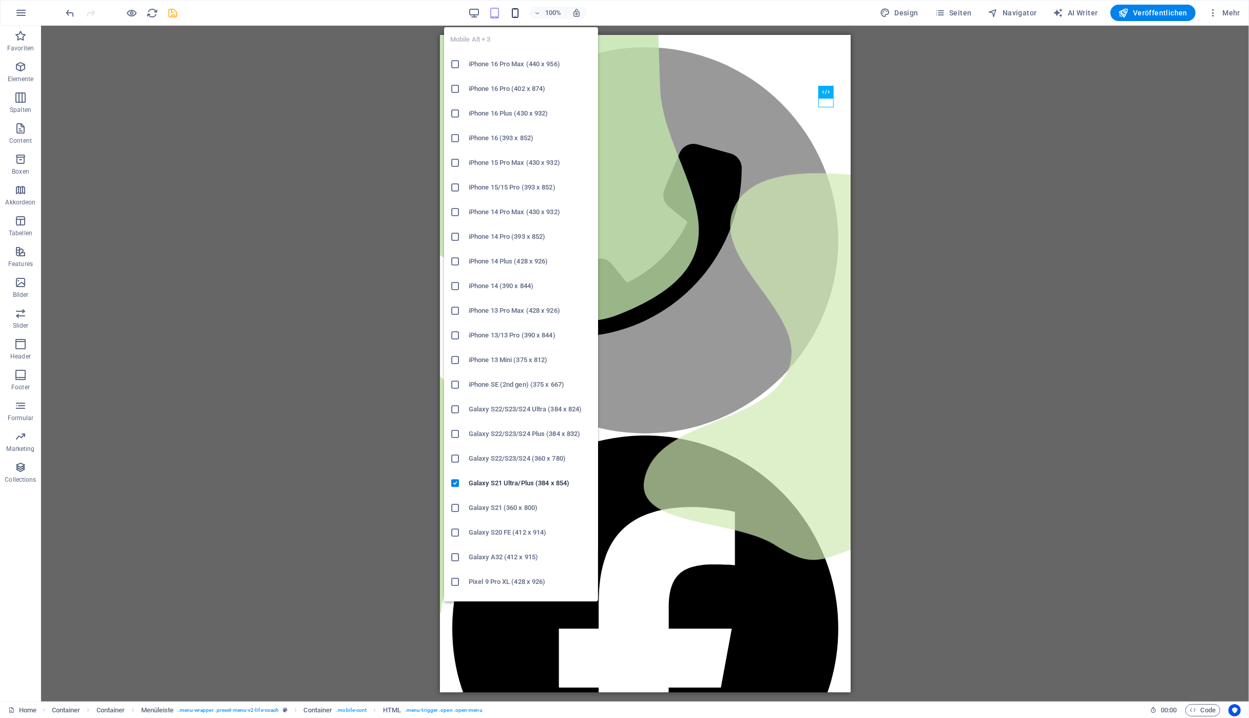
click at [517, 10] on icon "button" at bounding box center [515, 13] width 12 height 12
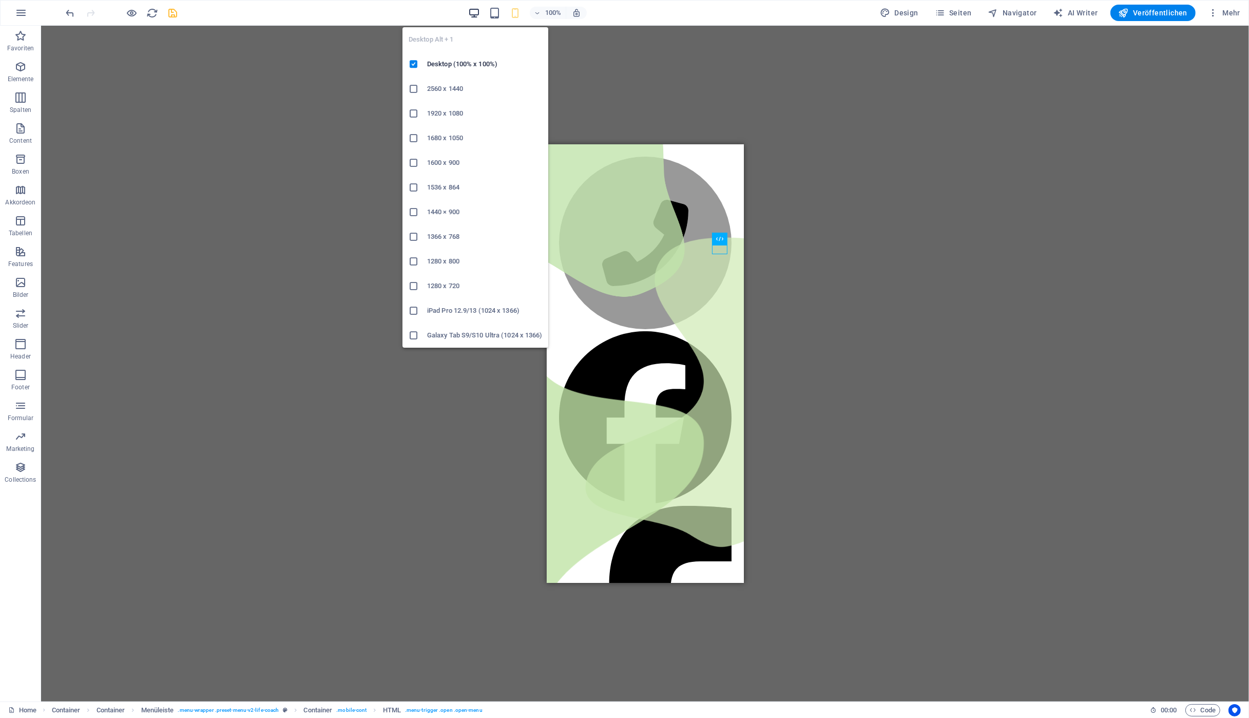
click at [476, 11] on icon "button" at bounding box center [474, 13] width 12 height 12
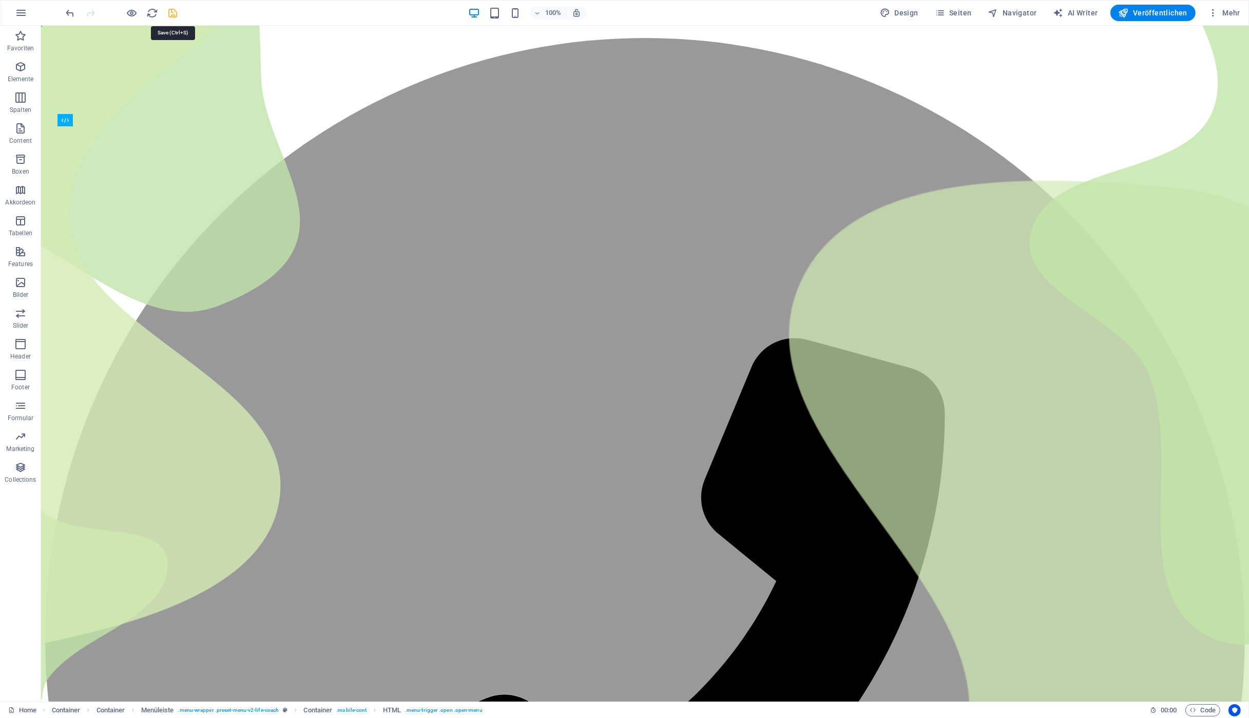
click at [170, 11] on icon "save" at bounding box center [173, 13] width 12 height 12
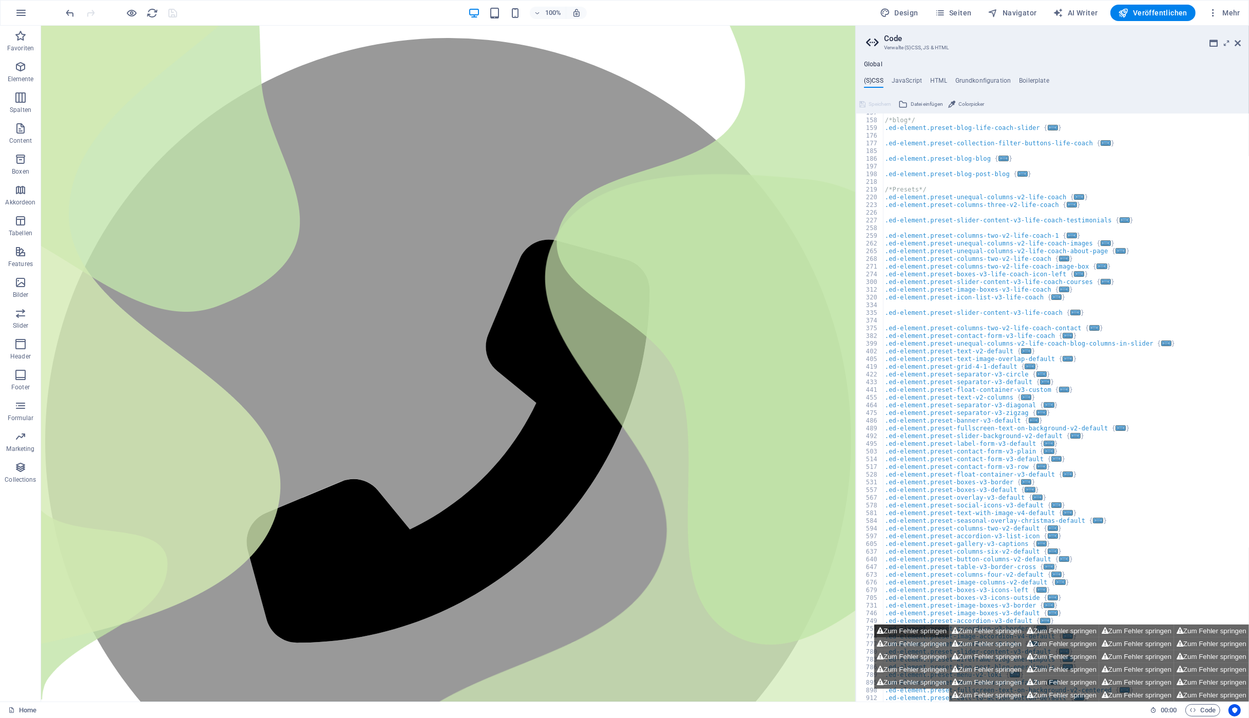
click at [918, 634] on button "Zum Fehler springen" at bounding box center [911, 630] width 75 height 13
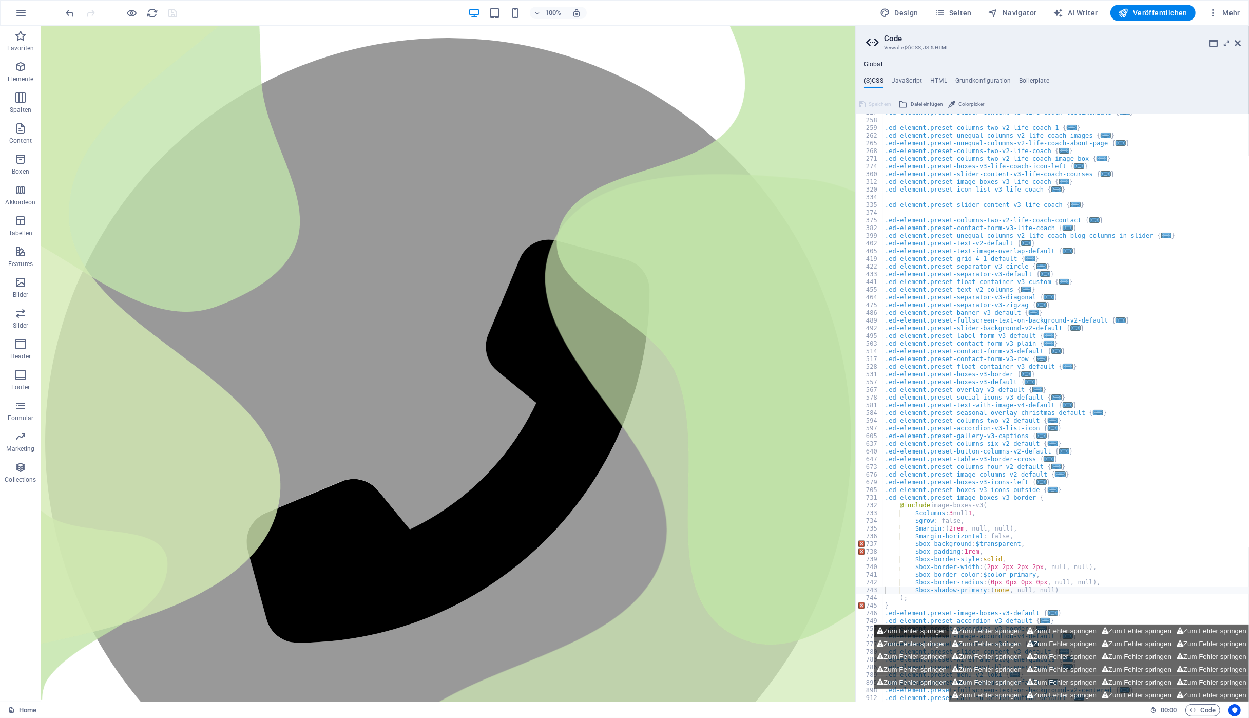
click at [917, 630] on button "Zum Fehler springen" at bounding box center [911, 630] width 75 height 13
click at [925, 628] on button "Zum Fehler springen" at bounding box center [911, 630] width 75 height 13
click at [971, 627] on button "Zum Fehler springen" at bounding box center [986, 630] width 75 height 13
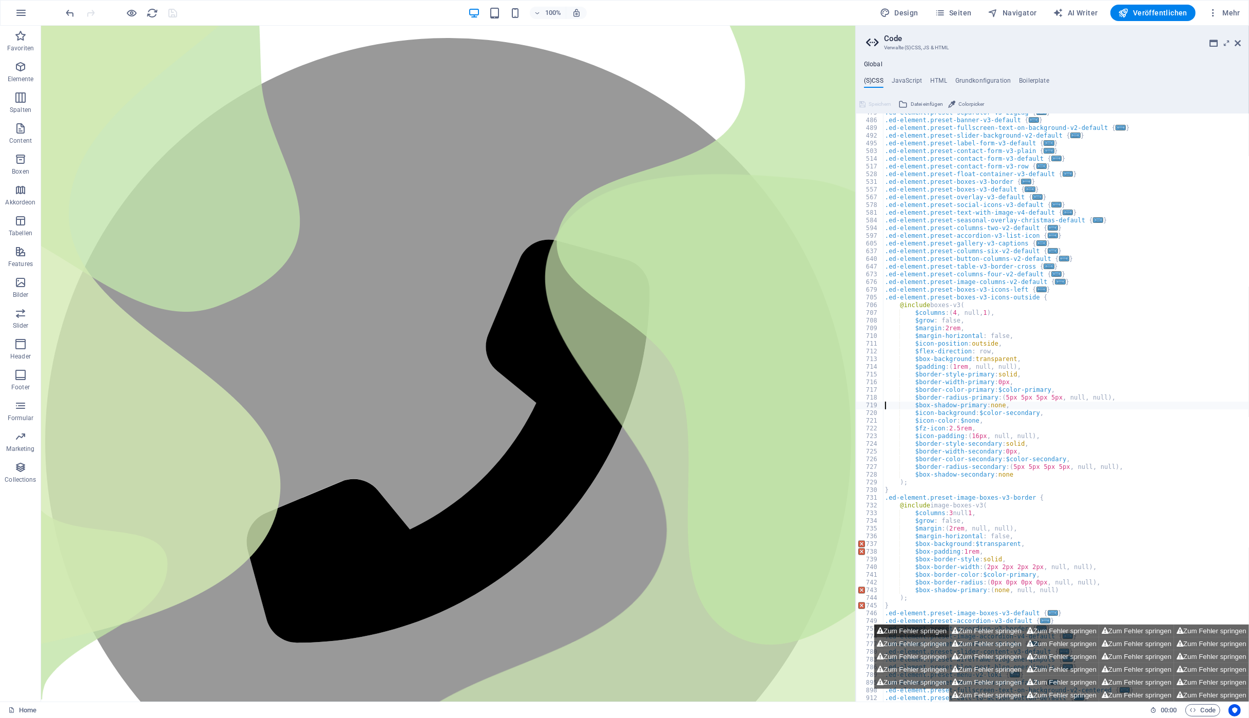
click at [919, 626] on button "Zum Fehler springen" at bounding box center [911, 630] width 75 height 13
click at [967, 626] on button "Zum Fehler springen" at bounding box center [986, 630] width 75 height 13
click at [916, 625] on button "Zum Fehler springen" at bounding box center [911, 630] width 75 height 13
click at [915, 625] on button "Zum Fehler springen" at bounding box center [911, 630] width 75 height 13
click at [981, 625] on button "Zum Fehler springen" at bounding box center [986, 630] width 75 height 13
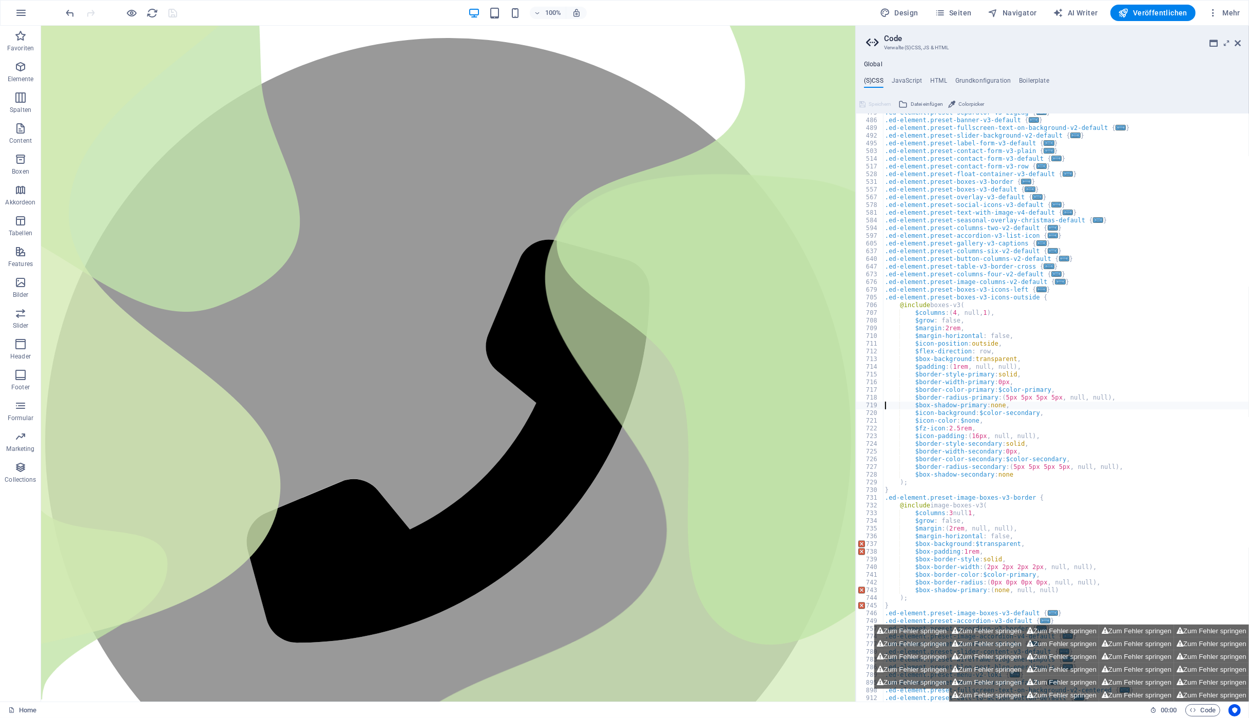
click at [1060, 622] on div ".ed-element.preset-separator-v3-zigzag { ... } .ed-element.preset-banner-v3-def…" at bounding box center [1066, 411] width 366 height 604
click at [1087, 630] on button "Zum Fehler springen" at bounding box center [1061, 630] width 75 height 13
click at [1125, 628] on button "Zum Fehler springen" at bounding box center [1136, 630] width 75 height 13
click at [1134, 644] on button "Zum Fehler springen" at bounding box center [1136, 643] width 75 height 13
click at [1135, 674] on button "Zum Fehler springen" at bounding box center [1136, 669] width 75 height 13
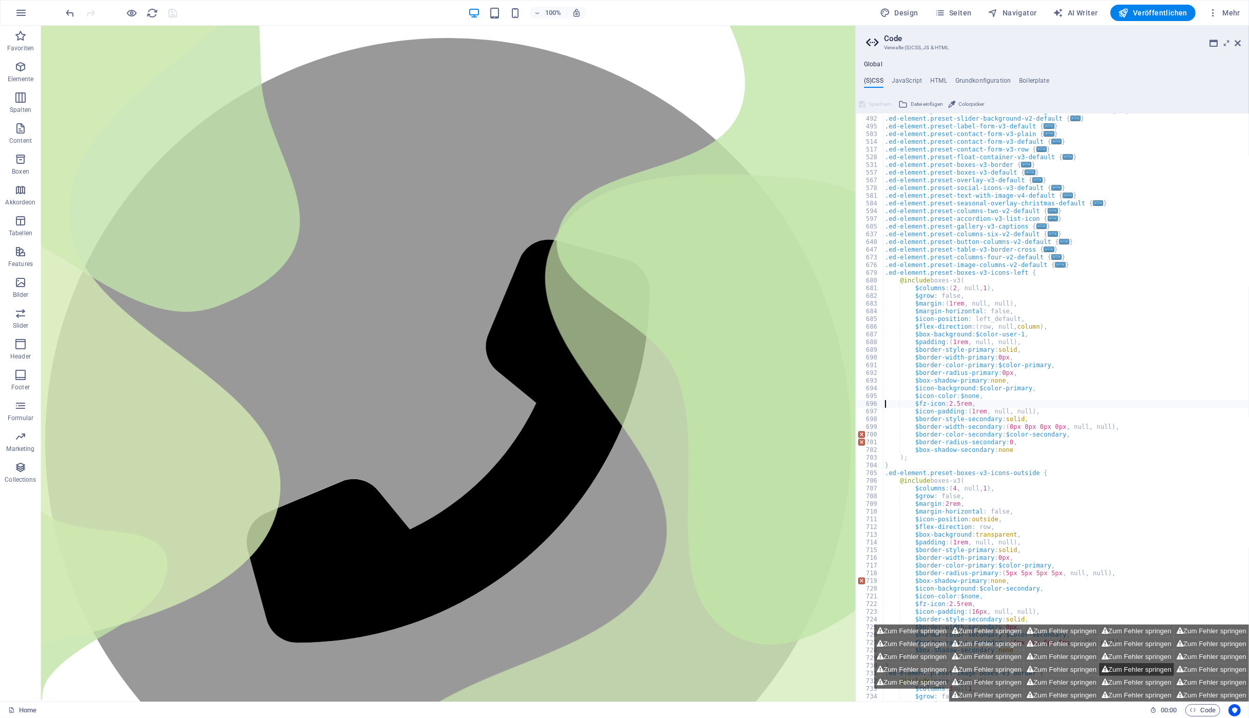
scroll to position [384, 0]
click at [917, 632] on button "Zum Fehler springen" at bounding box center [911, 630] width 75 height 13
type textarea "$box-shadow-primary: (none, null, null)"
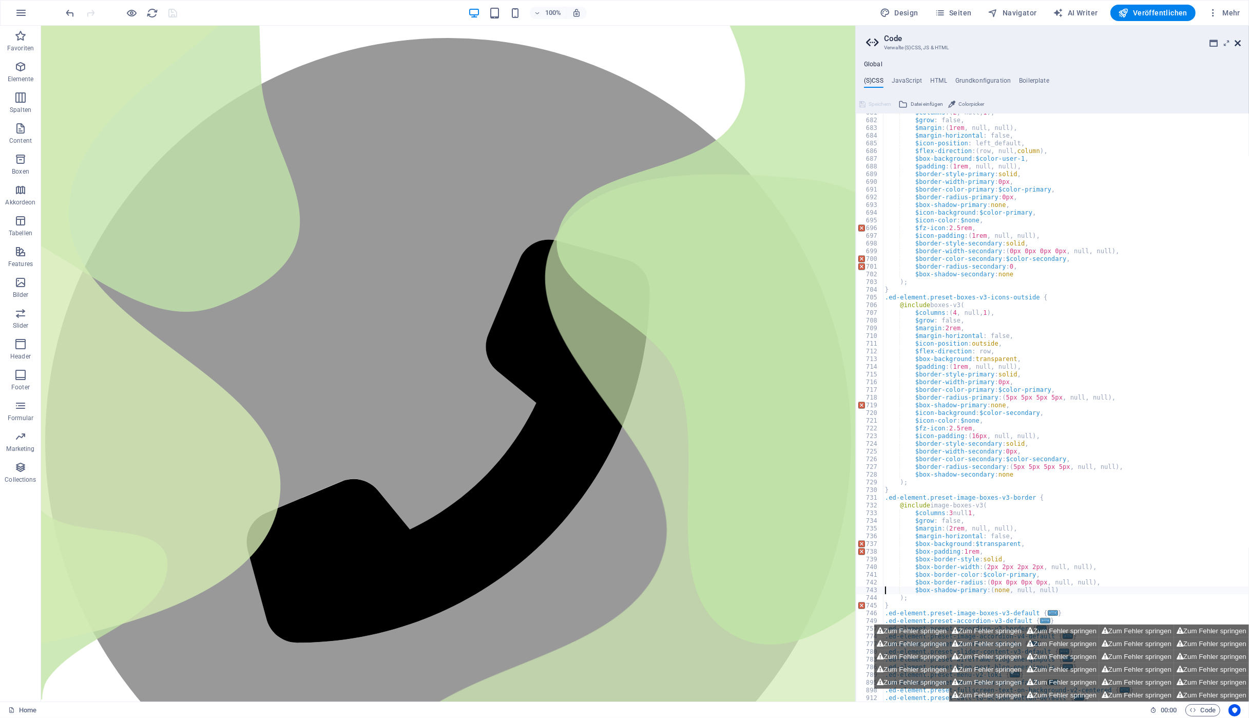
click at [1235, 43] on icon at bounding box center [1238, 43] width 6 height 8
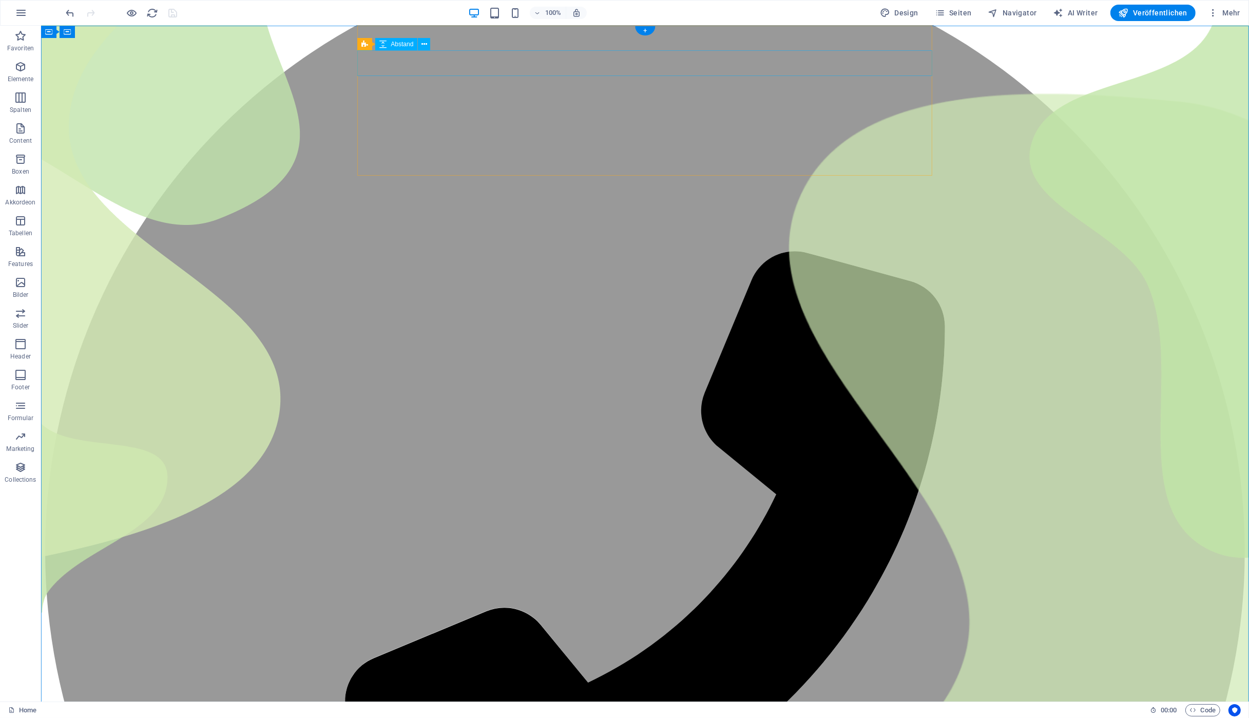
scroll to position [0, 0]
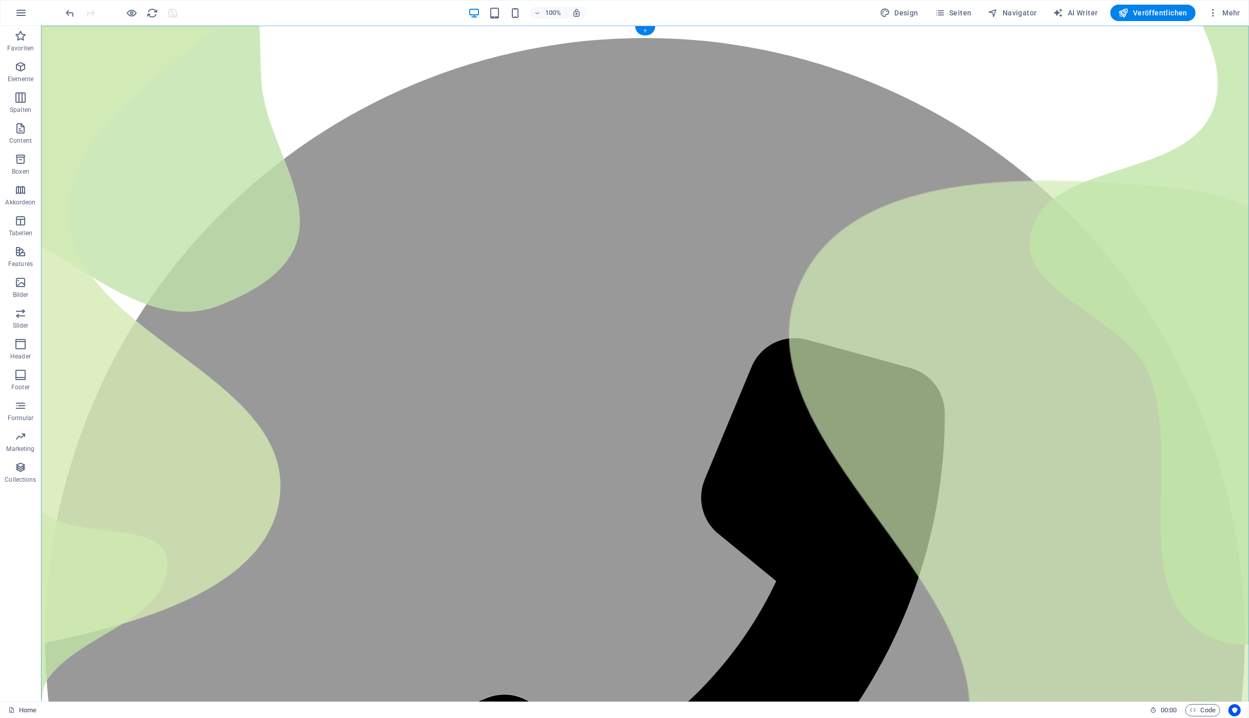
click at [646, 30] on div "+" at bounding box center [645, 30] width 20 height 9
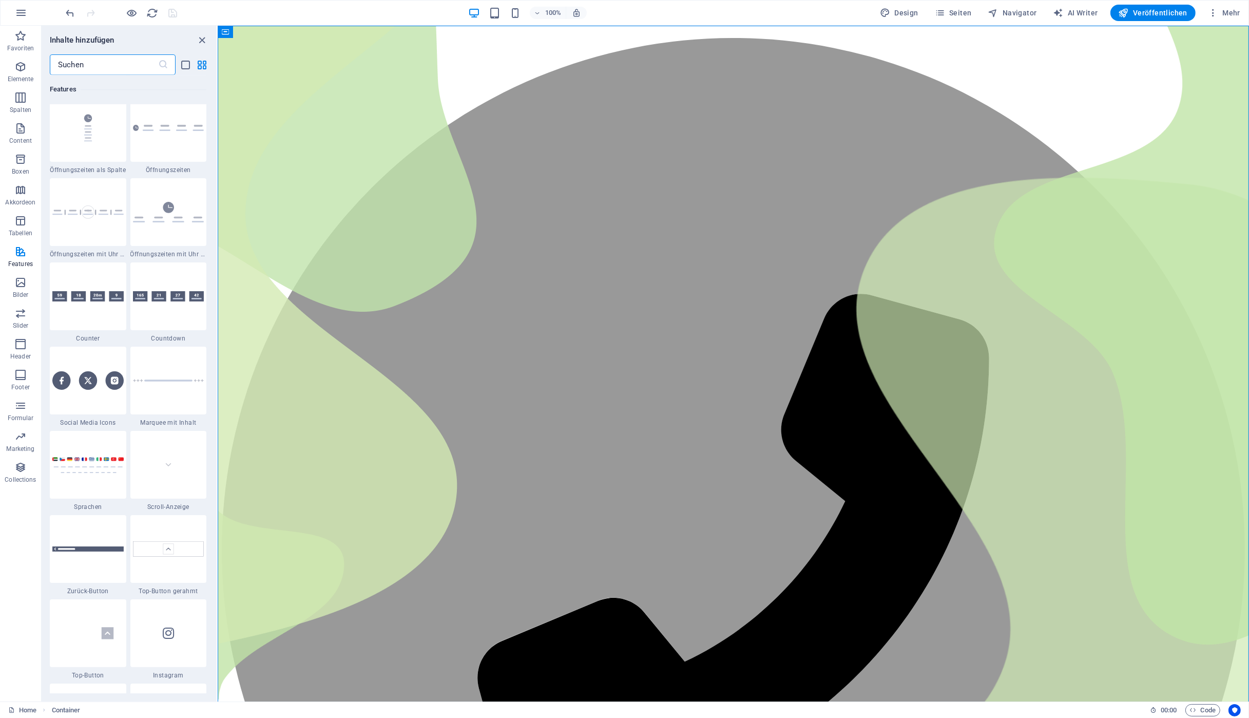
scroll to position [4446, 0]
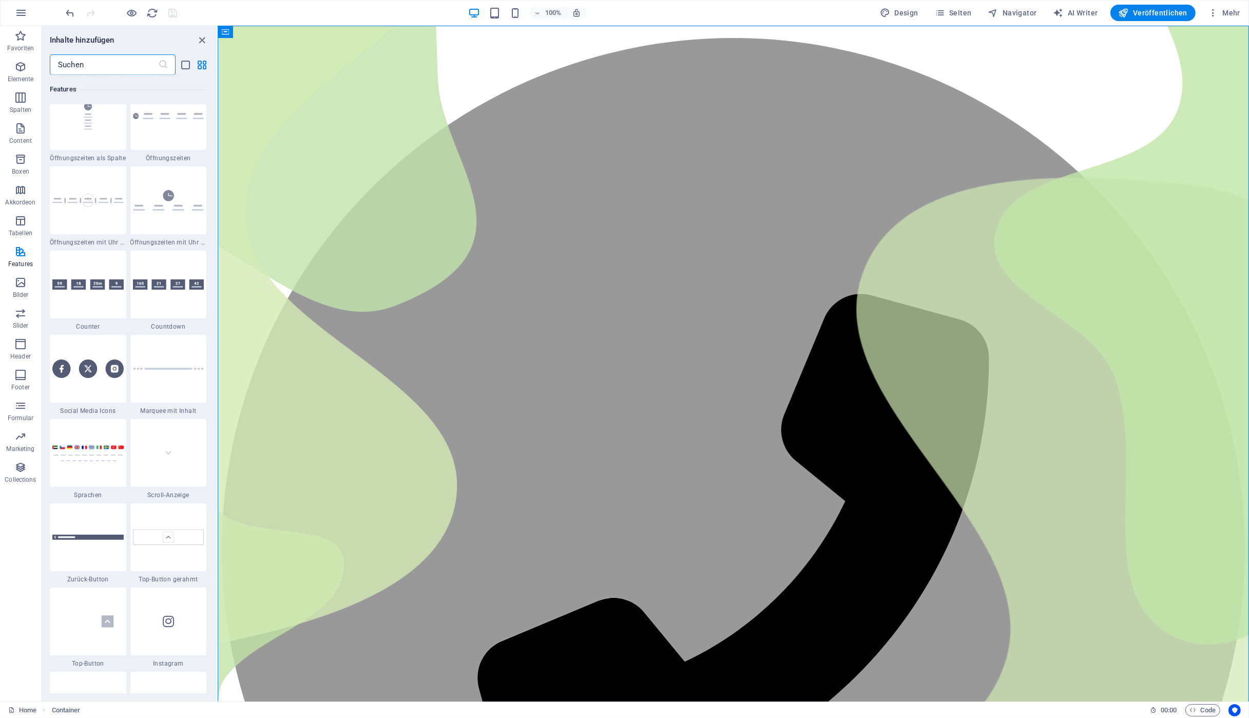
click at [121, 63] on input "text" at bounding box center [104, 64] width 108 height 21
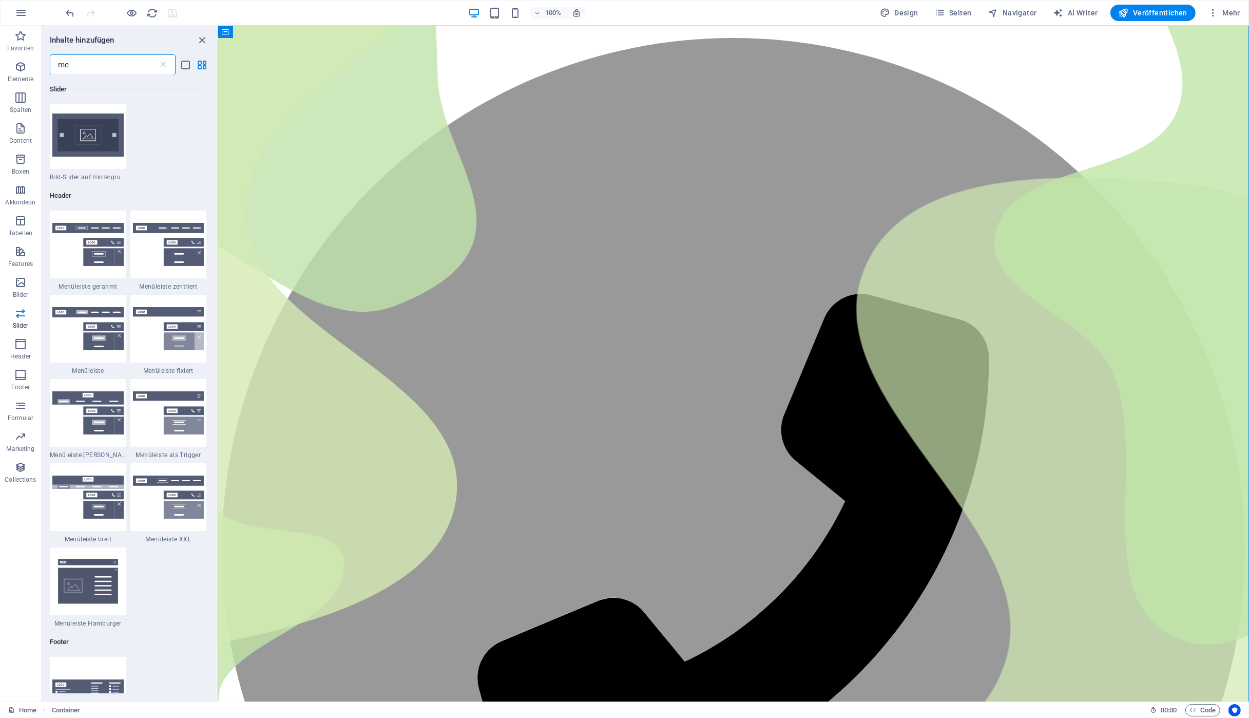
scroll to position [385, 0]
type input "me"
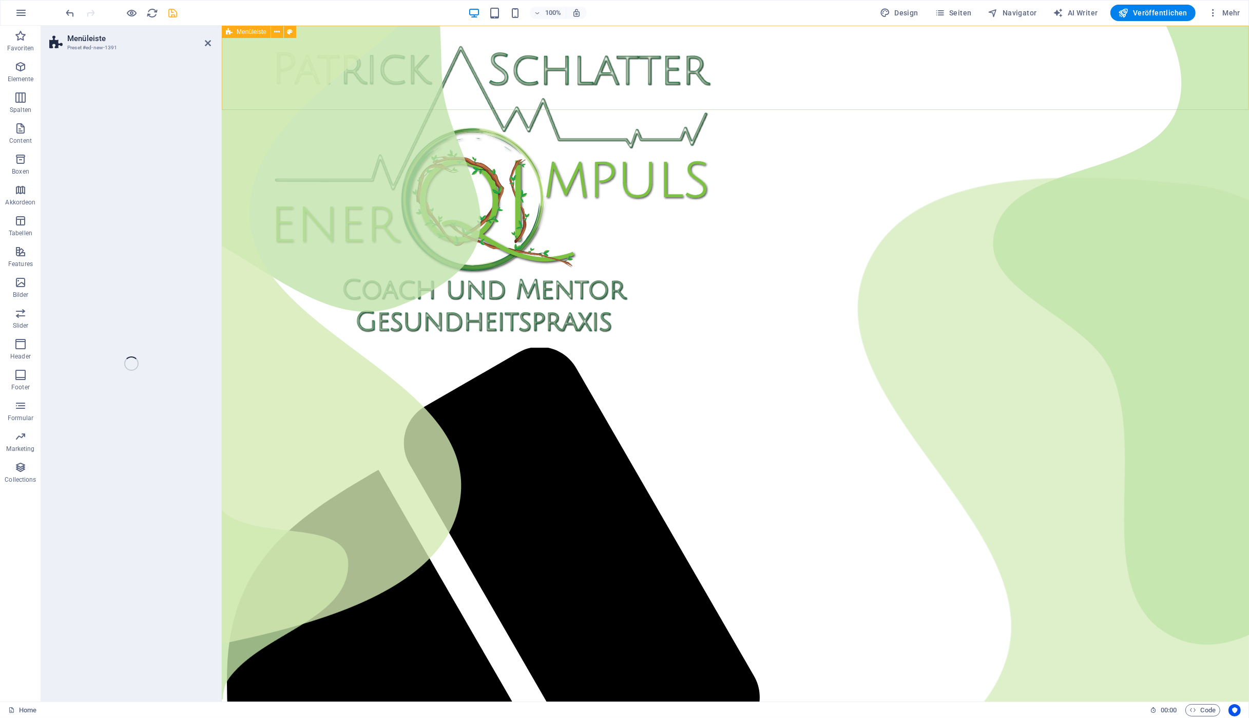
select select "rem"
select select "preset-menu-v2-loki"
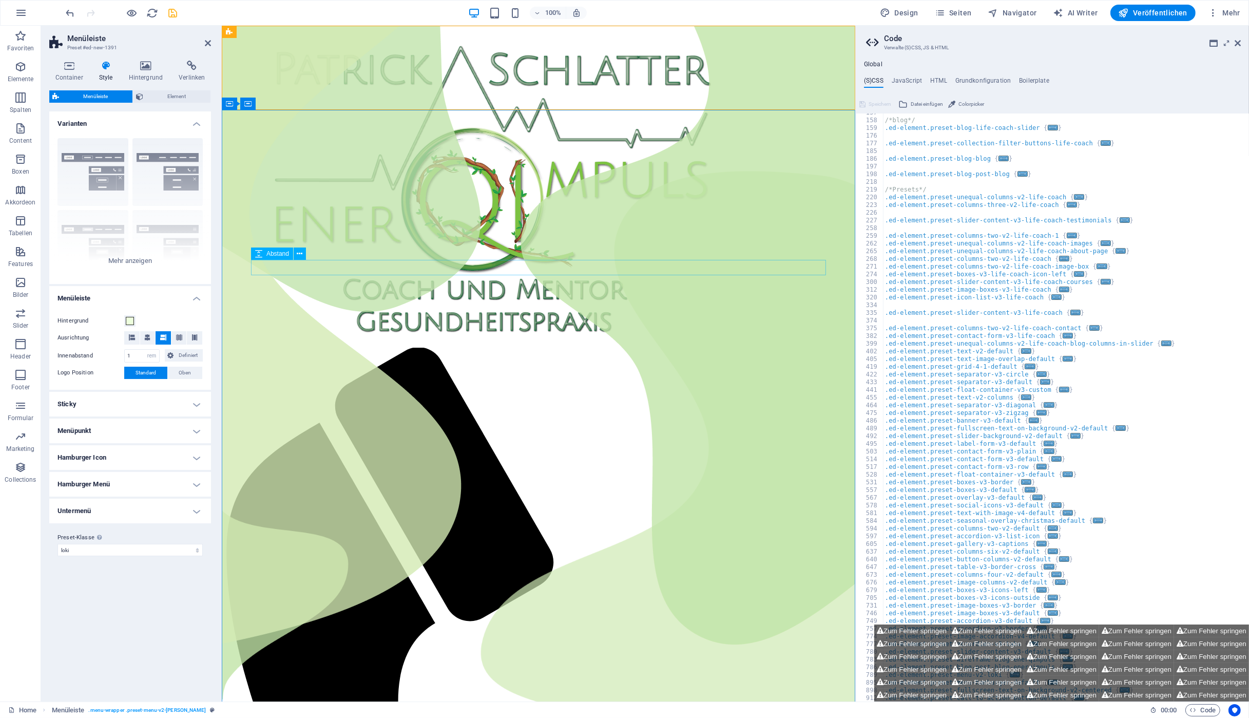
scroll to position [66, 0]
click at [73, 13] on icon "undo" at bounding box center [71, 13] width 12 height 12
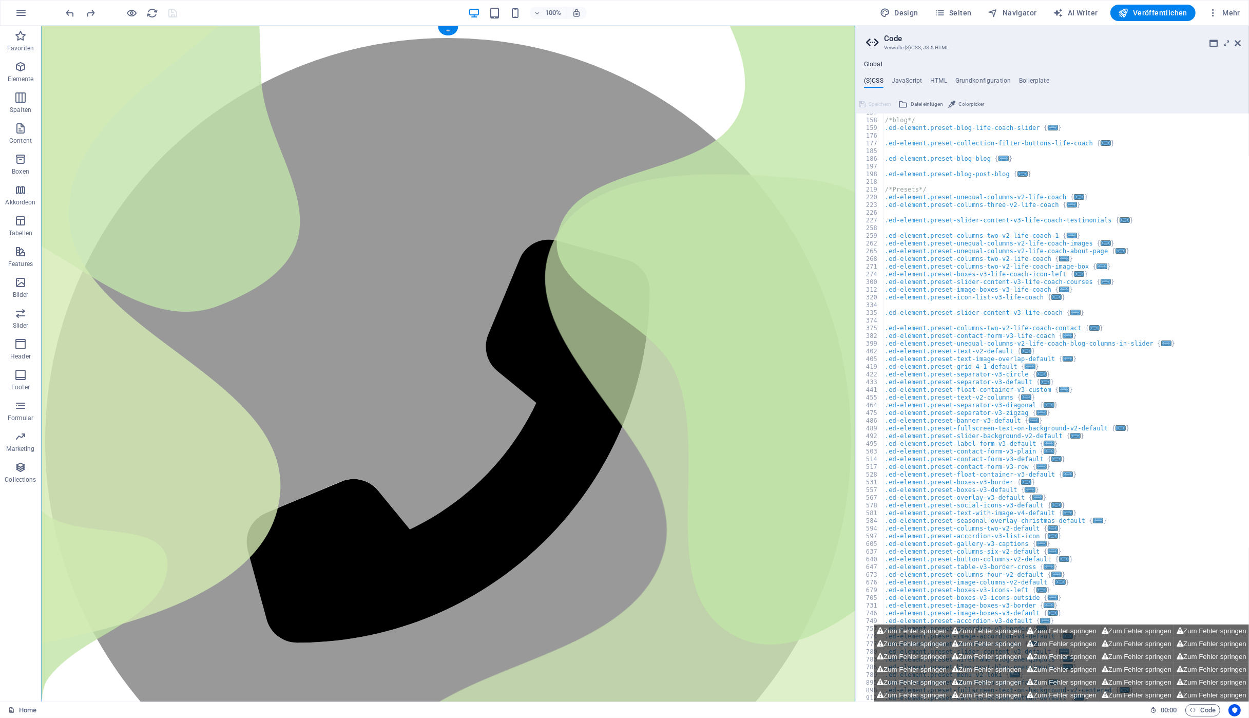
click at [451, 29] on div "+" at bounding box center [448, 30] width 20 height 9
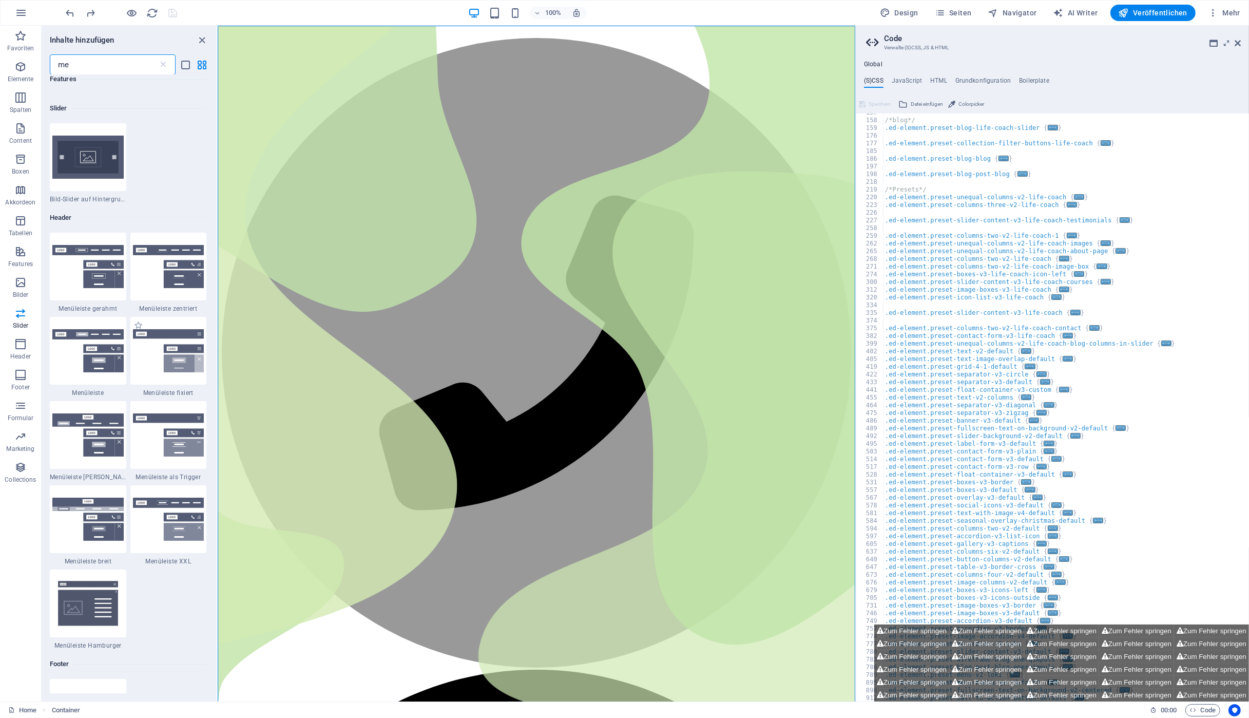
scroll to position [385, 0]
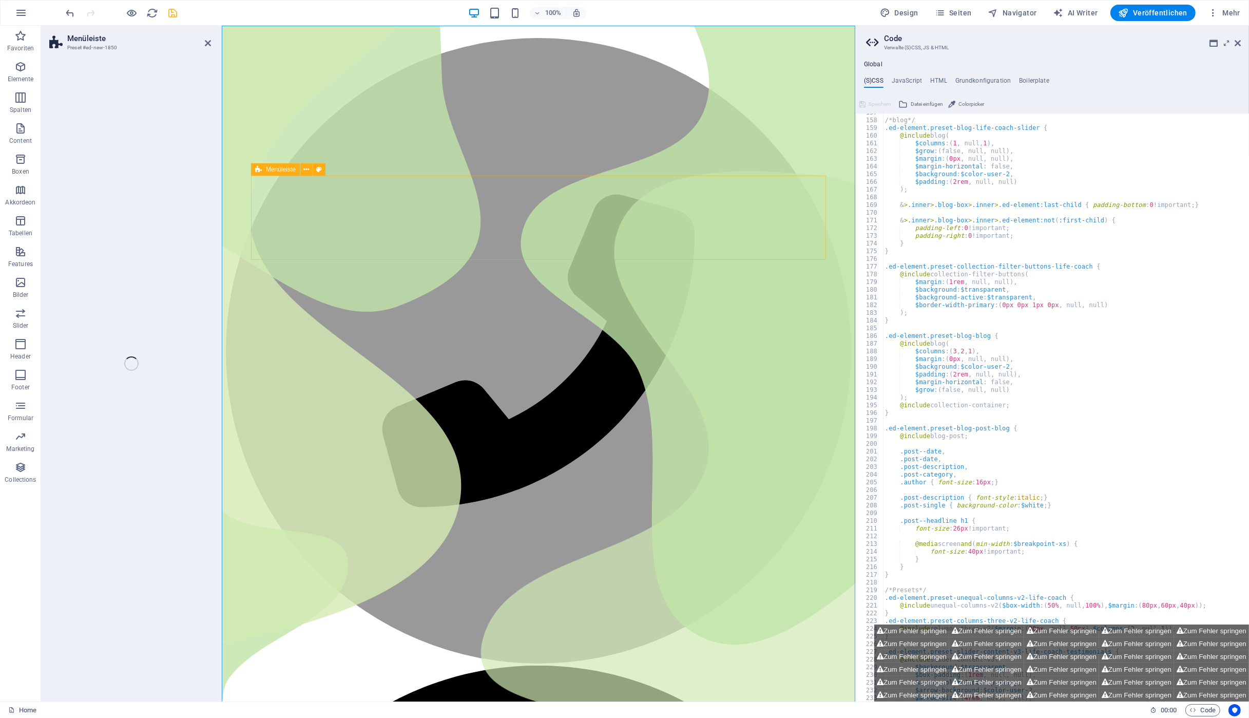
select select "rem"
select select "preset-menu-v2-loki"
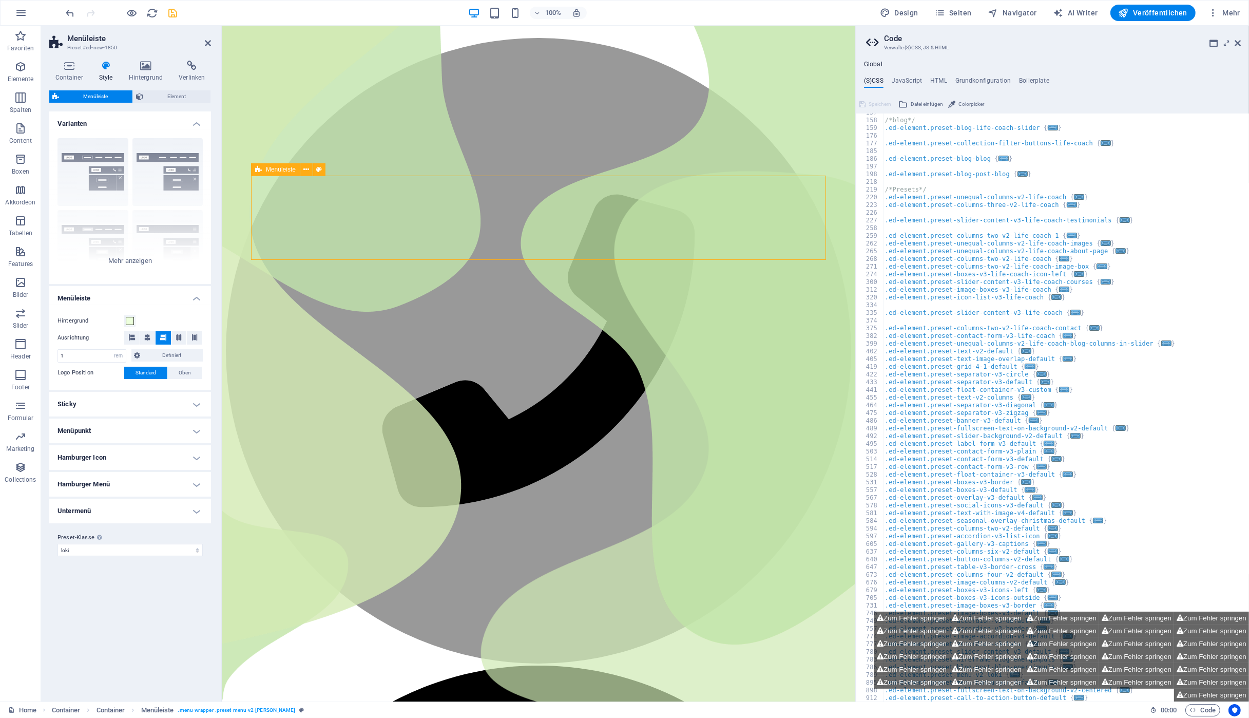
scroll to position [66, 0]
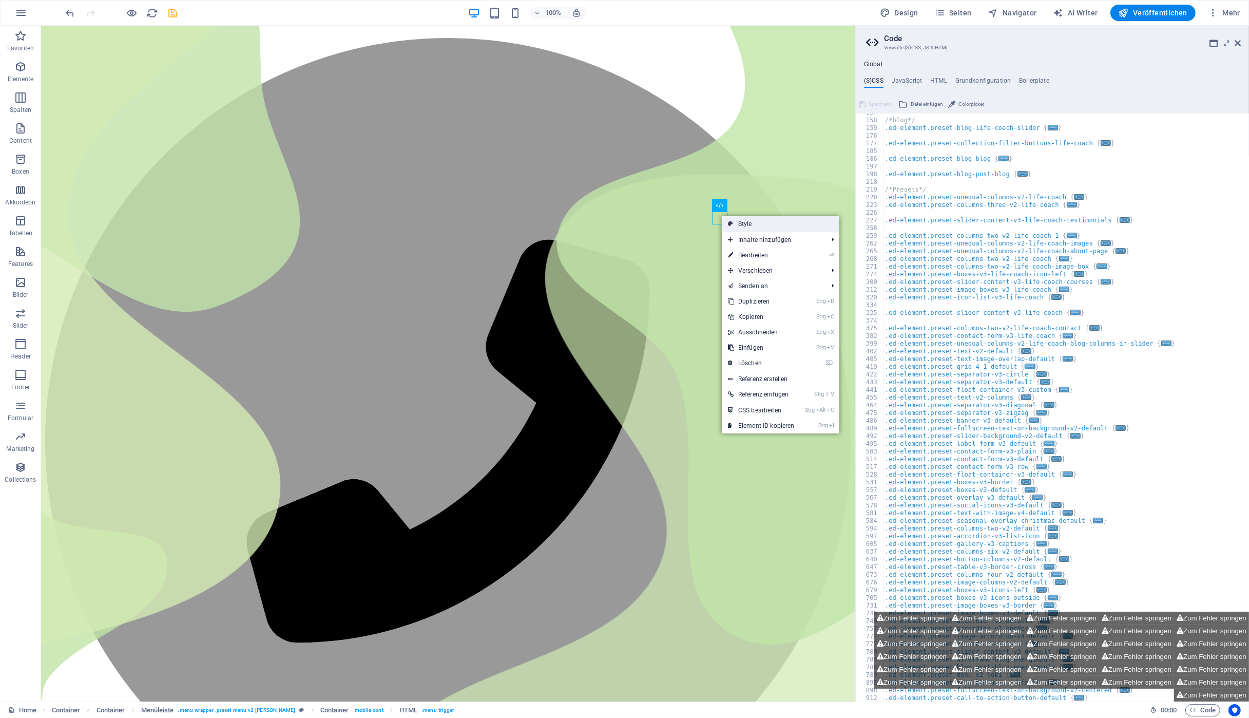
click at [747, 222] on link "Style" at bounding box center [781, 223] width 118 height 15
select select "rem"
select select "preset-menu-v2-loki"
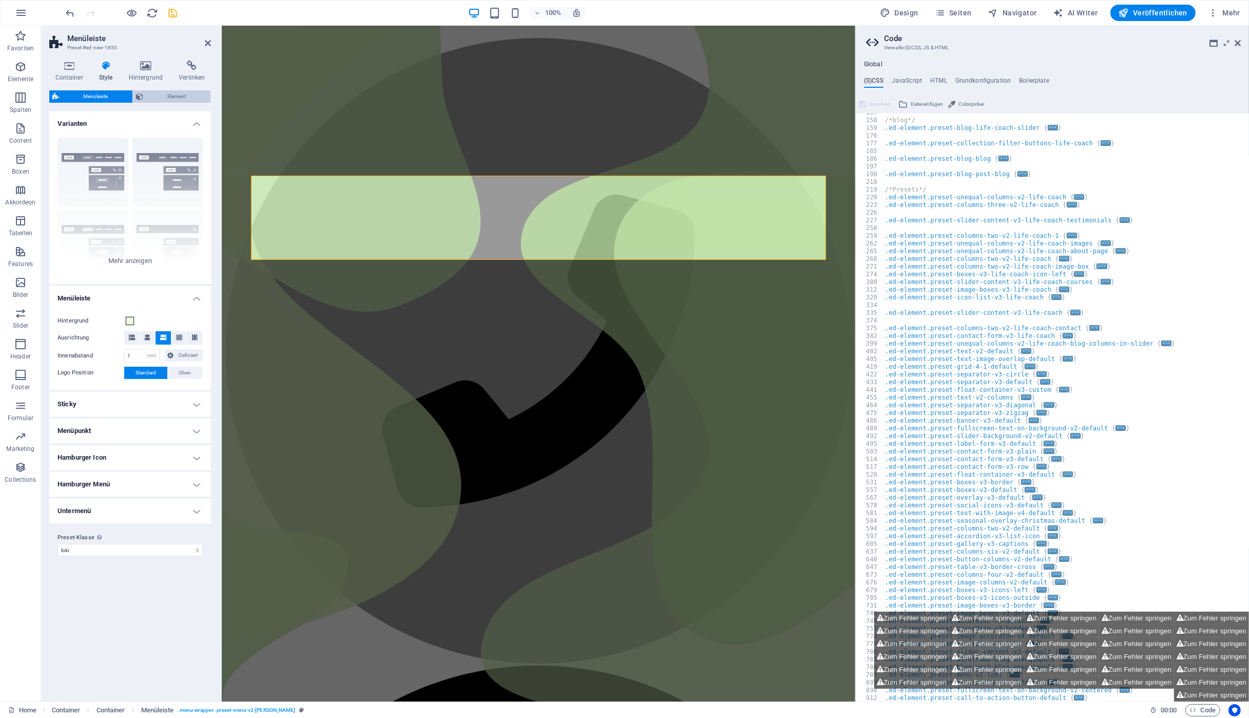
click at [158, 92] on span "Element" at bounding box center [176, 96] width 61 height 12
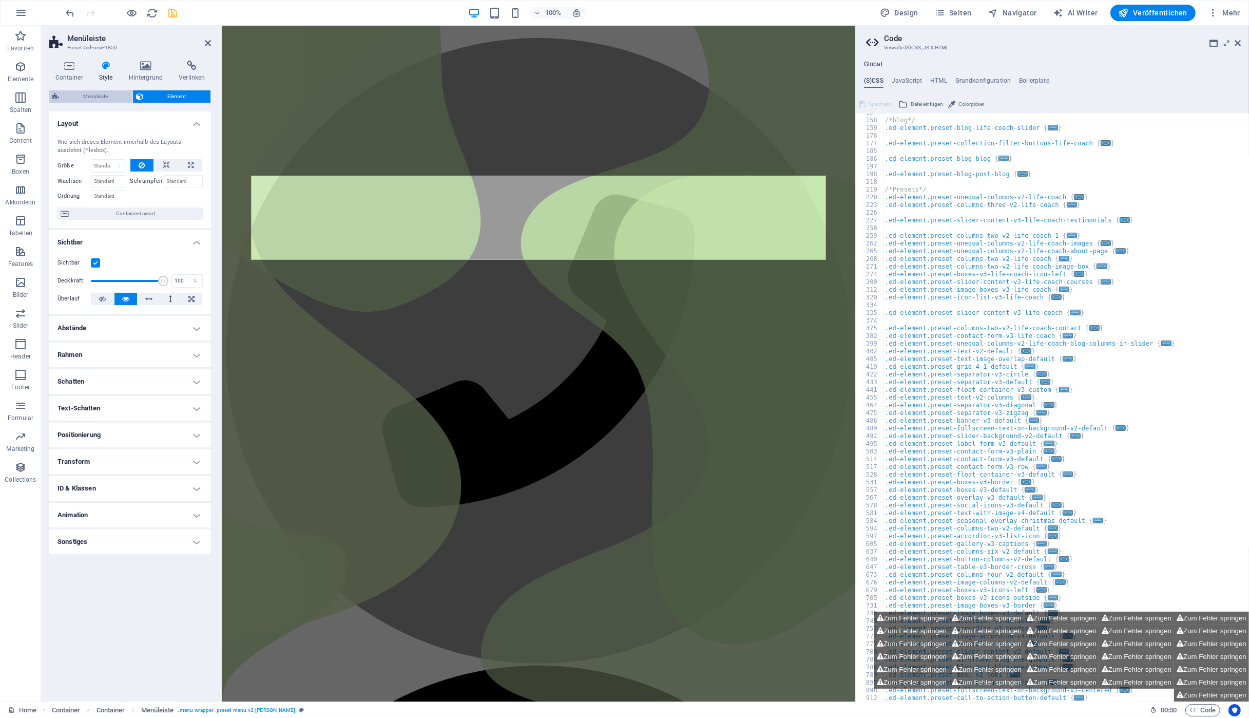
click at [89, 93] on span "Menüleiste" at bounding box center [95, 96] width 67 height 12
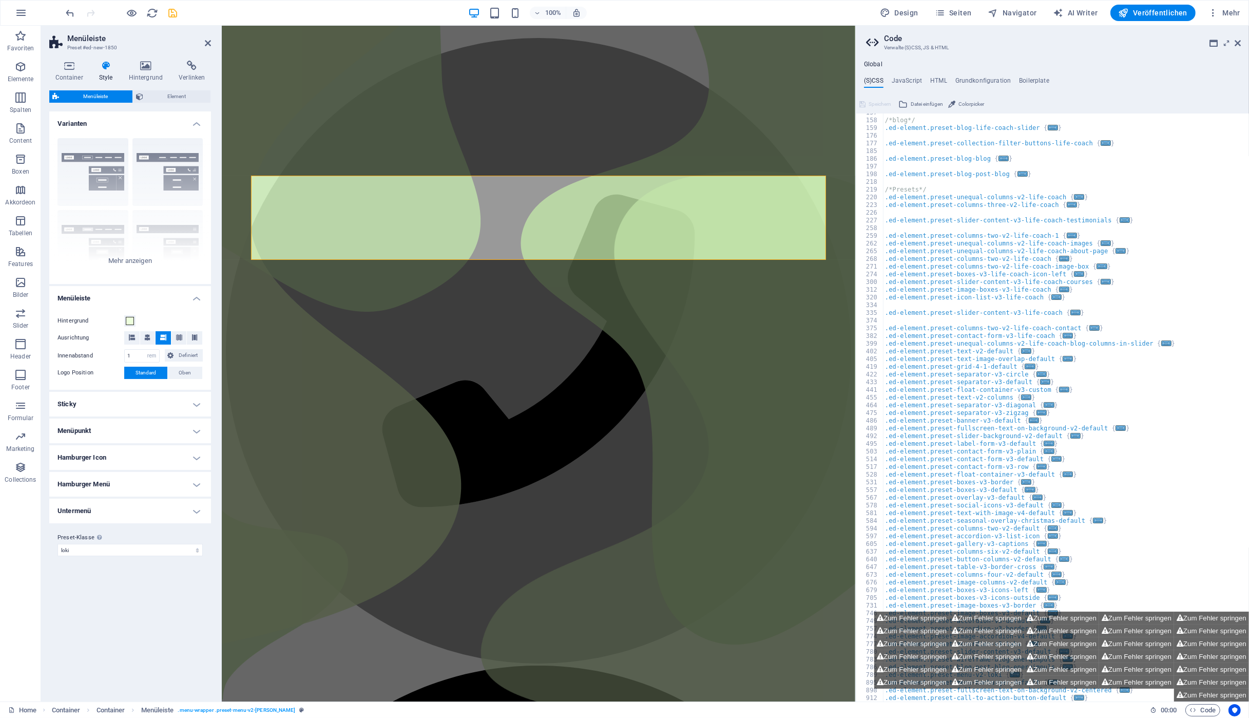
click at [151, 456] on h4 "Hamburger Icon" at bounding box center [130, 457] width 162 height 25
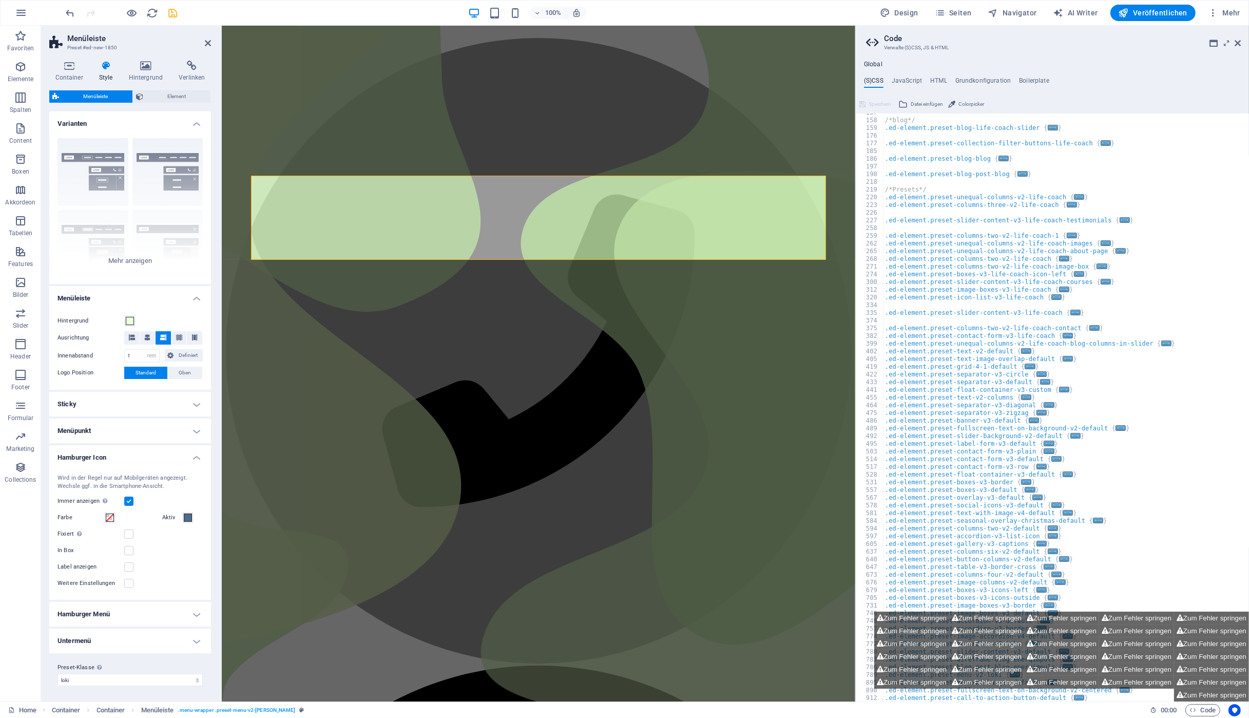
click at [128, 499] on label at bounding box center [128, 501] width 9 height 9
click at [0, 0] on input "Immer anzeigen Zeigt den Trigger in allen Bildschirmgrößen an." at bounding box center [0, 0] width 0 height 0
click at [138, 627] on h4 "Hamburger Menü" at bounding box center [130, 631] width 162 height 25
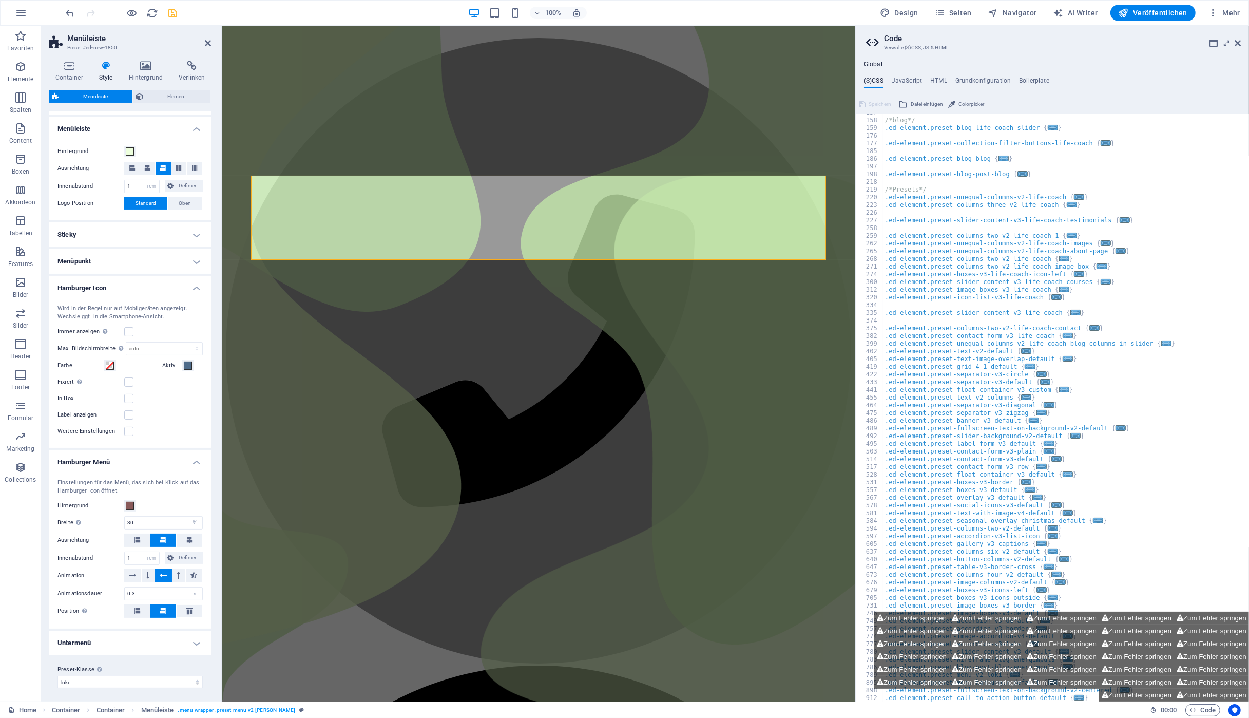
scroll to position [170, 0]
click at [152, 643] on h4 "Untermenü" at bounding box center [130, 642] width 162 height 25
click at [154, 643] on h4 "Untermenü" at bounding box center [130, 639] width 162 height 18
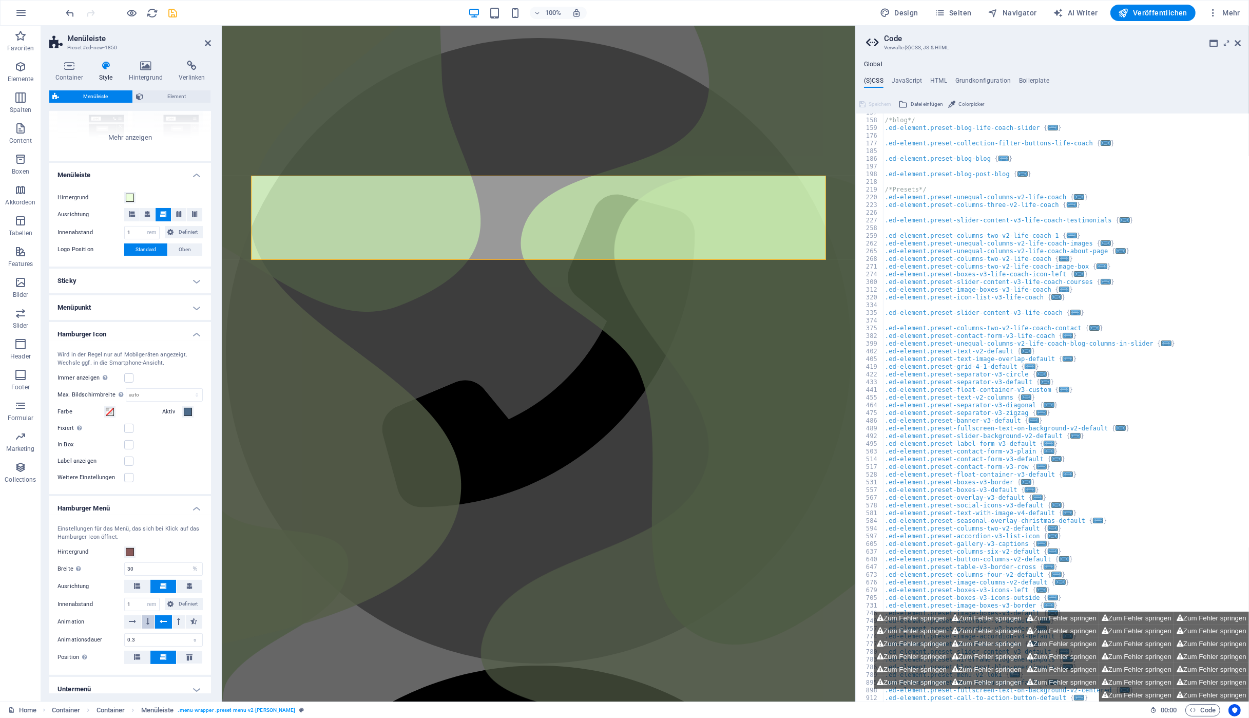
scroll to position [0, 0]
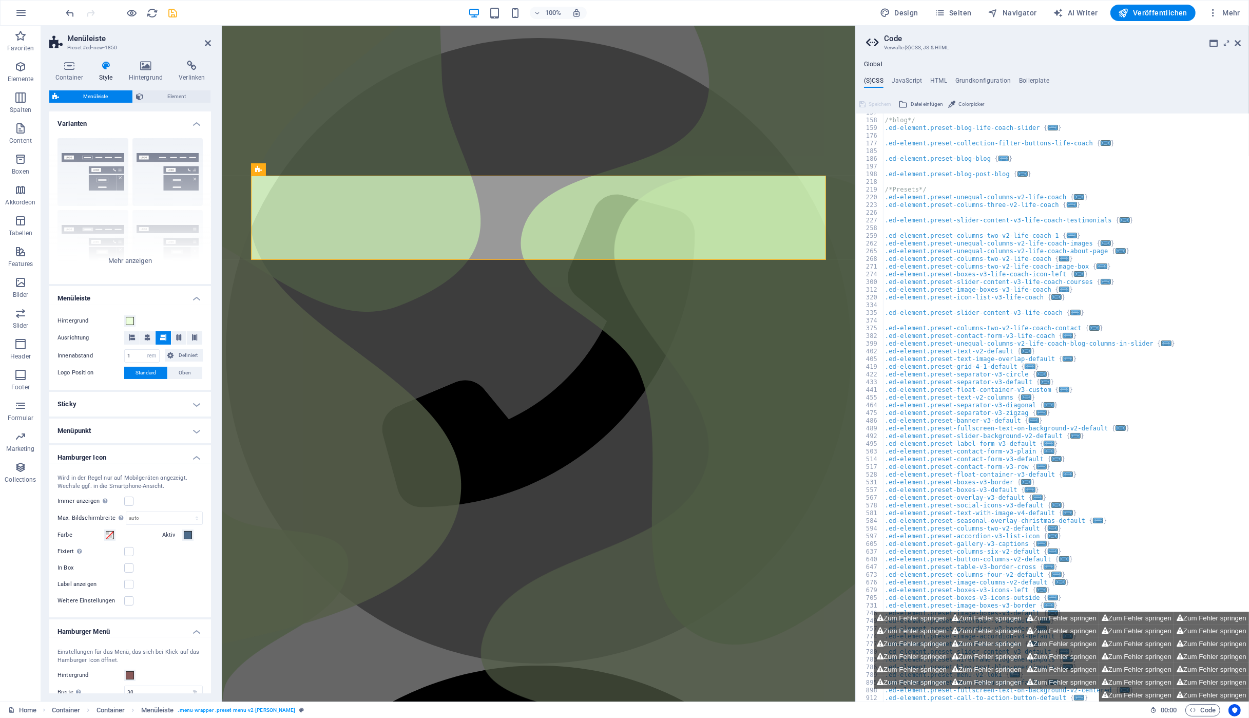
click at [106, 431] on h4 "Menüpunkt" at bounding box center [130, 430] width 162 height 25
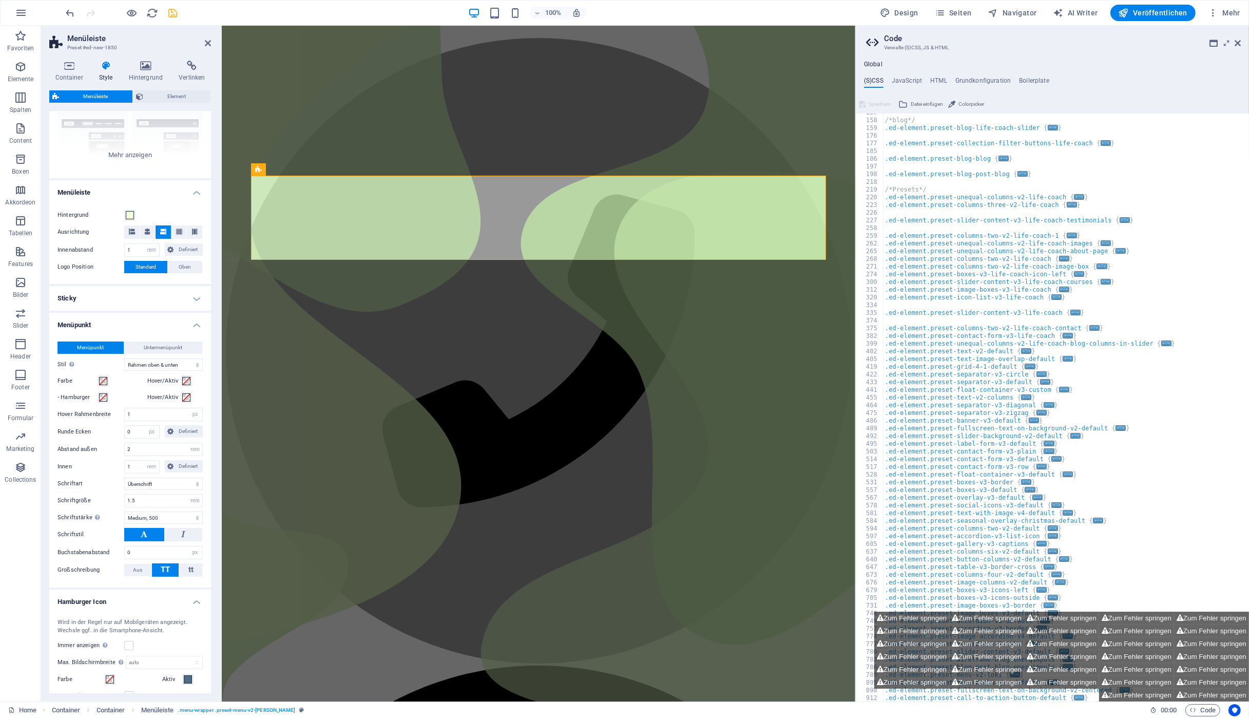
scroll to position [193, 0]
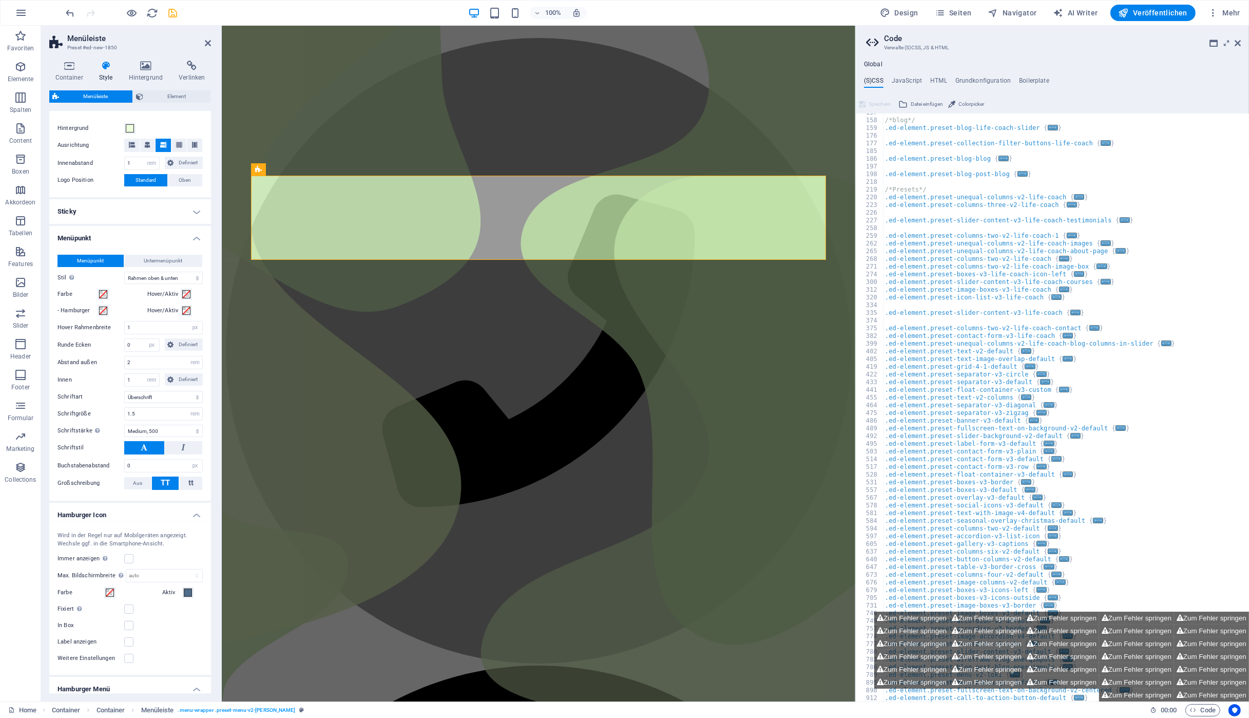
click at [121, 212] on h4 "Sticky" at bounding box center [130, 211] width 162 height 25
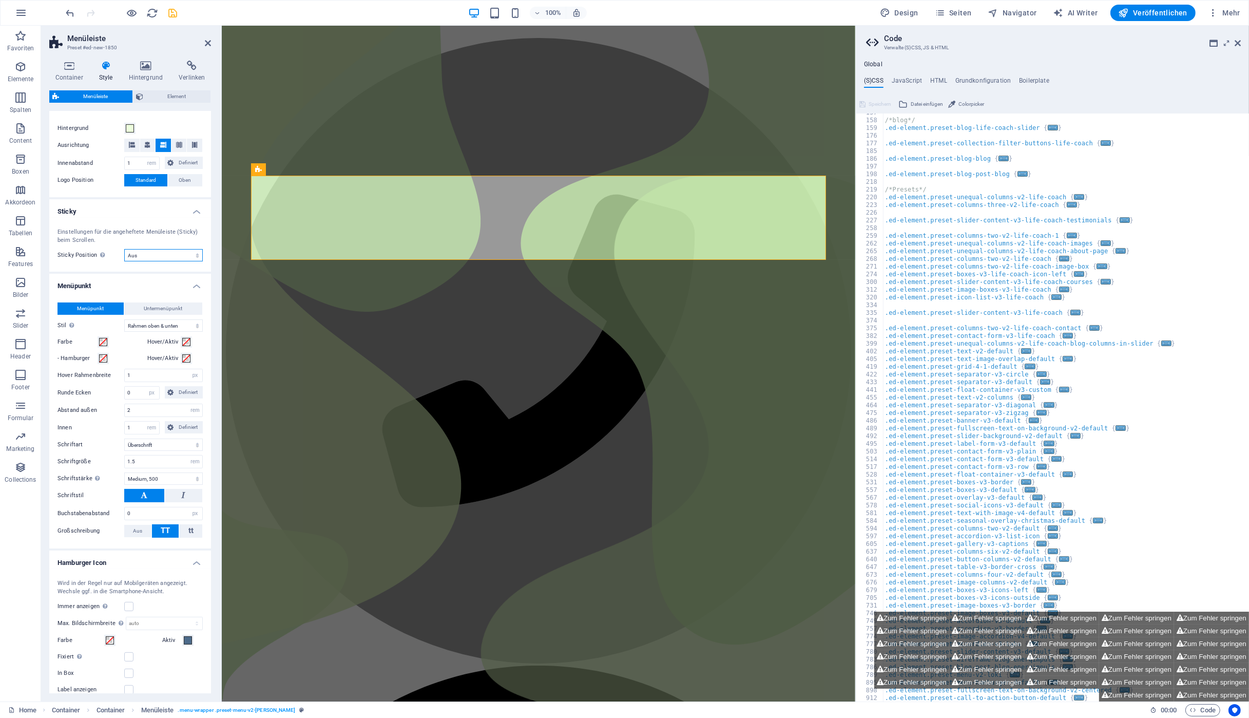
click at [156, 253] on select "Aus Sofort Nach Menü Nach Banner Beim Hochscrollen" at bounding box center [163, 255] width 79 height 12
click at [154, 241] on div "Einstellungen für die angeheftete Menüleiste (Sticky) beim Scrollen." at bounding box center [130, 236] width 145 height 17
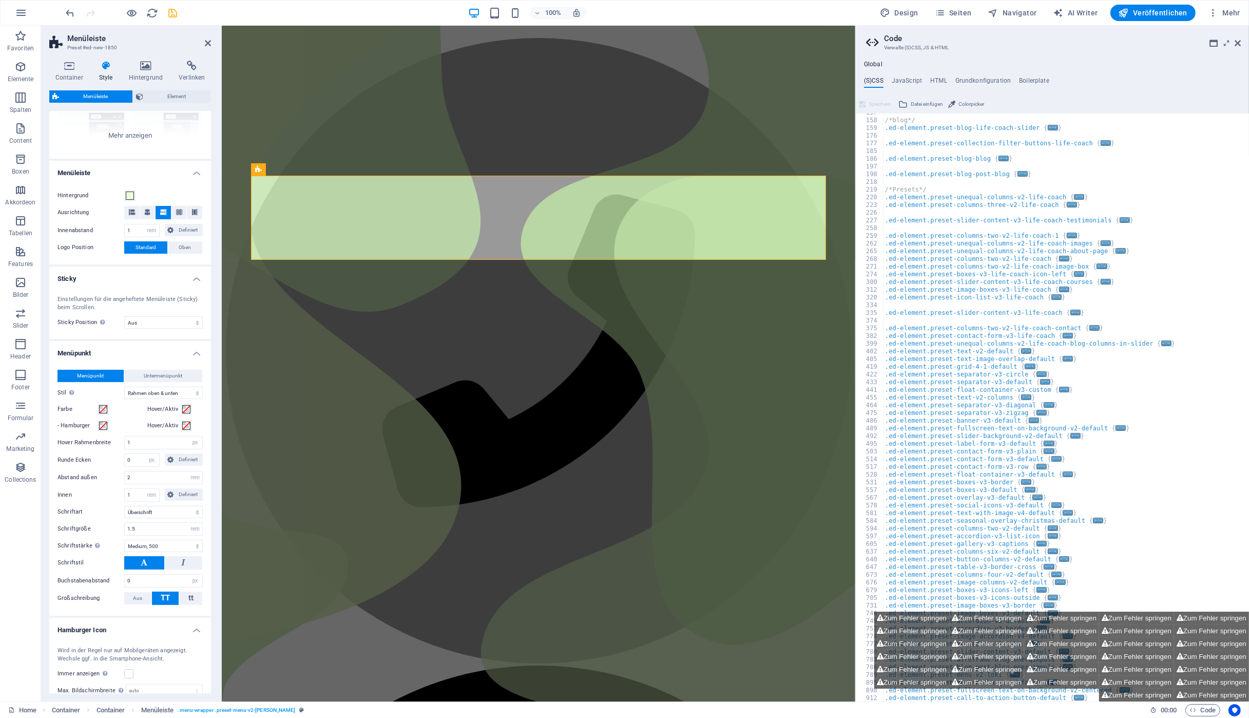
scroll to position [96, 0]
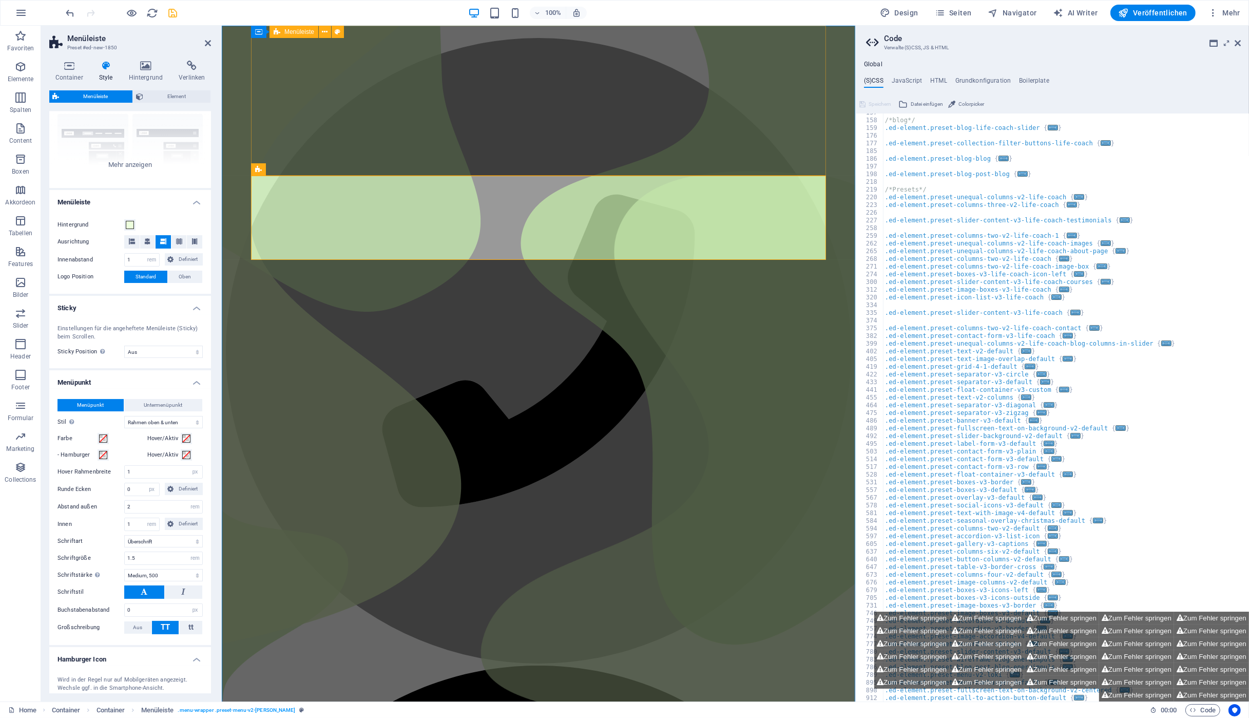
click at [296, 31] on span "Menüleiste" at bounding box center [299, 32] width 30 height 6
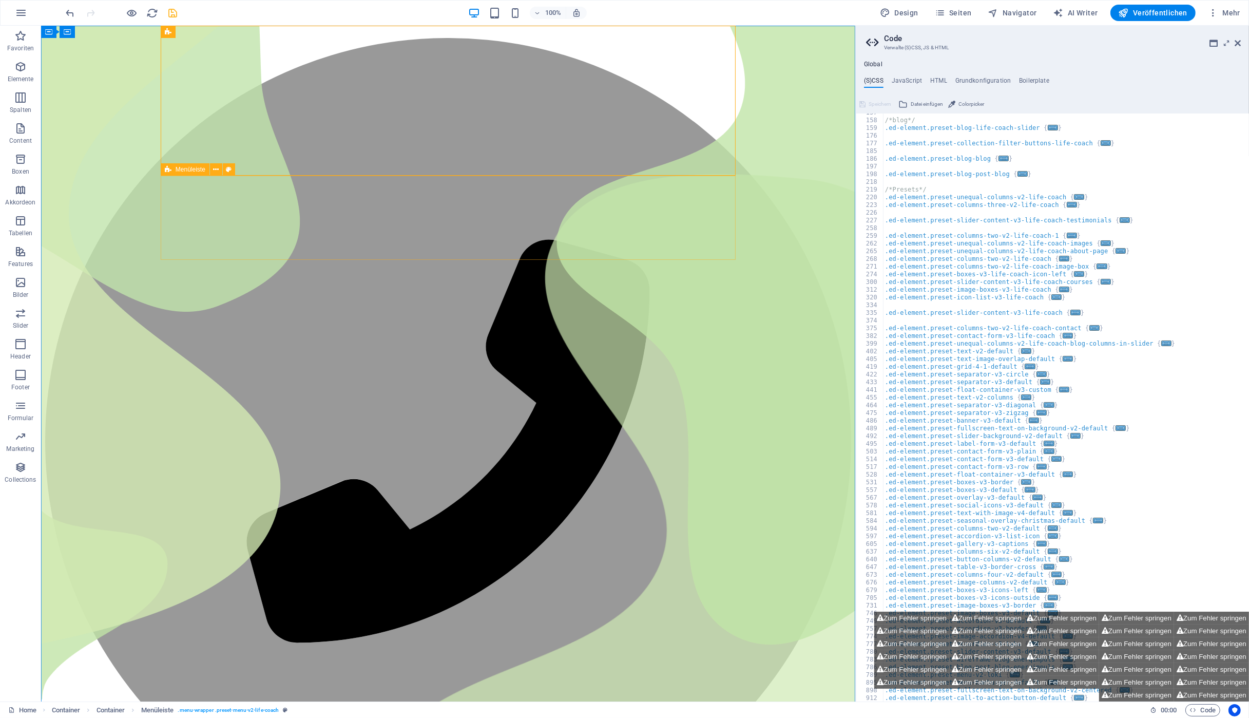
click at [182, 171] on span "Menüleiste" at bounding box center [191, 169] width 30 height 6
click at [192, 32] on span "Menüleiste" at bounding box center [191, 32] width 30 height 6
click at [22, 73] on span "Elemente" at bounding box center [20, 73] width 41 height 25
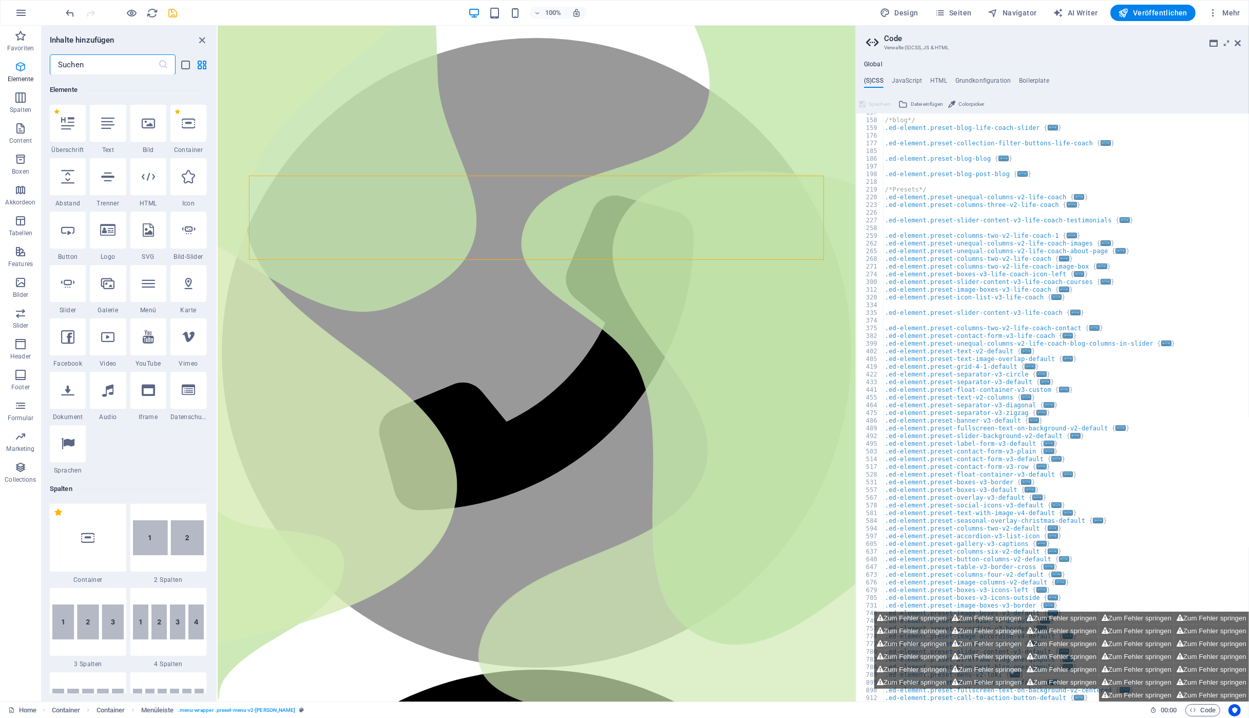
scroll to position [109, 0]
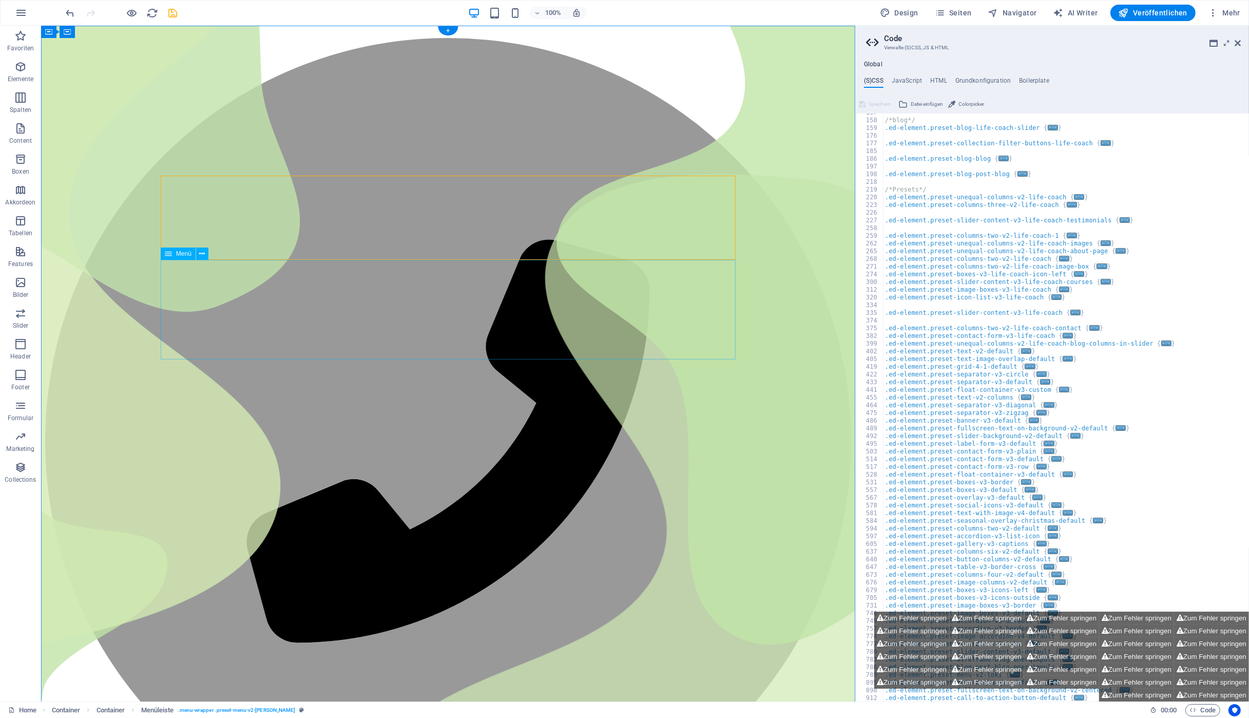
drag, startPoint x: 223, startPoint y: 278, endPoint x: 298, endPoint y: 286, distance: 75.4
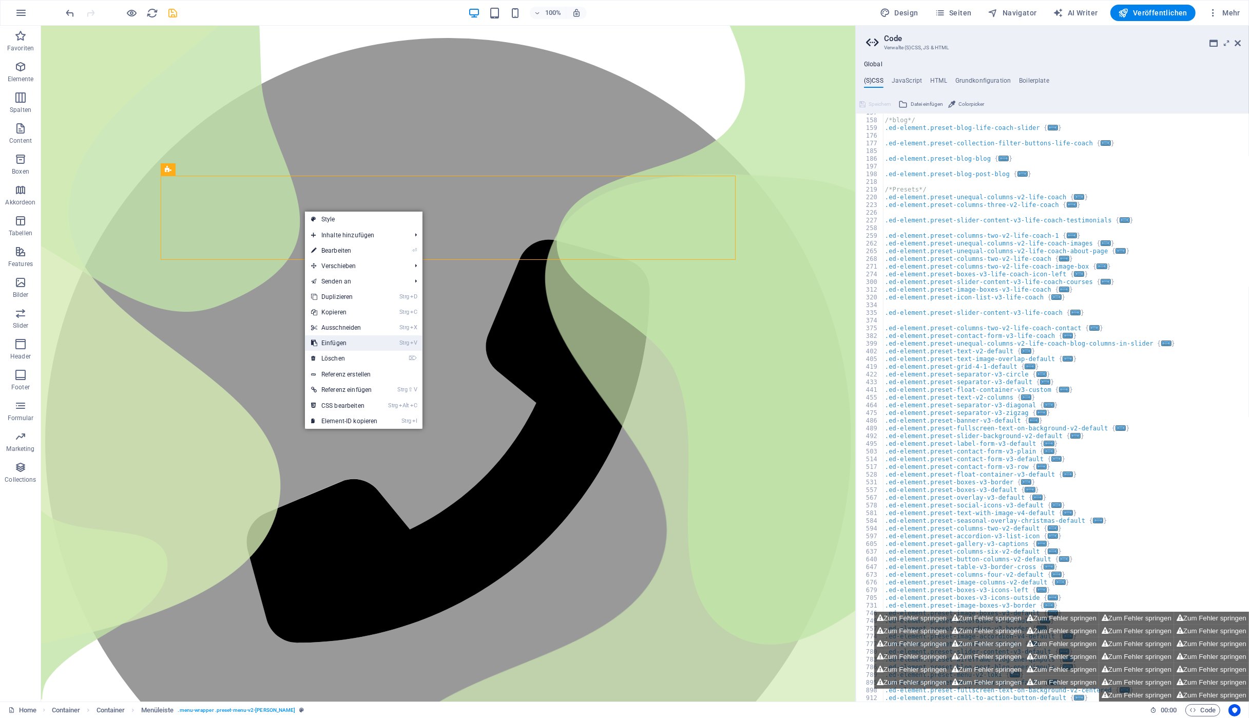
click at [348, 346] on link "Strg V Einfügen" at bounding box center [344, 342] width 79 height 15
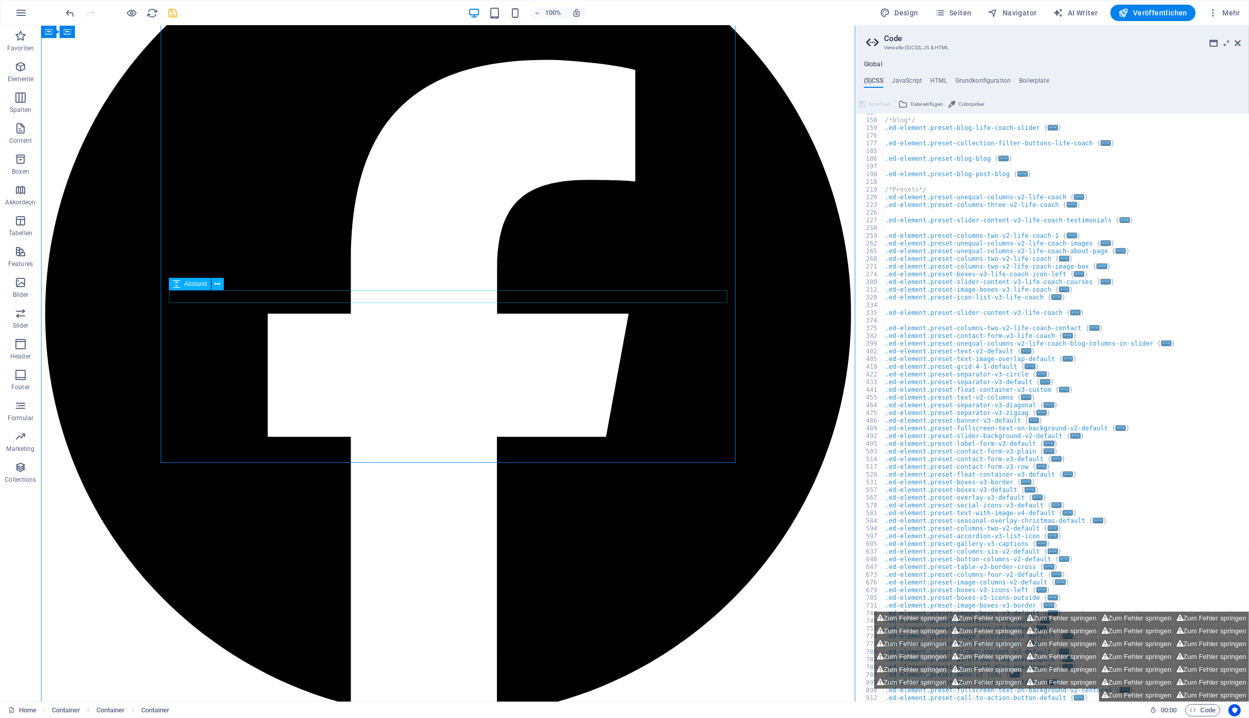
scroll to position [1266, 0]
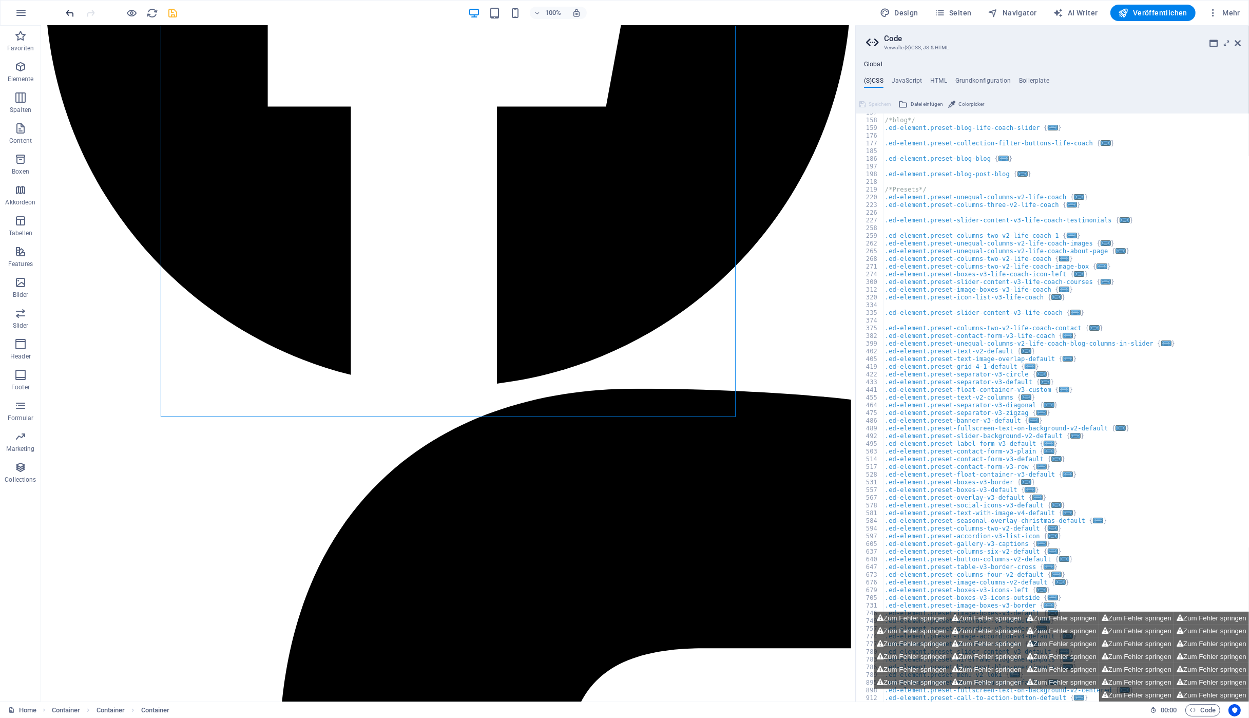
click at [70, 14] on icon "undo" at bounding box center [71, 13] width 12 height 12
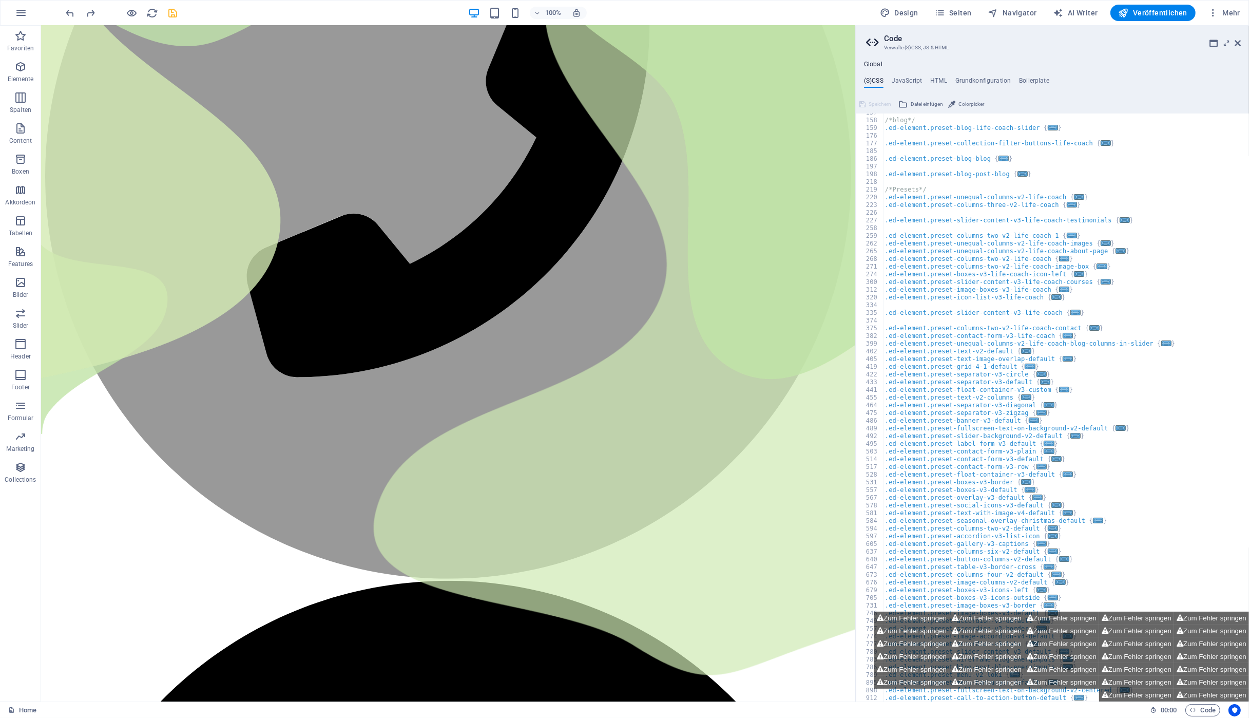
scroll to position [0, 0]
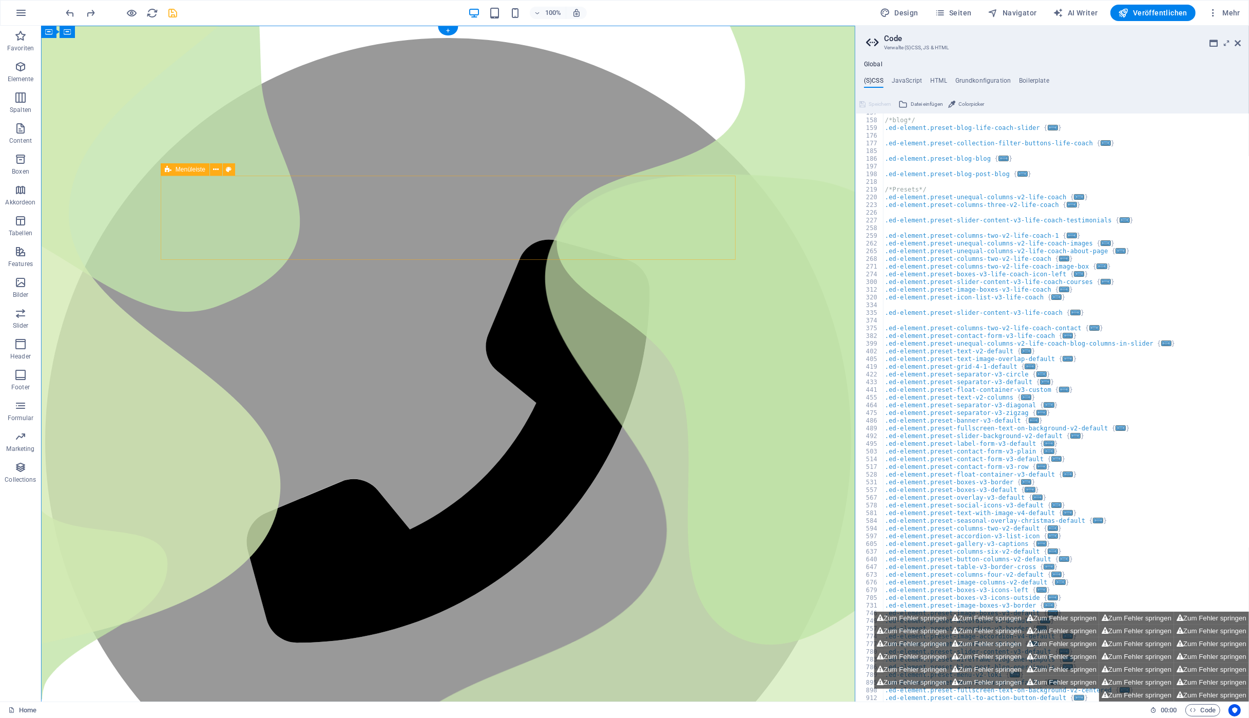
click at [23, 78] on p "Elemente" at bounding box center [21, 79] width 26 height 8
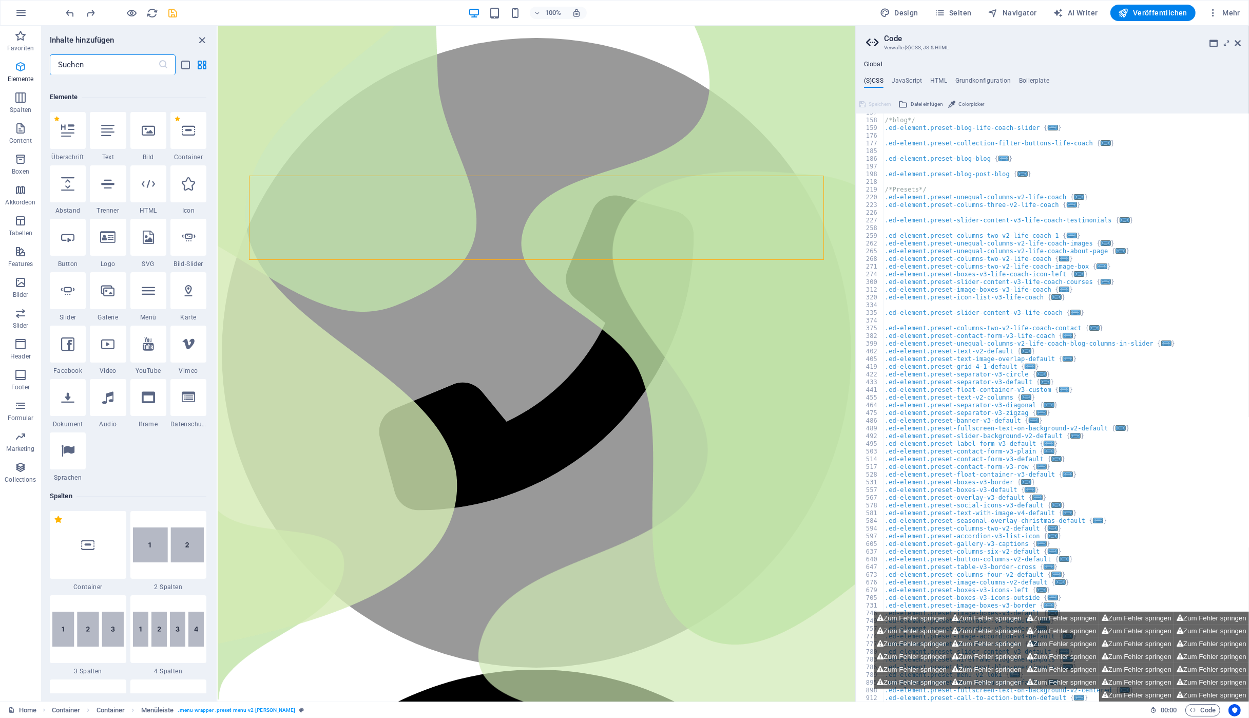
scroll to position [109, 0]
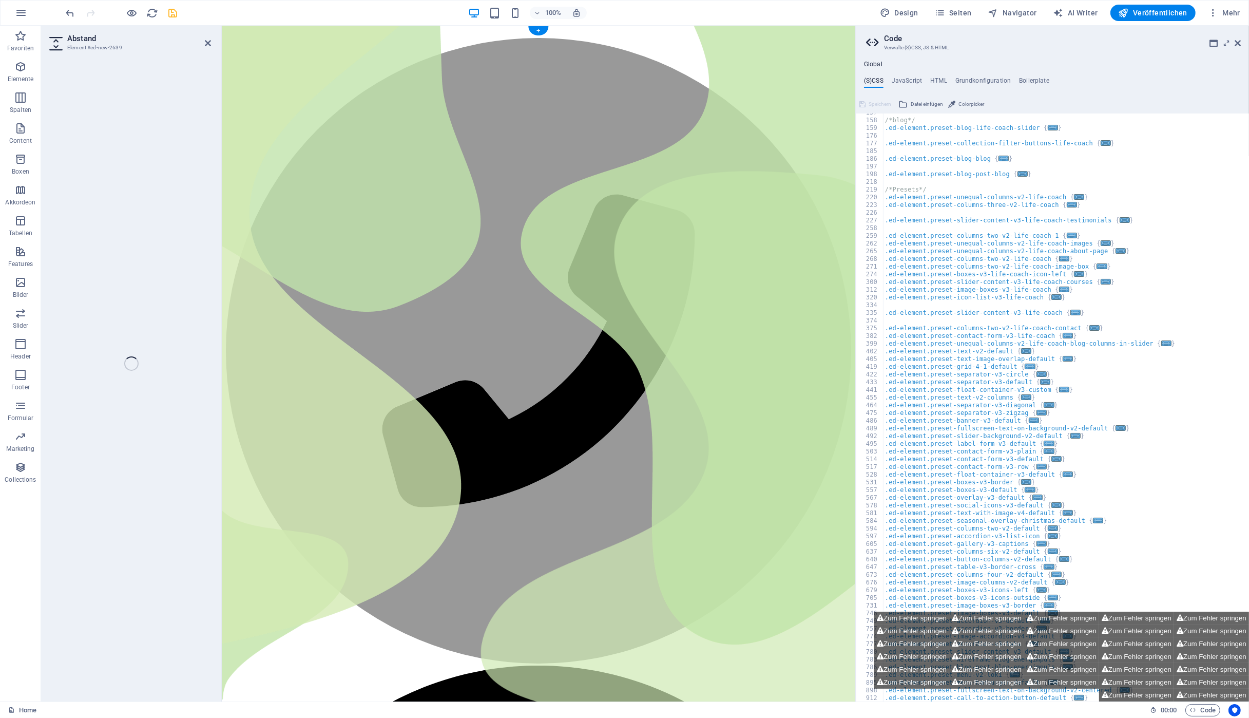
select select "px"
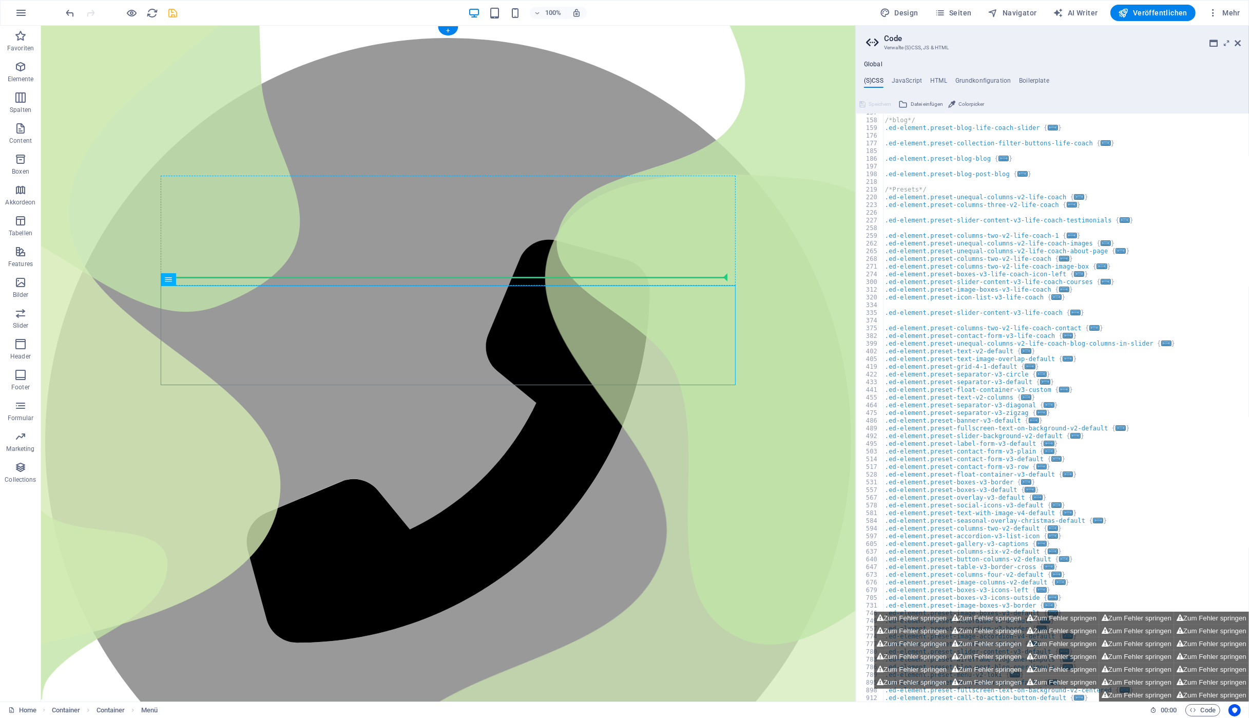
drag, startPoint x: 312, startPoint y: 308, endPoint x: 240, endPoint y: 274, distance: 78.8
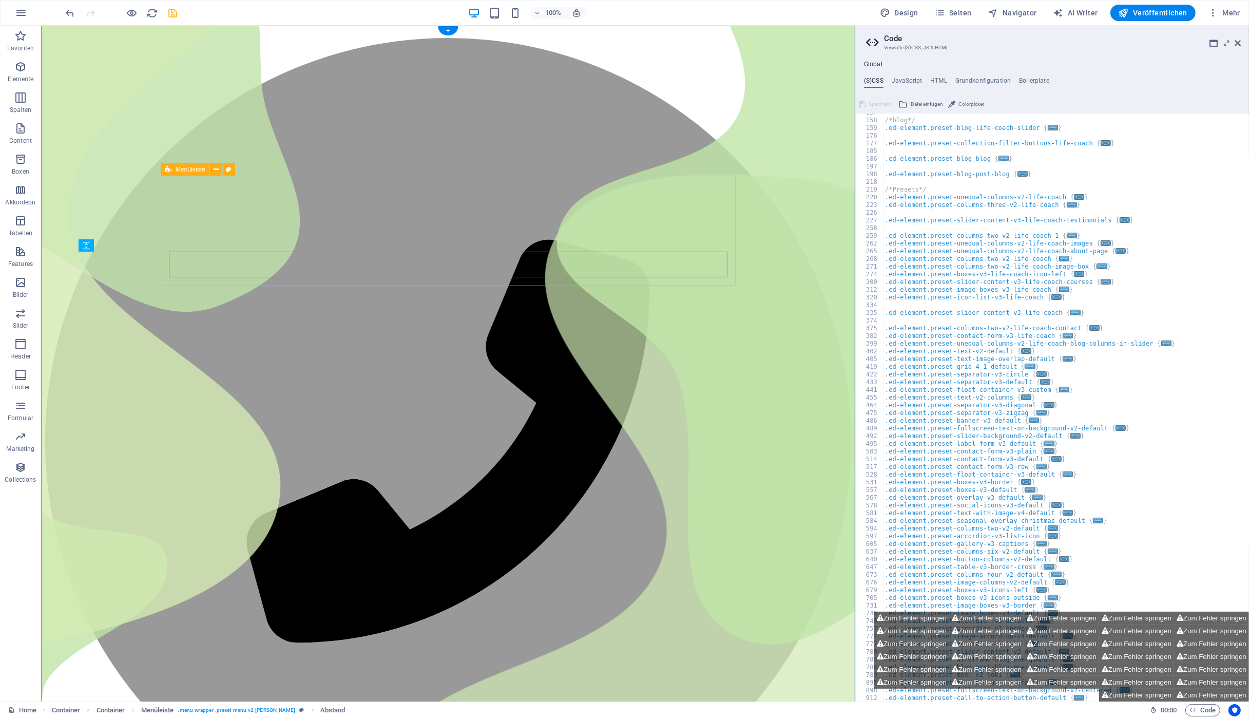
click at [70, 17] on icon "undo" at bounding box center [71, 13] width 12 height 12
click at [198, 280] on button at bounding box center [202, 279] width 12 height 12
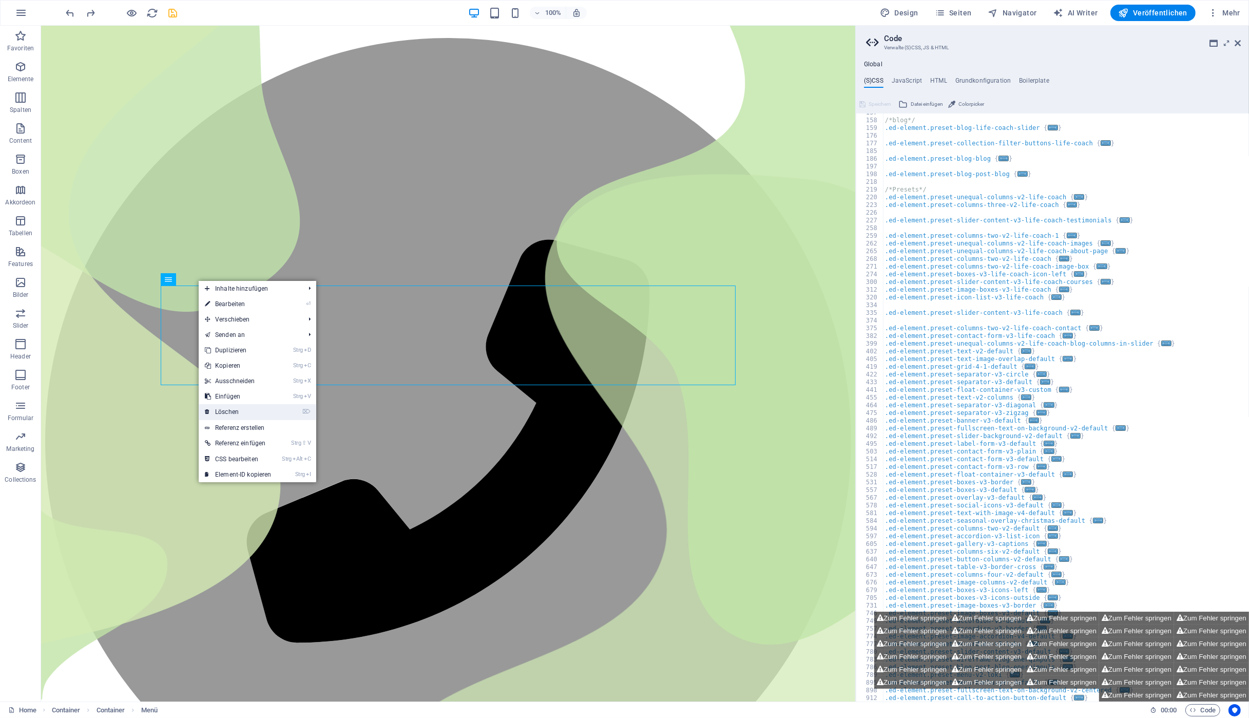
click at [242, 409] on link "⌦ Löschen" at bounding box center [238, 411] width 79 height 15
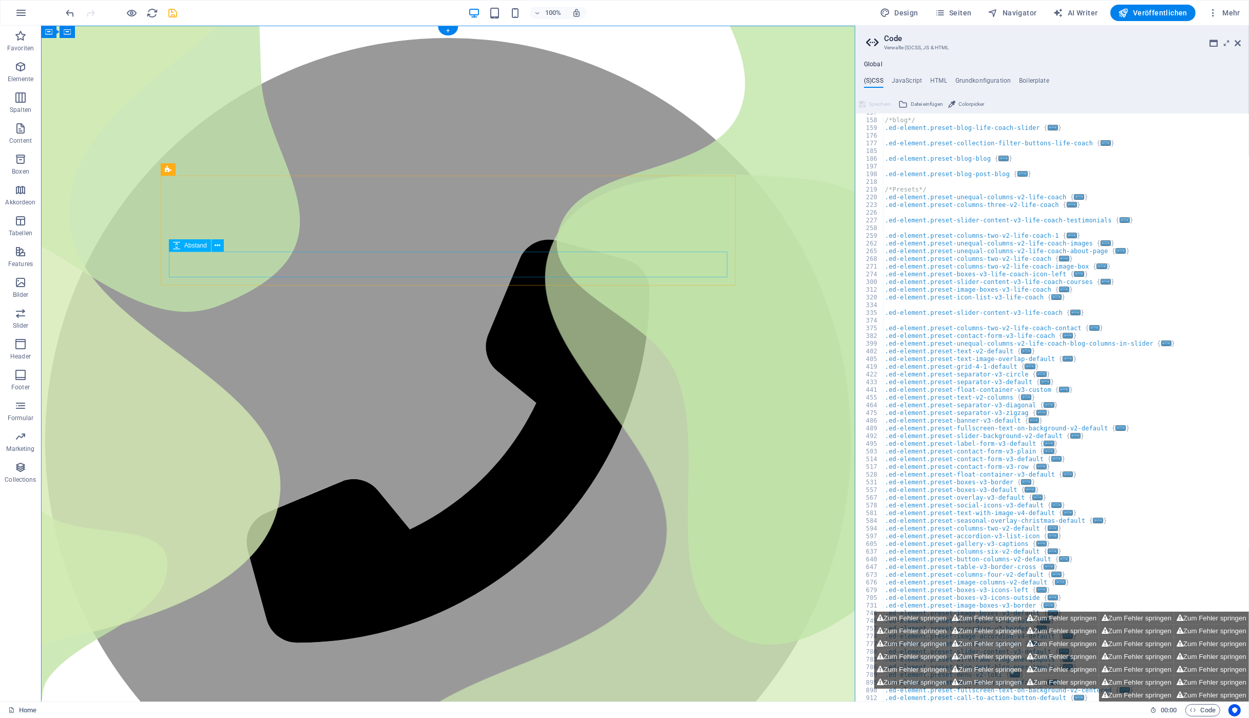
click at [21, 73] on icon "button" at bounding box center [20, 67] width 12 height 12
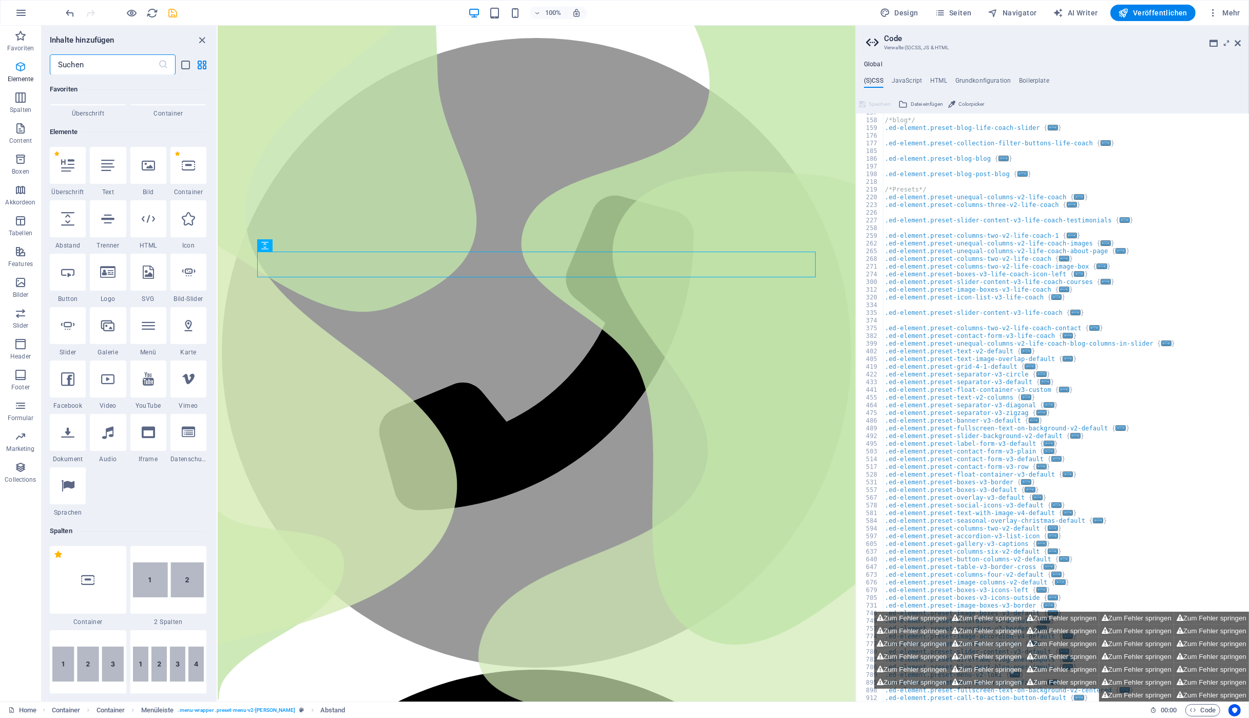
scroll to position [109, 0]
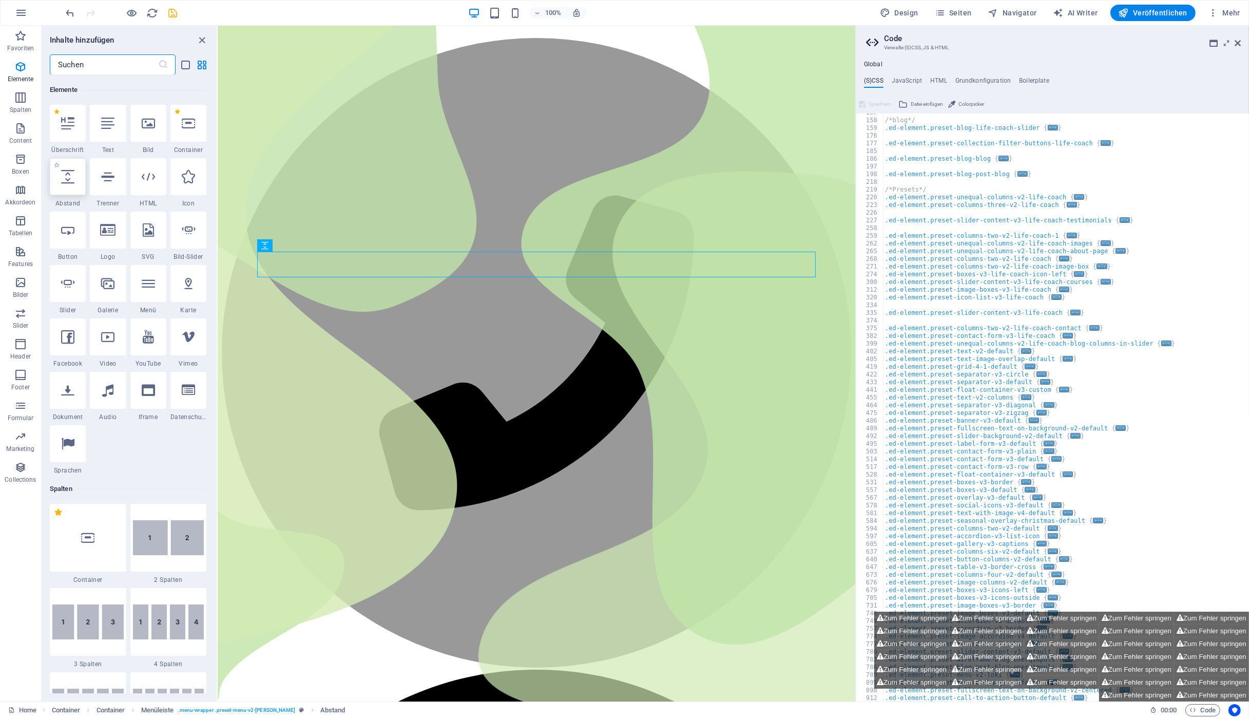
click at [74, 188] on div at bounding box center [68, 176] width 36 height 37
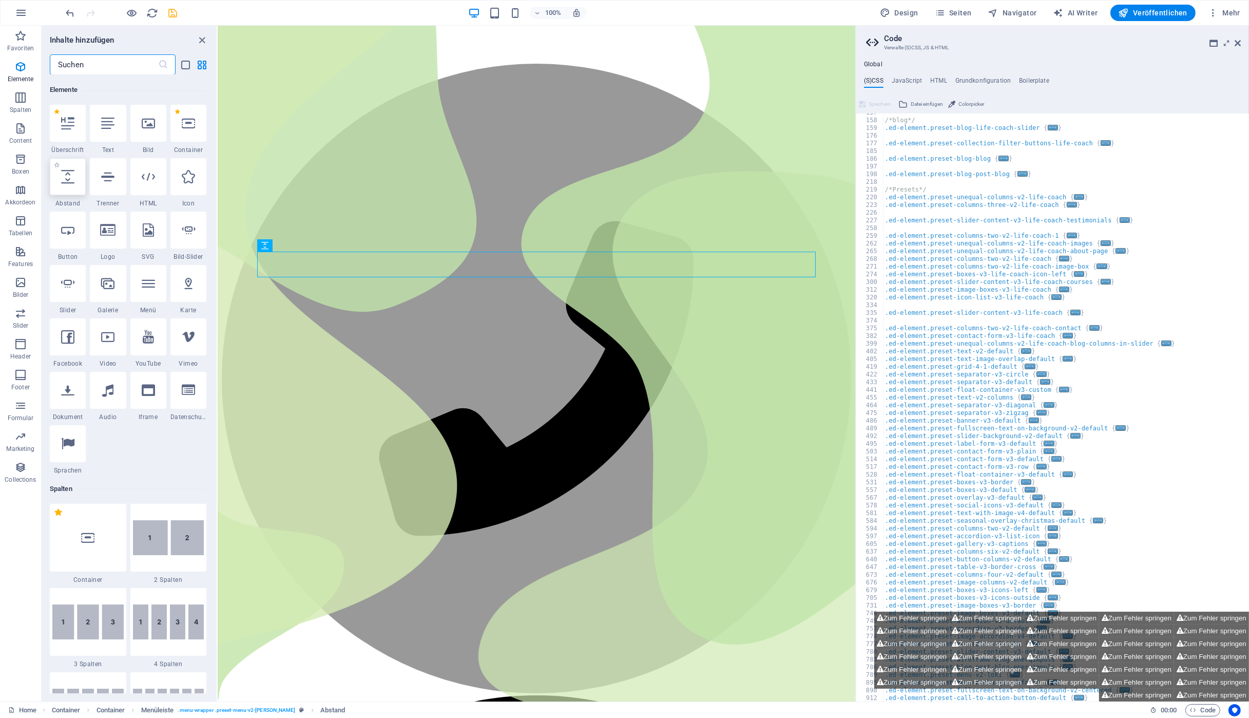
select select "px"
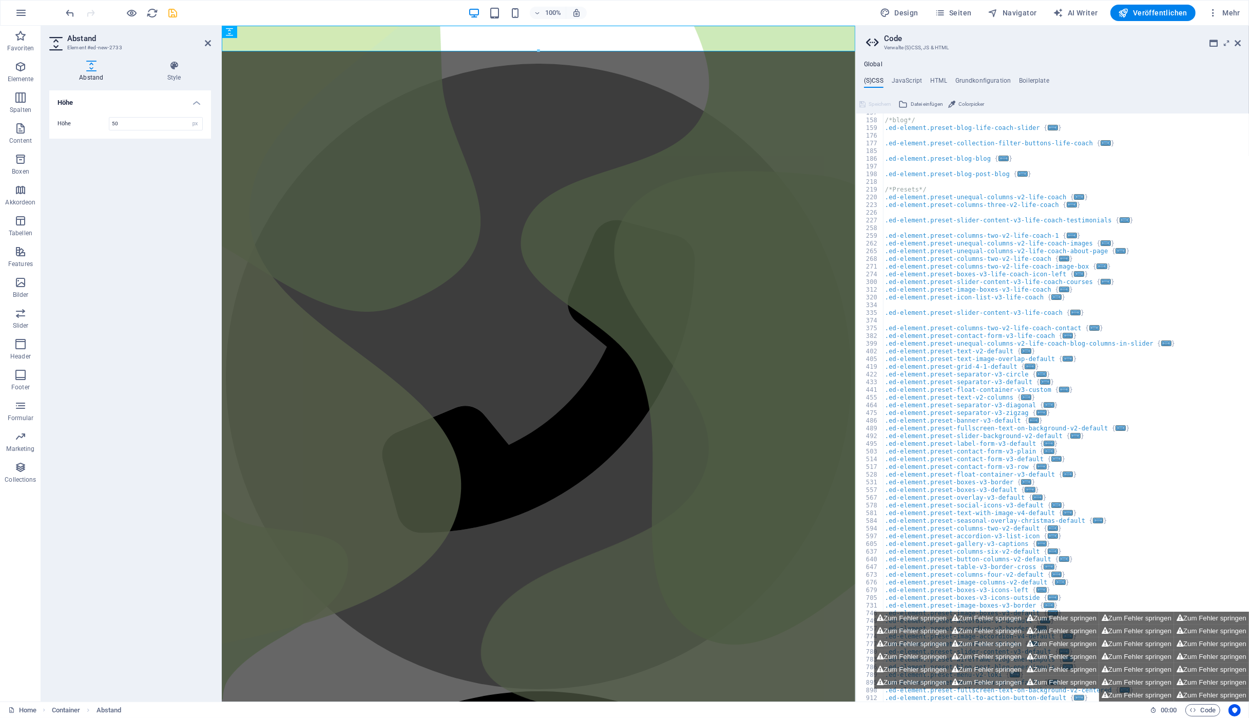
click at [63, 14] on div "100% Design Seiten Navigator AI Writer Veröffentlichen Mehr" at bounding box center [625, 13] width 1248 height 25
click at [67, 14] on icon "undo" at bounding box center [71, 13] width 12 height 12
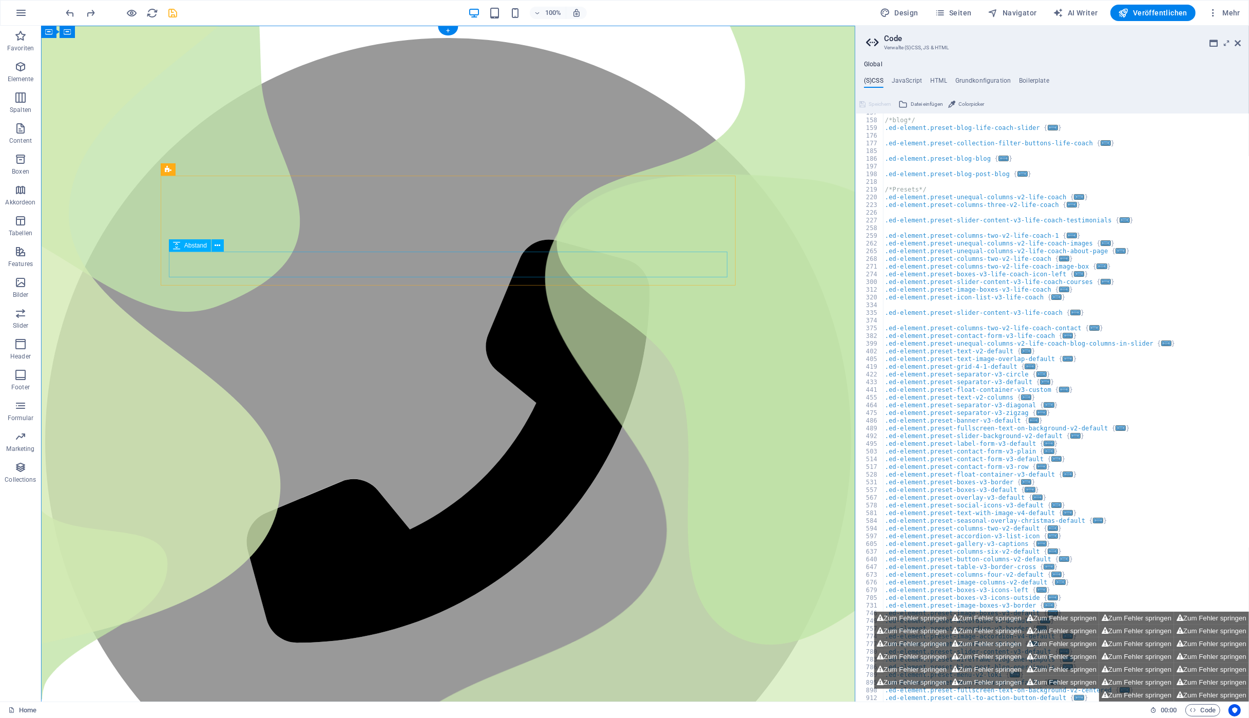
click at [17, 71] on icon "button" at bounding box center [20, 67] width 12 height 12
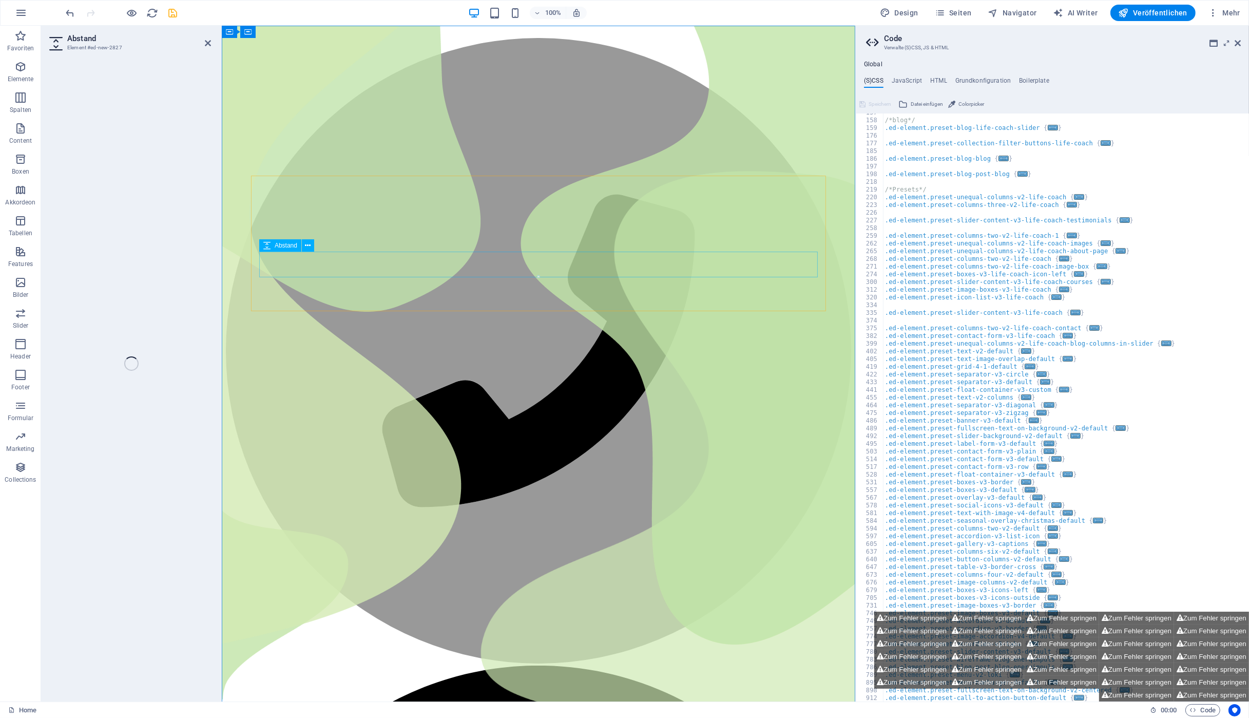
select select "px"
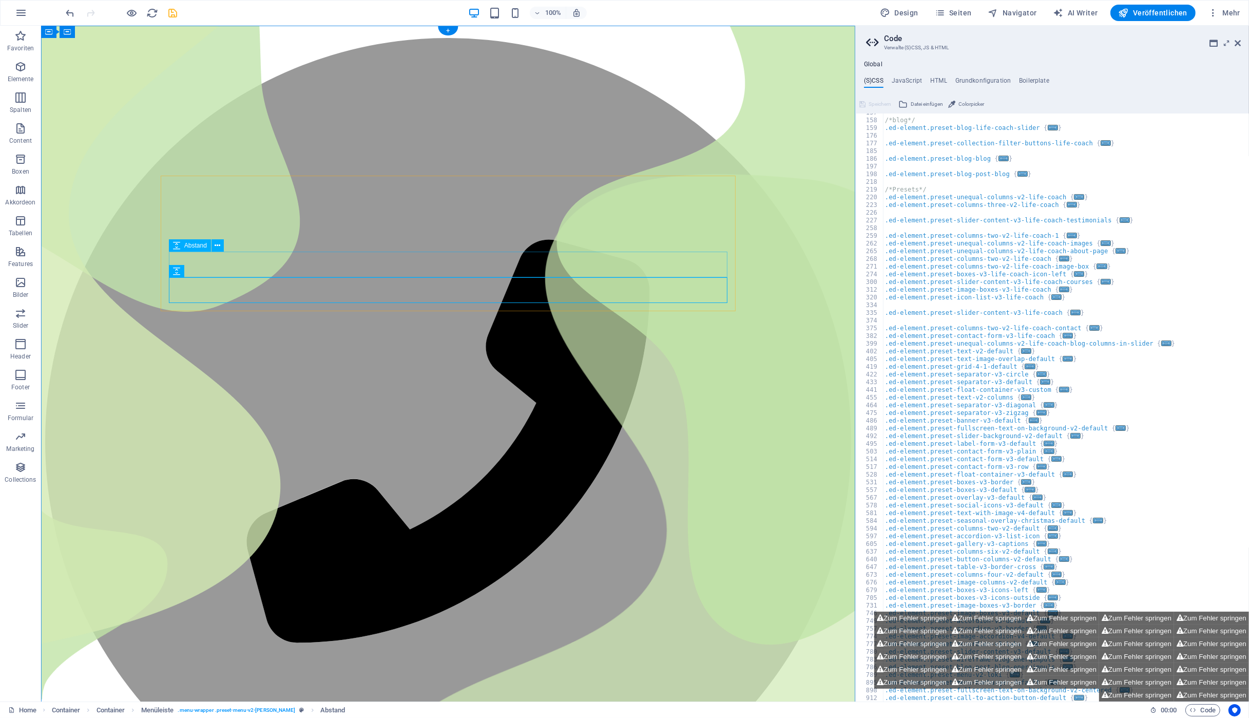
click at [18, 67] on icon "button" at bounding box center [20, 67] width 12 height 12
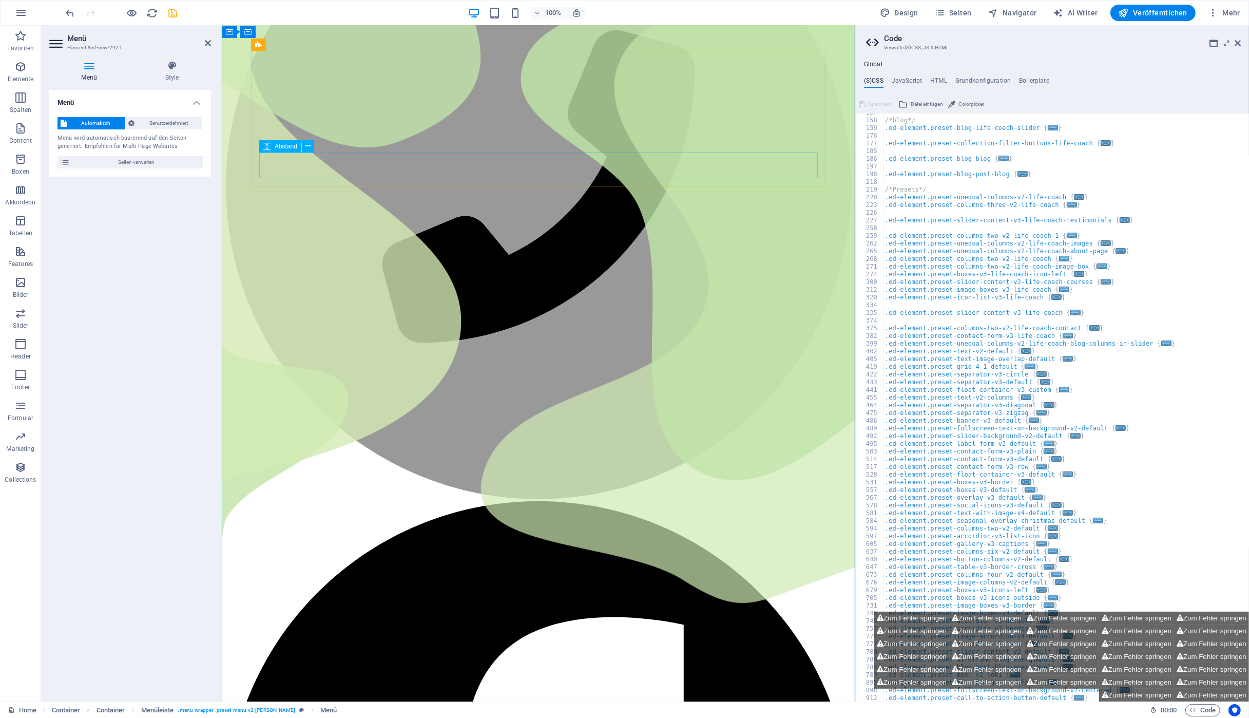
scroll to position [0, 0]
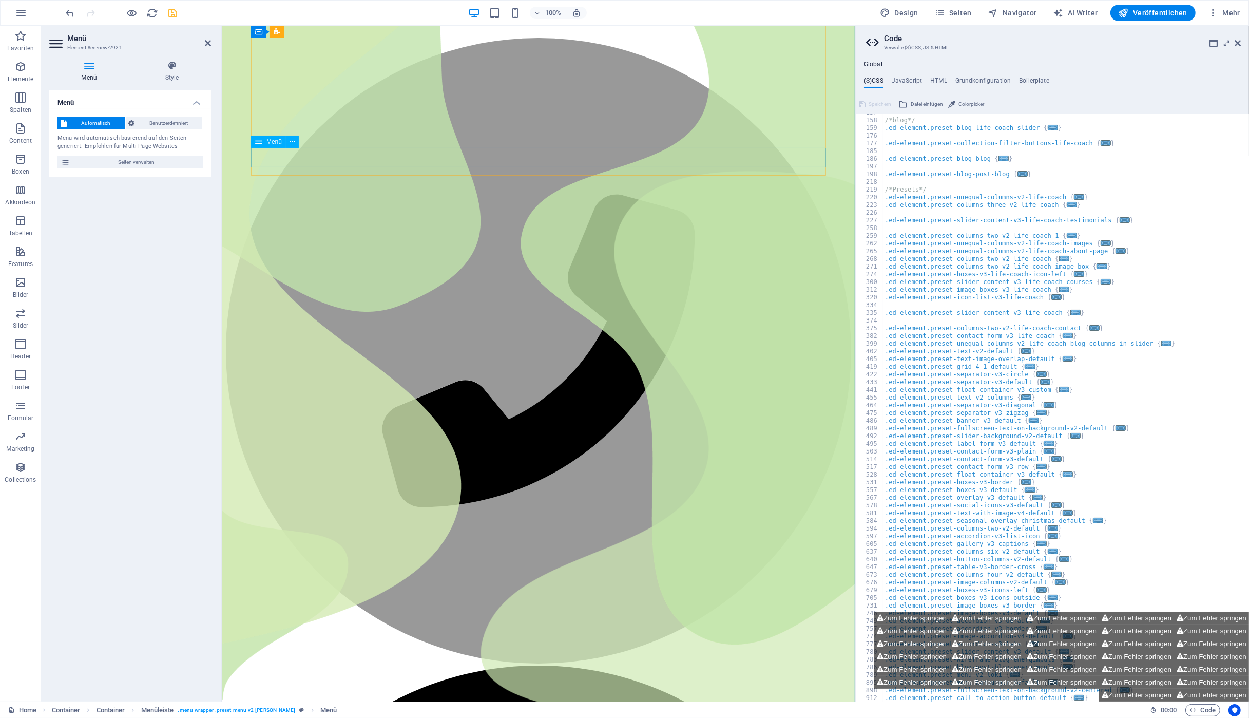
click at [274, 142] on span "Menü" at bounding box center [273, 142] width 15 height 6
select select
select select "1"
select select
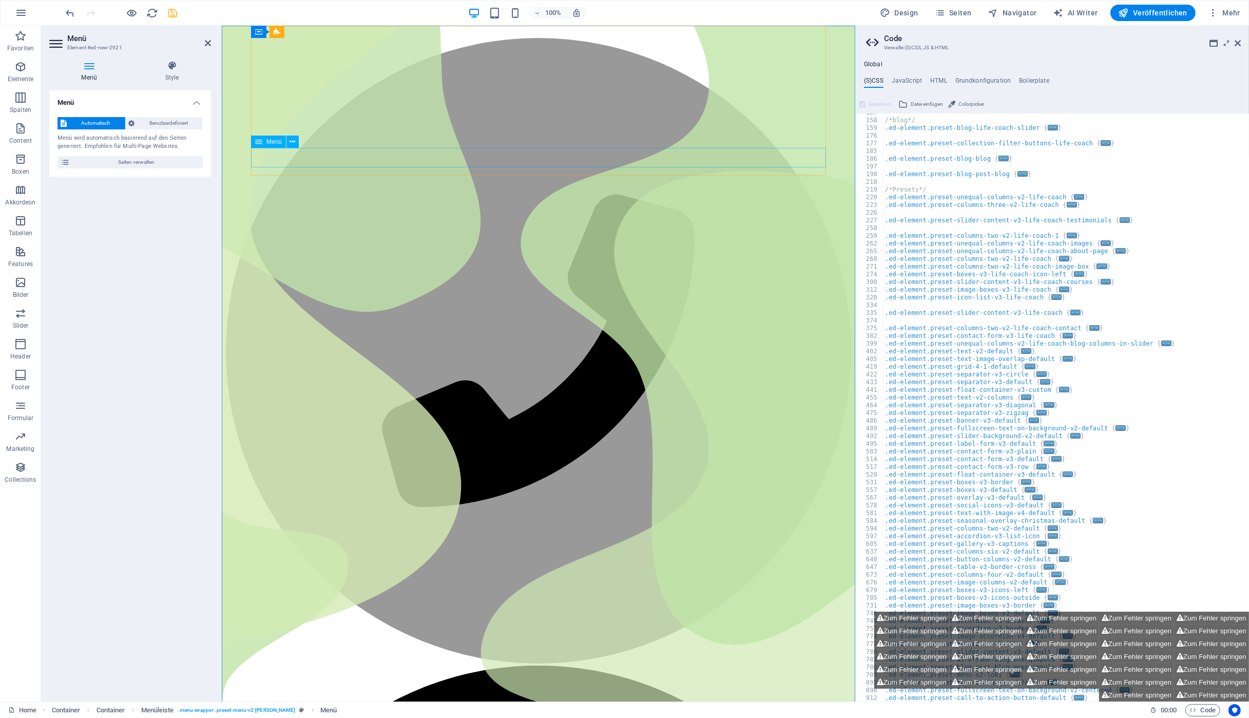
select select "2"
select select
select select "7"
select select
select select "21"
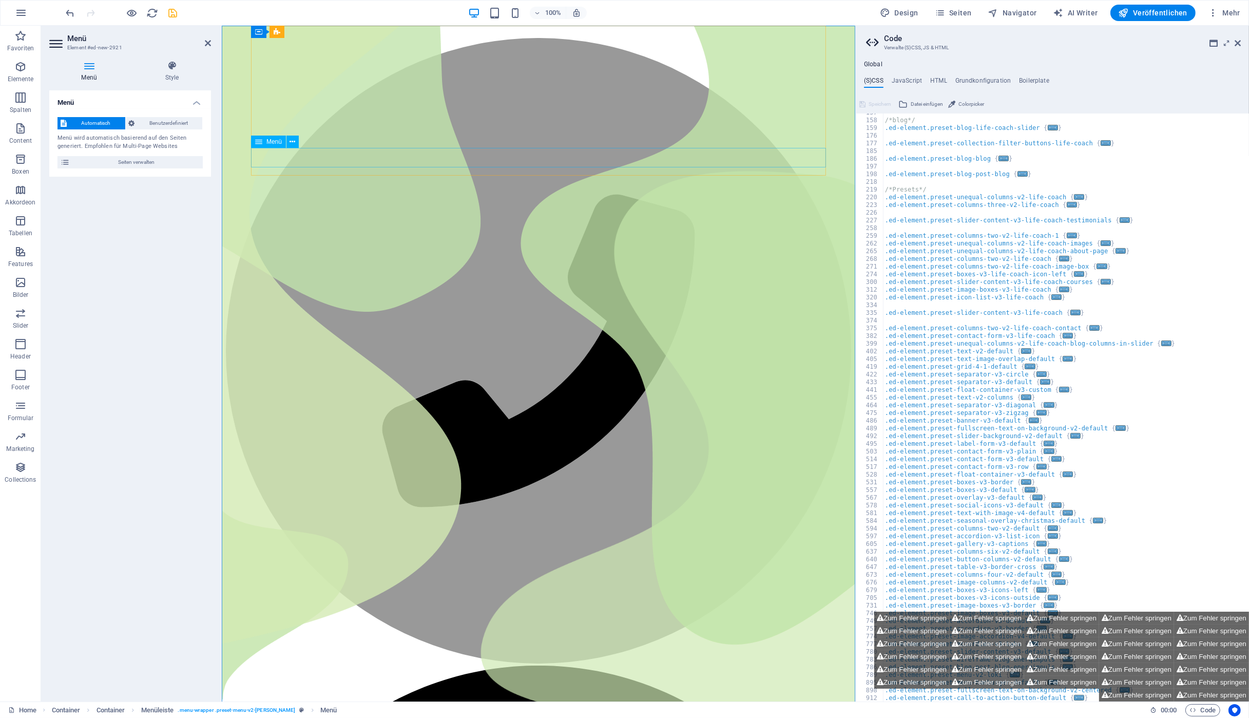
select select
select select "22"
select select
select select "23"
select select
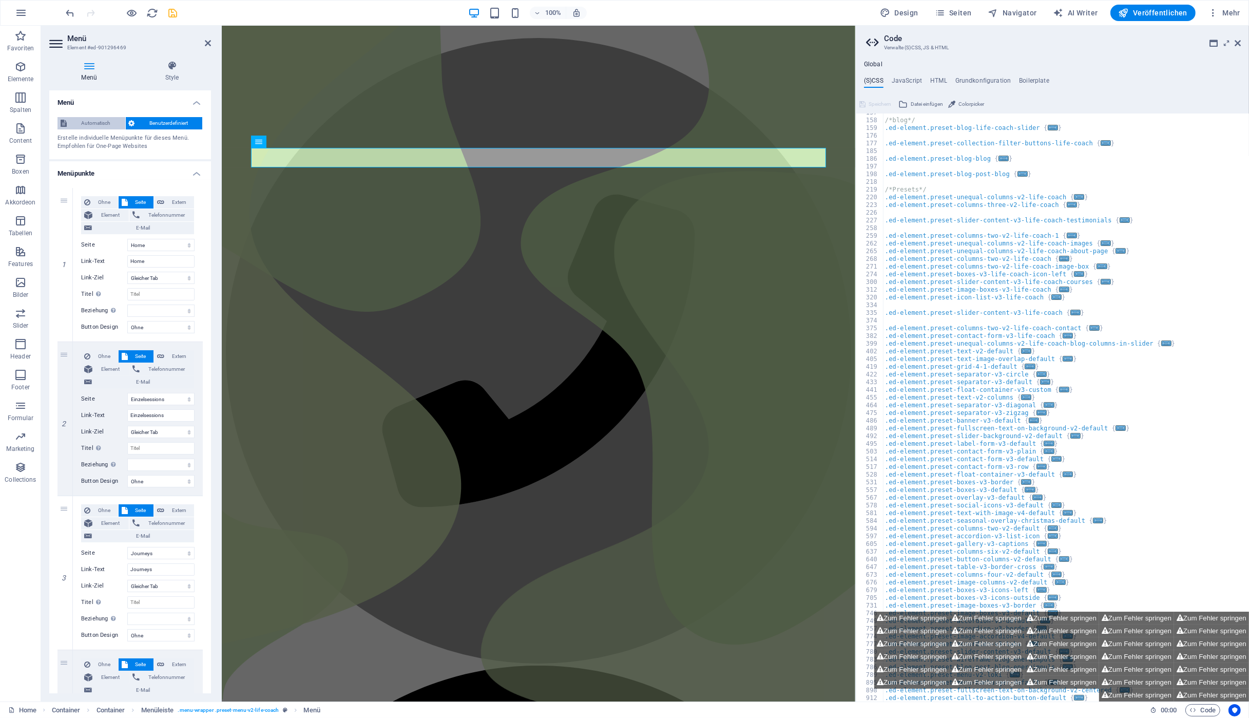
click at [98, 119] on span "Automatisch" at bounding box center [96, 123] width 52 height 12
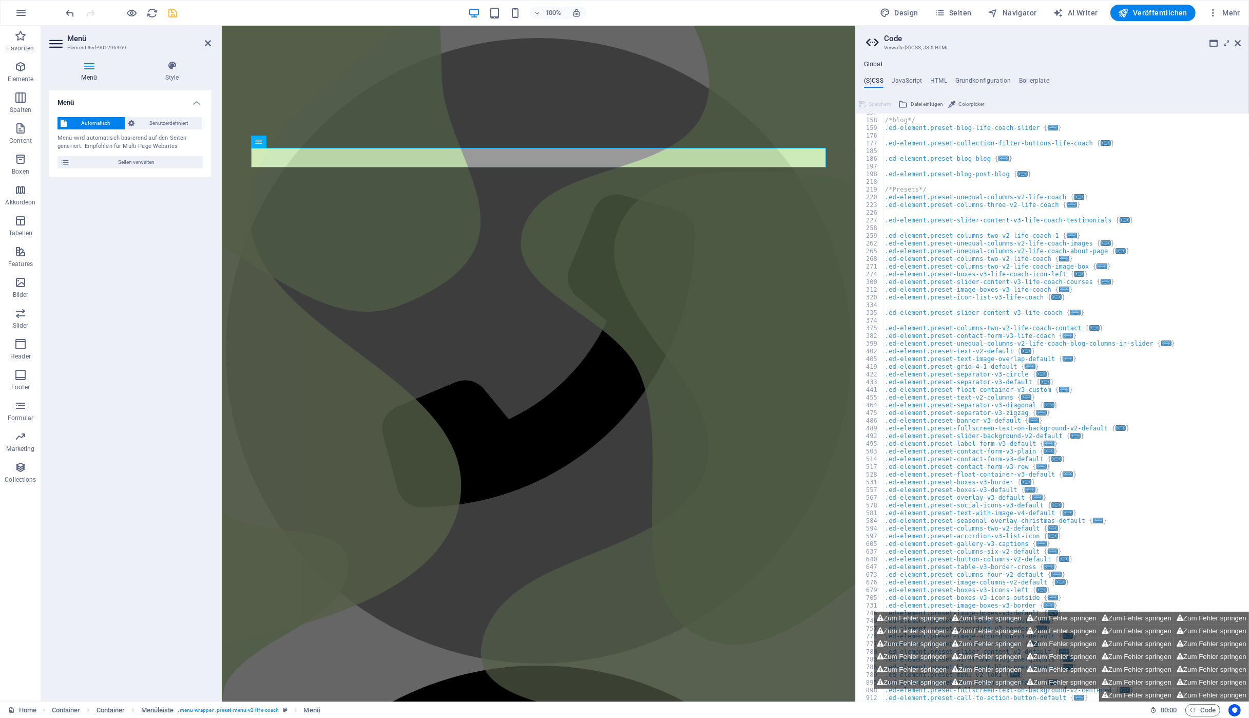
click at [84, 73] on h4 "Menü" at bounding box center [91, 72] width 84 height 22
click at [176, 70] on icon at bounding box center [172, 66] width 78 height 10
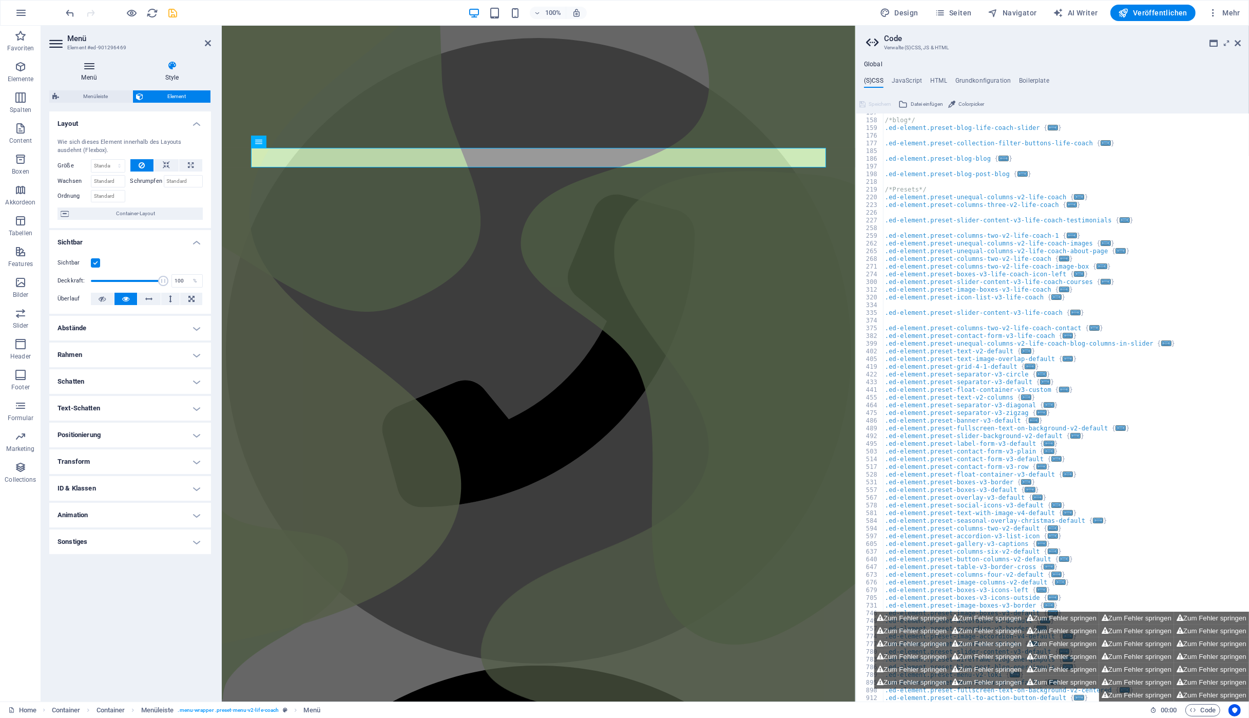
click at [90, 70] on icon at bounding box center [89, 66] width 80 height 10
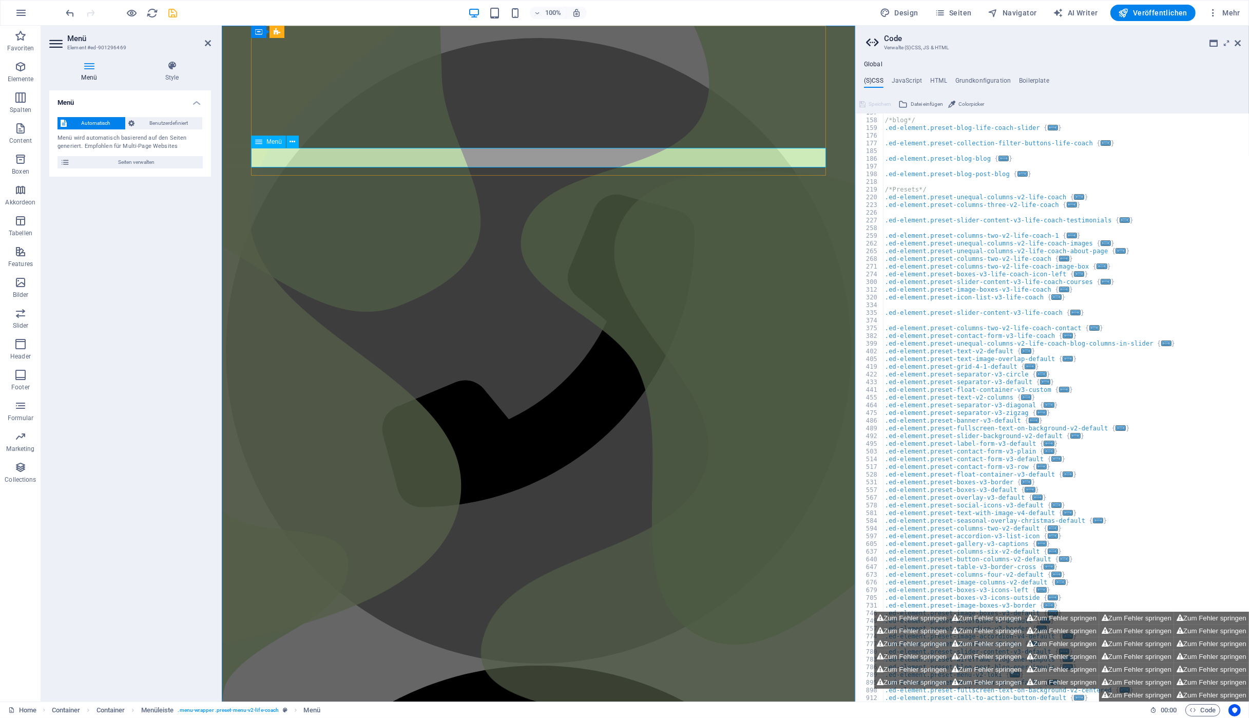
click at [268, 142] on span "Menü" at bounding box center [273, 142] width 15 height 6
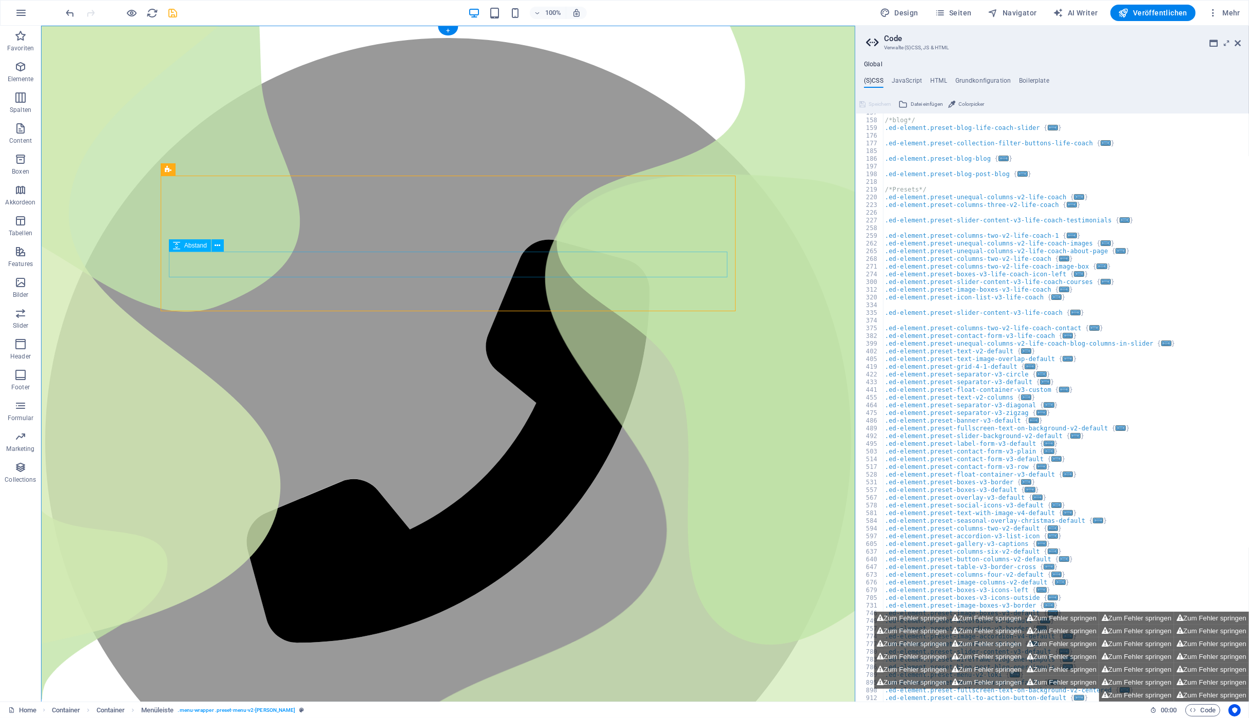
click at [23, 79] on p "Elemente" at bounding box center [21, 79] width 26 height 8
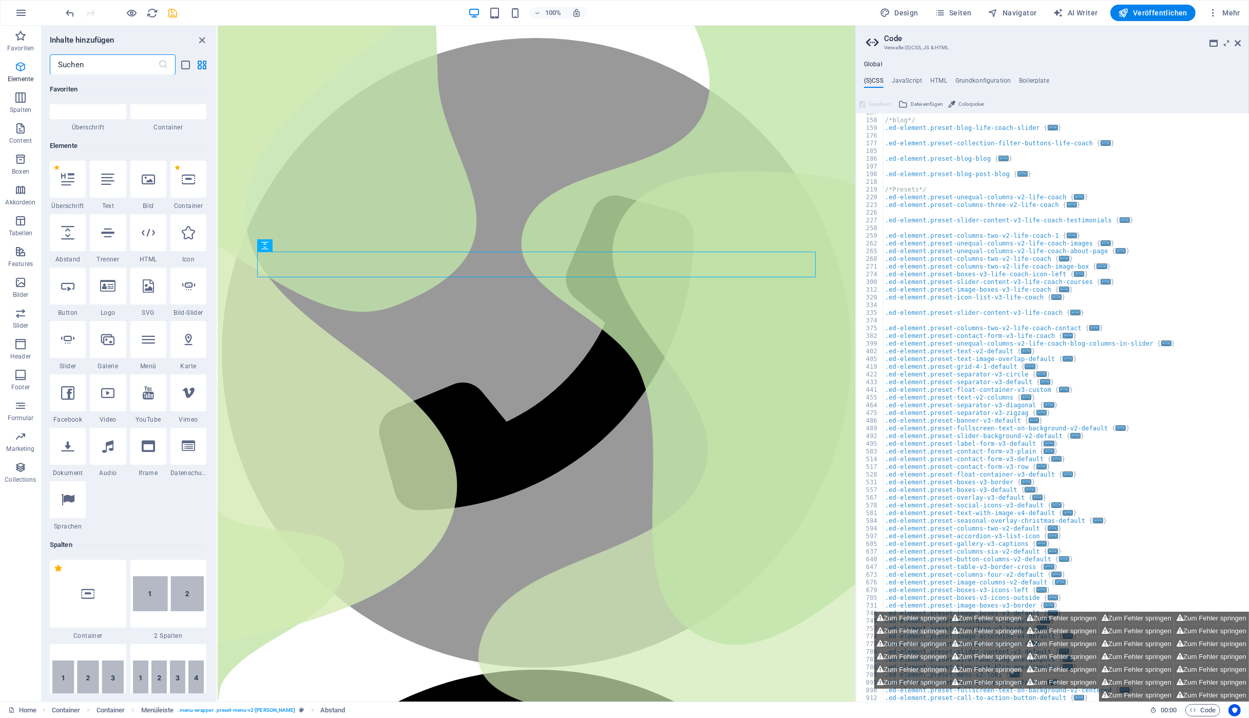
scroll to position [109, 0]
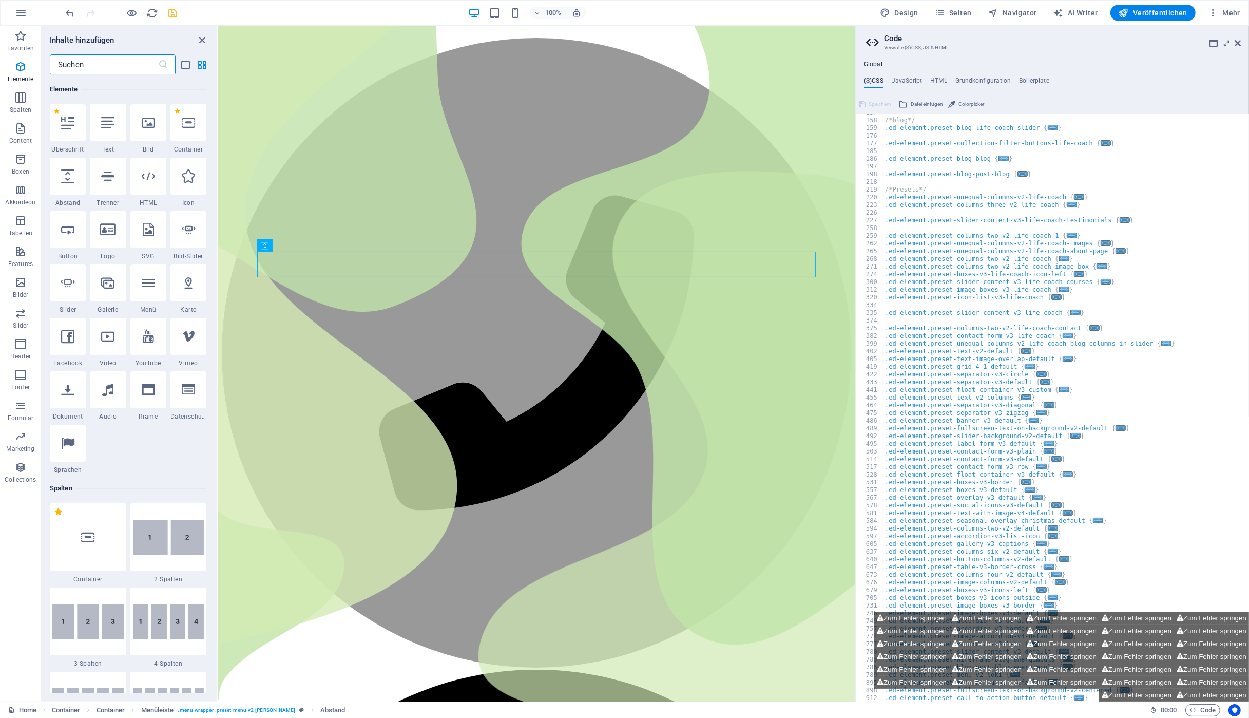
click at [106, 65] on input "text" at bounding box center [104, 64] width 108 height 21
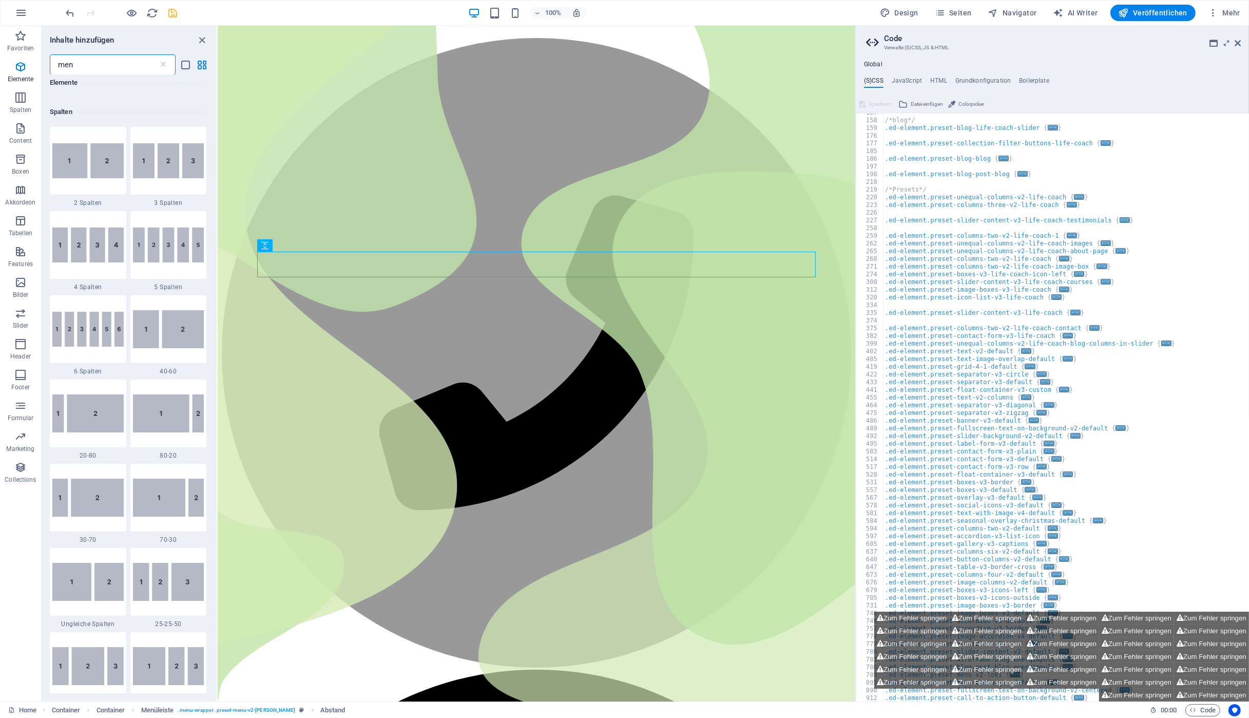
scroll to position [0, 0]
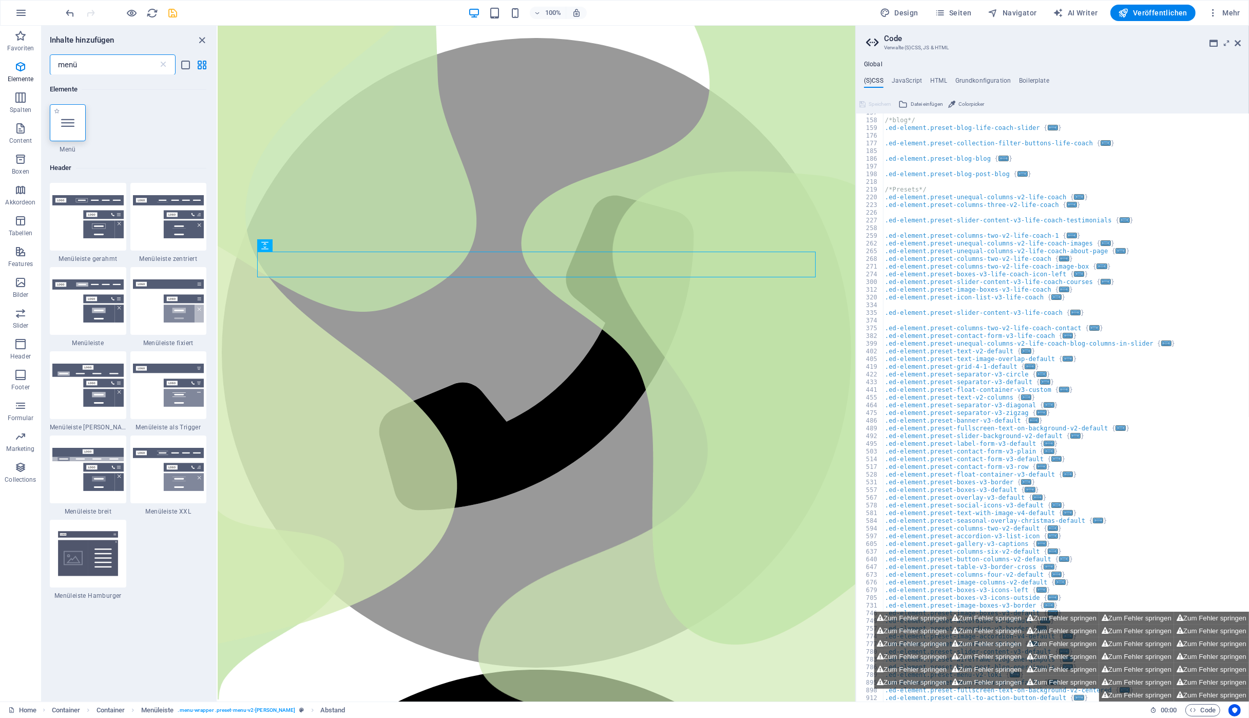
type input "menü"
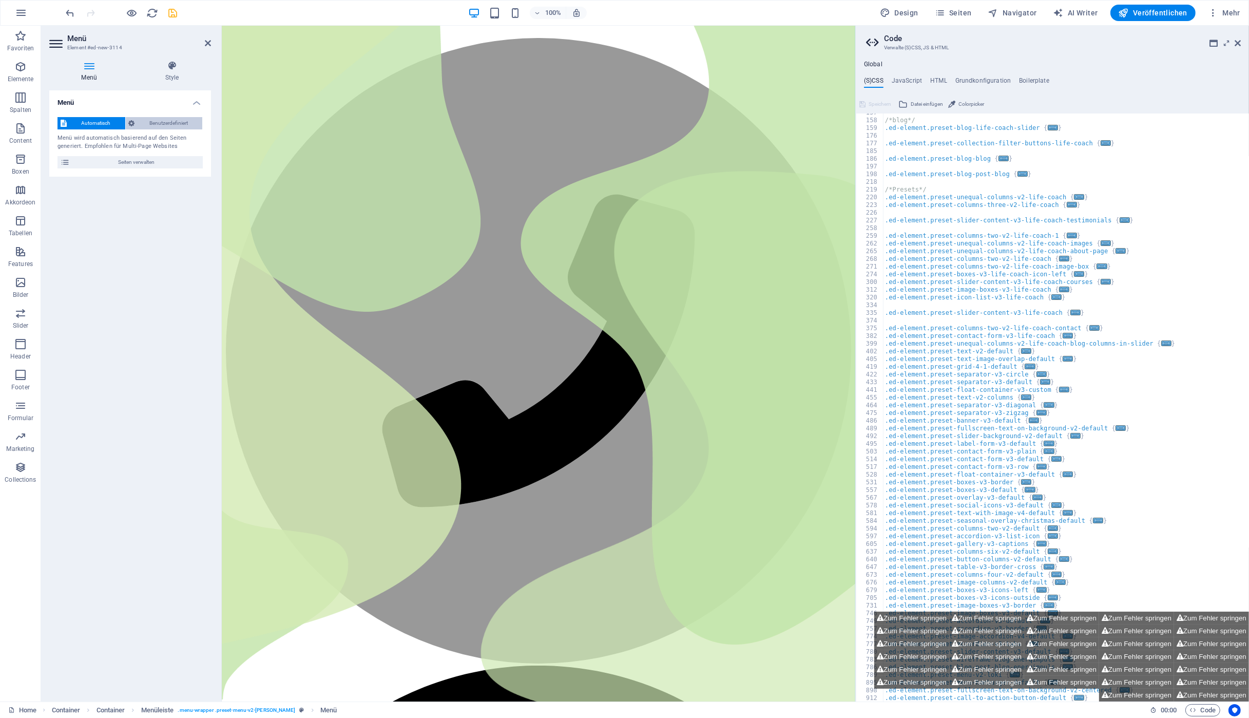
click at [171, 123] on span "Benutzerdefiniert" at bounding box center [169, 123] width 62 height 12
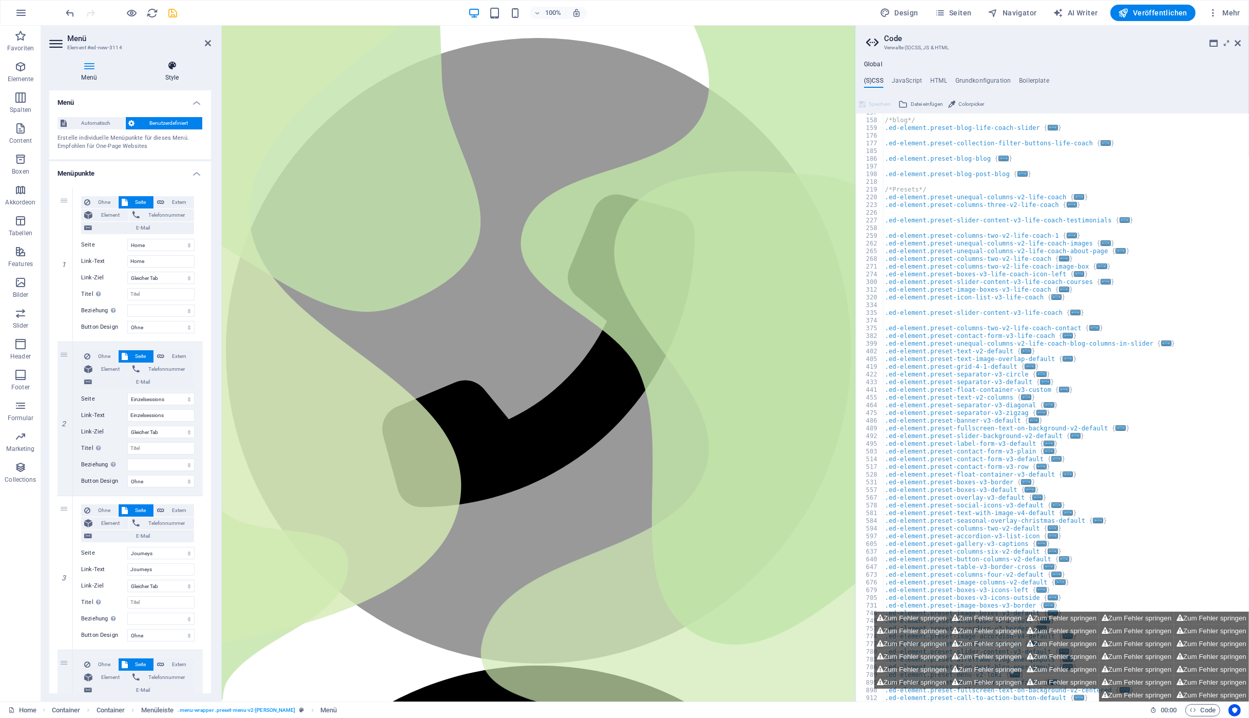
click at [171, 74] on h4 "Style" at bounding box center [172, 72] width 78 height 22
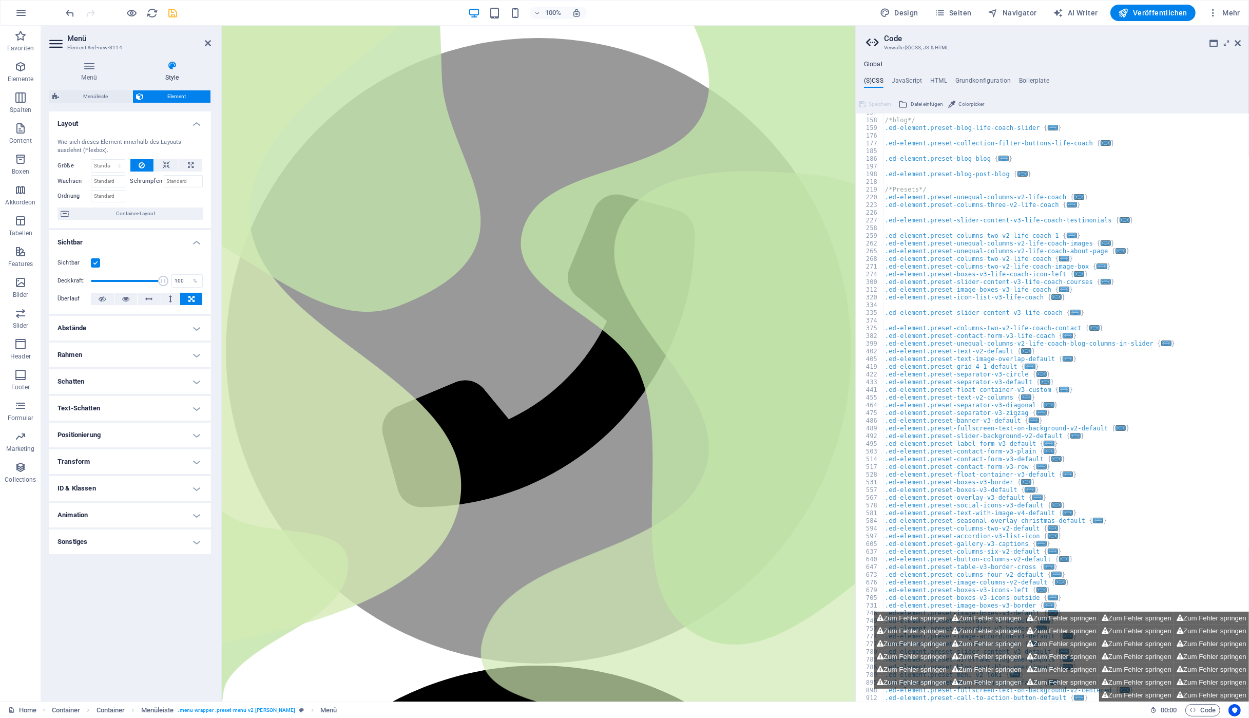
click at [95, 263] on label at bounding box center [95, 262] width 9 height 9
click at [0, 0] on input "Sichtbar" at bounding box center [0, 0] width 0 height 0
click at [95, 263] on label at bounding box center [95, 262] width 9 height 9
click at [0, 0] on input "Sichtbar" at bounding box center [0, 0] width 0 height 0
click at [287, 34] on span "Menüleiste" at bounding box center [299, 32] width 30 height 6
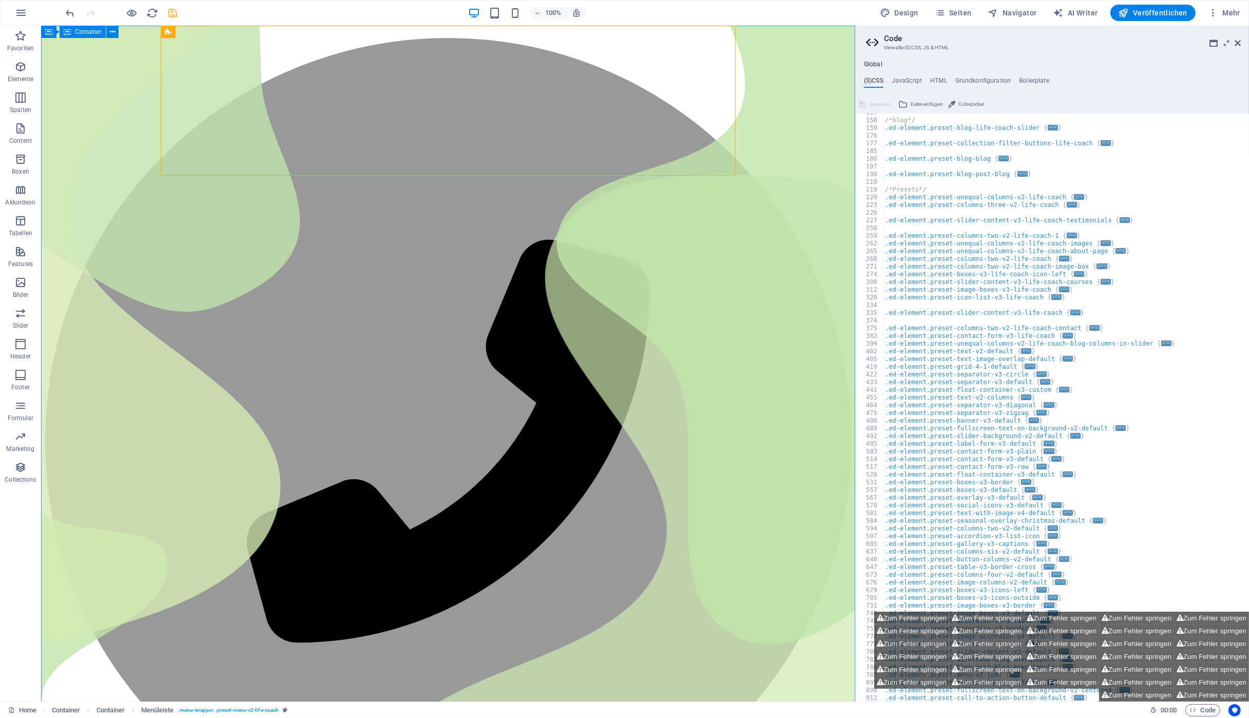
click at [184, 30] on span "Menüleiste" at bounding box center [191, 32] width 30 height 6
click at [177, 167] on span "Menüleiste" at bounding box center [191, 169] width 30 height 6
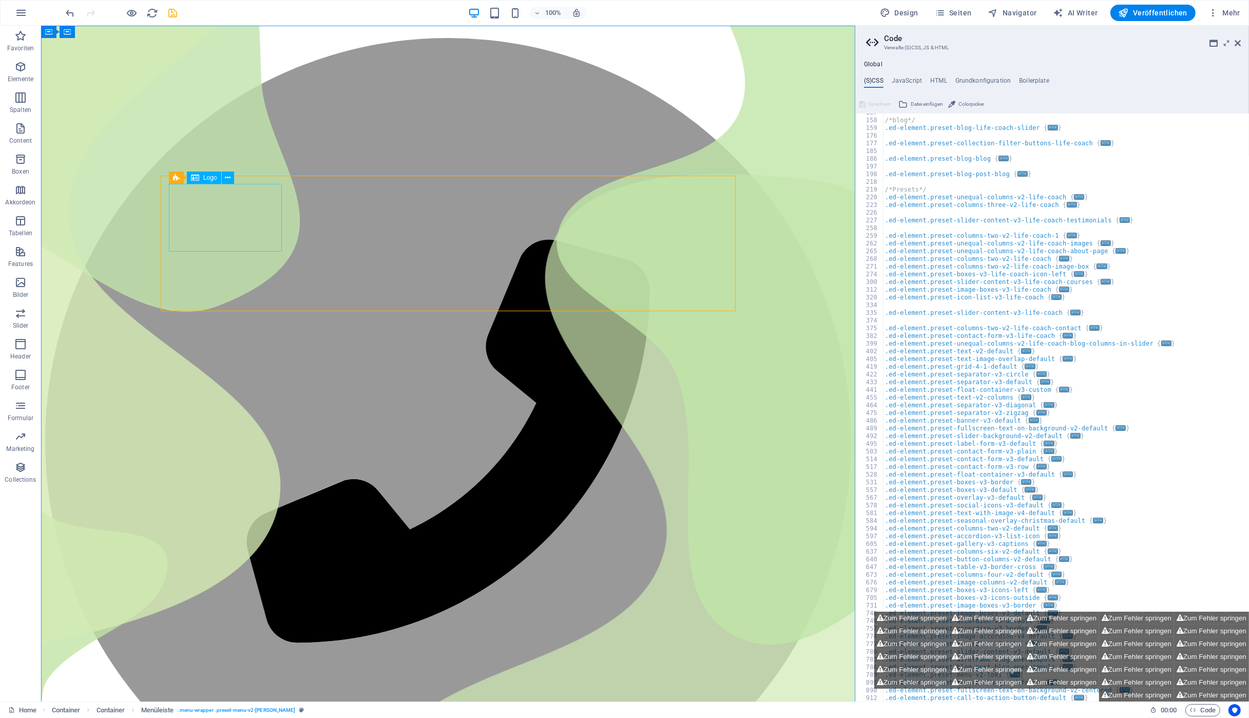
click at [209, 180] on span "Logo" at bounding box center [210, 178] width 14 height 6
click at [227, 180] on icon at bounding box center [228, 178] width 6 height 11
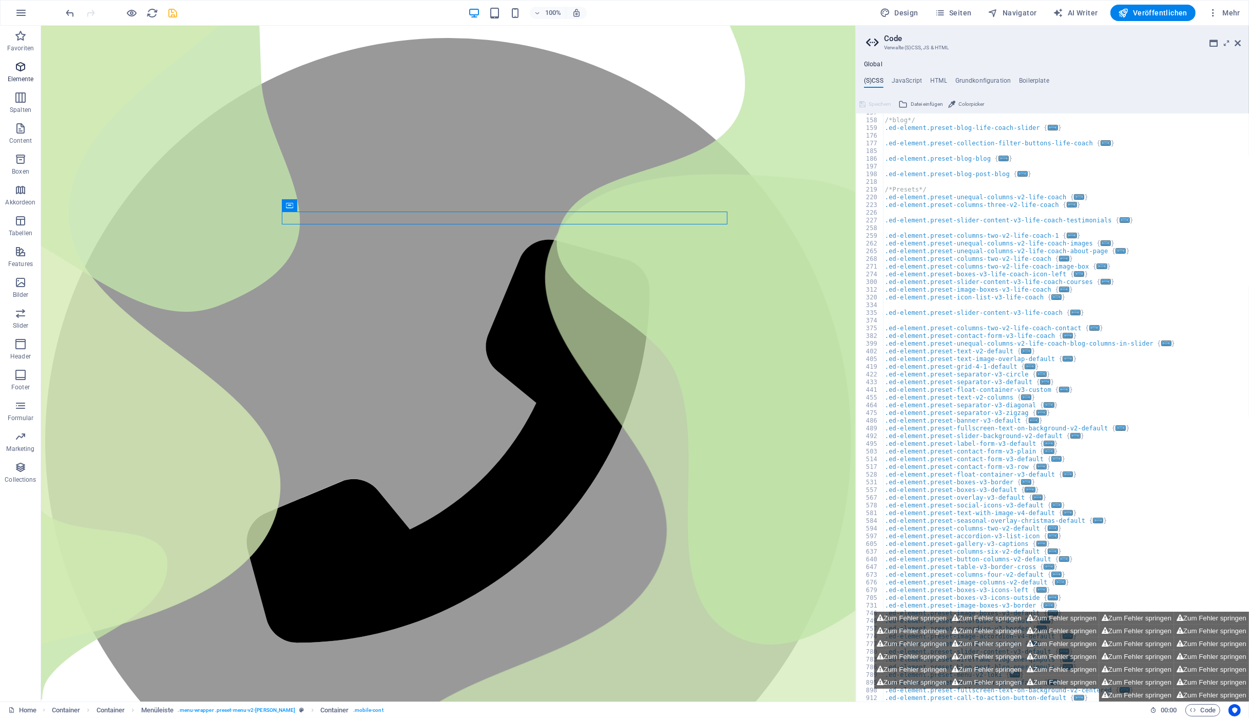
click at [23, 71] on icon "button" at bounding box center [20, 67] width 12 height 12
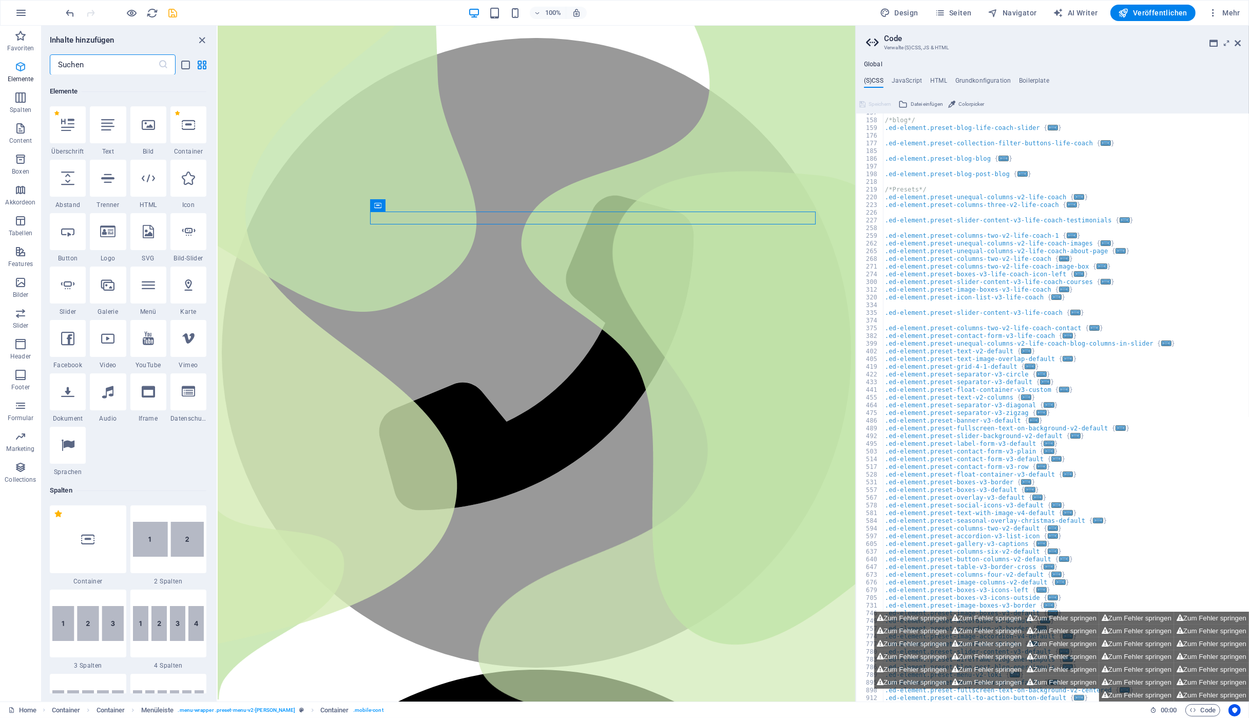
scroll to position [109, 0]
click at [67, 186] on div at bounding box center [68, 176] width 36 height 37
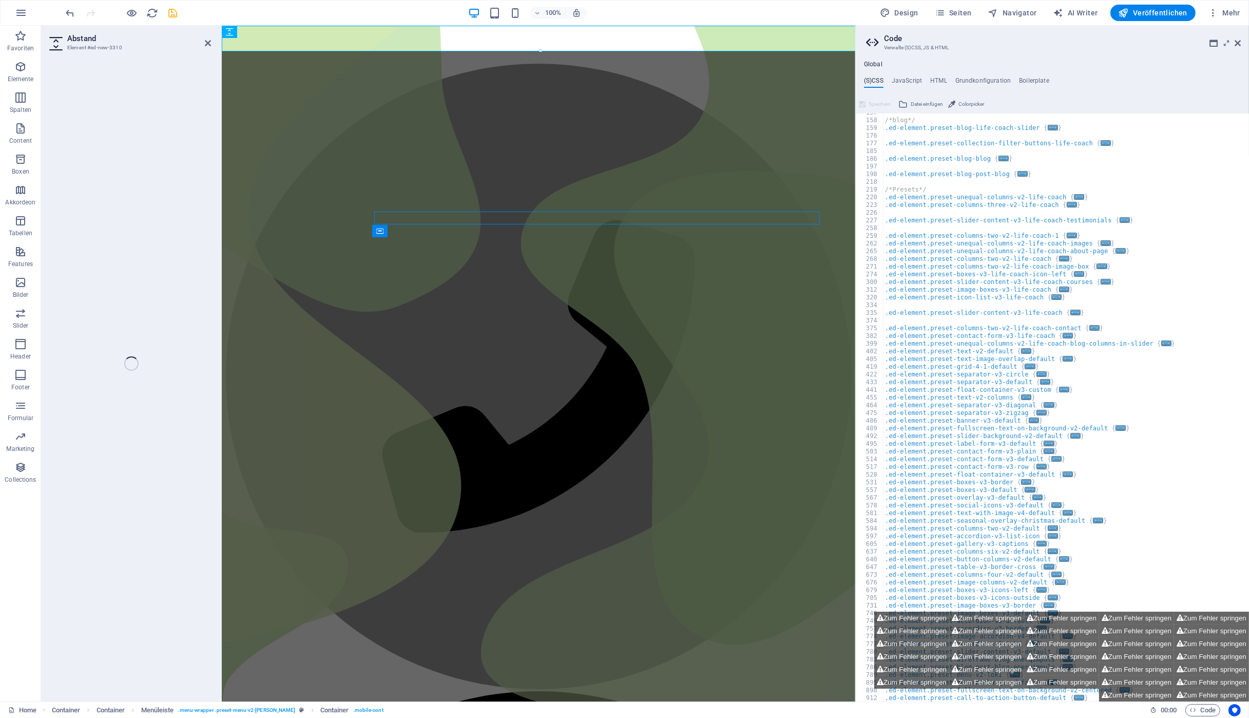
select select "px"
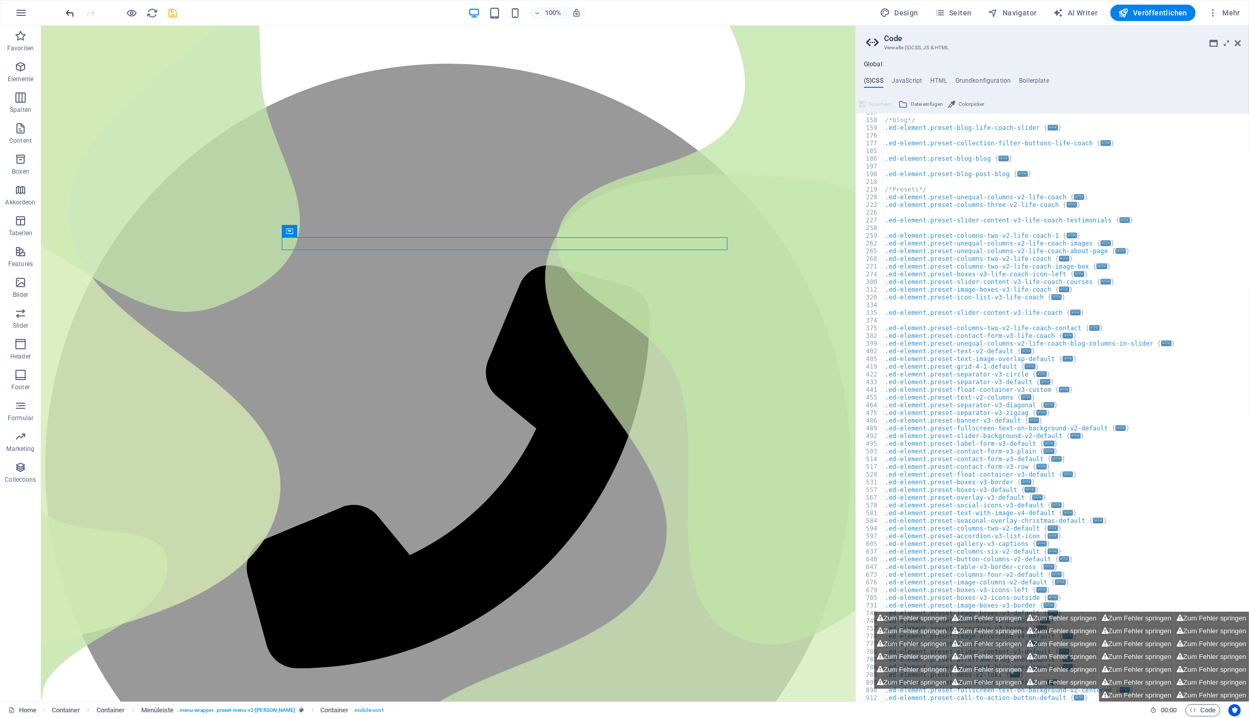
click at [73, 14] on icon "undo" at bounding box center [71, 13] width 12 height 12
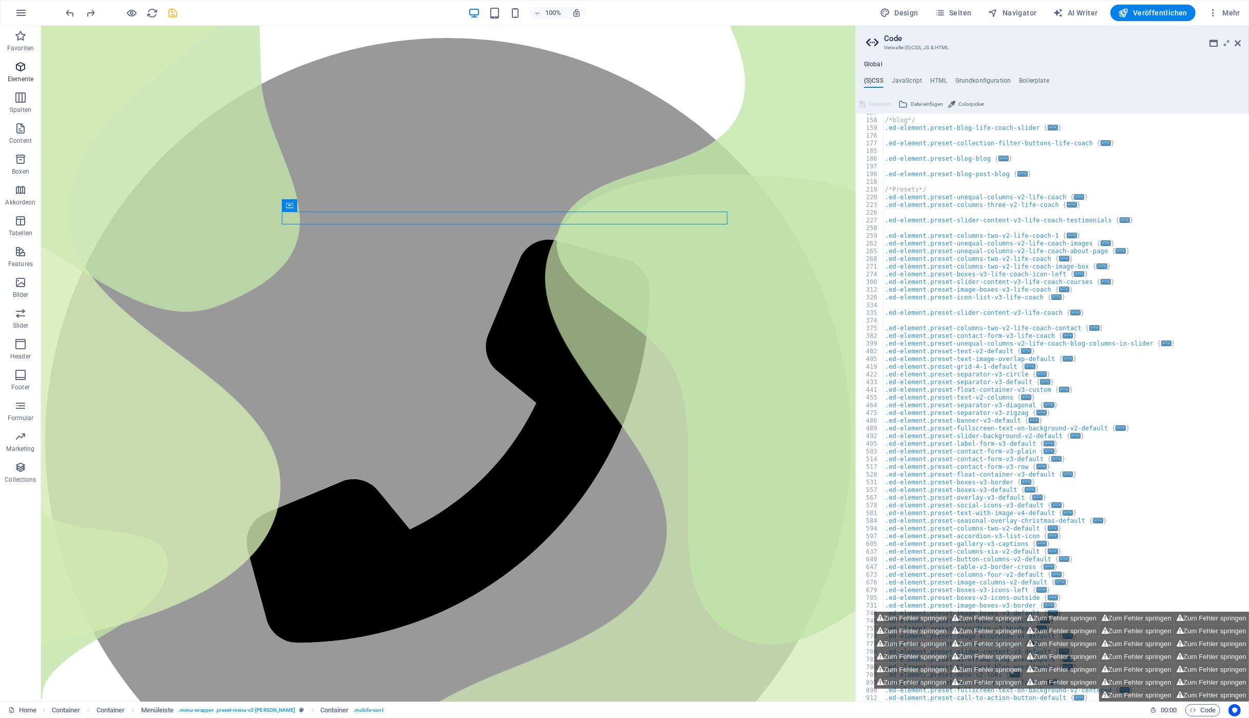
click at [21, 77] on p "Elemente" at bounding box center [21, 79] width 26 height 8
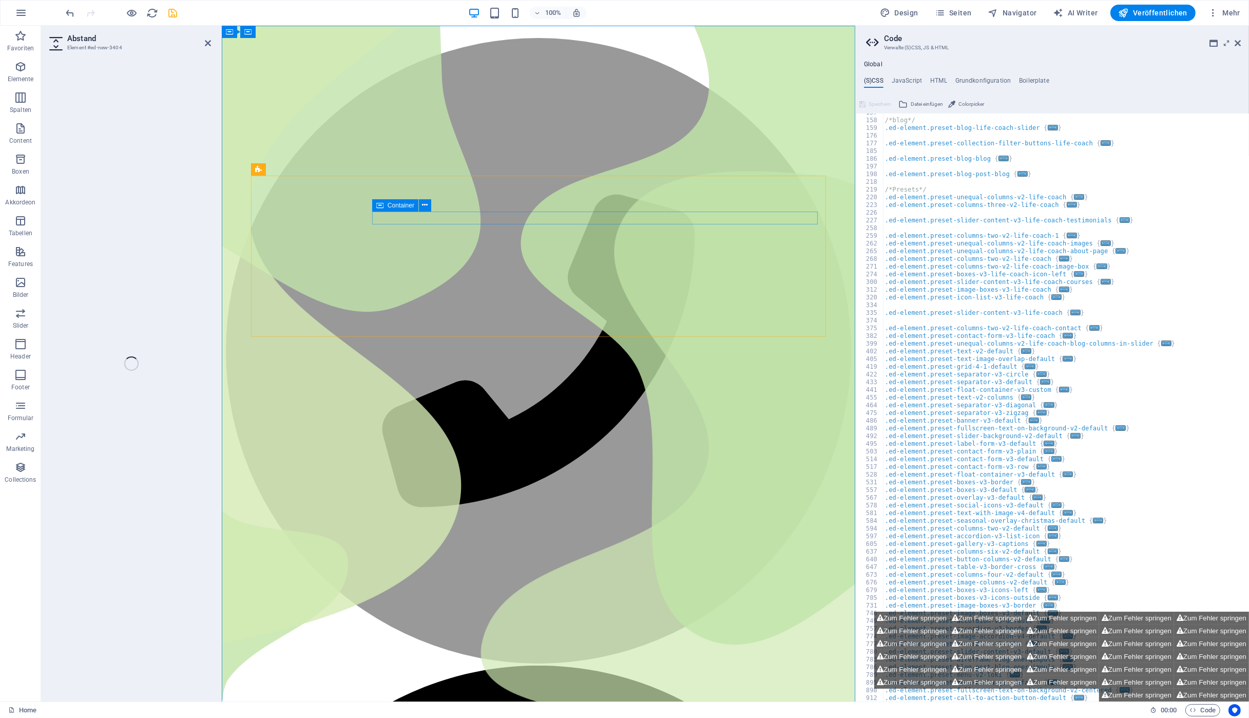
select select "px"
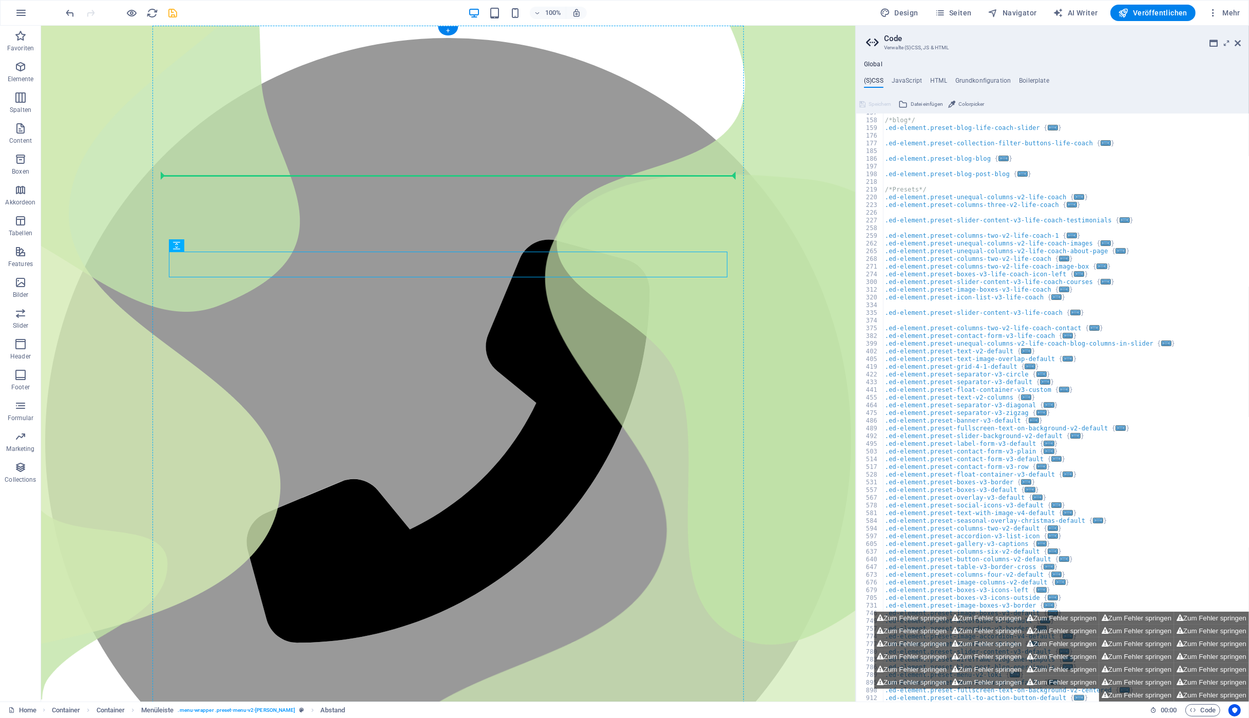
drag, startPoint x: 232, startPoint y: 272, endPoint x: 438, endPoint y: 225, distance: 212.1
drag, startPoint x: 228, startPoint y: 299, endPoint x: 241, endPoint y: 247, distance: 53.1
click at [211, 171] on icon at bounding box center [209, 169] width 6 height 11
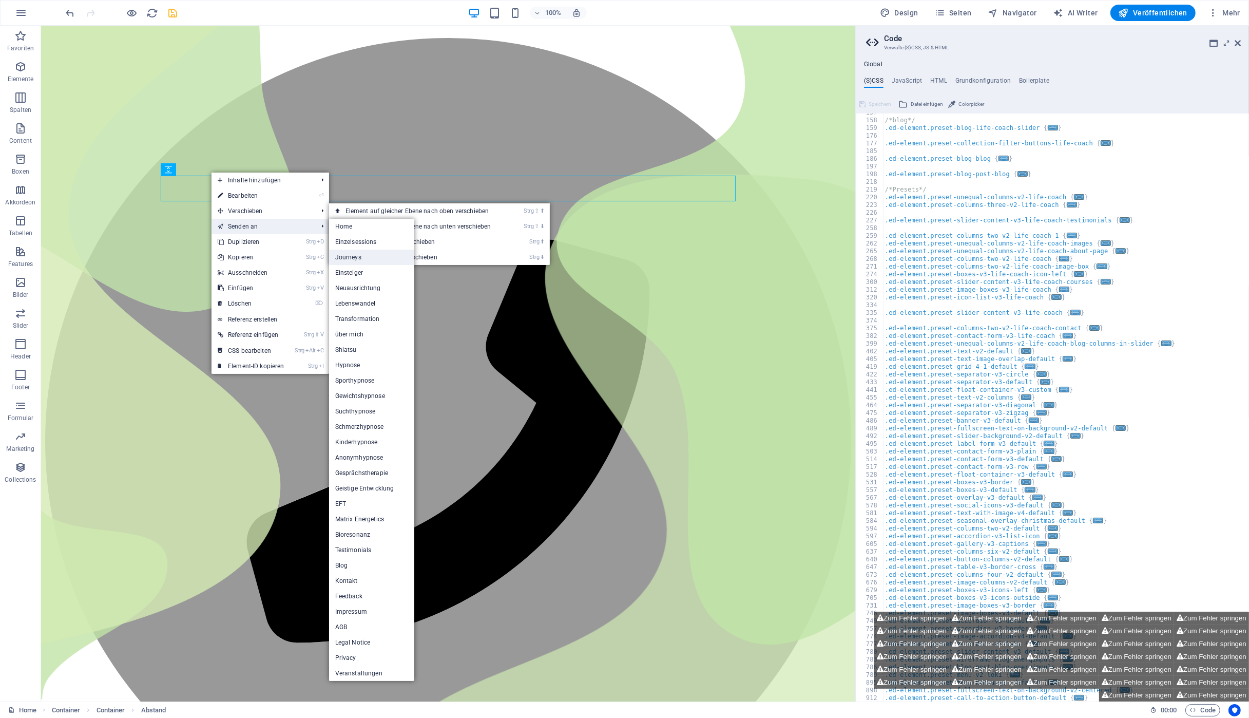
click at [401, 255] on link "Journeys" at bounding box center [372, 257] width 86 height 15
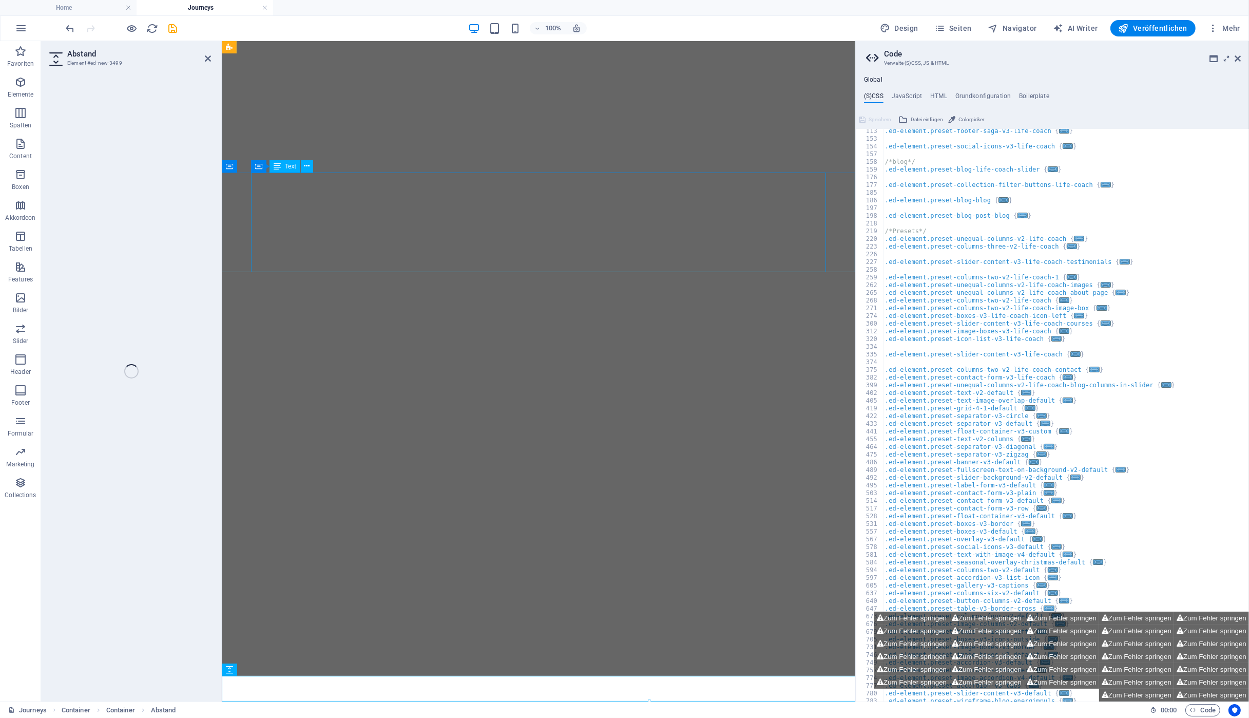
select select "px"
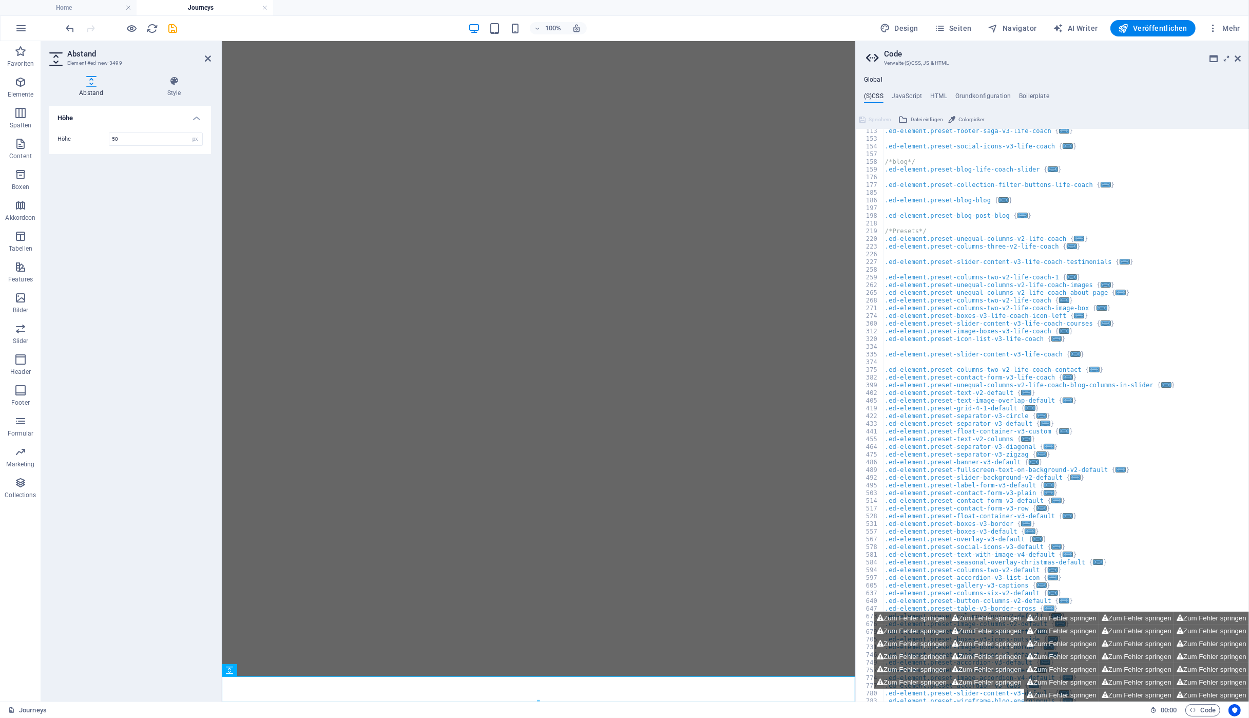
click at [63, 27] on div "100% Design Seiten Navigator AI Writer Veröffentlichen Mehr" at bounding box center [625, 28] width 1248 height 25
click at [72, 26] on icon "undo" at bounding box center [71, 29] width 12 height 12
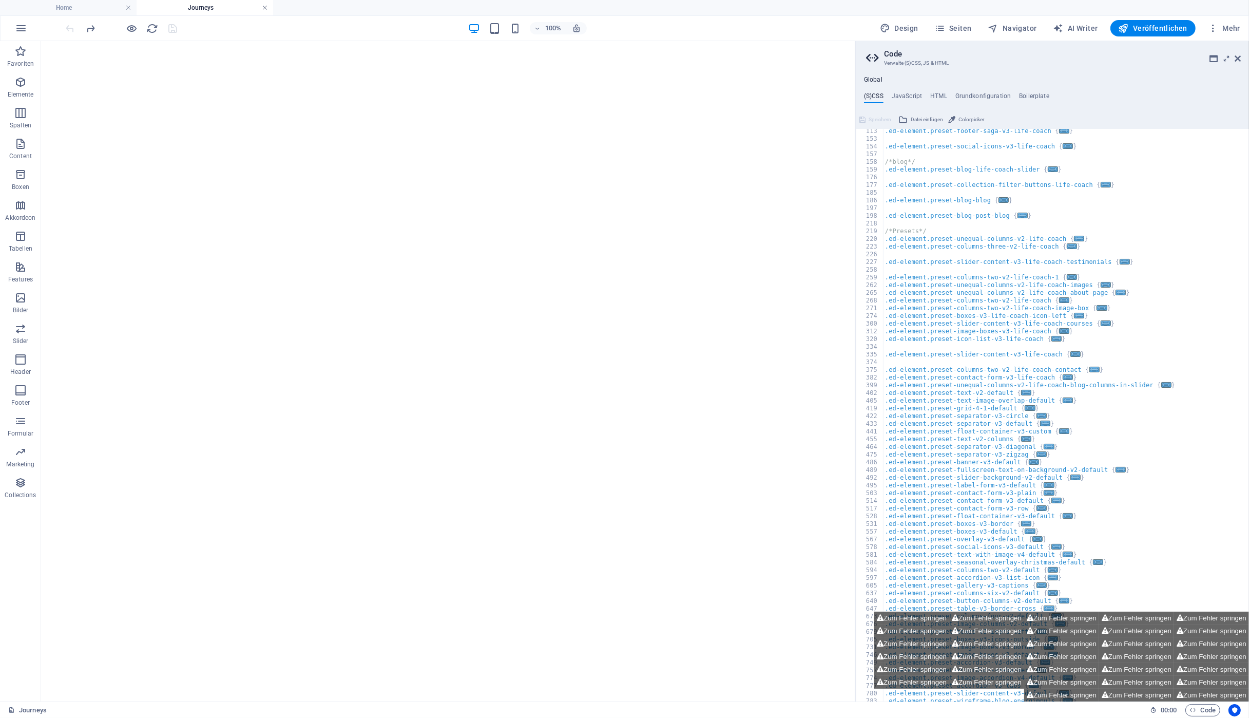
click at [265, 8] on link at bounding box center [265, 8] width 6 height 10
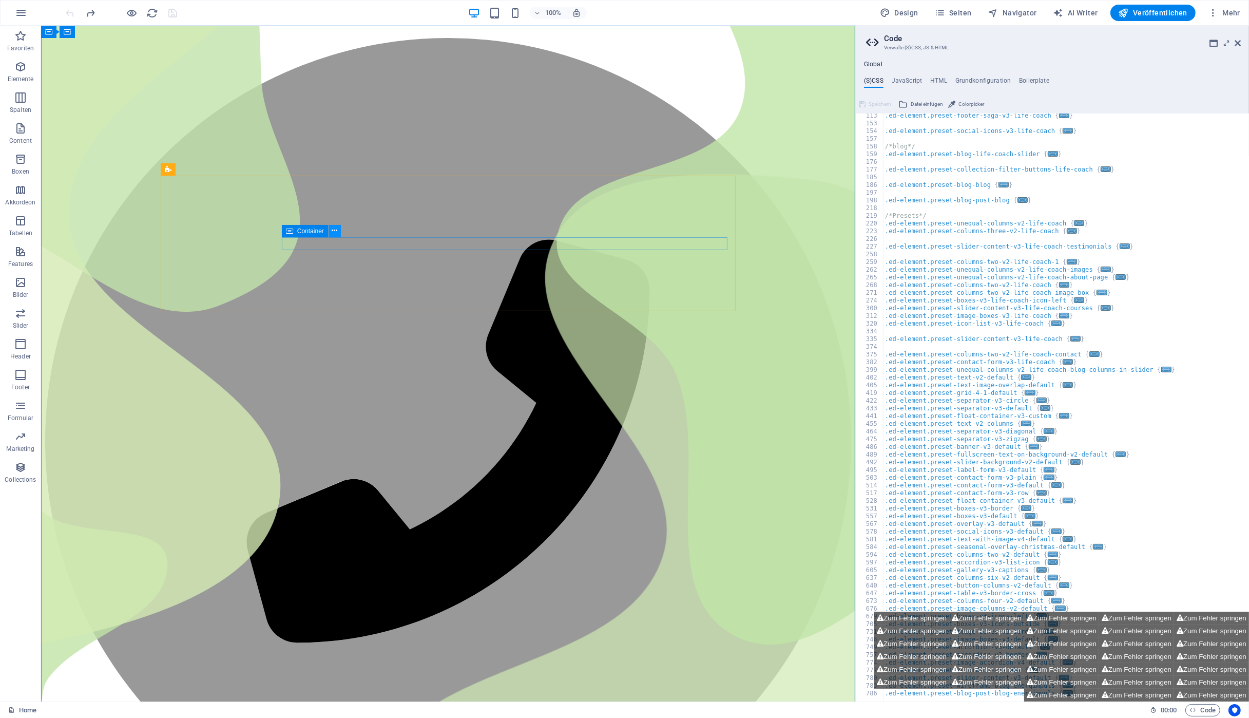
click at [338, 231] on button at bounding box center [335, 231] width 12 height 12
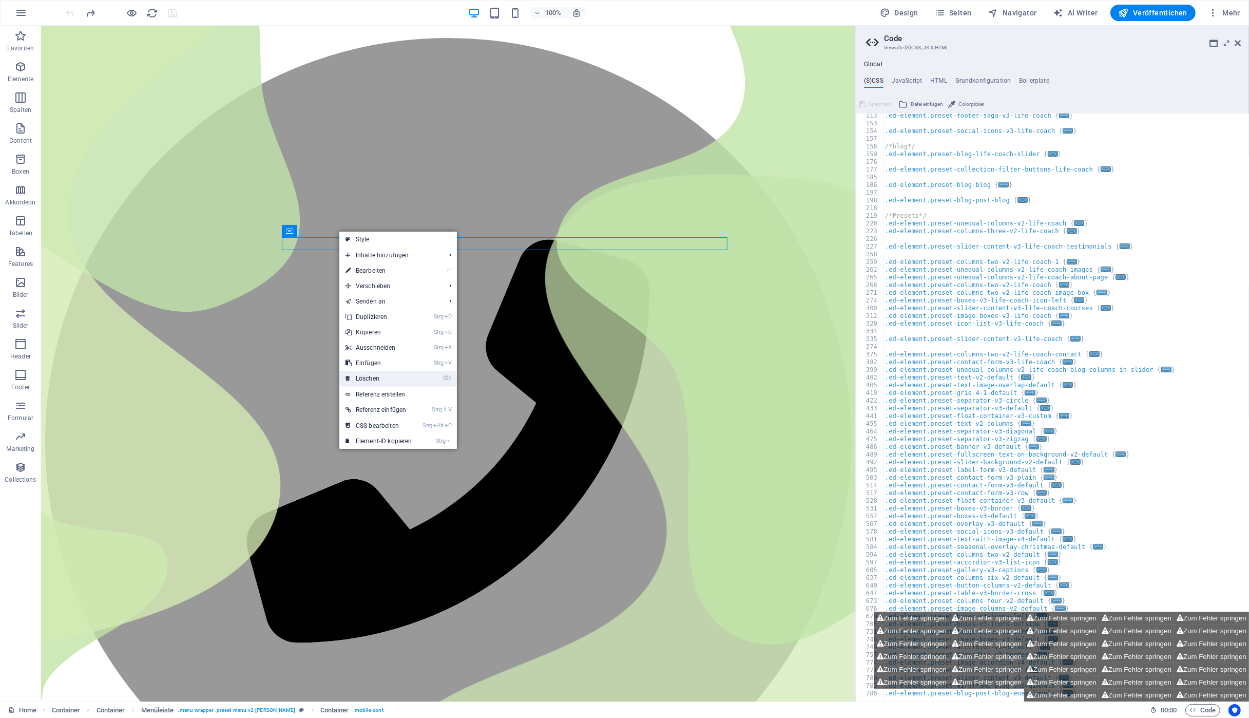
click at [372, 373] on link "⌦ Löschen" at bounding box center [378, 378] width 79 height 15
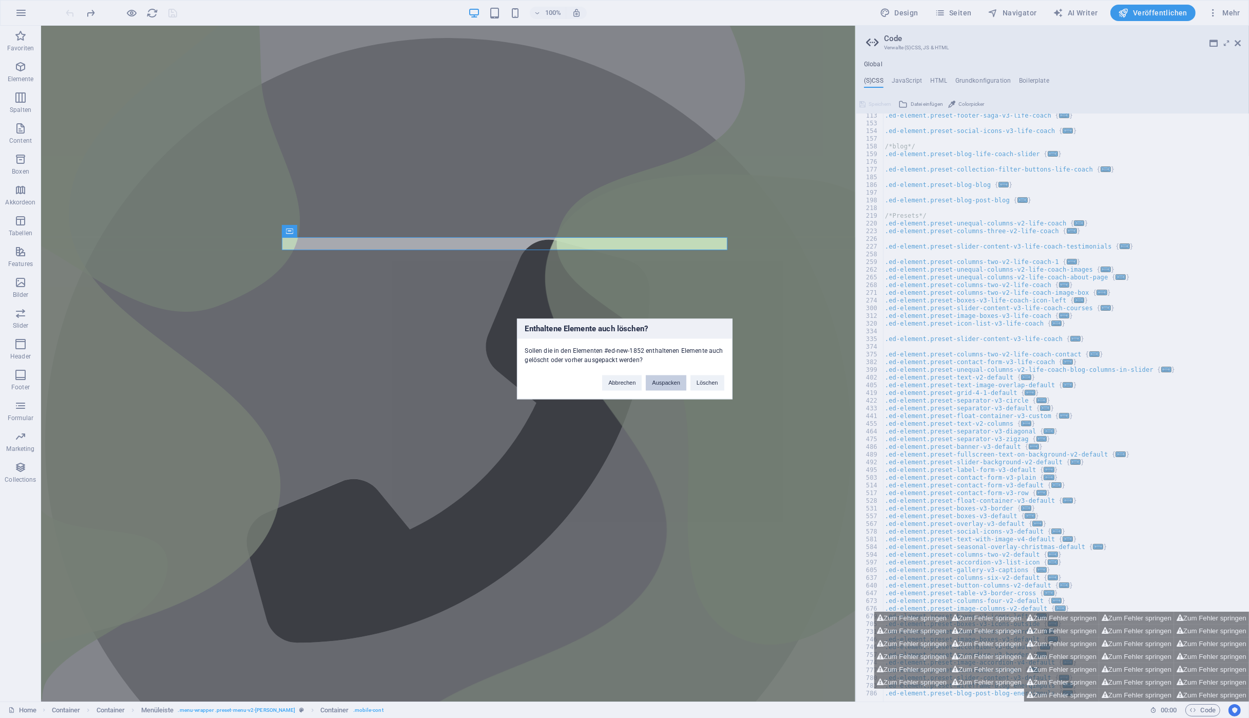
click at [669, 383] on button "Auspacken" at bounding box center [666, 382] width 40 height 15
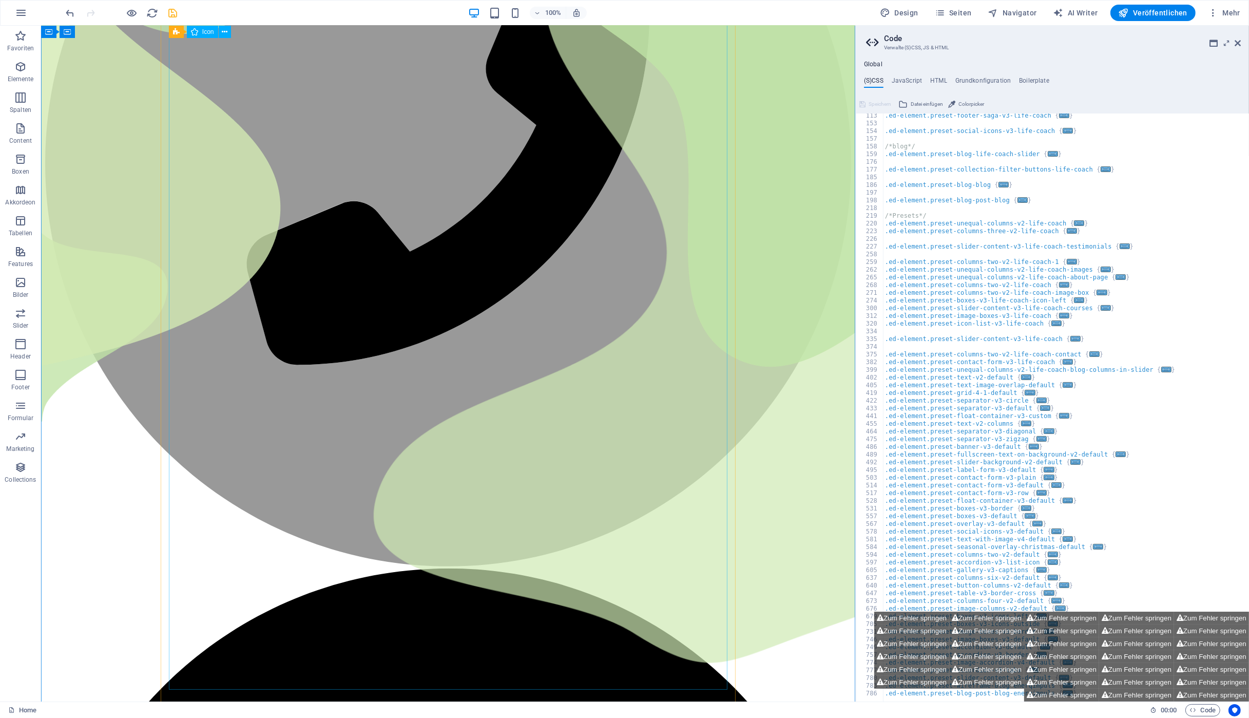
scroll to position [0, 0]
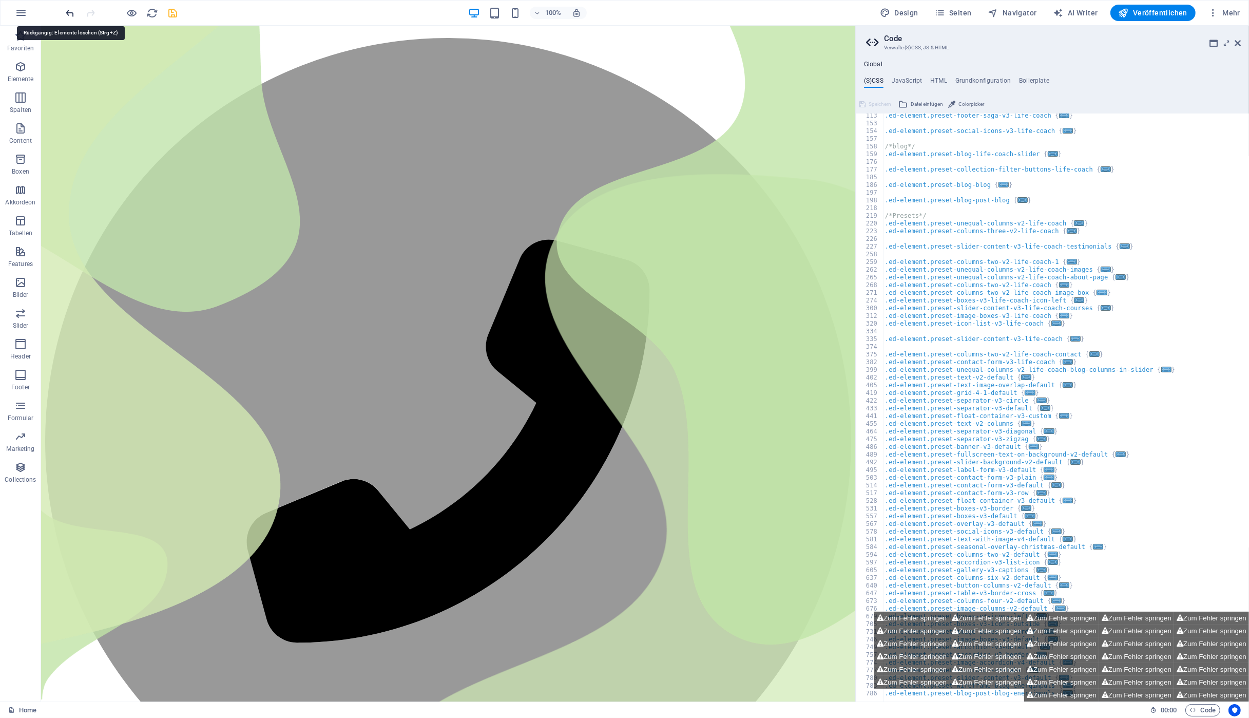
click at [68, 11] on icon "undo" at bounding box center [71, 13] width 12 height 12
click at [335, 230] on icon at bounding box center [335, 230] width 6 height 11
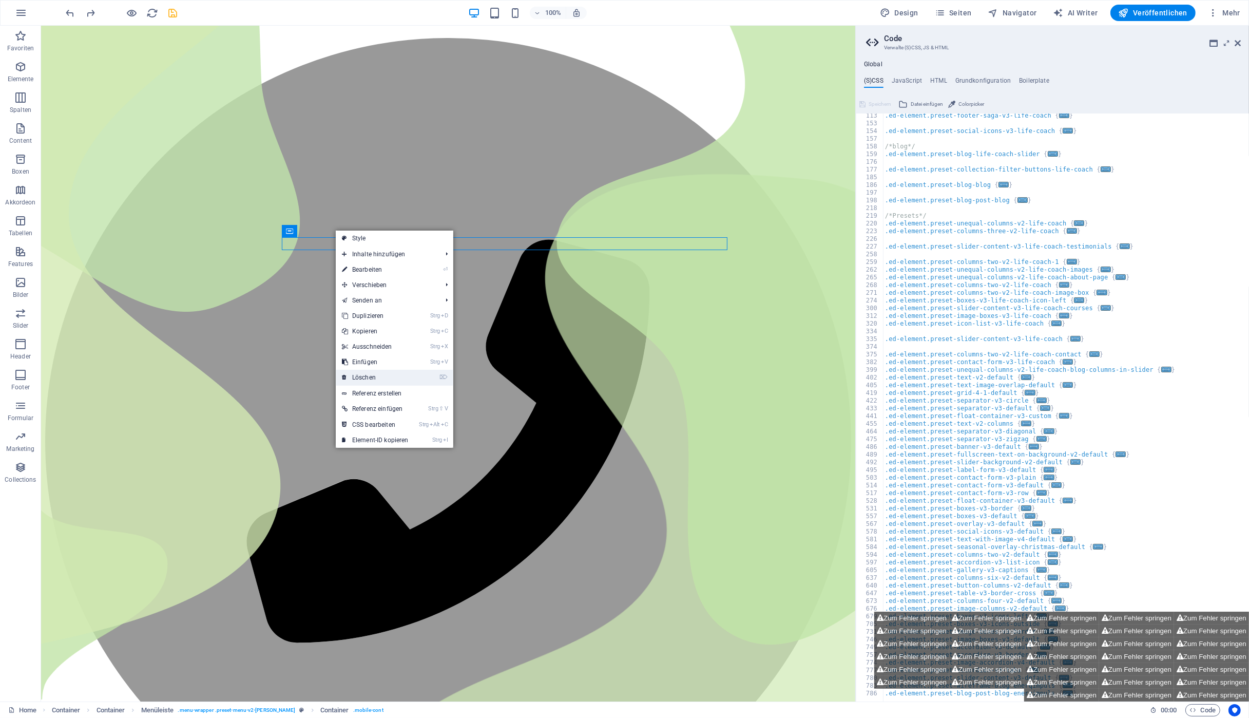
click at [375, 378] on link "⌦ Löschen" at bounding box center [375, 377] width 79 height 15
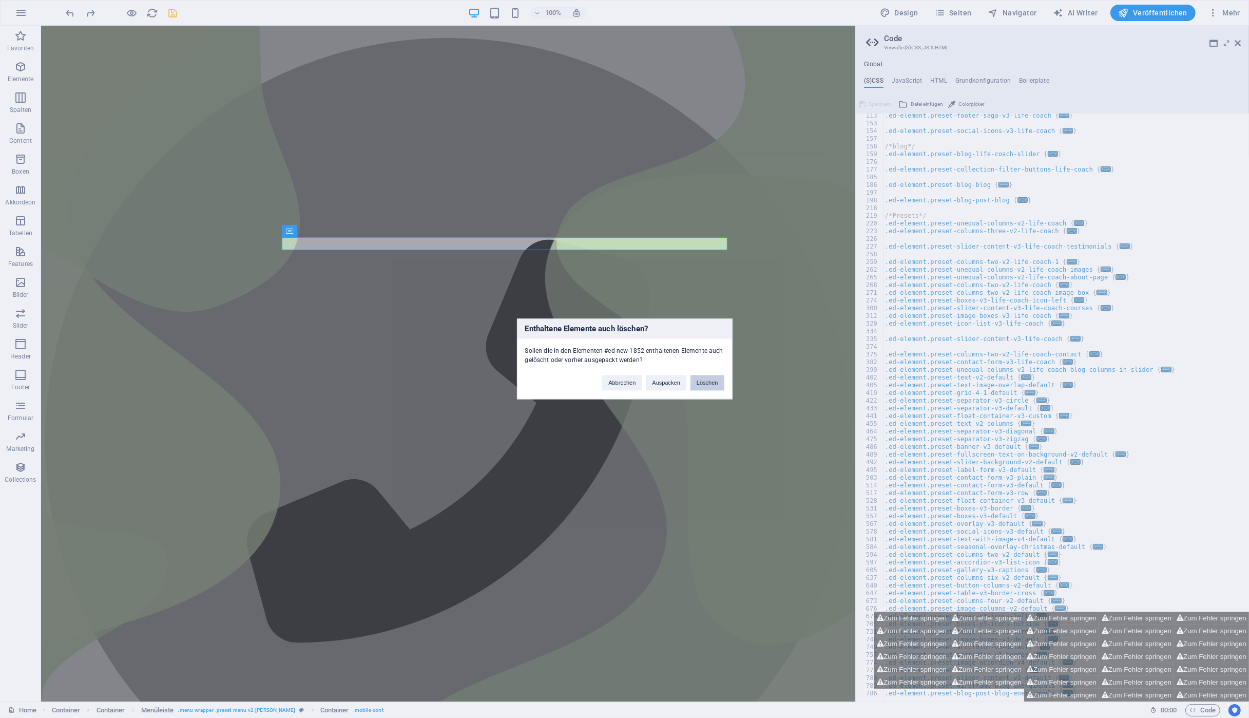
click at [711, 380] on button "Löschen" at bounding box center [708, 382] width 34 height 15
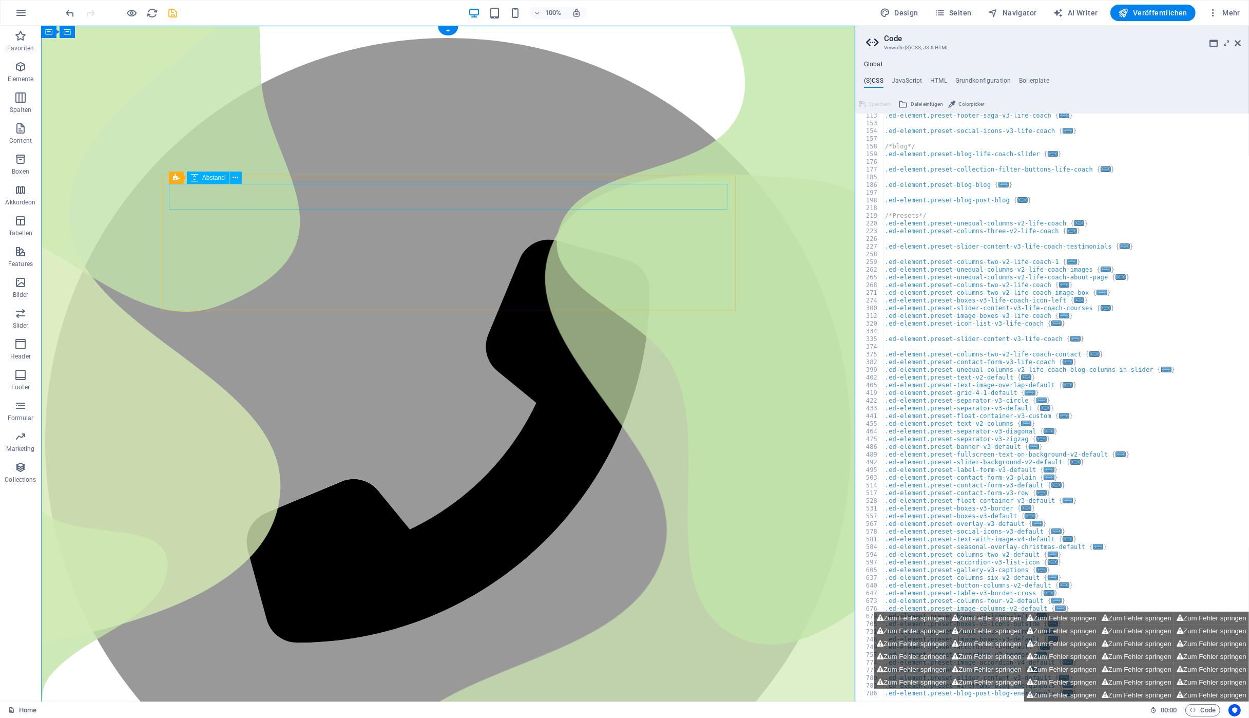
click at [20, 74] on span "Elemente" at bounding box center [20, 73] width 41 height 25
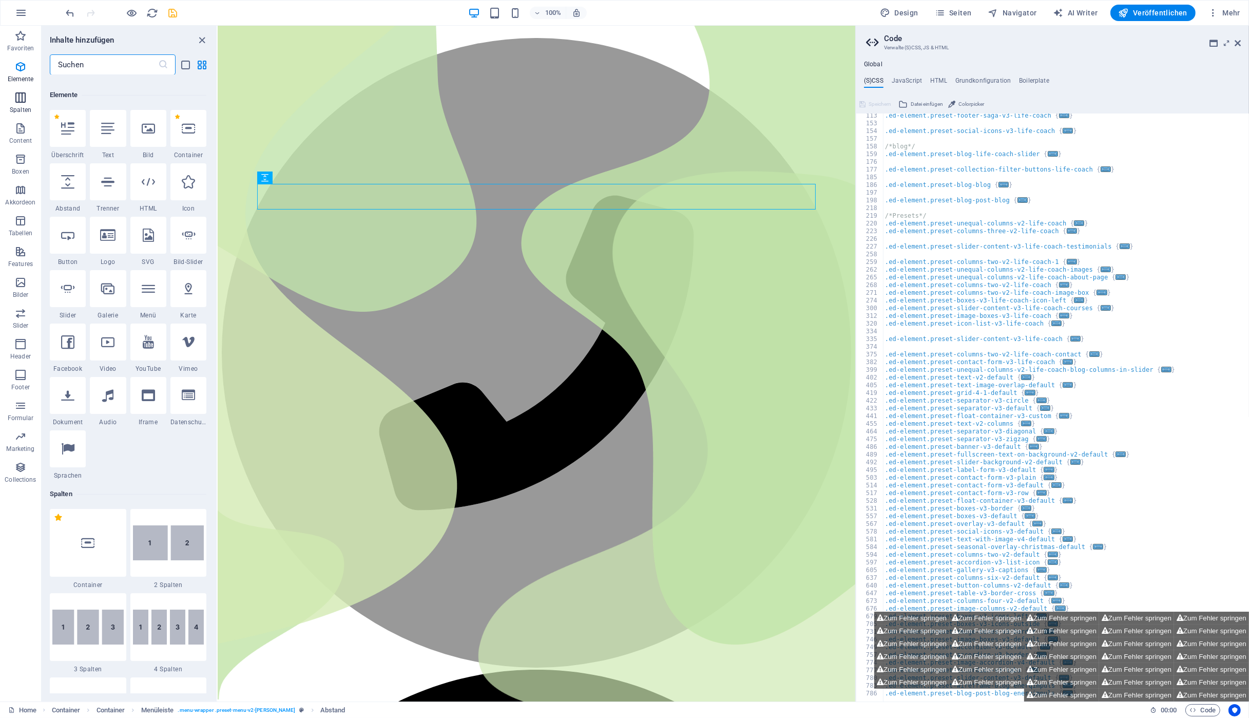
scroll to position [109, 0]
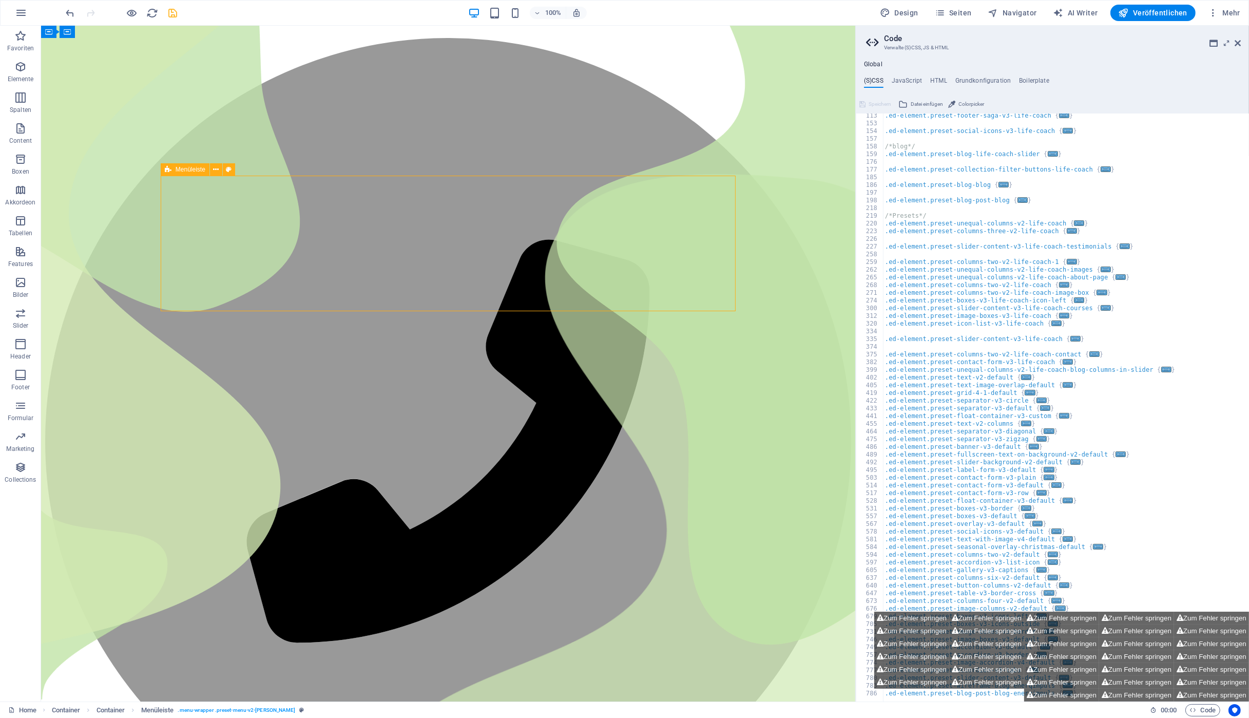
click at [203, 142] on icon at bounding box center [202, 142] width 6 height 11
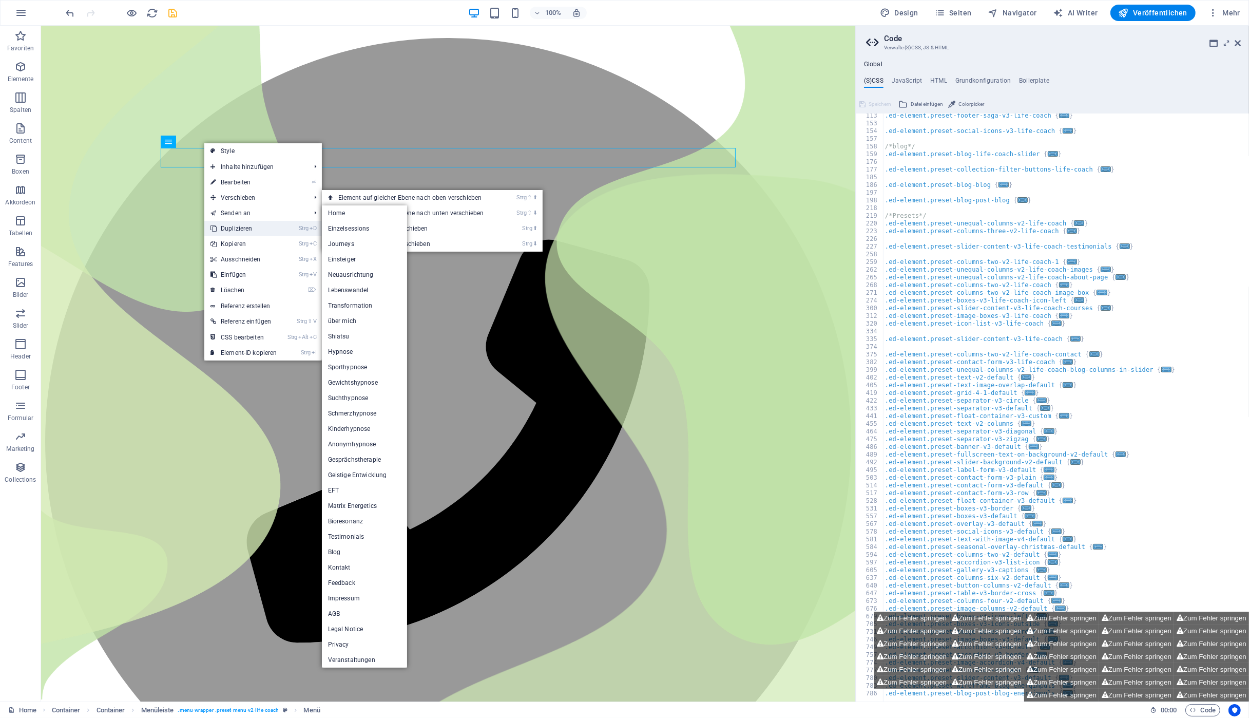
click at [239, 227] on link "Strg D Duplizieren" at bounding box center [243, 228] width 79 height 15
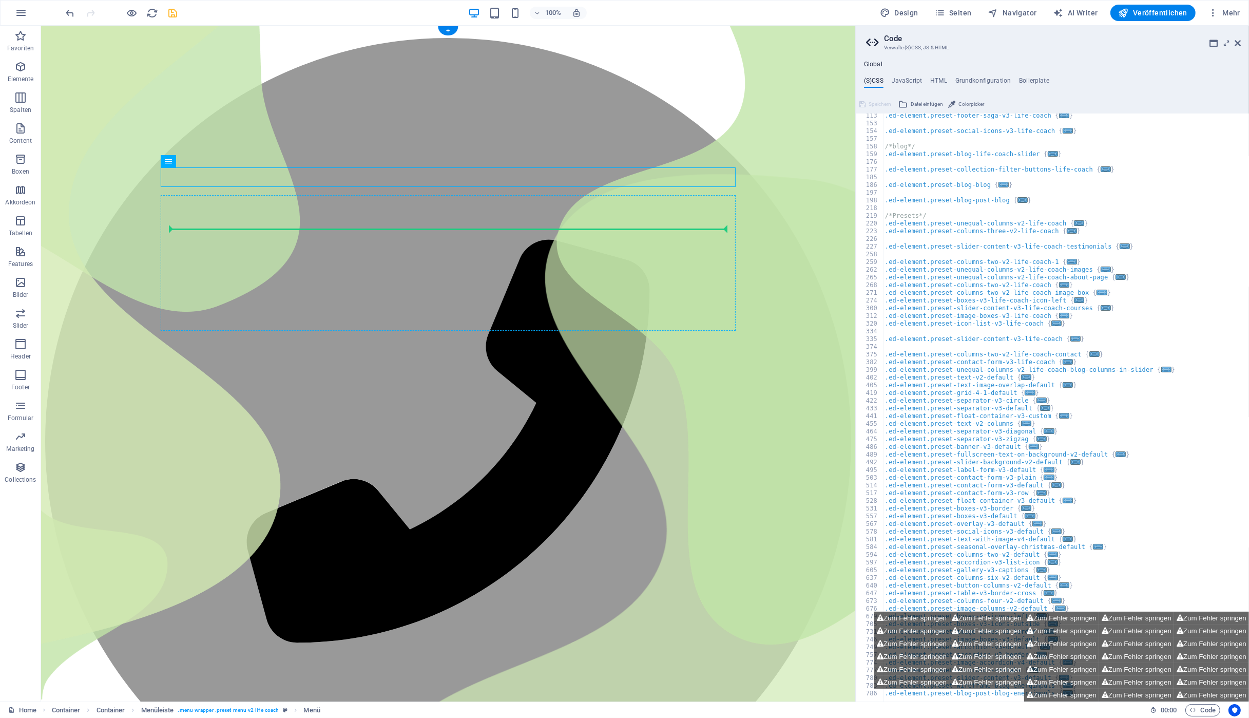
drag, startPoint x: 222, startPoint y: 188, endPoint x: 209, endPoint y: 227, distance: 41.6
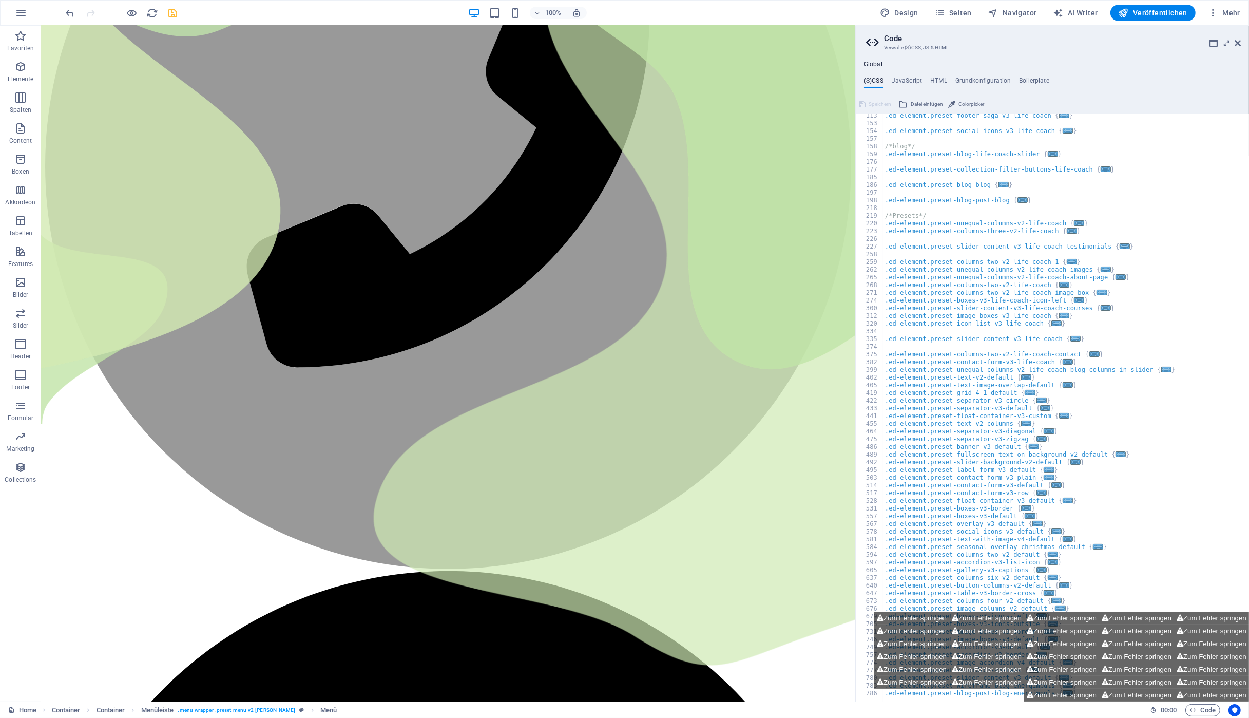
scroll to position [0, 0]
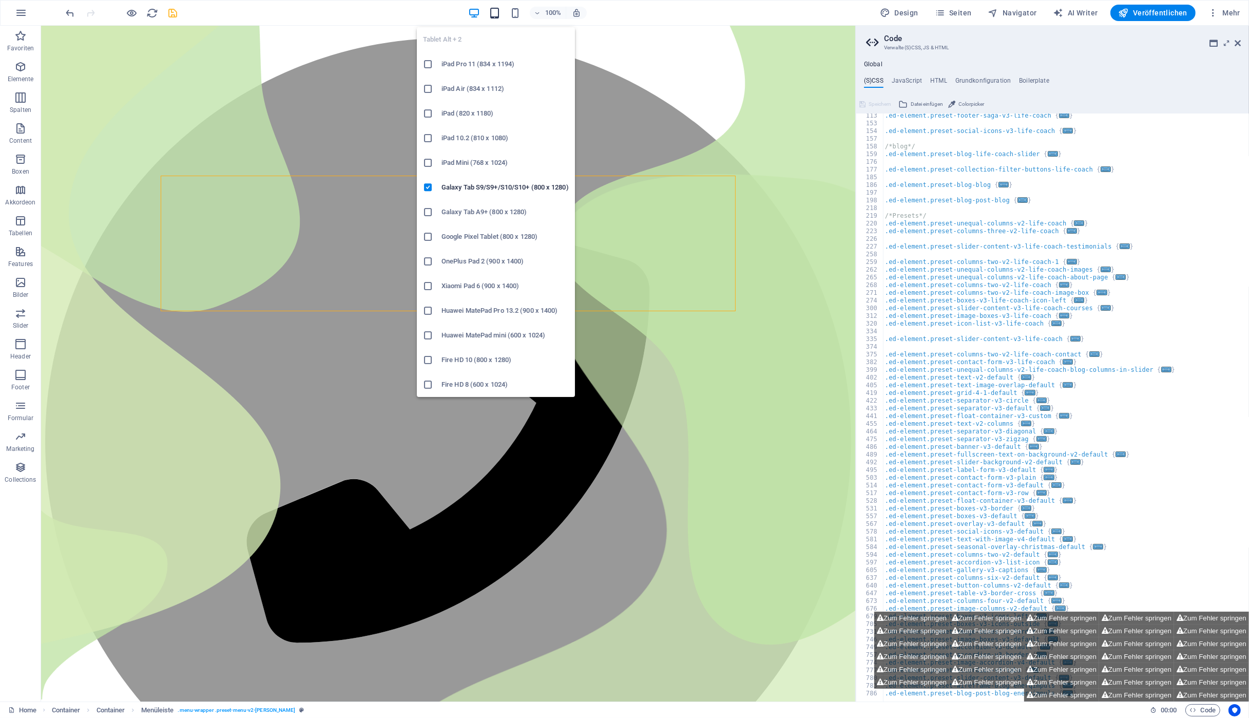
click at [498, 11] on icon "button" at bounding box center [495, 13] width 12 height 12
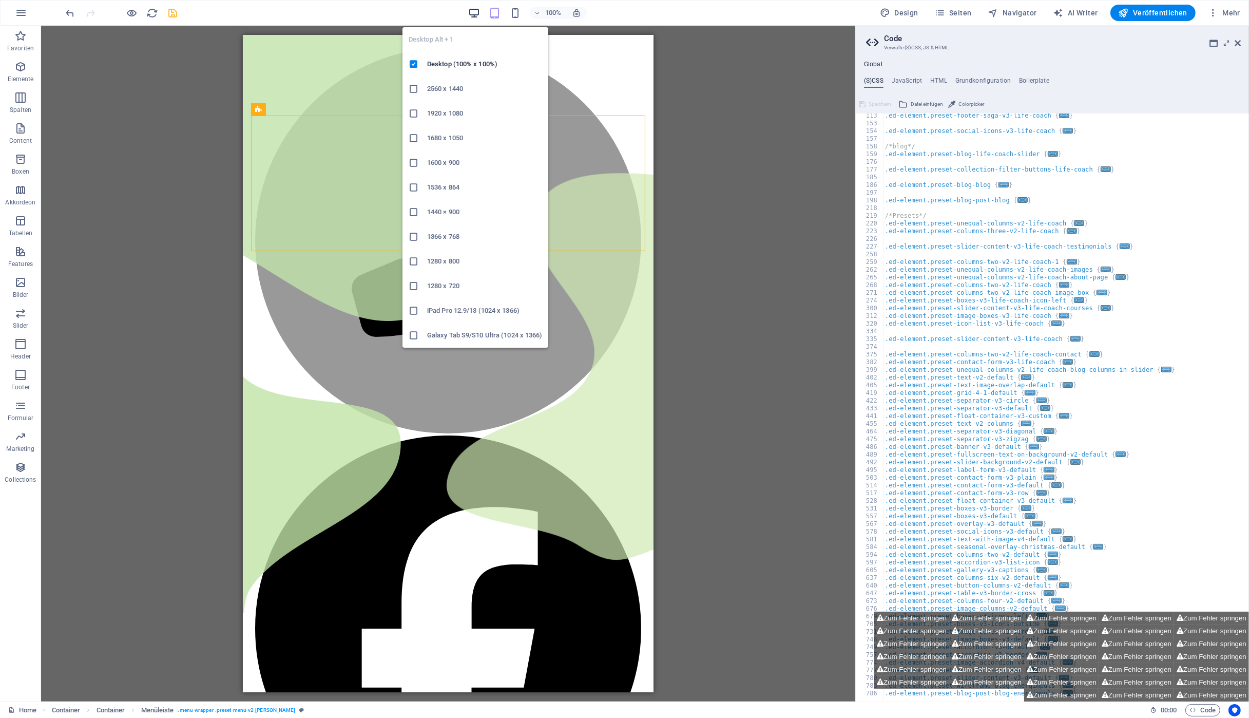
click at [476, 14] on icon "button" at bounding box center [474, 13] width 12 height 12
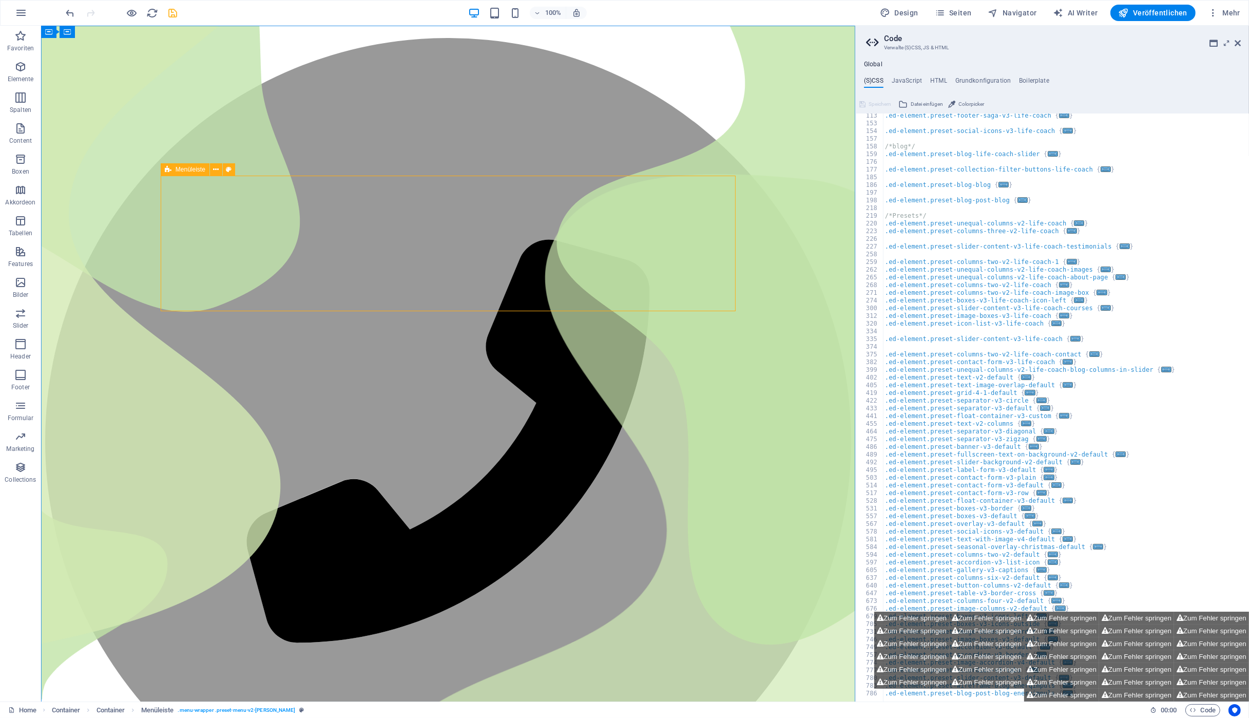
click at [186, 170] on span "Menüleiste" at bounding box center [191, 169] width 30 height 6
select select "rem"
select select "hover_border_vertical"
select select "px"
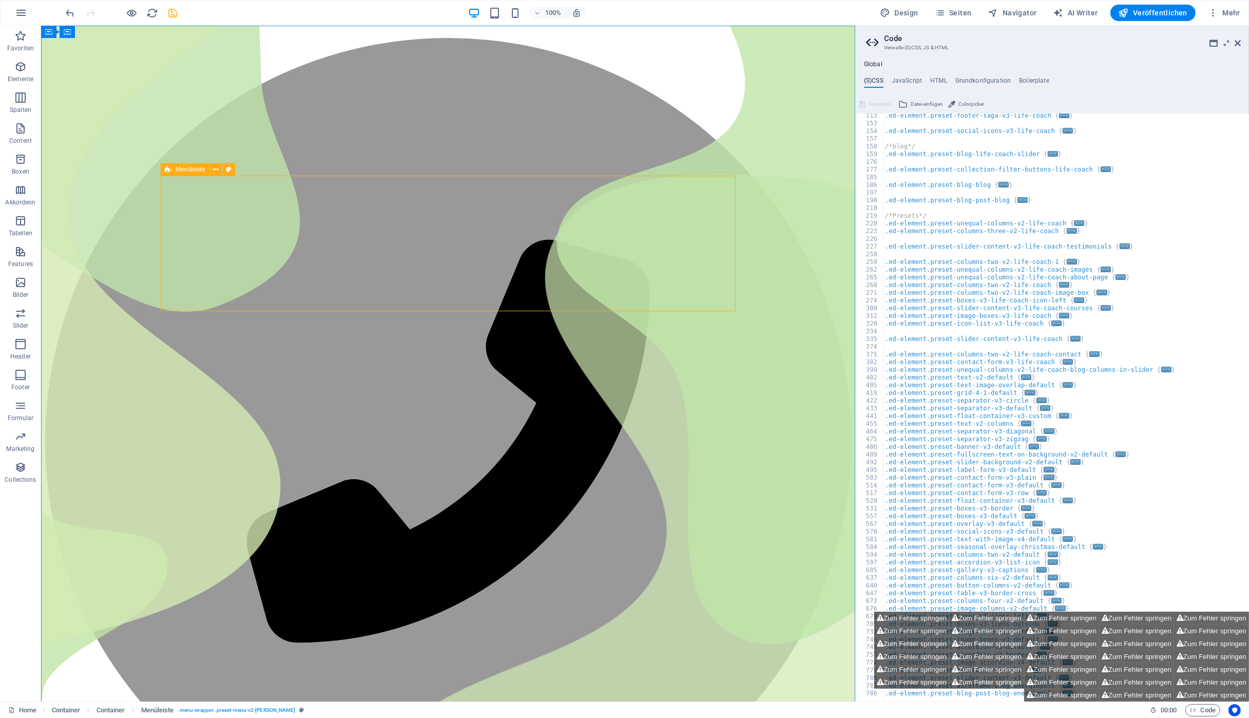
select select "px"
select select "rem"
select select "link-special-font"
select select "rem"
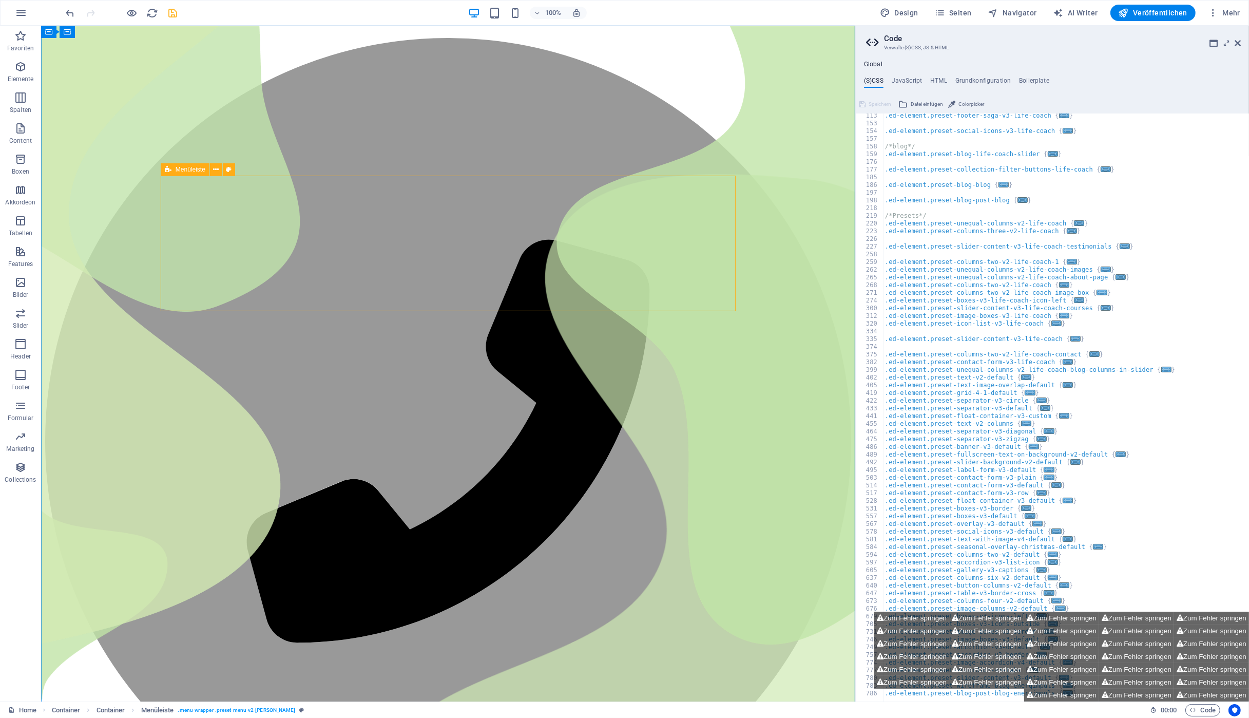
select select "500"
select select "px"
select select "%"
select select "rem"
select select "preset-menu-v2-loki"
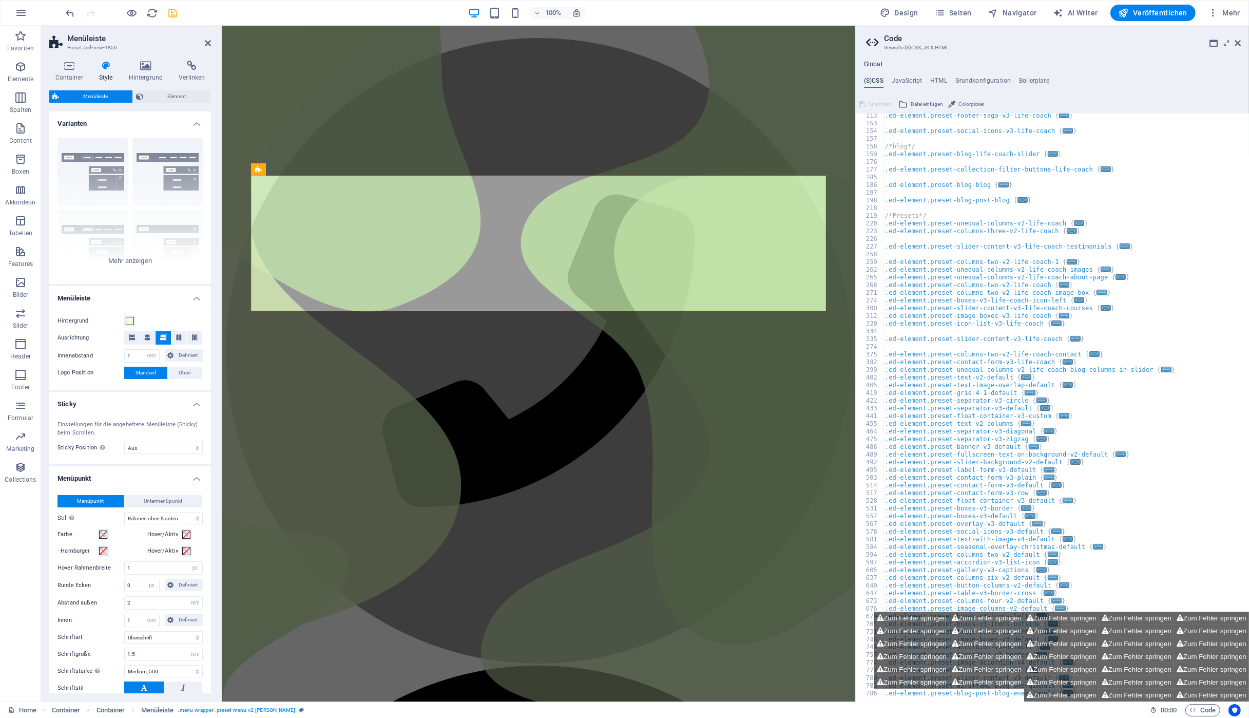
click at [99, 69] on icon at bounding box center [106, 66] width 26 height 10
click at [103, 69] on icon at bounding box center [106, 66] width 26 height 10
click at [128, 319] on span at bounding box center [130, 321] width 8 height 8
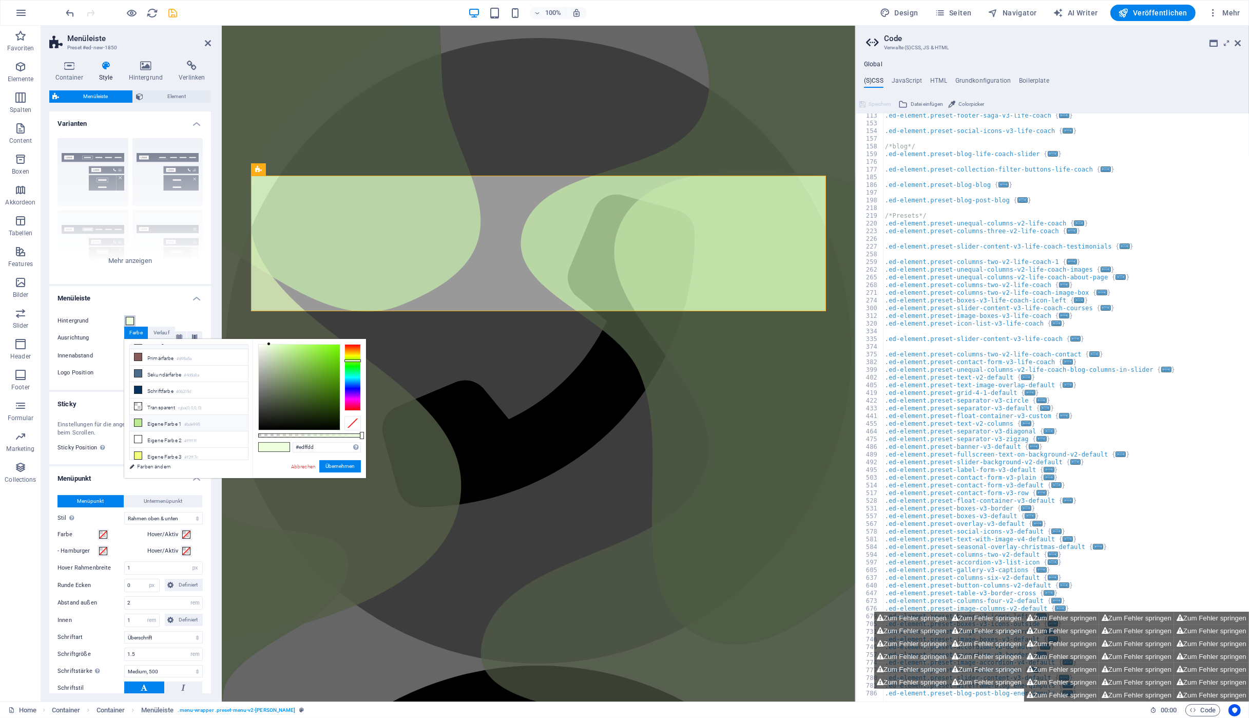
scroll to position [15, 0]
drag, startPoint x: 322, startPoint y: 448, endPoint x: 270, endPoint y: 443, distance: 53.1
click at [293, 446] on input "#edffdd" at bounding box center [327, 447] width 68 height 10
click at [335, 466] on button "Übernehmen" at bounding box center [340, 466] width 42 height 12
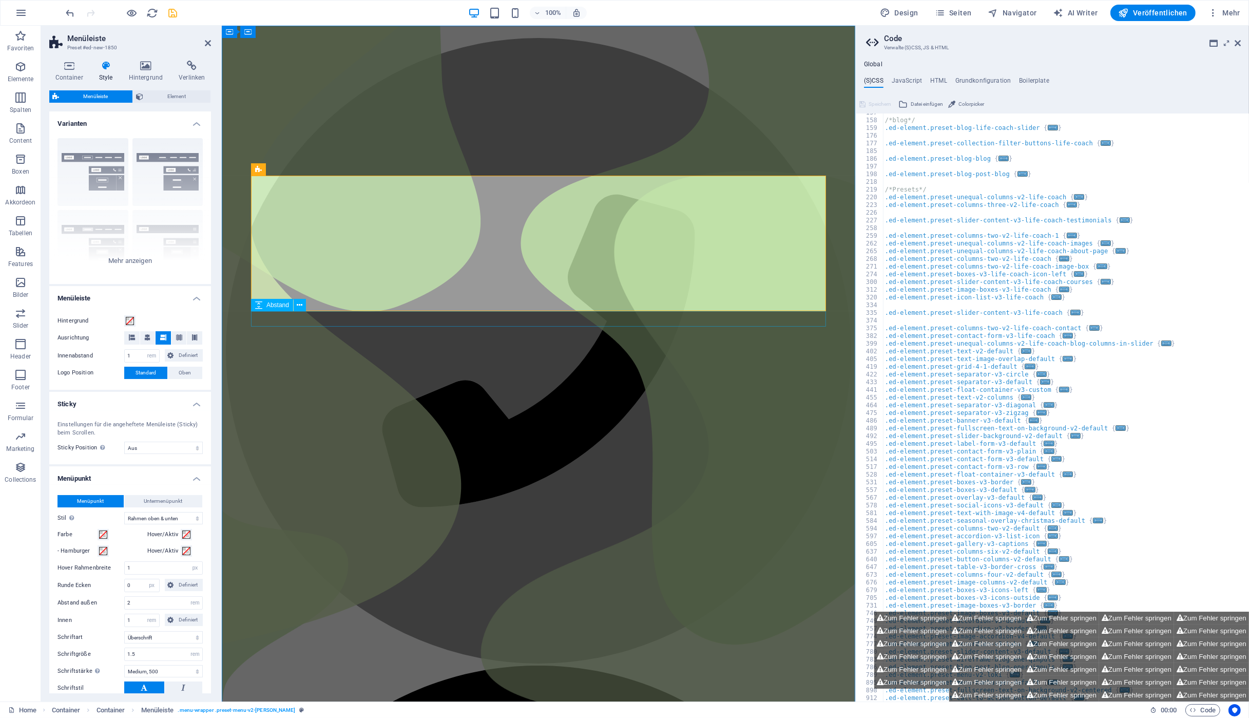
scroll to position [66, 0]
click at [280, 169] on span "Menüleiste" at bounding box center [281, 169] width 30 height 6
click at [195, 476] on h4 "Menüpunkt" at bounding box center [130, 475] width 162 height 18
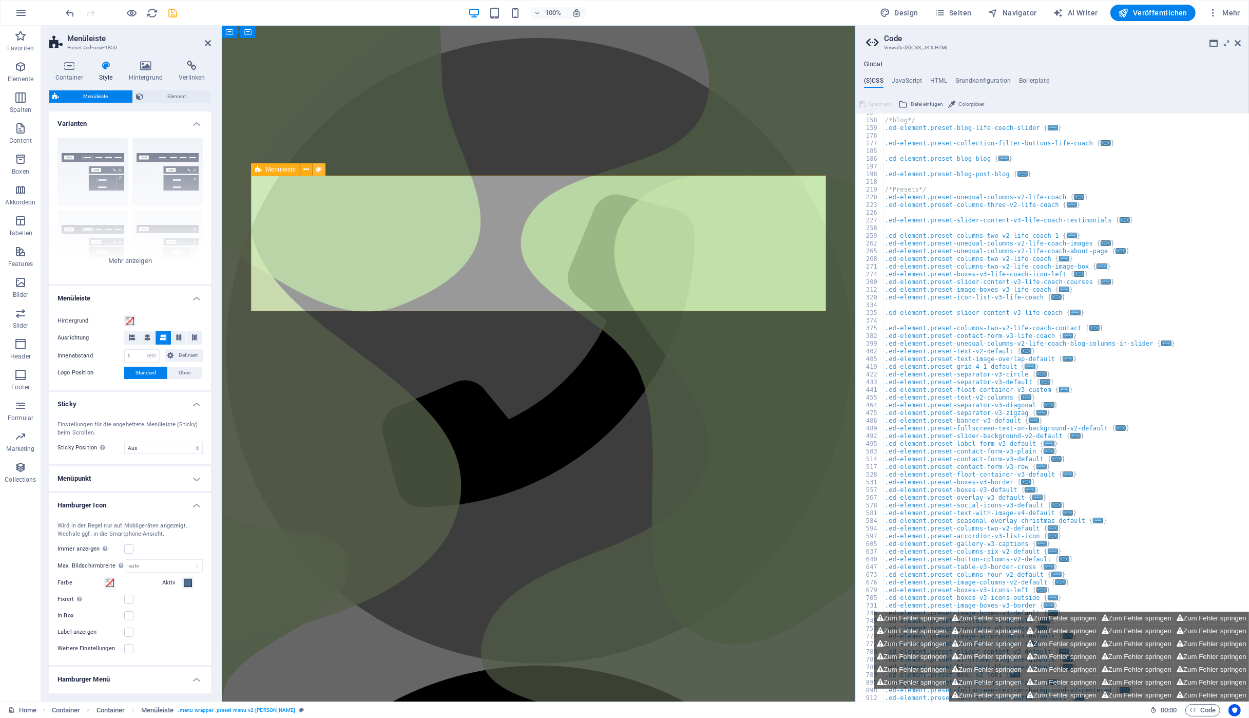
click at [322, 172] on button at bounding box center [319, 169] width 12 height 12
click at [183, 92] on span "Element" at bounding box center [176, 96] width 61 height 12
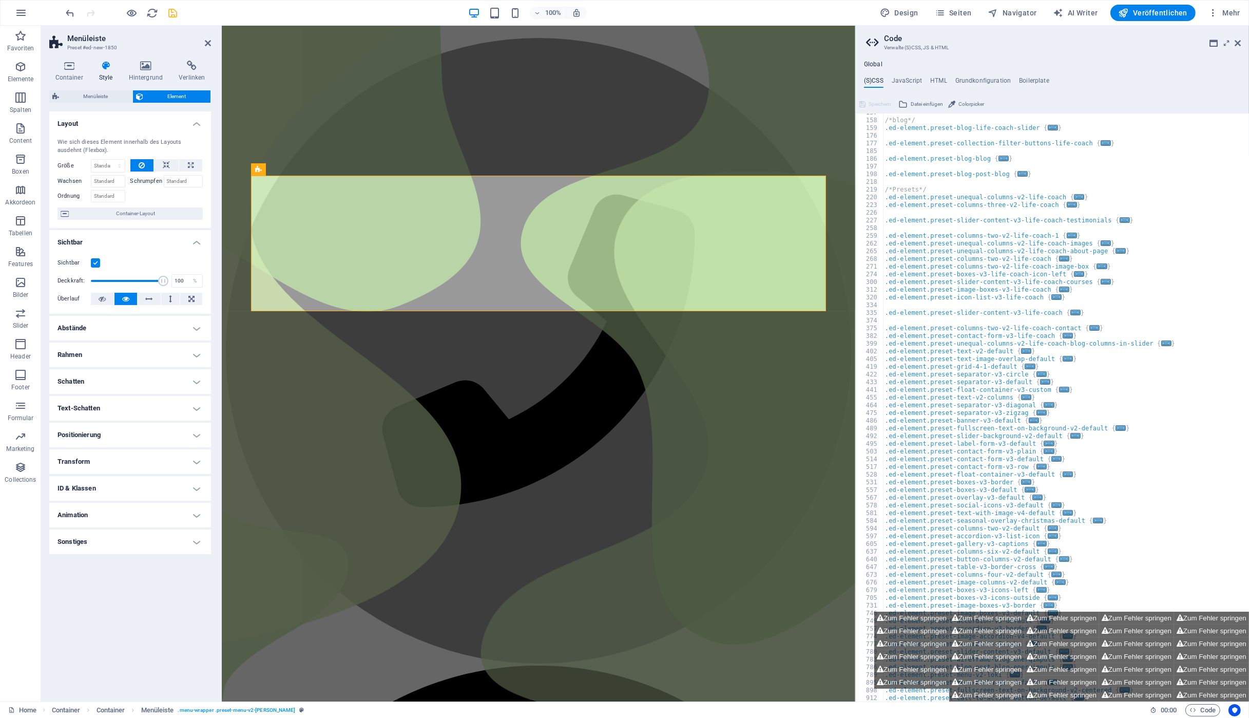
click at [99, 261] on label at bounding box center [95, 262] width 9 height 9
click at [0, 0] on input "Sichtbar" at bounding box center [0, 0] width 0 height 0
click at [99, 261] on label at bounding box center [95, 262] width 9 height 9
click at [0, 0] on input "Sichtbar" at bounding box center [0, 0] width 0 height 0
click at [109, 93] on span "Menüleiste" at bounding box center [95, 96] width 67 height 12
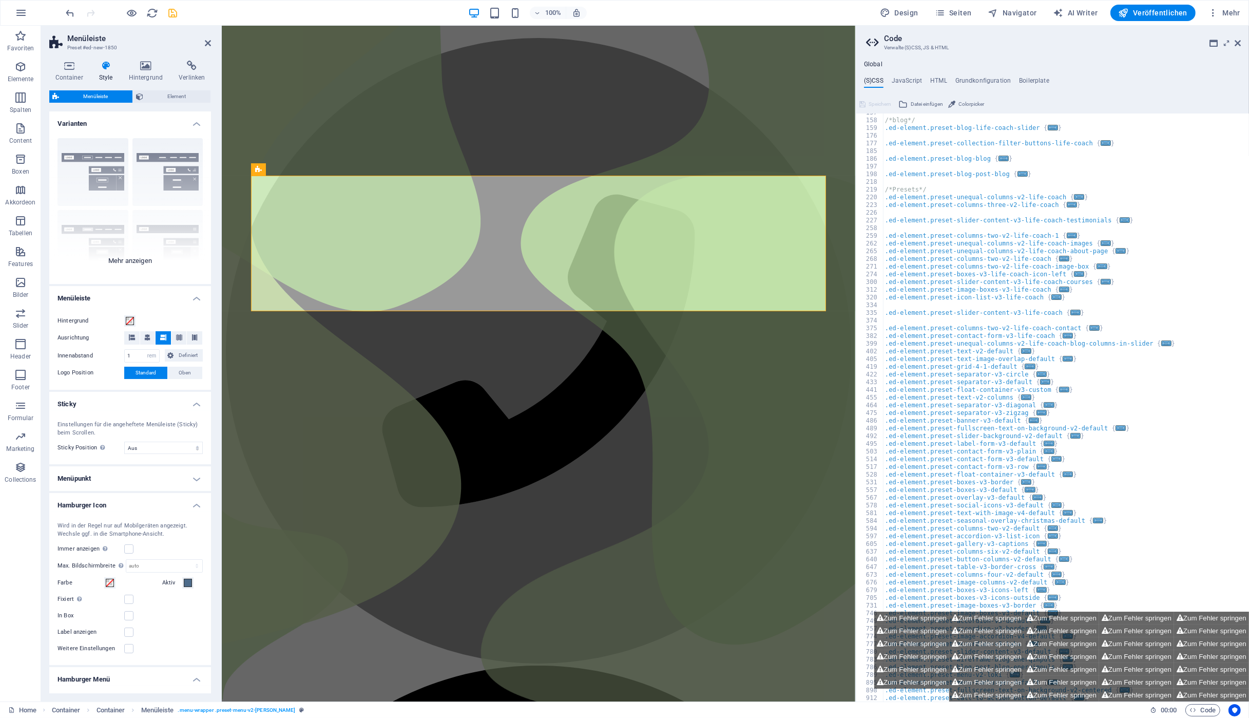
click at [123, 260] on div "Rahmen Mittig Standard Fixiert Loki Trigger Breit XXL" at bounding box center [130, 207] width 162 height 154
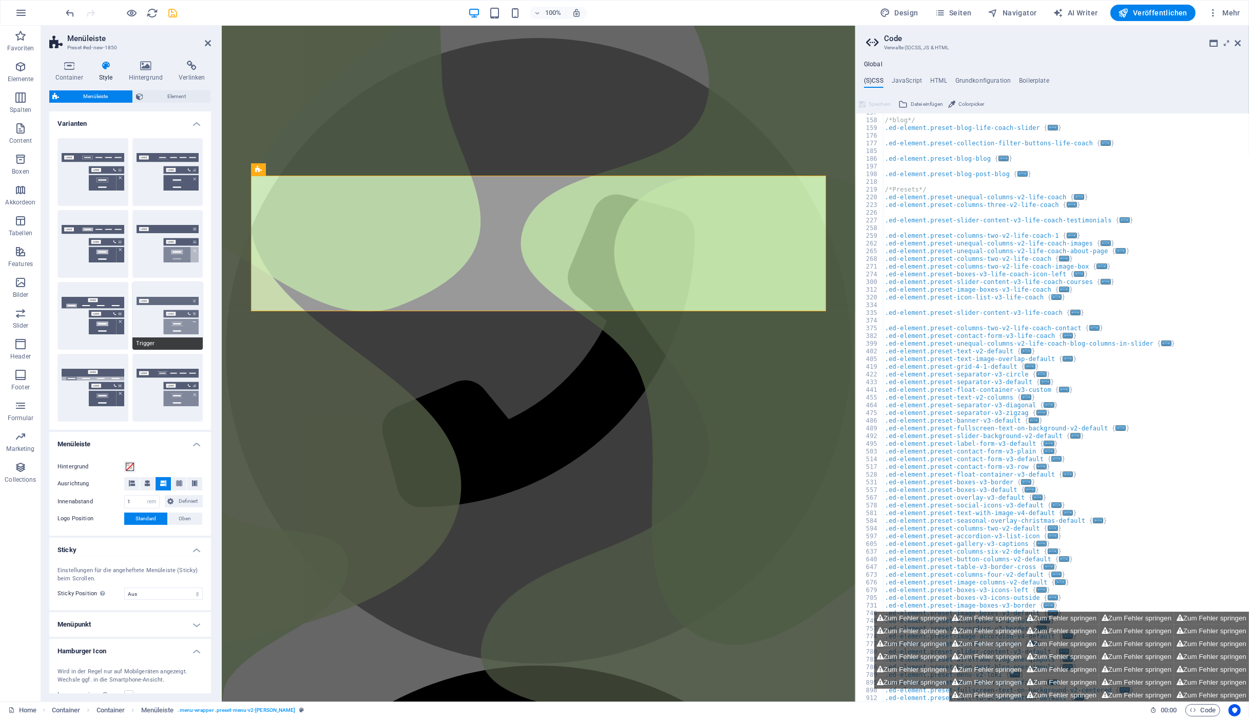
click at [183, 303] on button "Trigger" at bounding box center [167, 316] width 71 height 68
select select "sticky_menu"
type input "50"
click at [134, 466] on button "Hintergrund" at bounding box center [129, 466] width 11 height 11
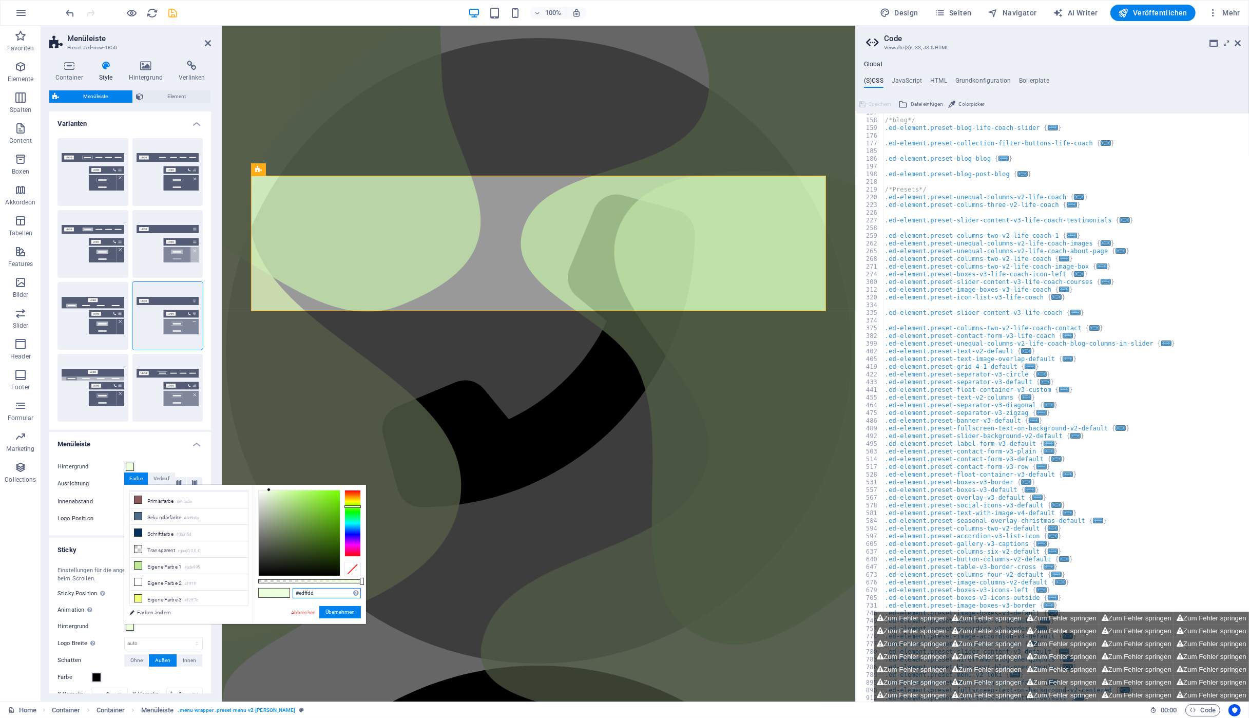
drag, startPoint x: 318, startPoint y: 590, endPoint x: 266, endPoint y: 589, distance: 51.9
click at [293, 589] on input "#edffdd" at bounding box center [327, 593] width 68 height 10
click at [345, 612] on button "Übernehmen" at bounding box center [340, 612] width 42 height 12
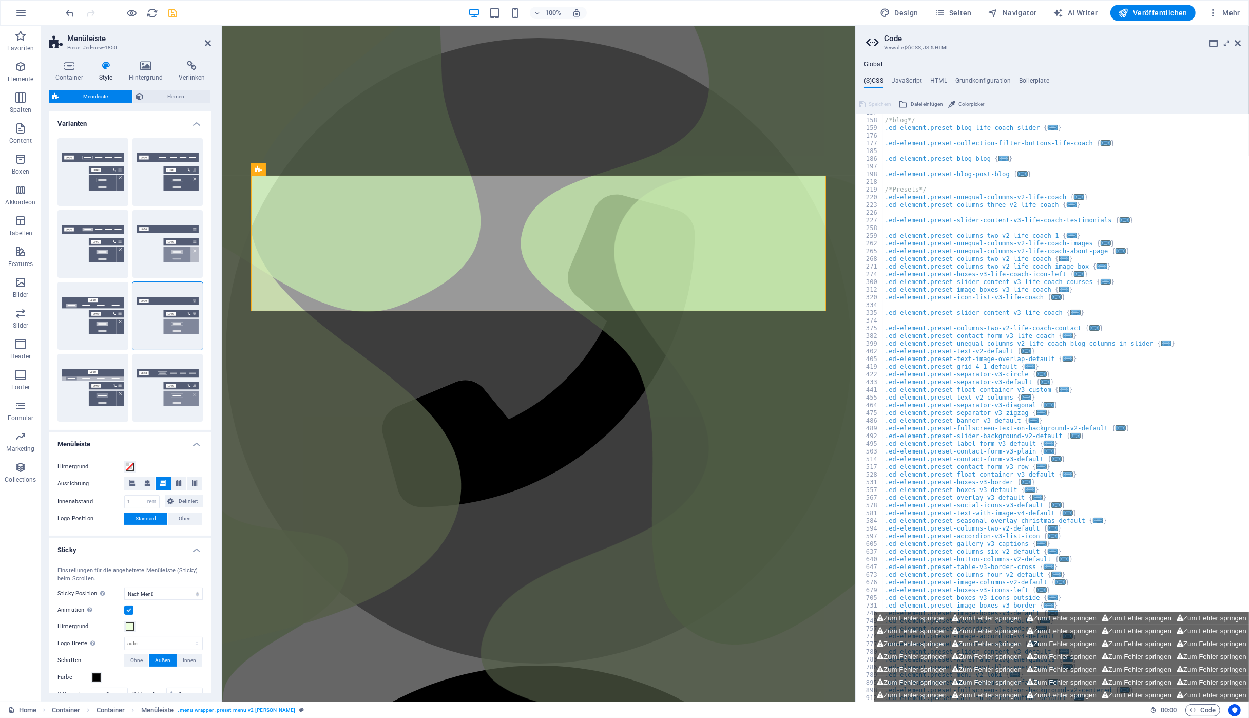
scroll to position [66, 0]
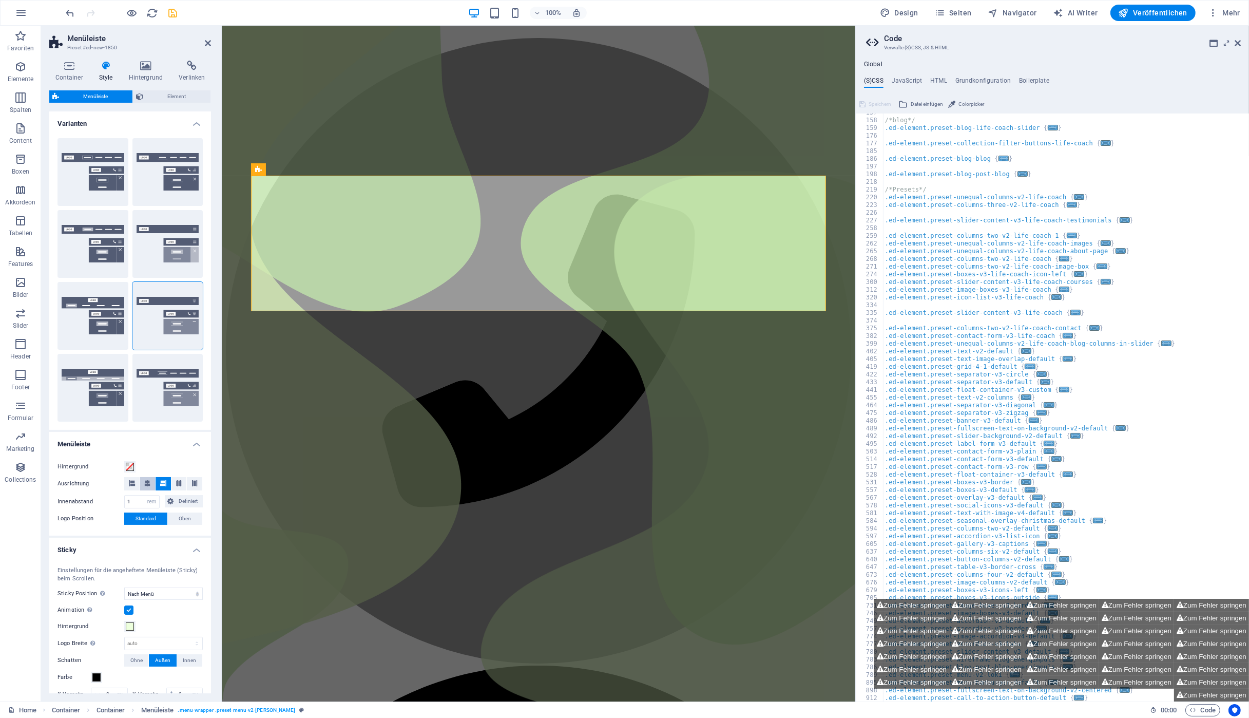
click at [148, 483] on icon at bounding box center [147, 483] width 6 height 6
click at [168, 483] on button at bounding box center [163, 483] width 15 height 13
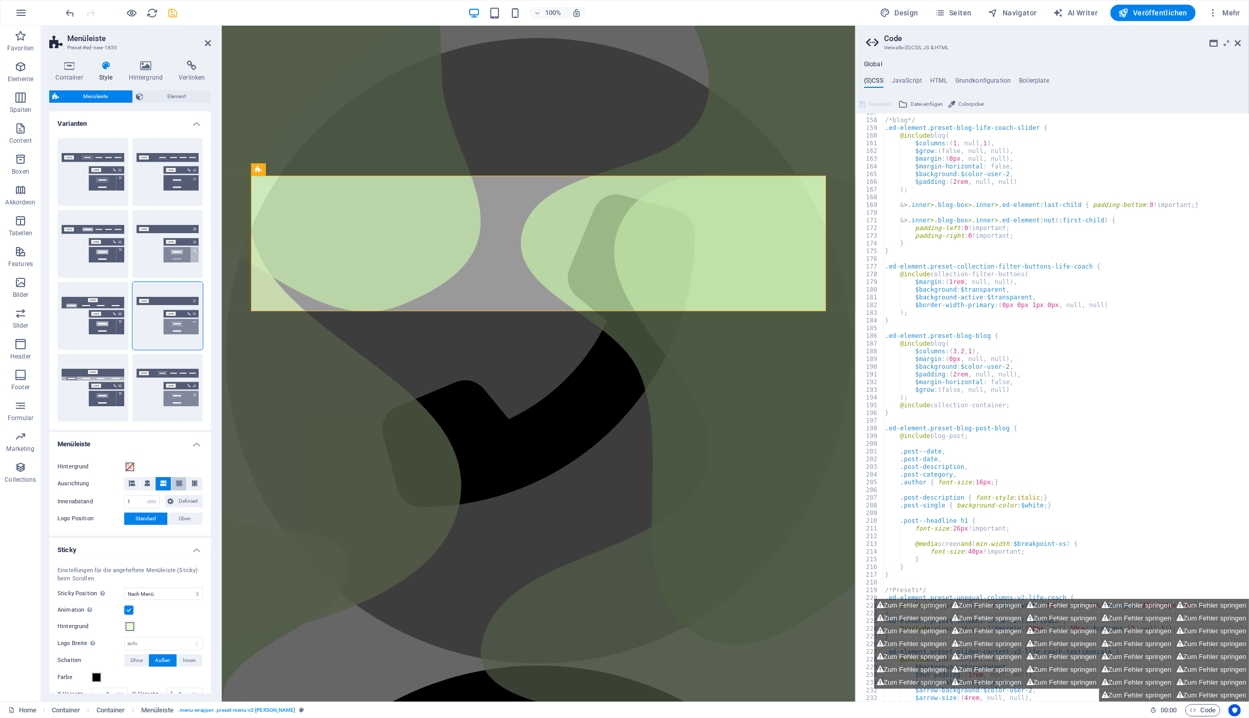
click at [181, 483] on icon at bounding box center [179, 483] width 6 height 6
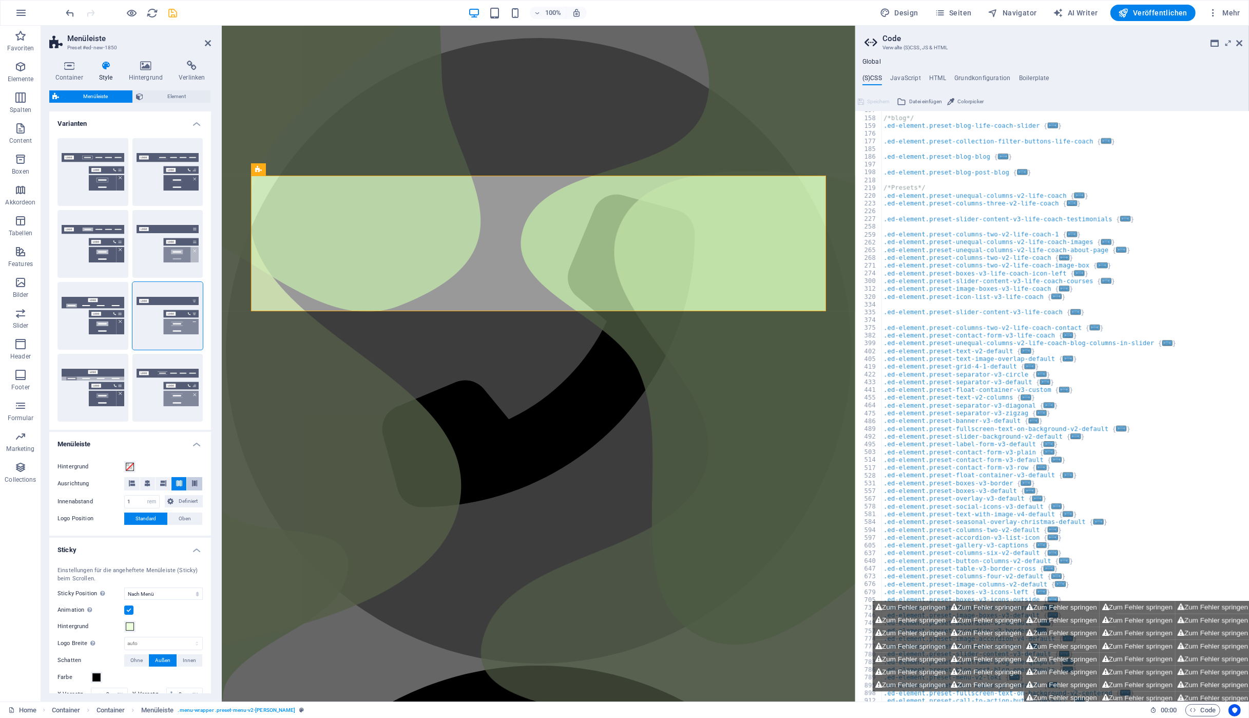
click at [195, 483] on icon at bounding box center [195, 483] width 6 height 6
